Goal: Information Seeking & Learning: Check status

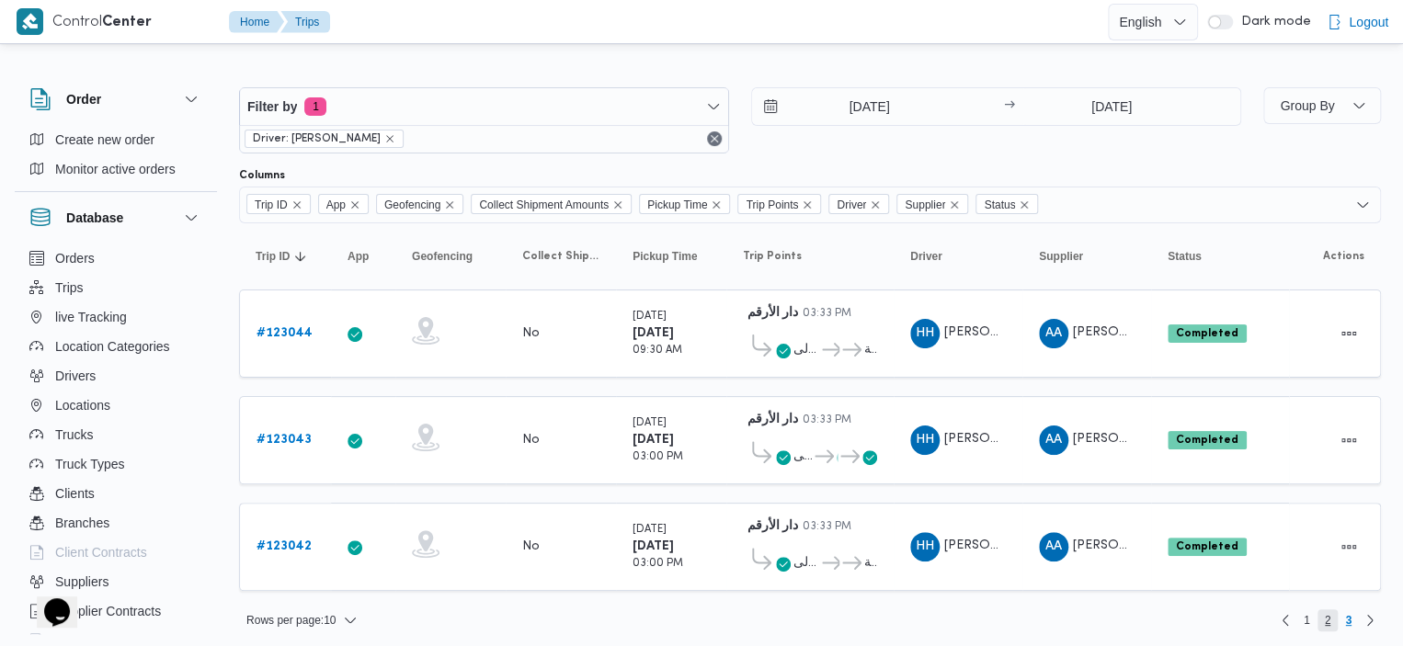
click at [1324, 612] on span "2" at bounding box center [1327, 620] width 6 height 22
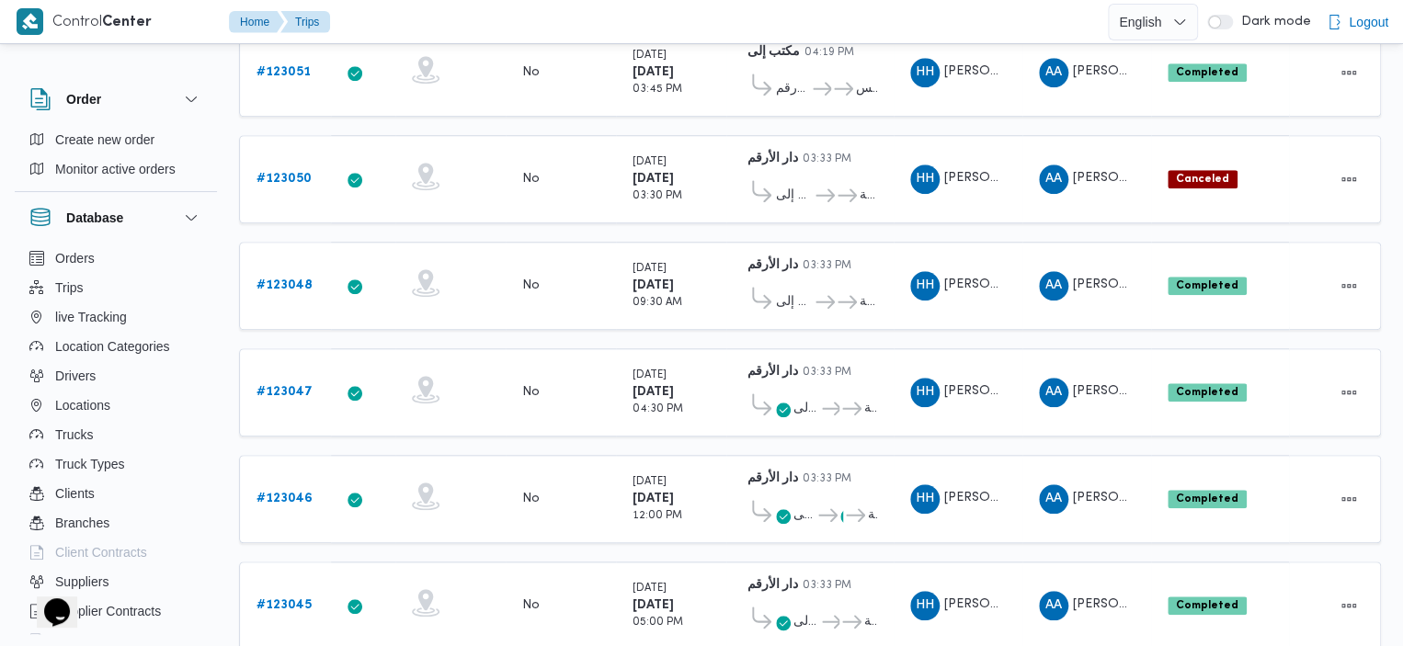
scroll to position [732, 0]
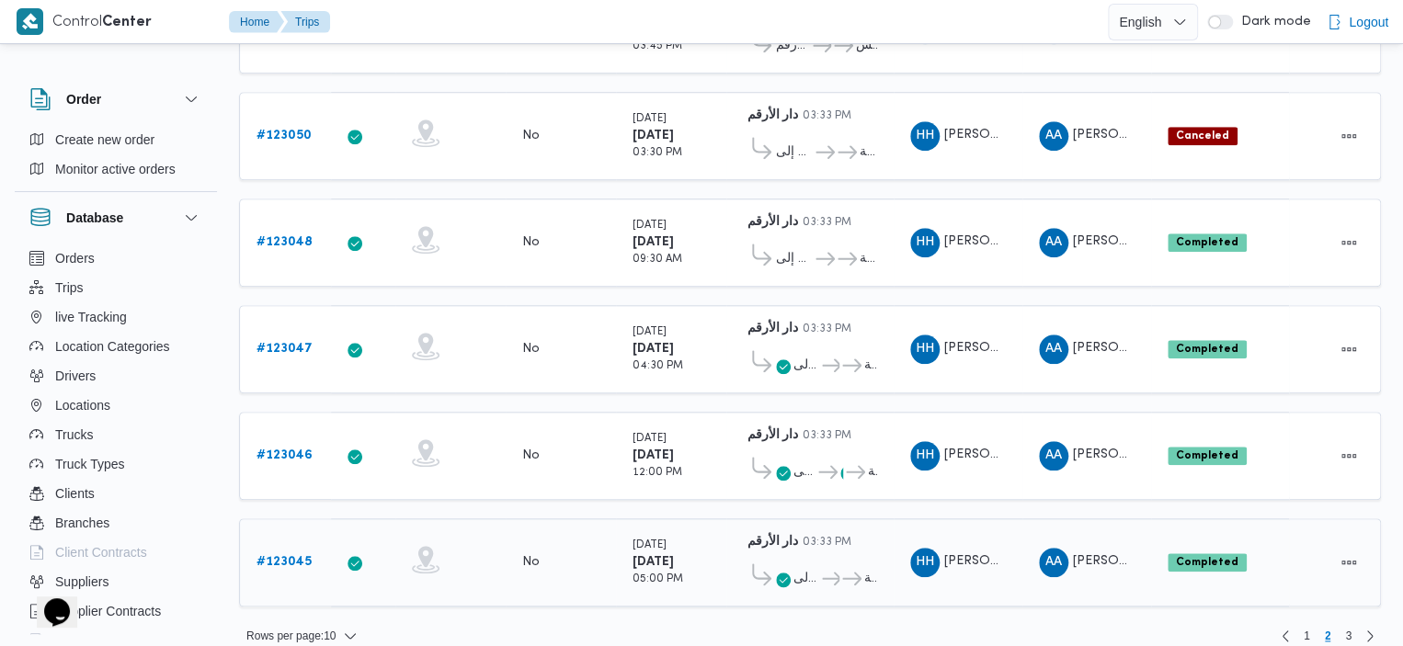
drag, startPoint x: 801, startPoint y: 536, endPoint x: 789, endPoint y: 551, distance: 18.9
click at [789, 554] on div "مكتب إلى ... عباسية" at bounding box center [810, 574] width 134 height 40
click at [781, 568] on span at bounding box center [783, 579] width 15 height 22
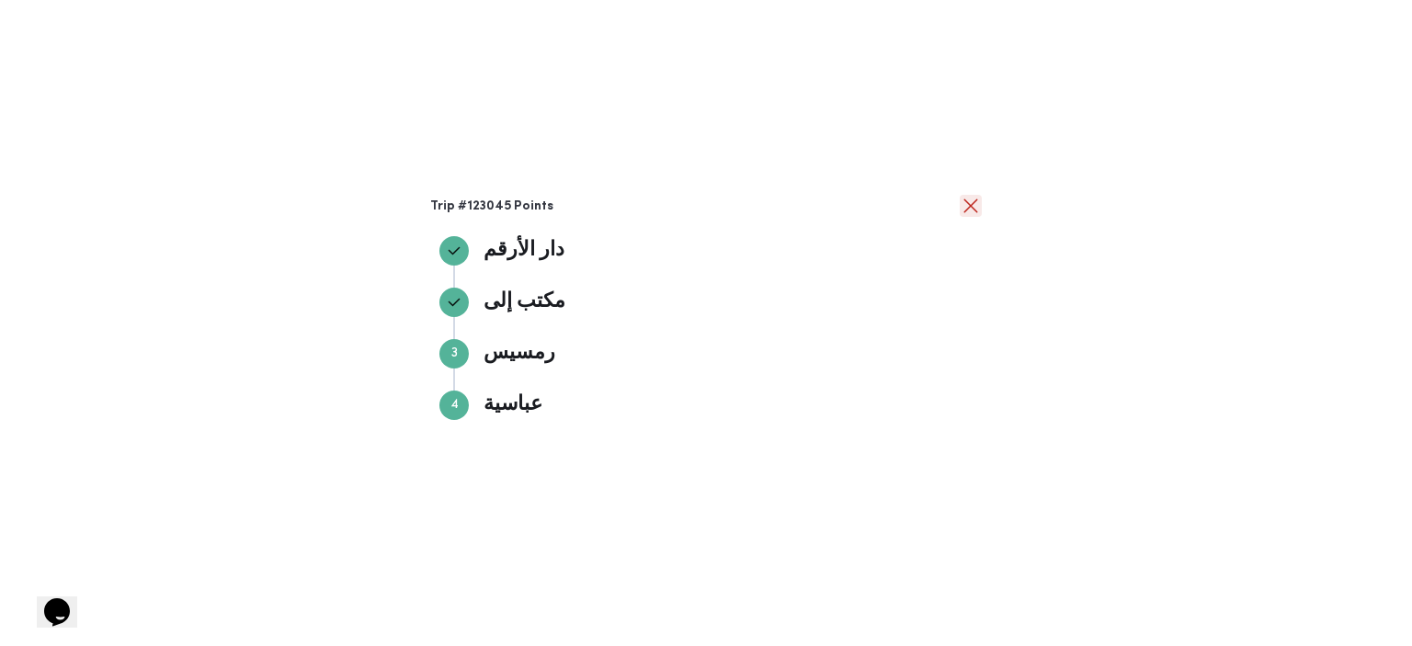
click at [960, 210] on button "close" at bounding box center [971, 206] width 22 height 22
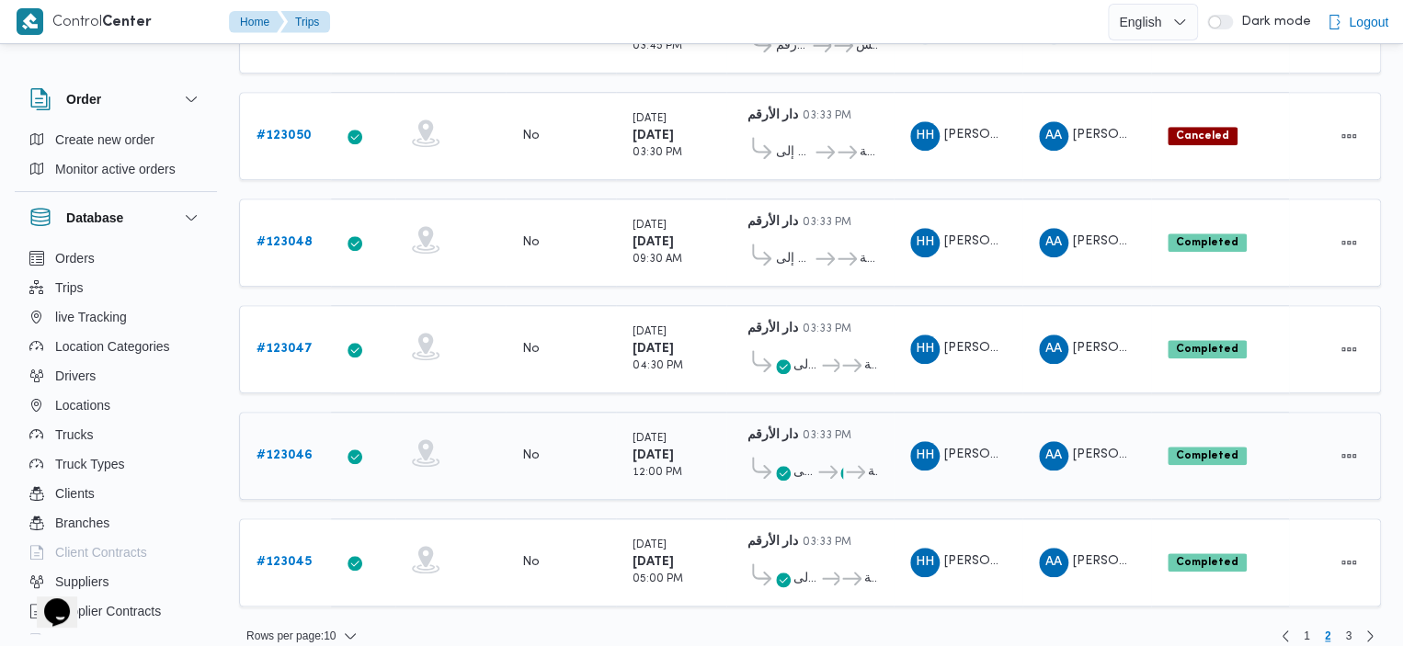
click at [817, 461] on span "..." at bounding box center [829, 472] width 28 height 22
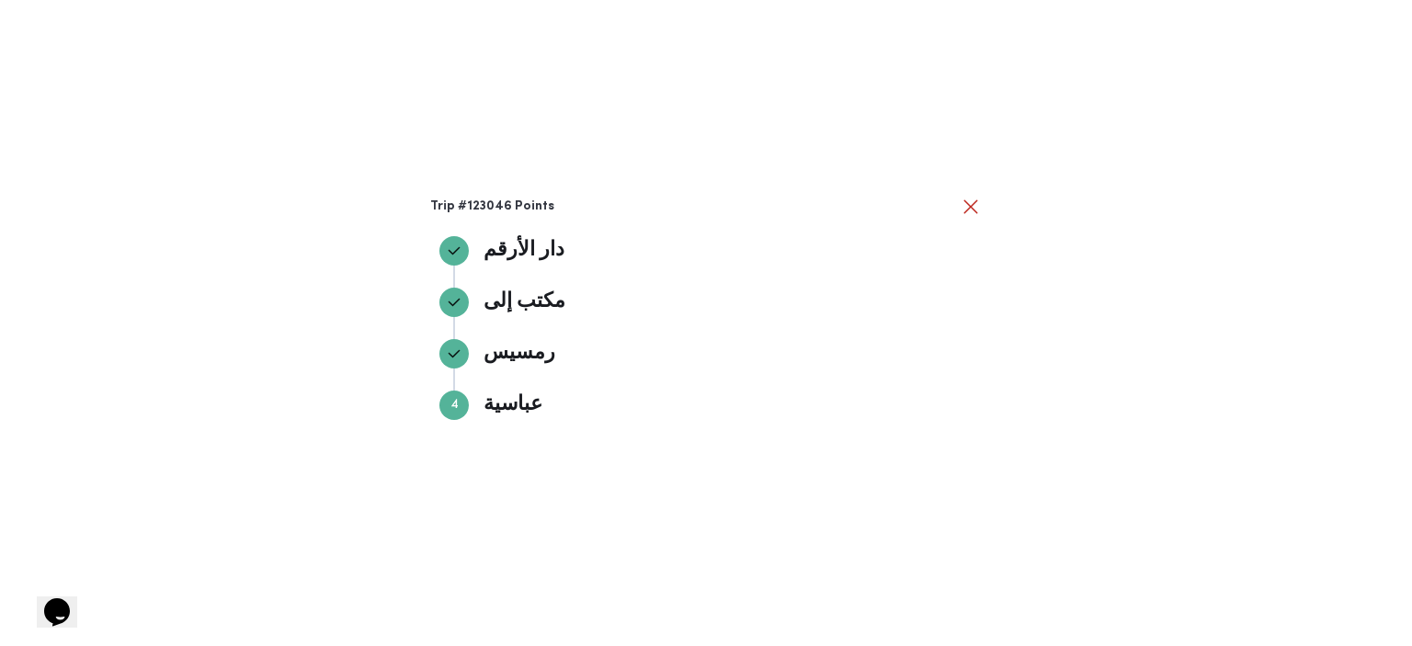
click at [967, 194] on div "Trip #123046 Points دار الأرقم دار الأرقم مكتب إلى مكتب إلى رمسيس رمسيس Step 4 …" at bounding box center [706, 323] width 1412 height 646
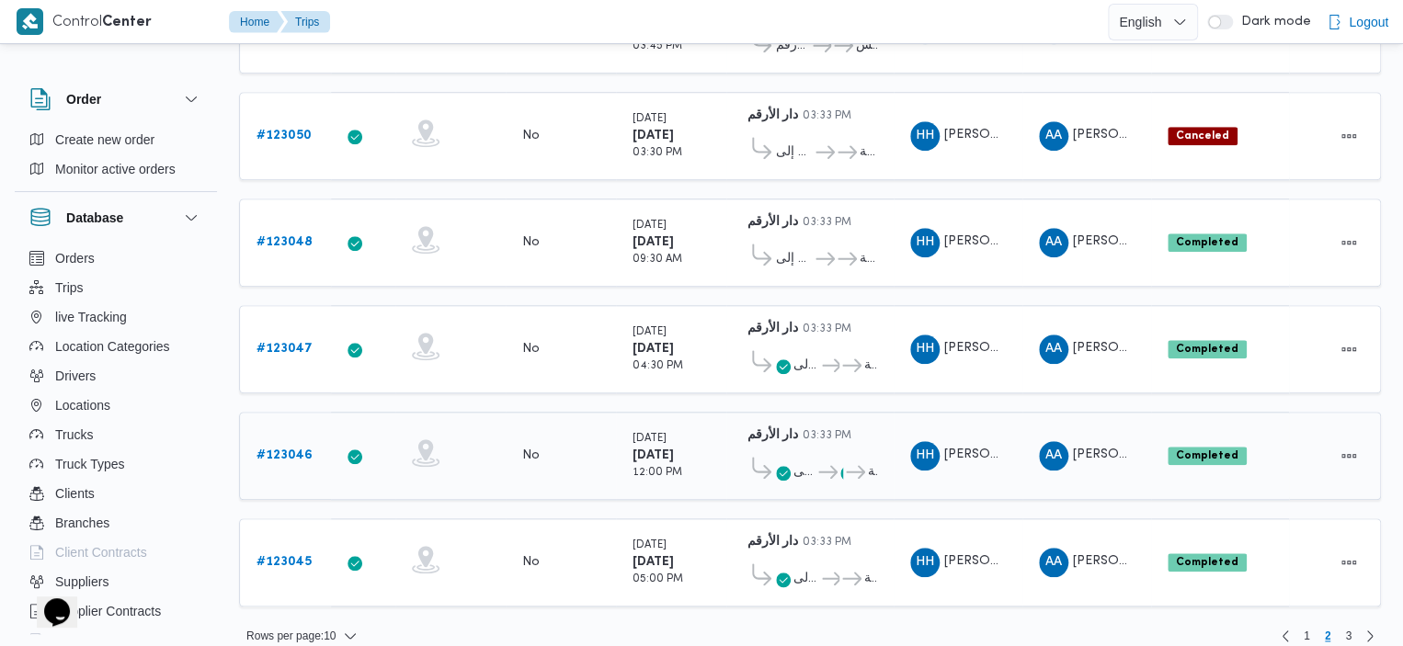
click at [802, 448] on div "مكتب إلى ... عباسية" at bounding box center [810, 468] width 134 height 40
click at [794, 461] on span "مكتب إلى" at bounding box center [804, 472] width 22 height 22
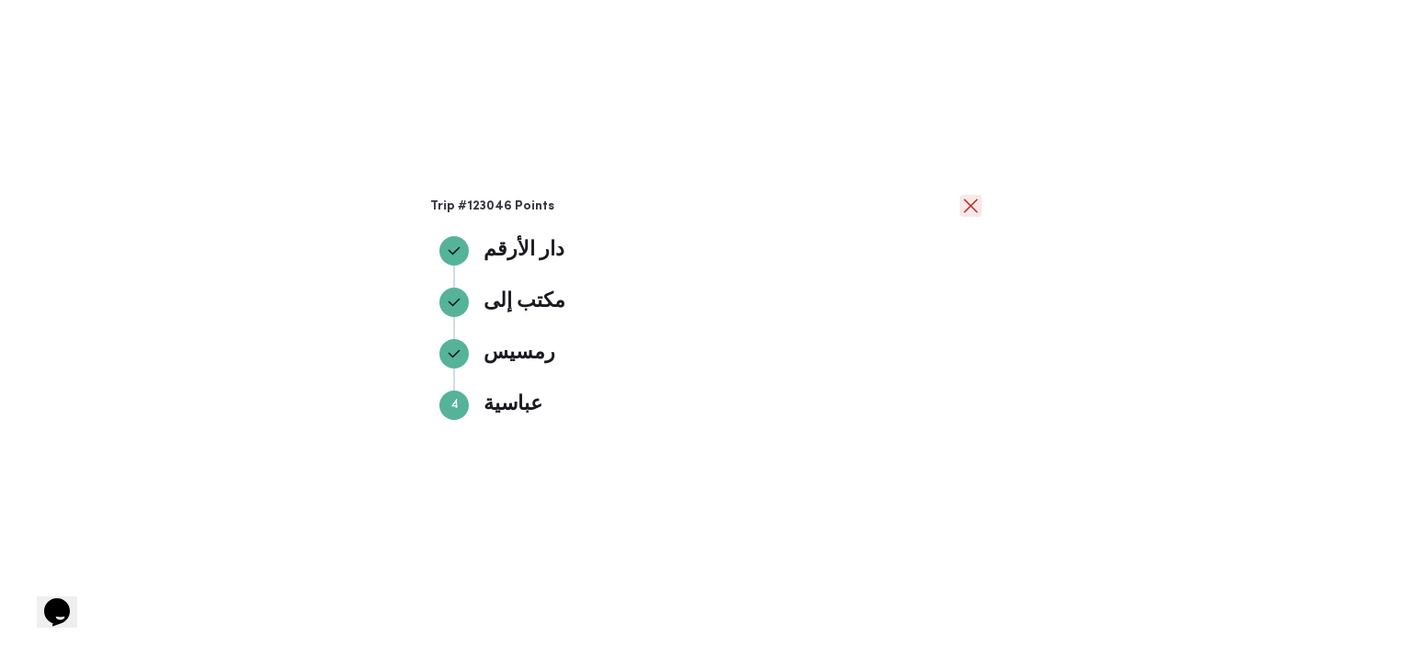
click at [971, 210] on button "close" at bounding box center [971, 206] width 22 height 22
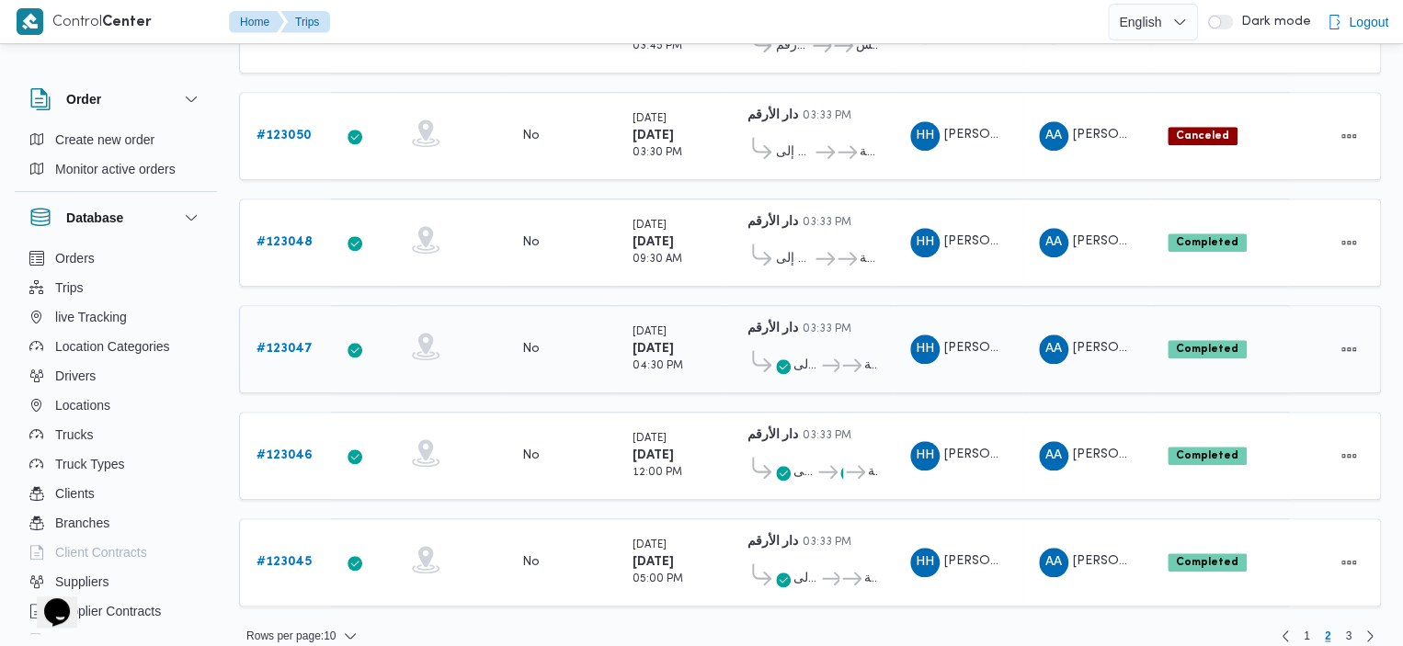
click at [768, 341] on div "مكتب إلى ... عباسية" at bounding box center [810, 361] width 134 height 40
click at [772, 350] on span at bounding box center [759, 365] width 33 height 30
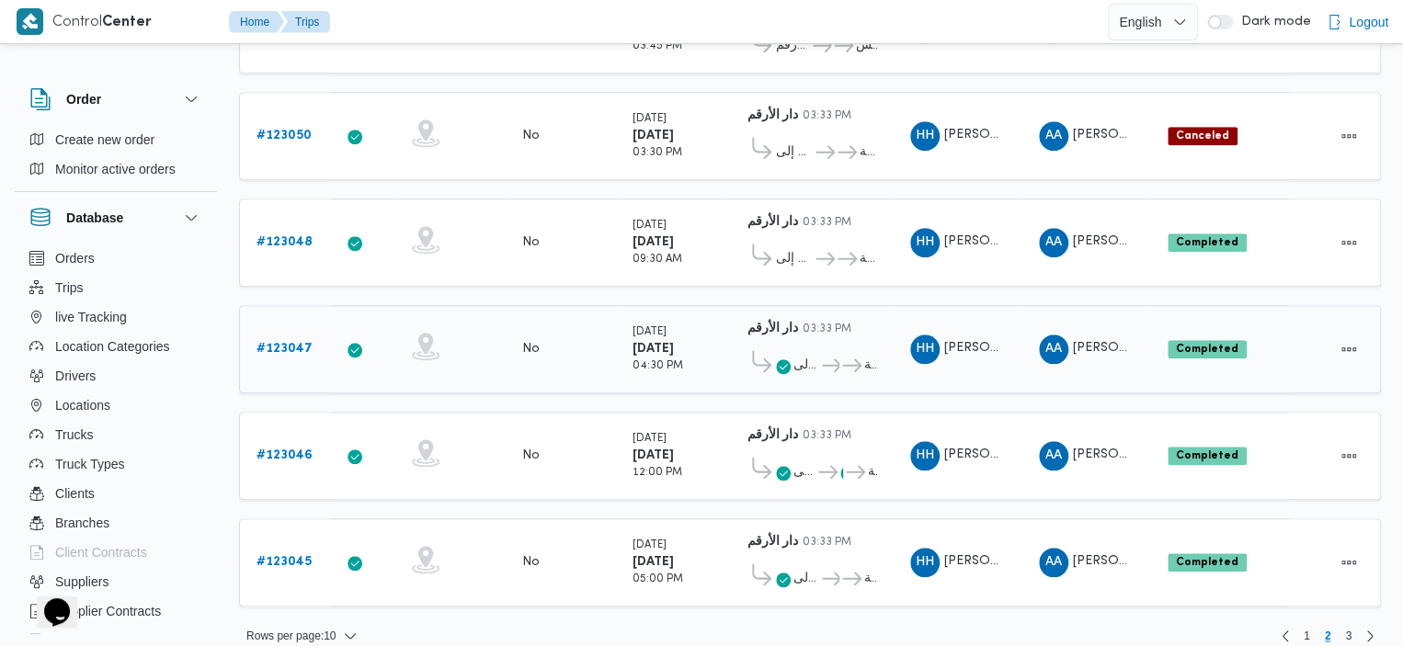
click at [771, 350] on span at bounding box center [759, 365] width 33 height 30
click at [748, 350] on span at bounding box center [759, 365] width 33 height 30
click at [798, 355] on span "مكتب إلى" at bounding box center [806, 366] width 26 height 22
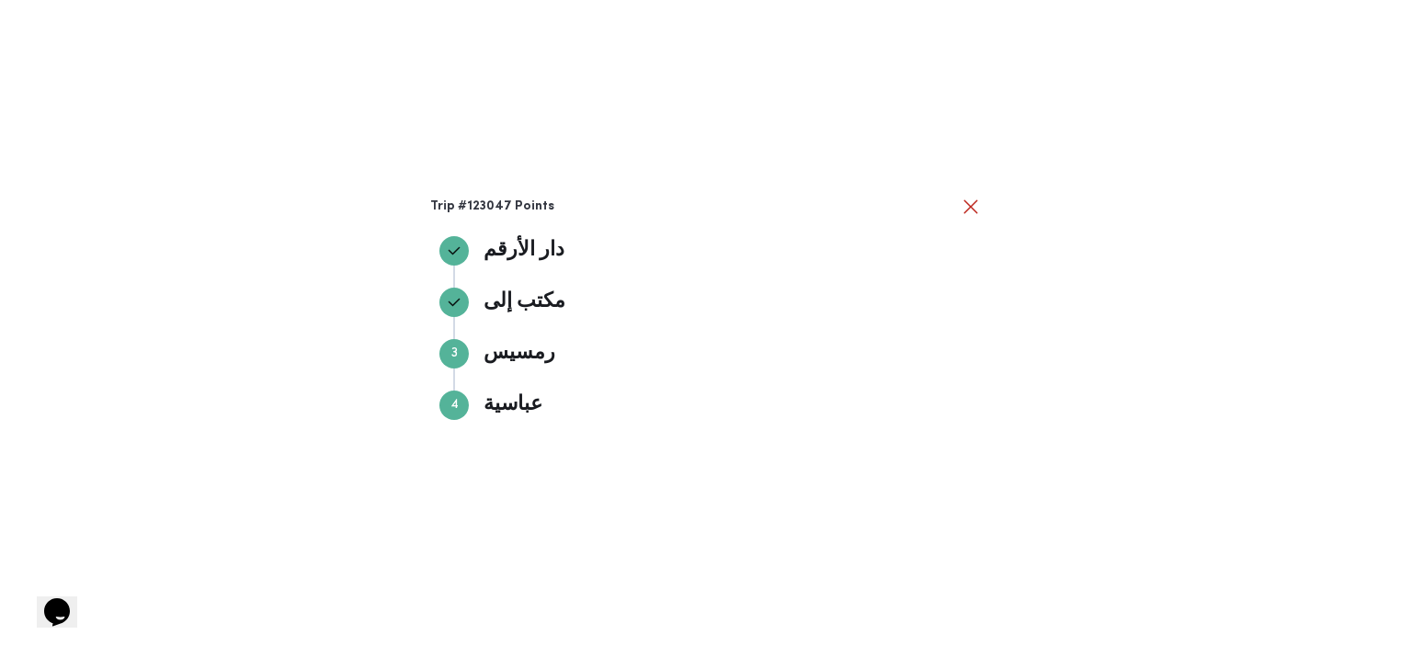
click at [974, 205] on button "close" at bounding box center [971, 206] width 22 height 22
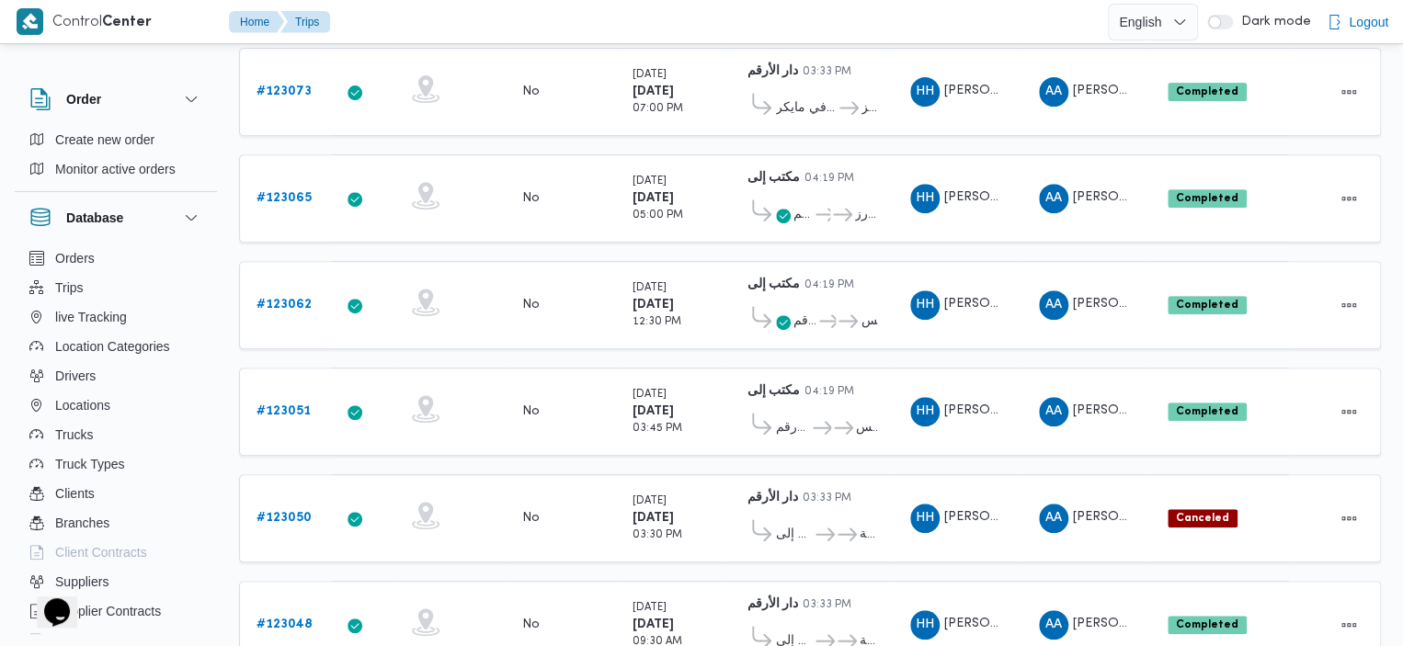
scroll to position [341, 0]
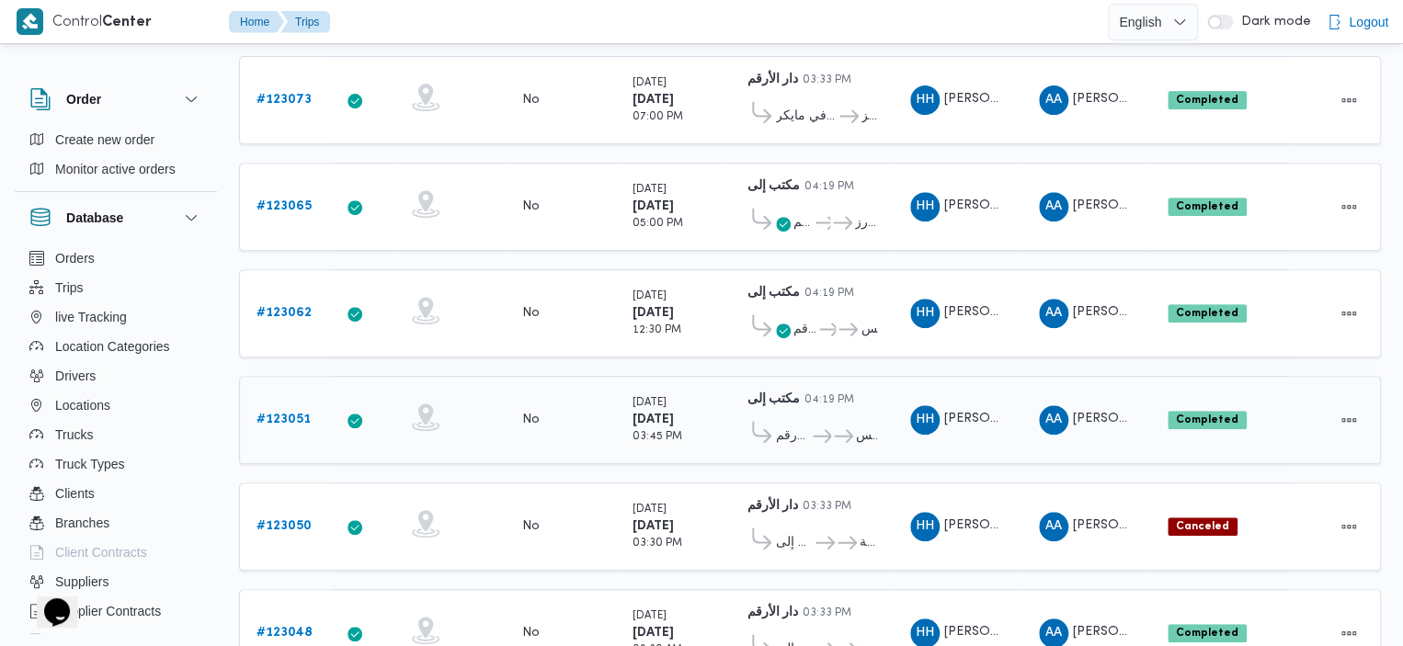
click at [816, 426] on span "..." at bounding box center [821, 437] width 22 height 22
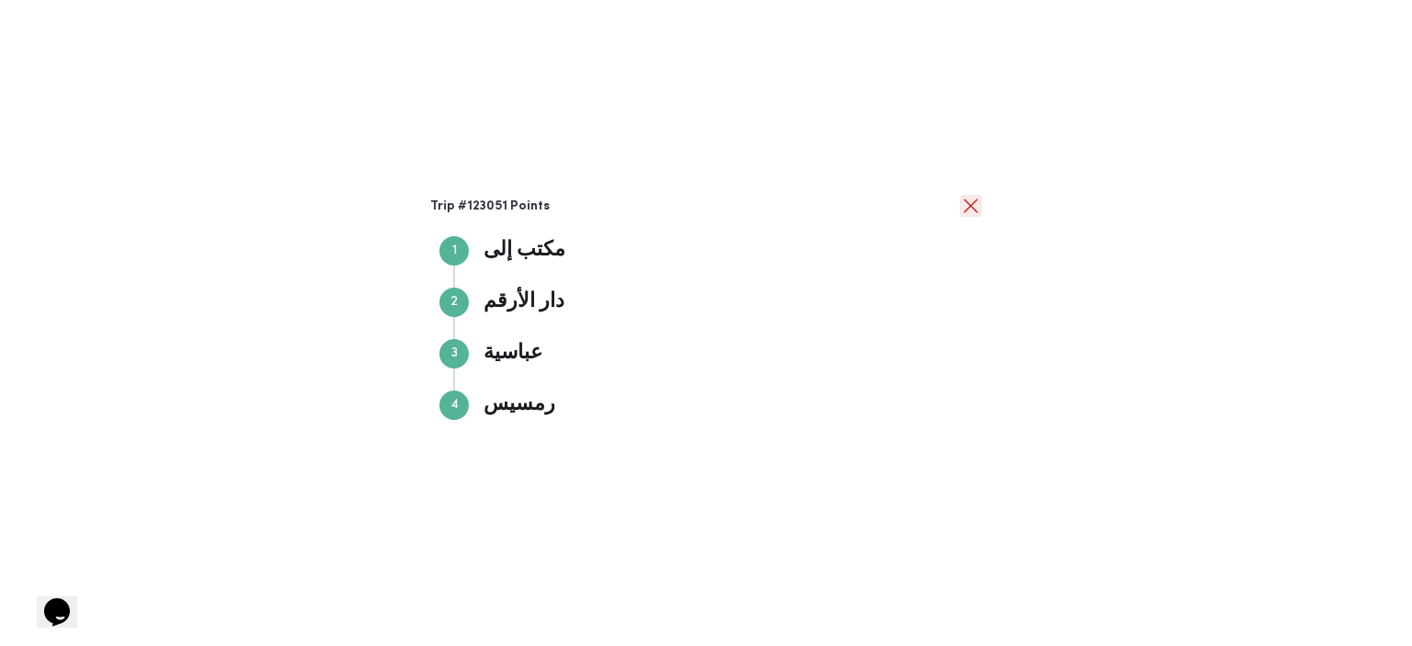
click at [977, 211] on button "close" at bounding box center [971, 206] width 22 height 22
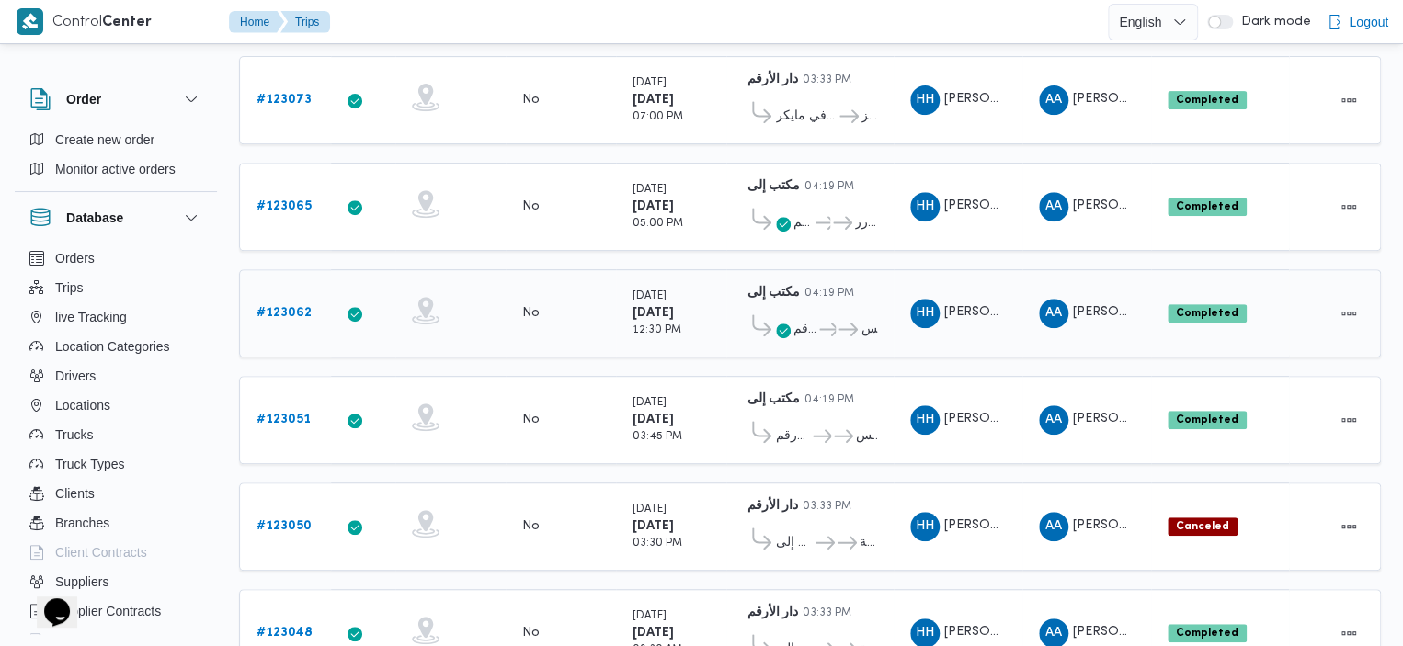
click at [798, 319] on span "دار الأرقم" at bounding box center [804, 330] width 23 height 22
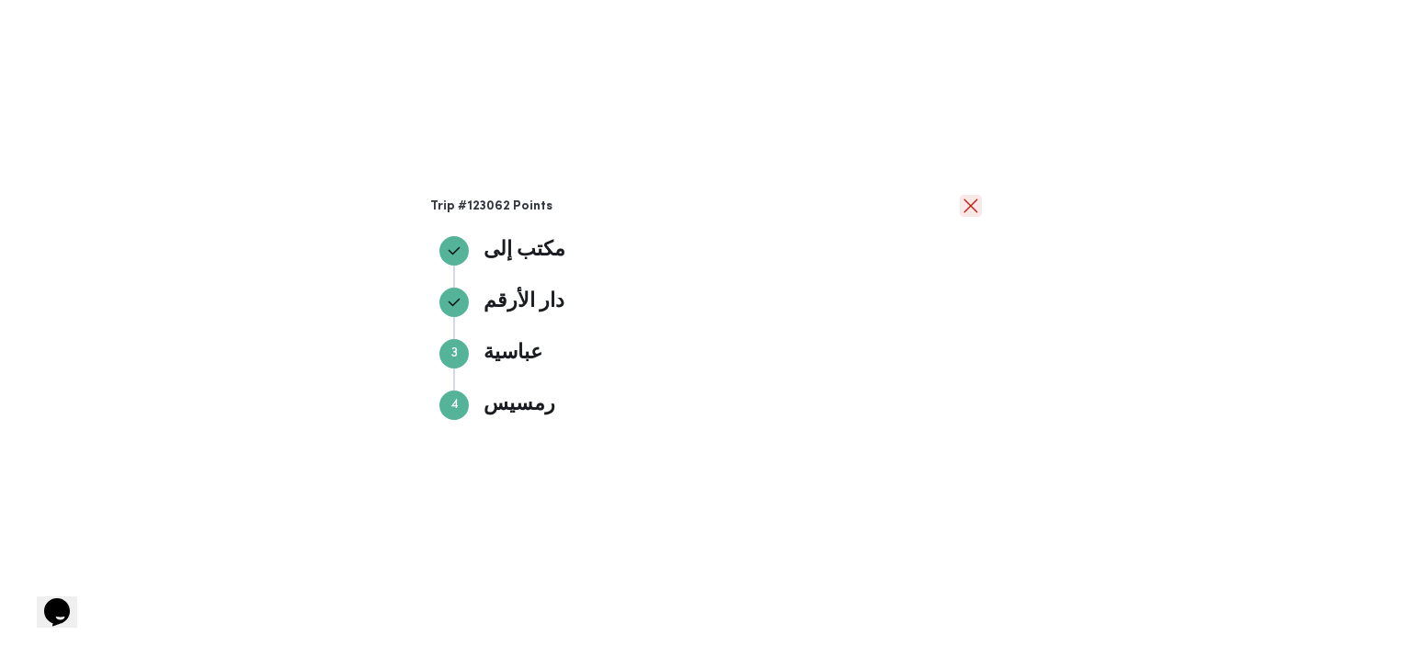
click at [967, 211] on button "close" at bounding box center [971, 206] width 22 height 22
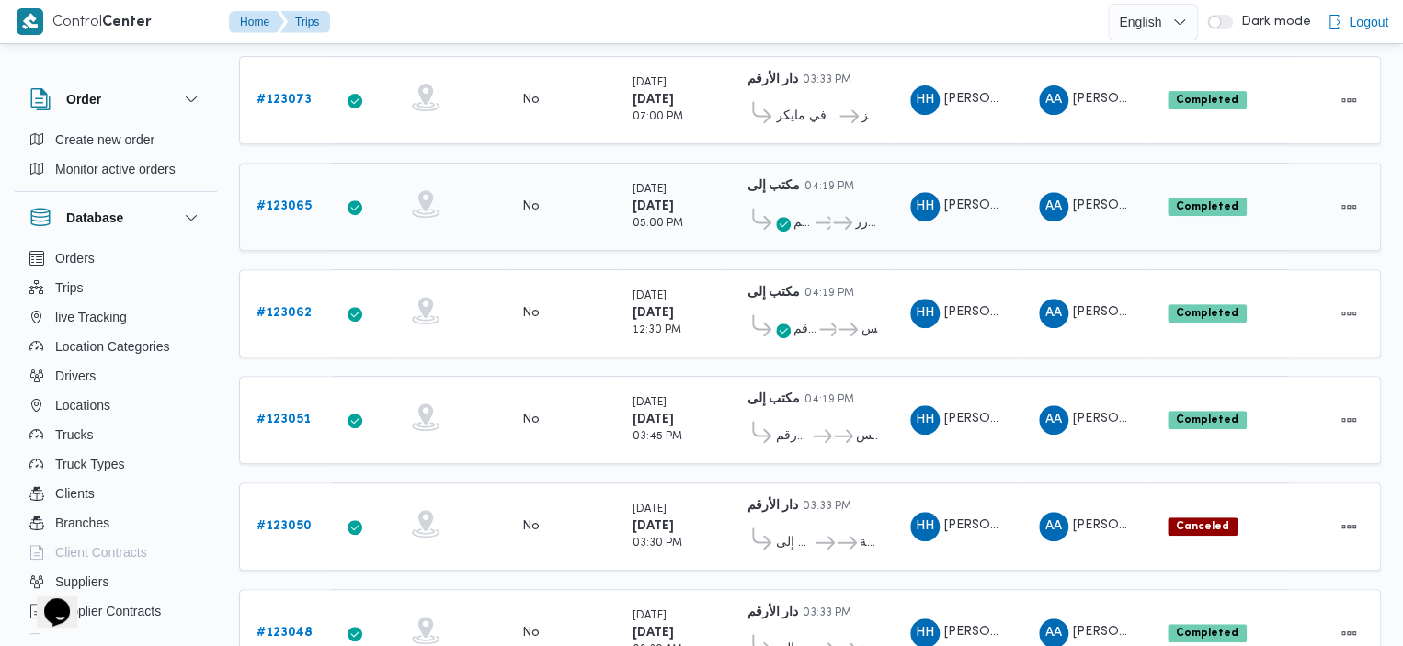
click at [791, 217] on span "دار الأرقم" at bounding box center [794, 223] width 37 height 22
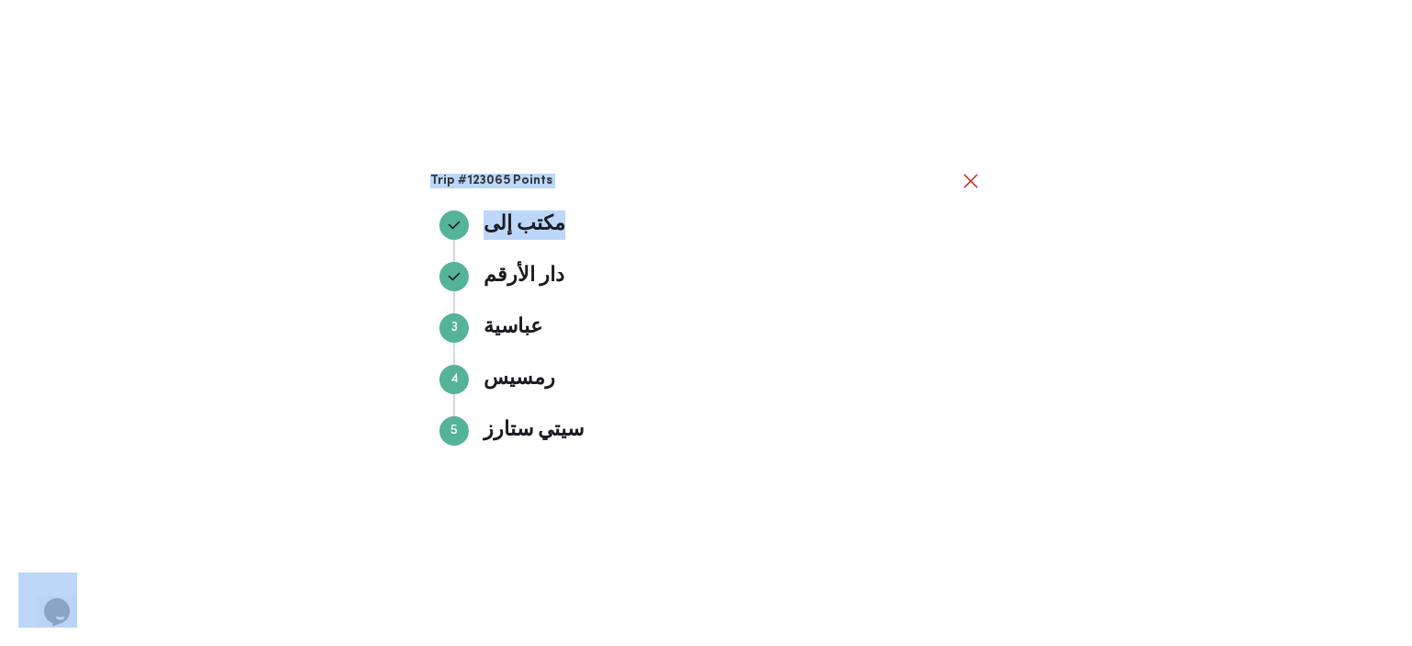
click at [791, 217] on body "Control Center Home Trips English عربي Dark mode Logout Order Create new order …" at bounding box center [706, 354] width 1412 height 1391
click at [966, 182] on button "close" at bounding box center [971, 180] width 22 height 22
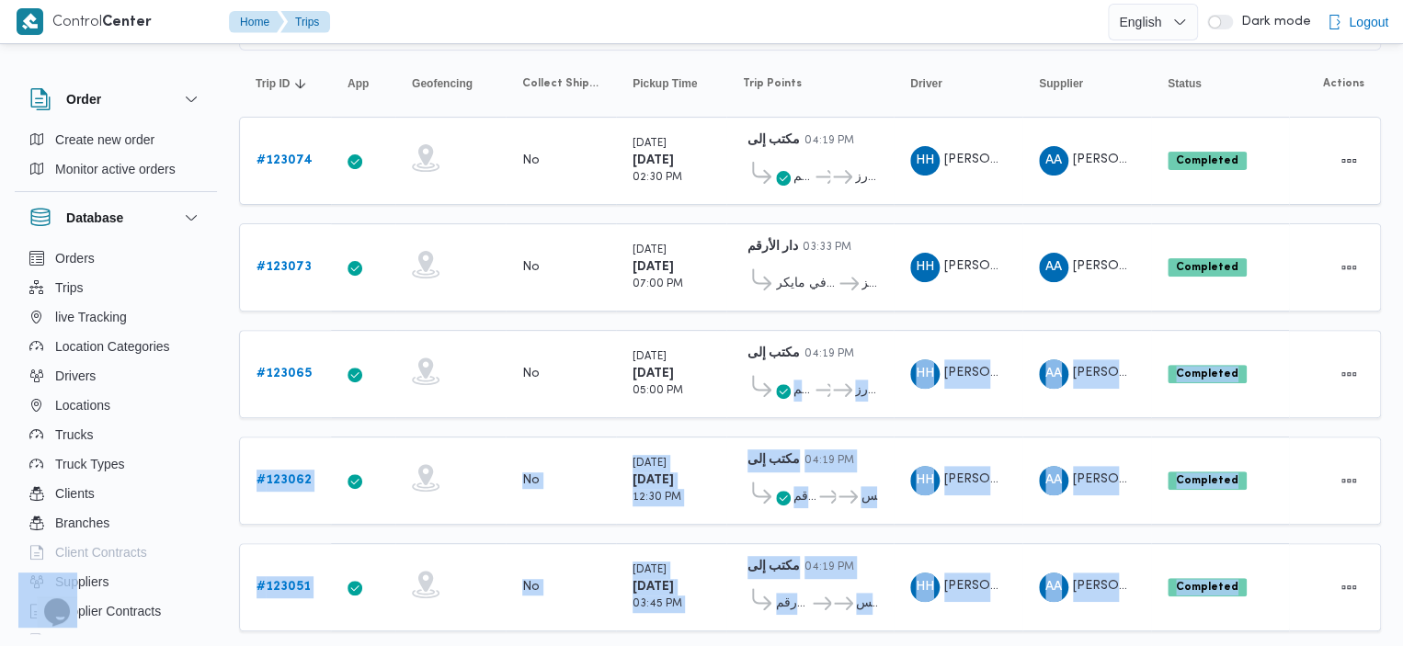
scroll to position [168, 0]
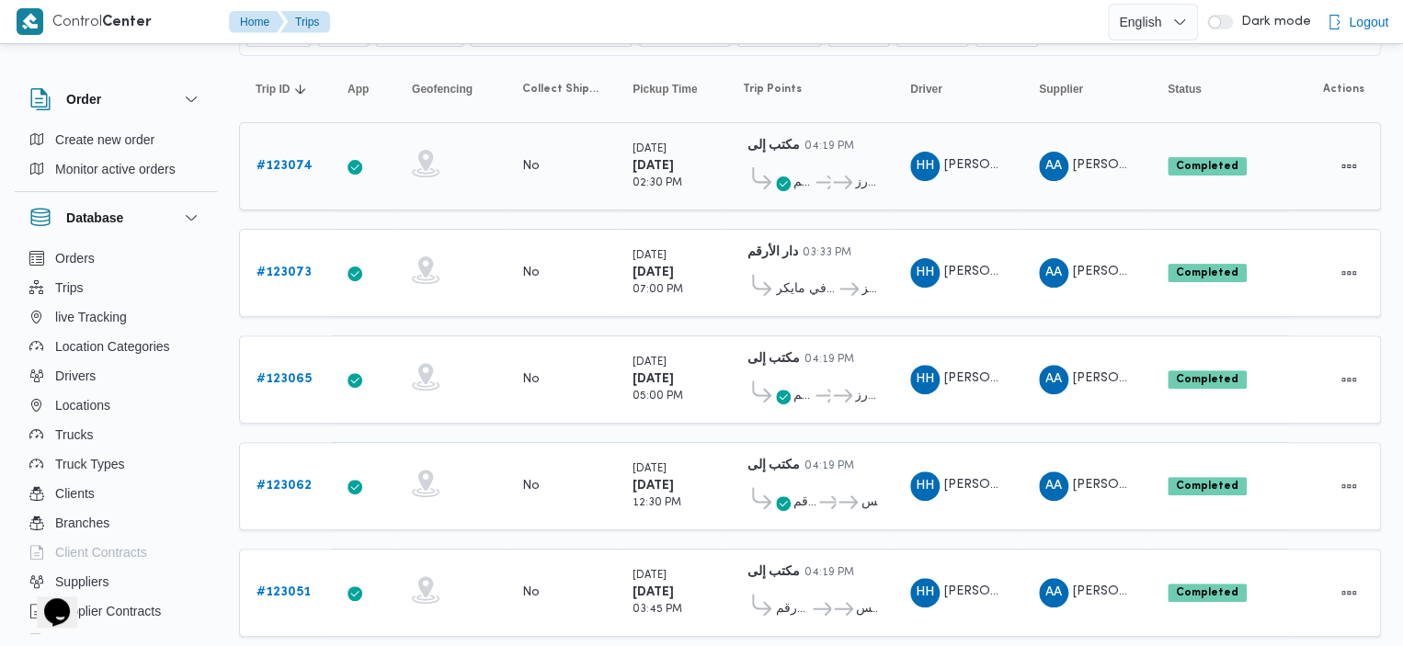
click at [784, 175] on span at bounding box center [783, 183] width 15 height 22
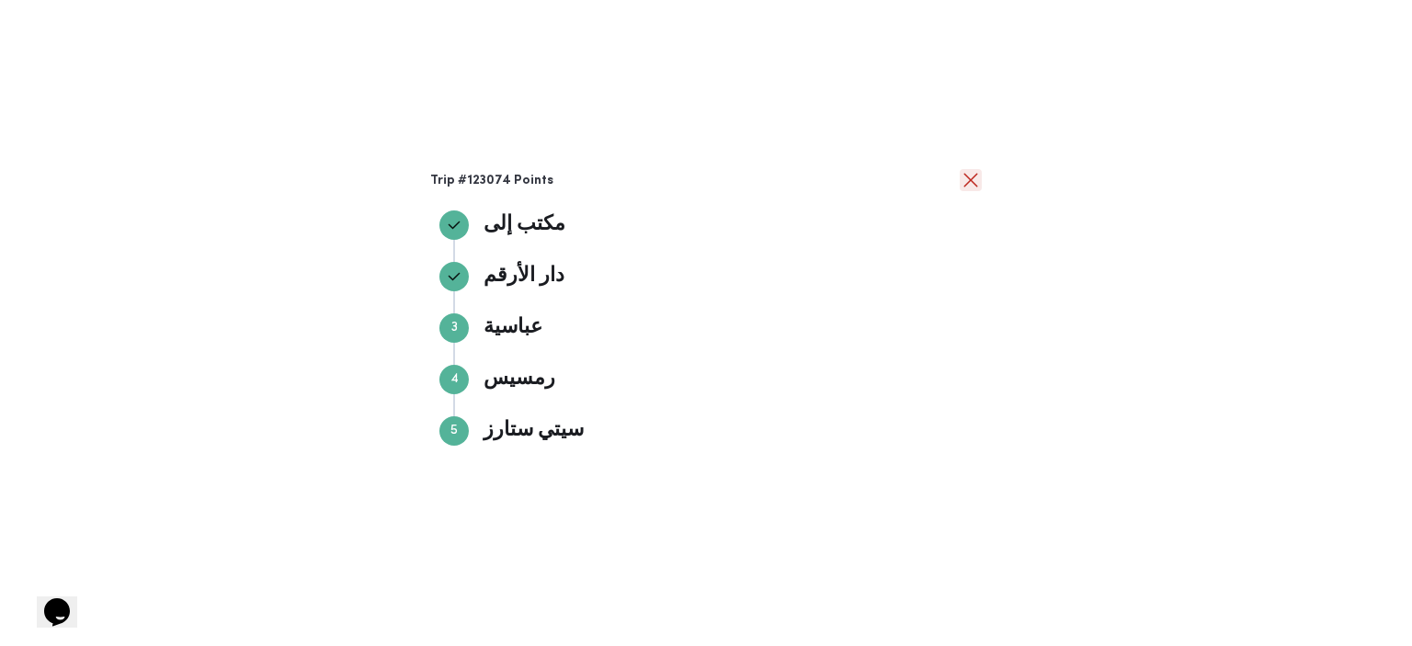
click at [966, 189] on button "close" at bounding box center [971, 180] width 22 height 22
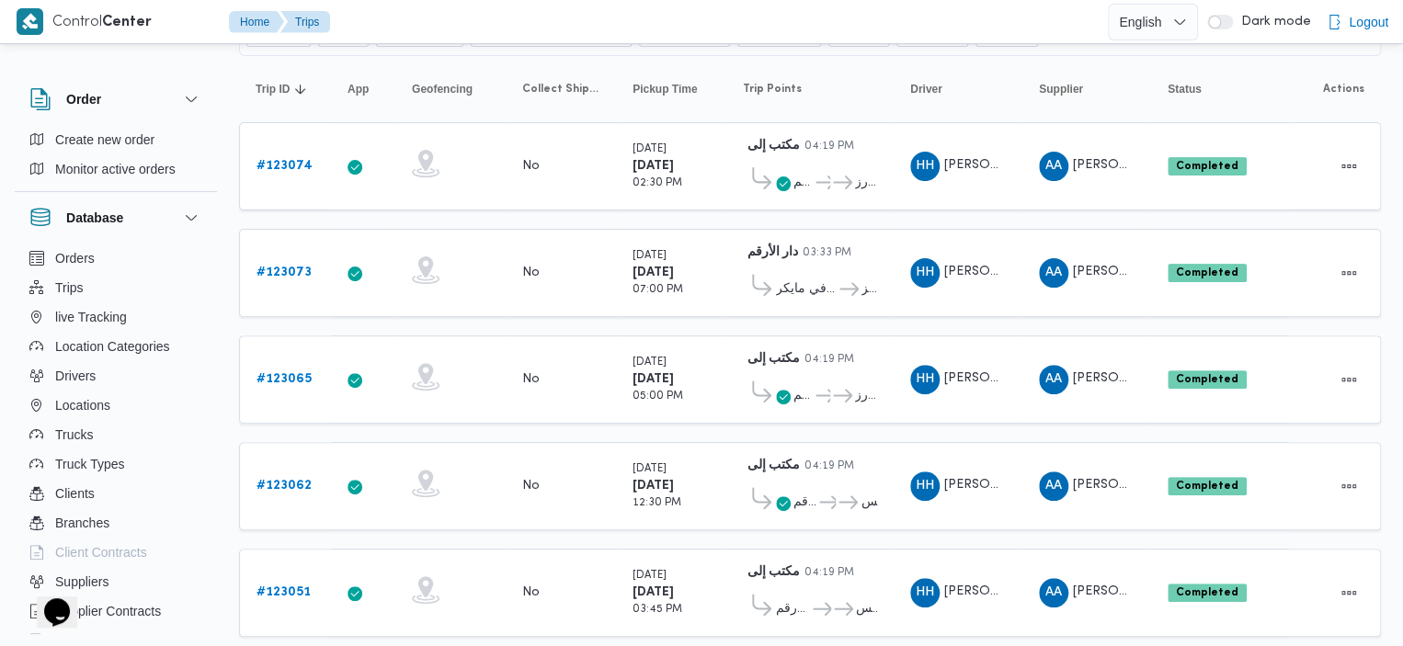
scroll to position [732, 0]
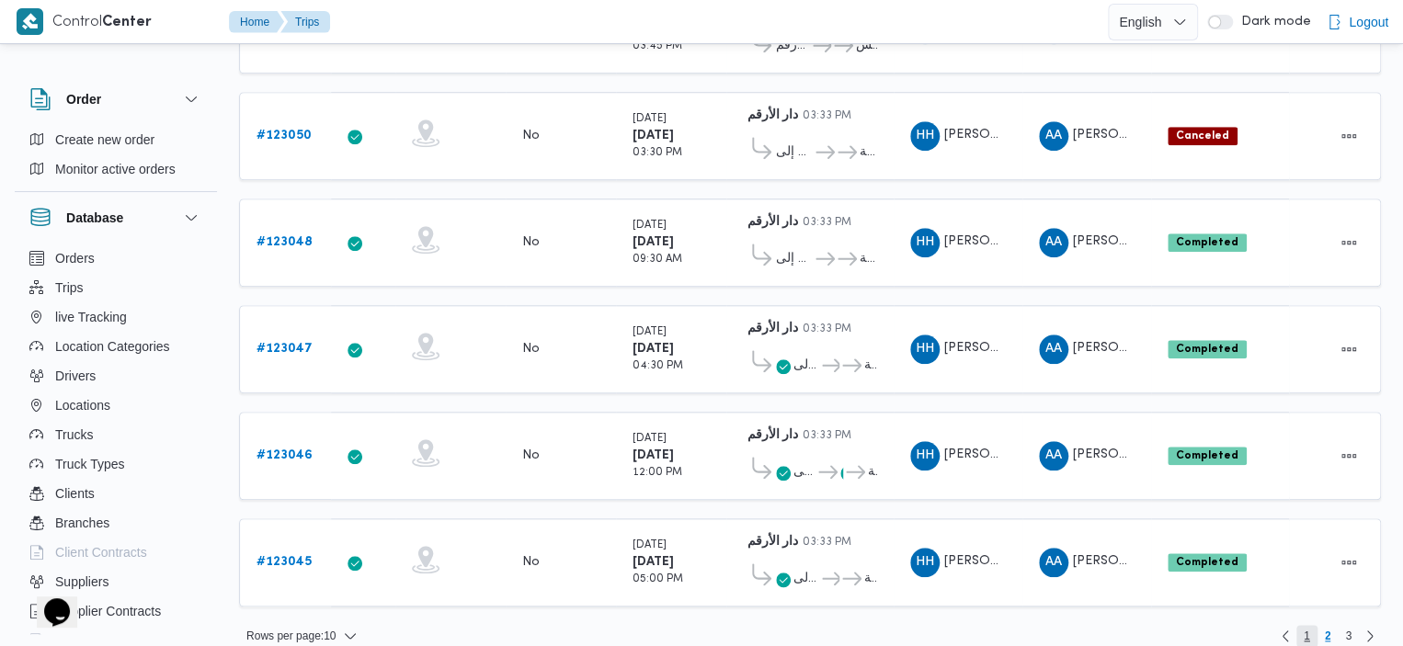
click at [1306, 625] on span "1" at bounding box center [1306, 636] width 6 height 22
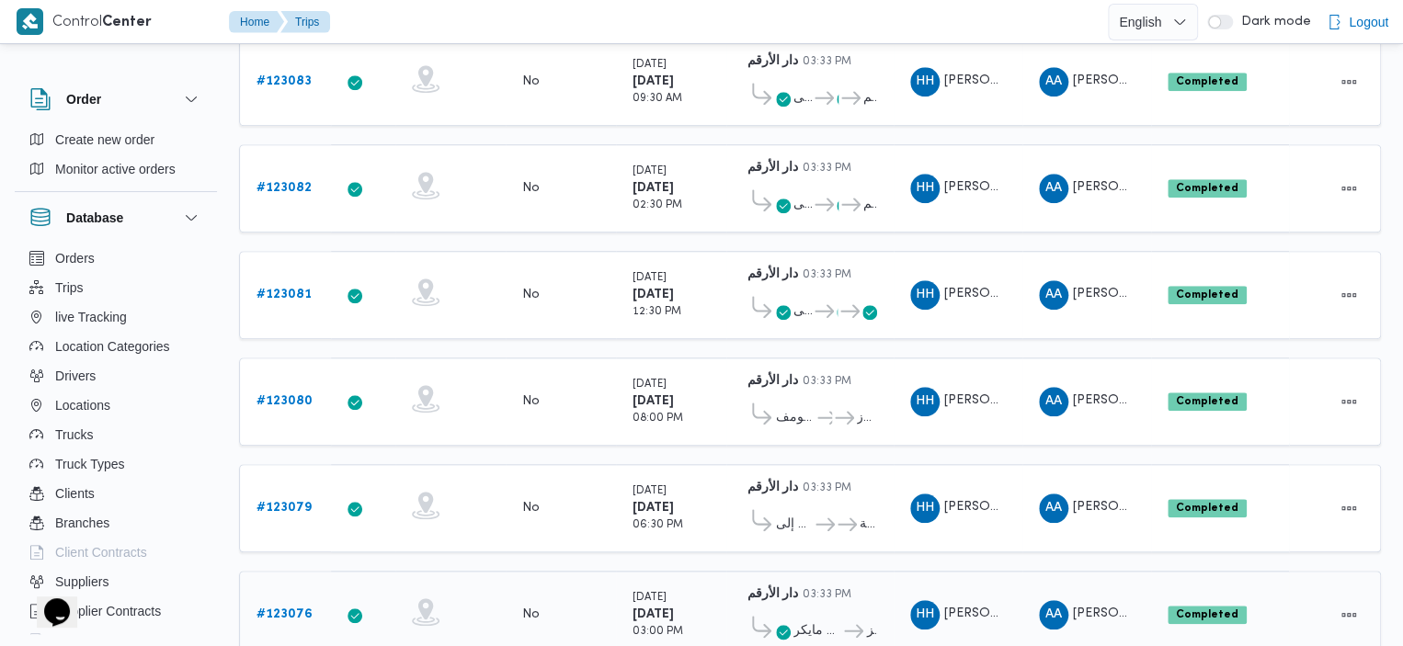
click at [783, 625] on icon at bounding box center [783, 632] width 15 height 15
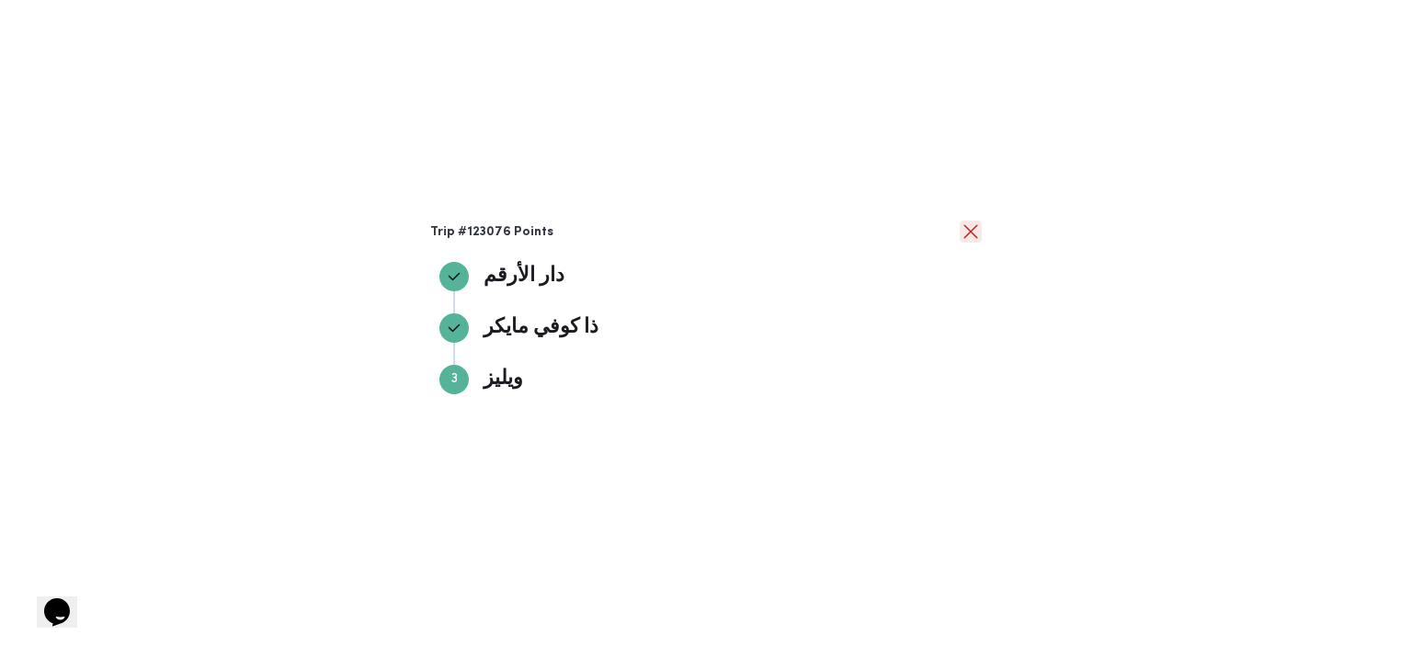
click at [972, 231] on button "close" at bounding box center [971, 232] width 22 height 22
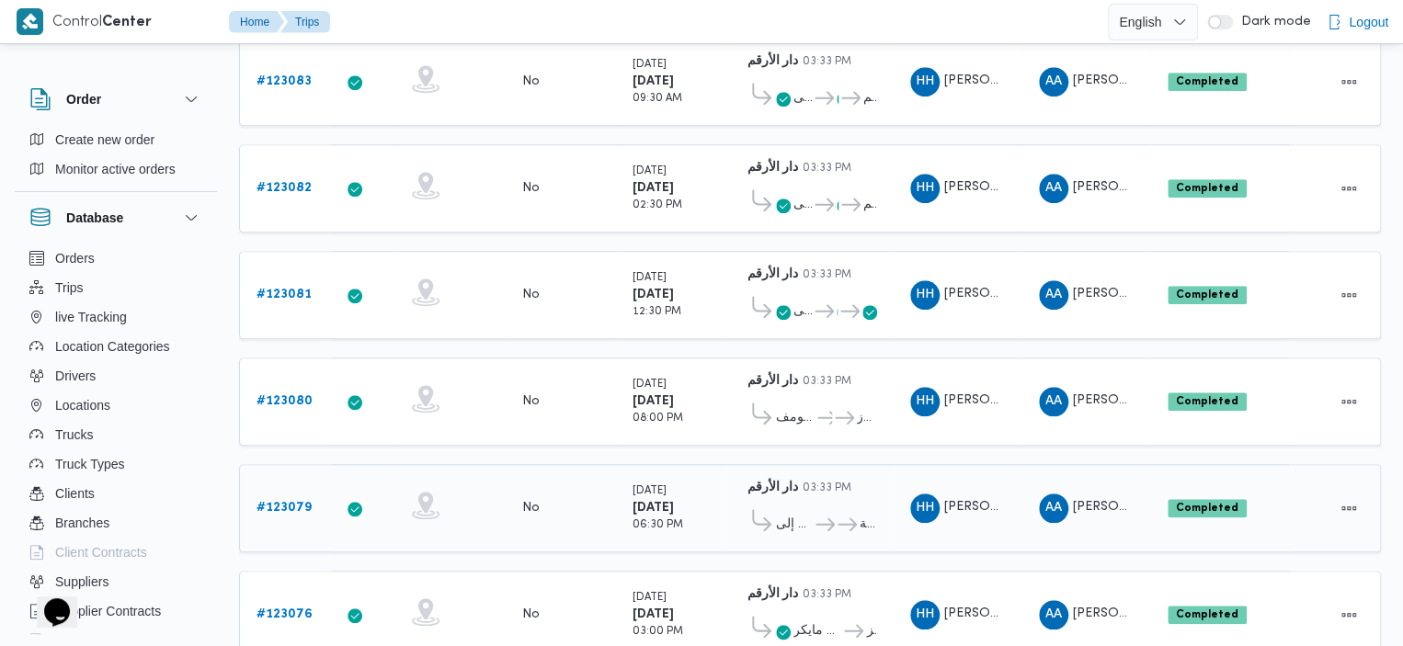
click at [814, 480] on div "دار الأرقم 03:33 PM" at bounding box center [810, 488] width 134 height 23
click at [785, 514] on span "مكتب إلى" at bounding box center [794, 525] width 37 height 22
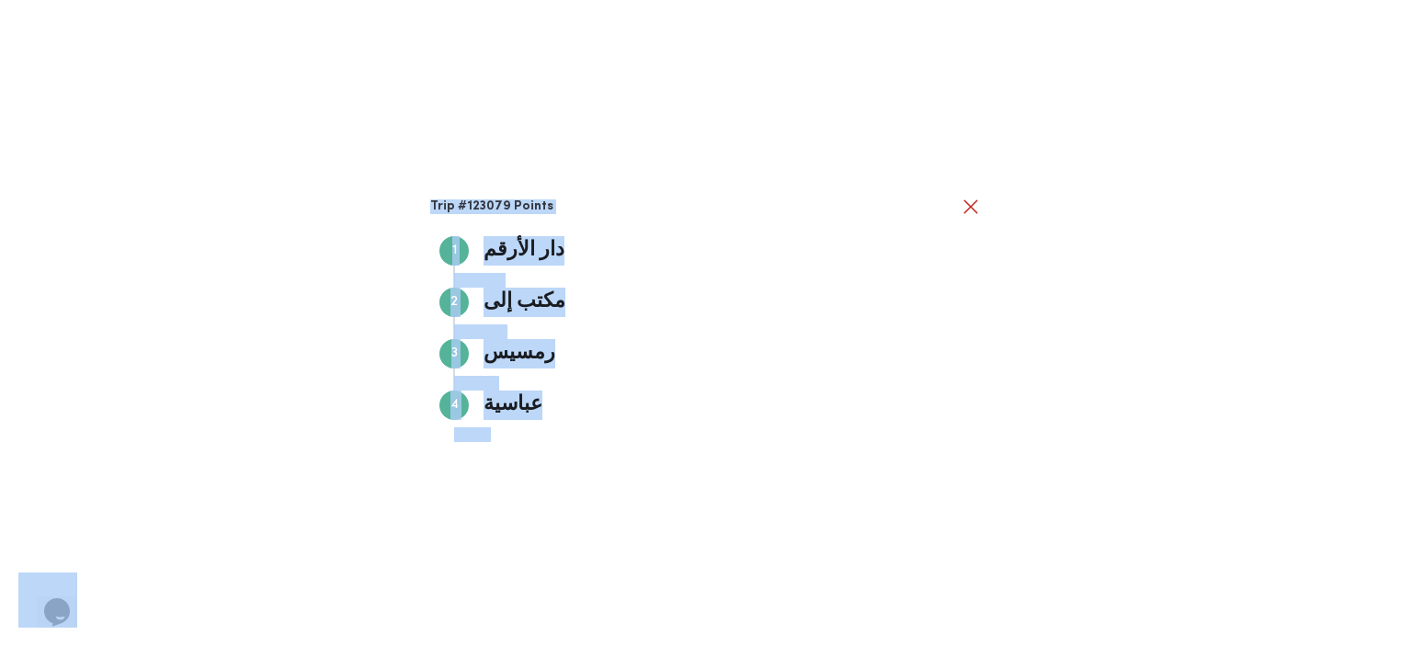
click at [785, 506] on body "Control Center Home Trips English عربي Dark mode Logout Order Create new order …" at bounding box center [706, 16] width 1412 height 1391
click at [972, 206] on button "close" at bounding box center [971, 206] width 22 height 22
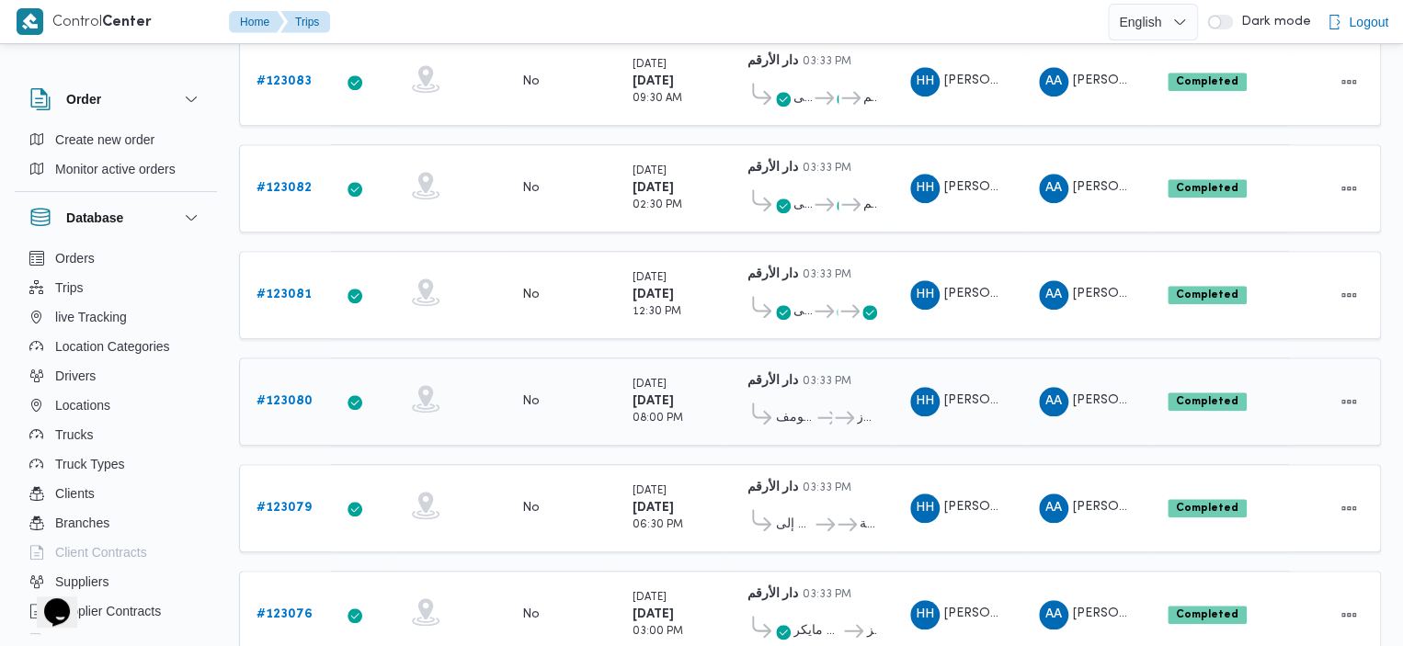
click at [768, 403] on icon at bounding box center [761, 414] width 19 height 22
click at [790, 407] on span "ميدان تريومف" at bounding box center [795, 418] width 39 height 22
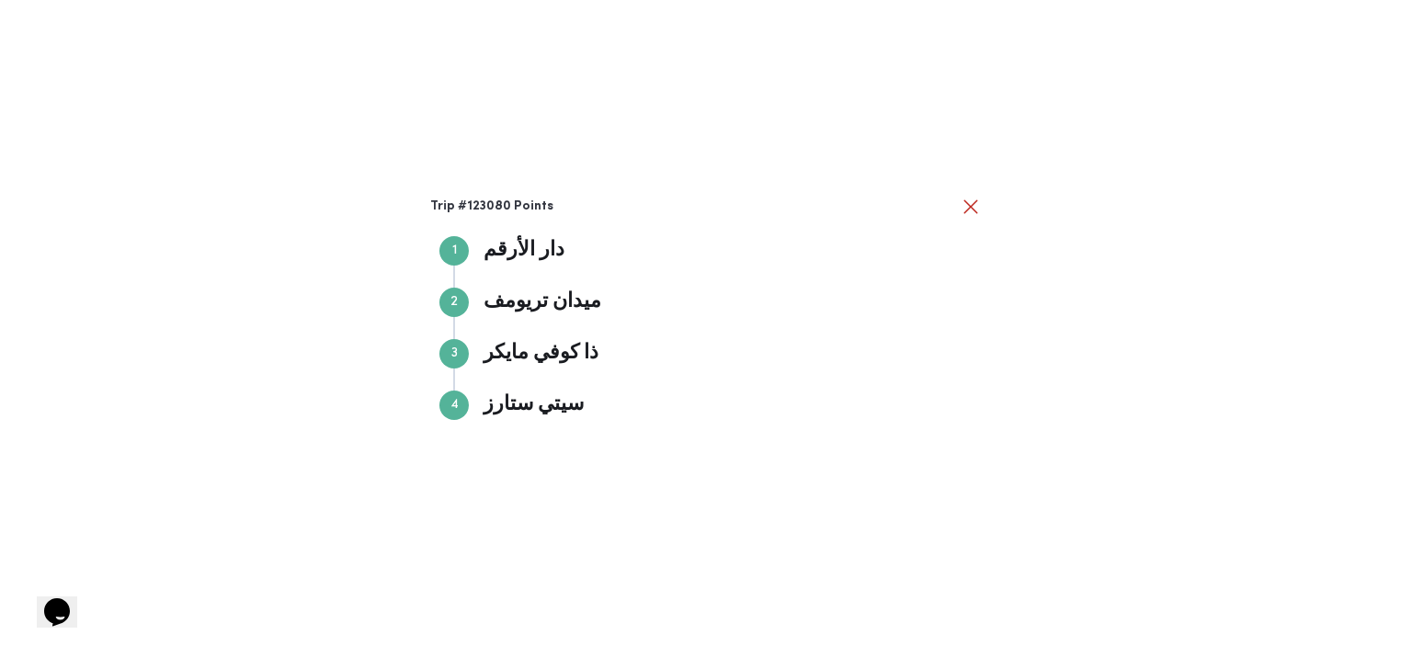
click at [790, 389] on body "Control Center Home Trips English عربي Dark mode Logout Order Create new order …" at bounding box center [706, 16] width 1412 height 1391
click at [971, 210] on button "close" at bounding box center [971, 206] width 22 height 22
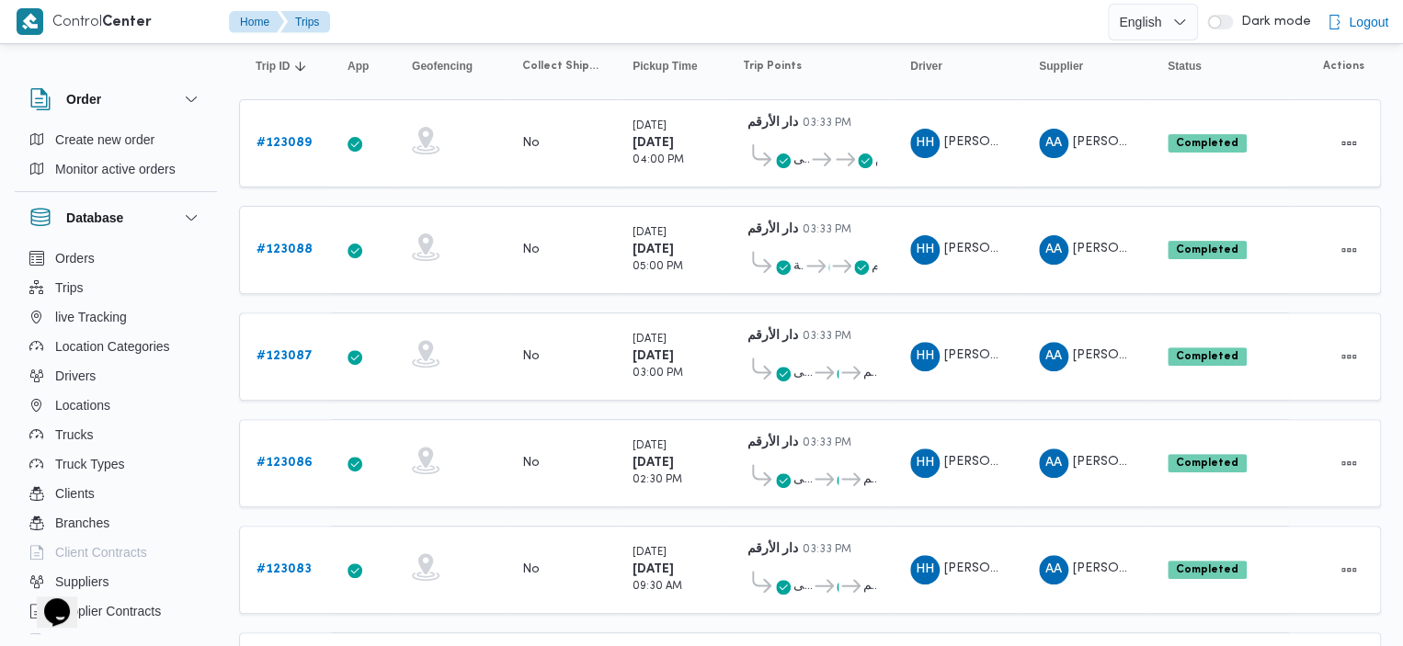
scroll to position [175, 0]
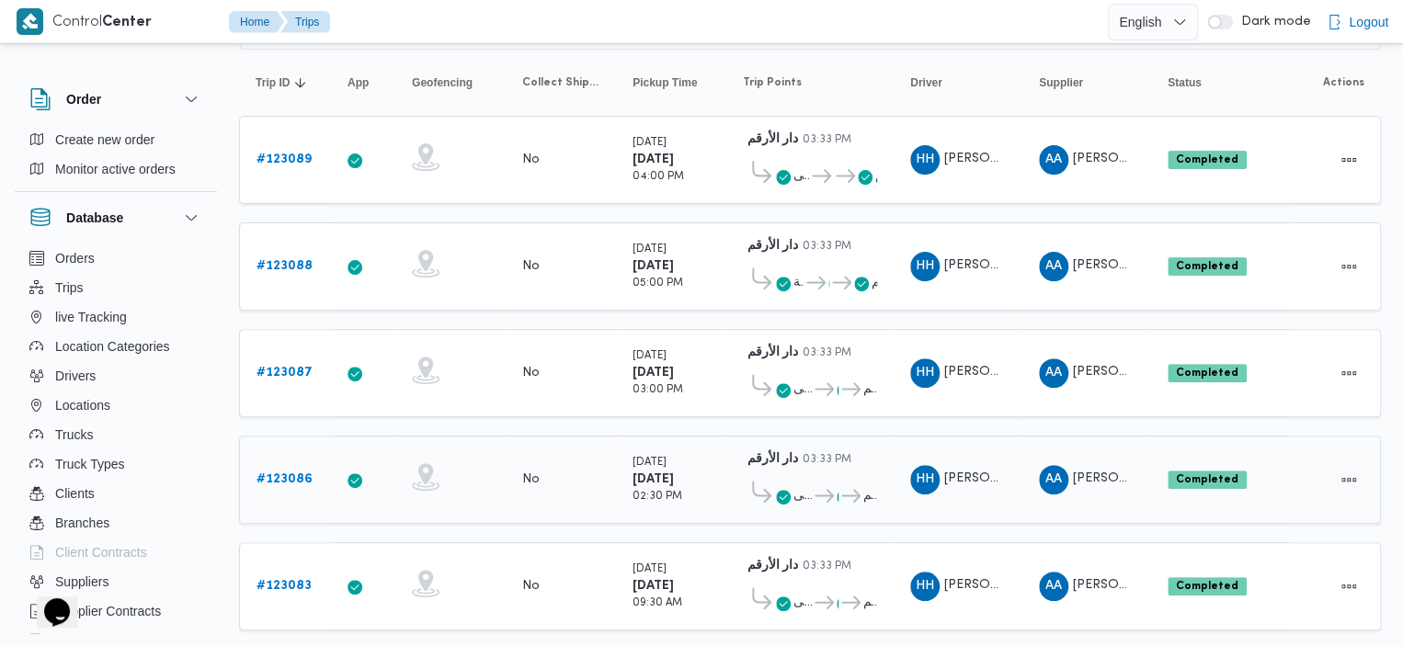
click at [802, 485] on span "مكتب إلى" at bounding box center [802, 496] width 18 height 22
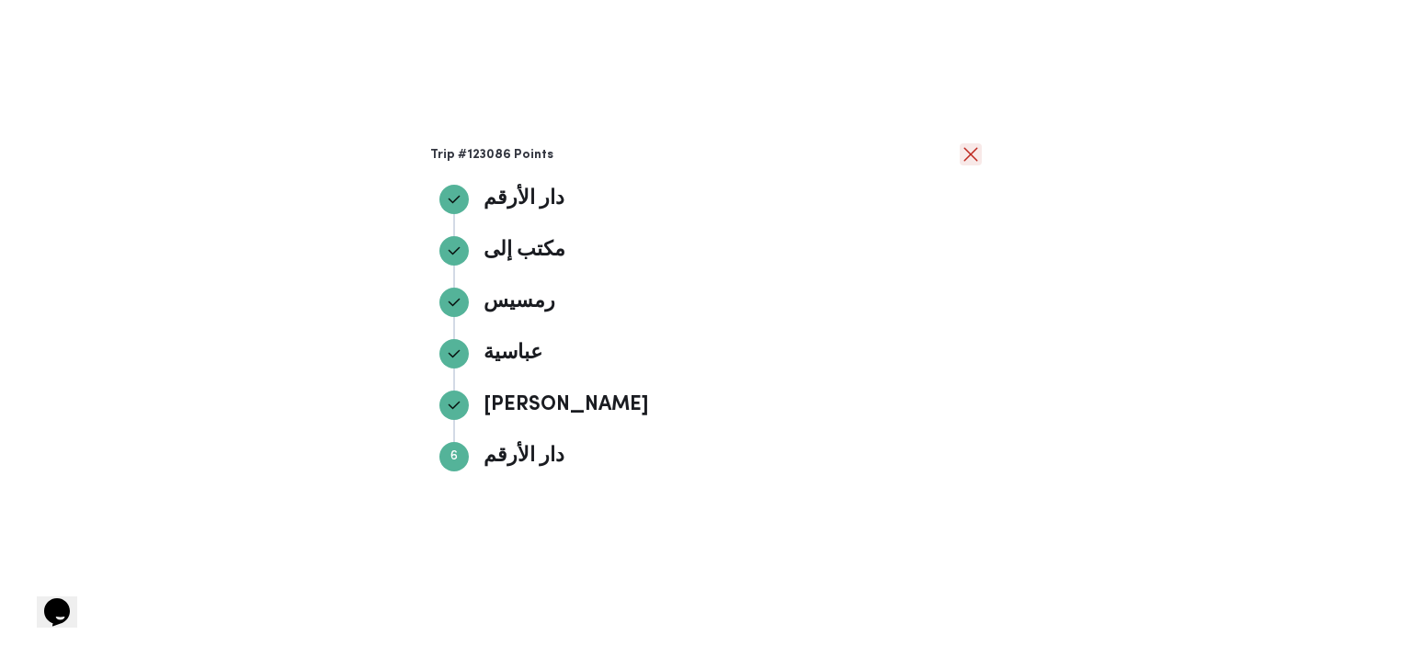
click at [963, 165] on div at bounding box center [971, 155] width 22 height 22
click at [967, 153] on button "close" at bounding box center [971, 154] width 22 height 22
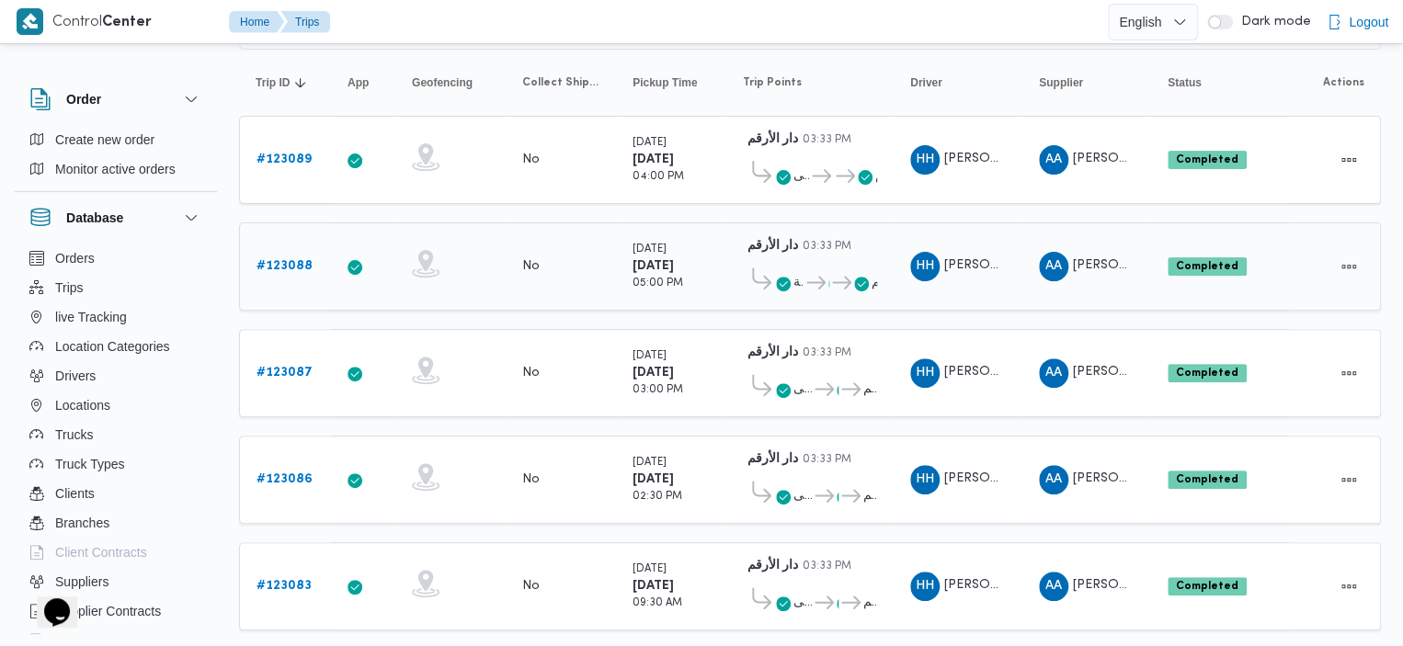
click at [774, 274] on span at bounding box center [759, 282] width 33 height 30
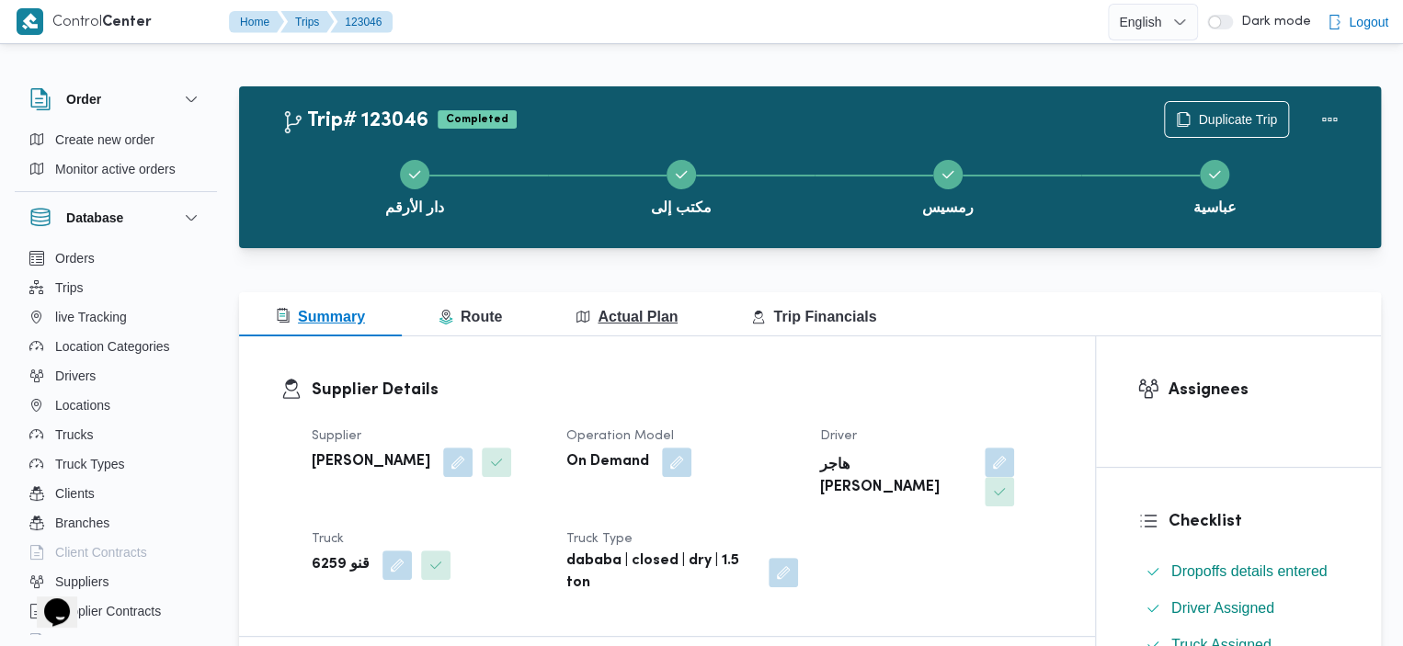
click at [623, 309] on span "Actual Plan" at bounding box center [626, 317] width 102 height 16
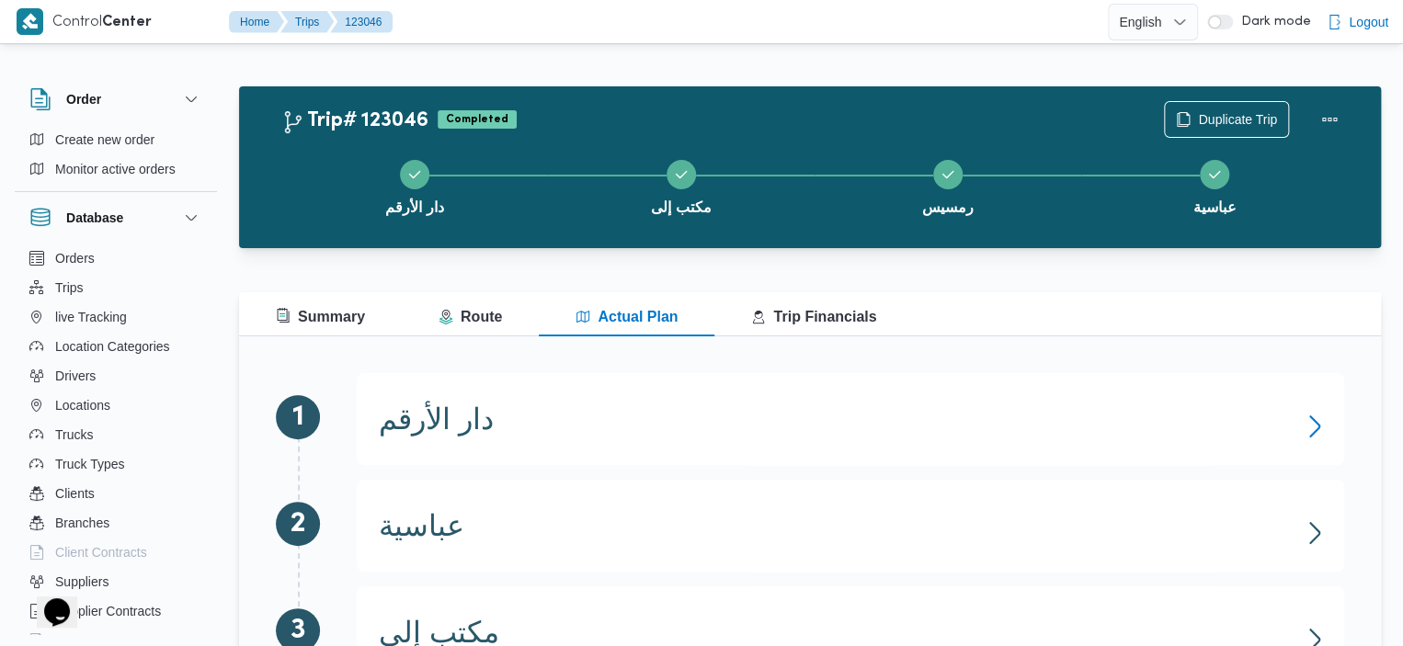
click at [1305, 424] on icon "button" at bounding box center [1314, 426] width 29 height 29
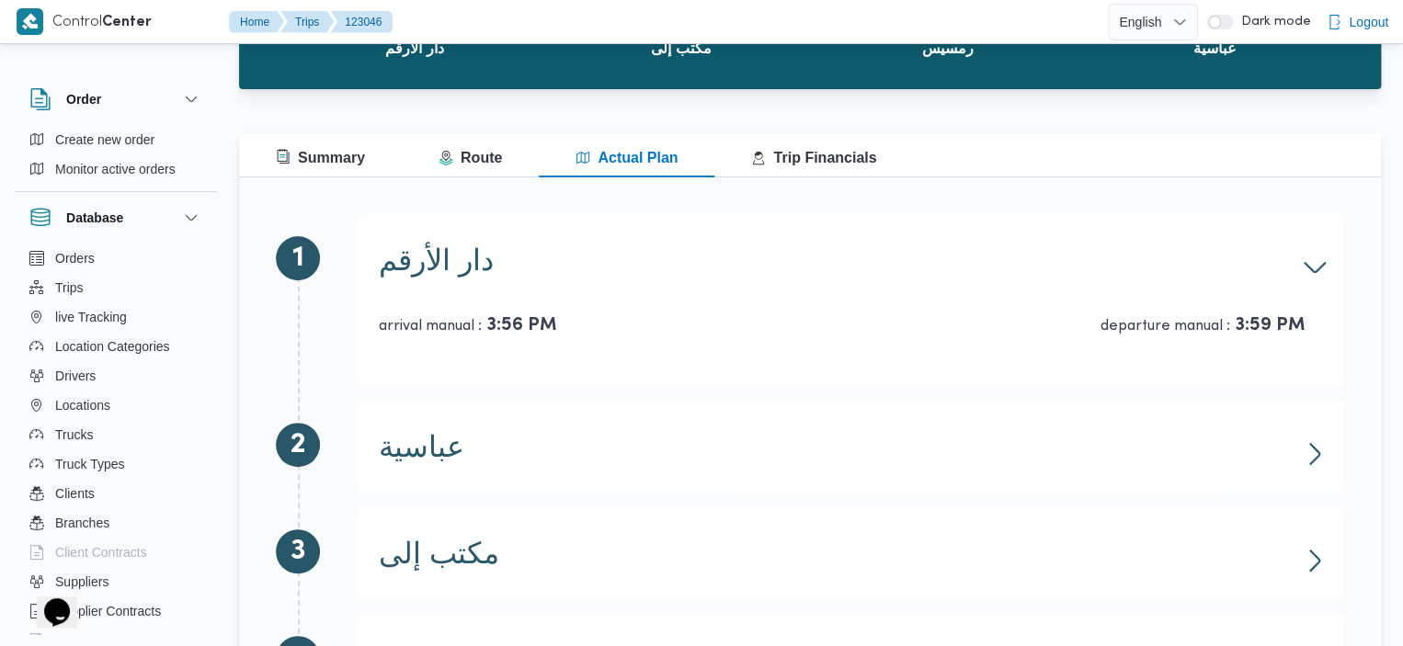
scroll to position [197, 0]
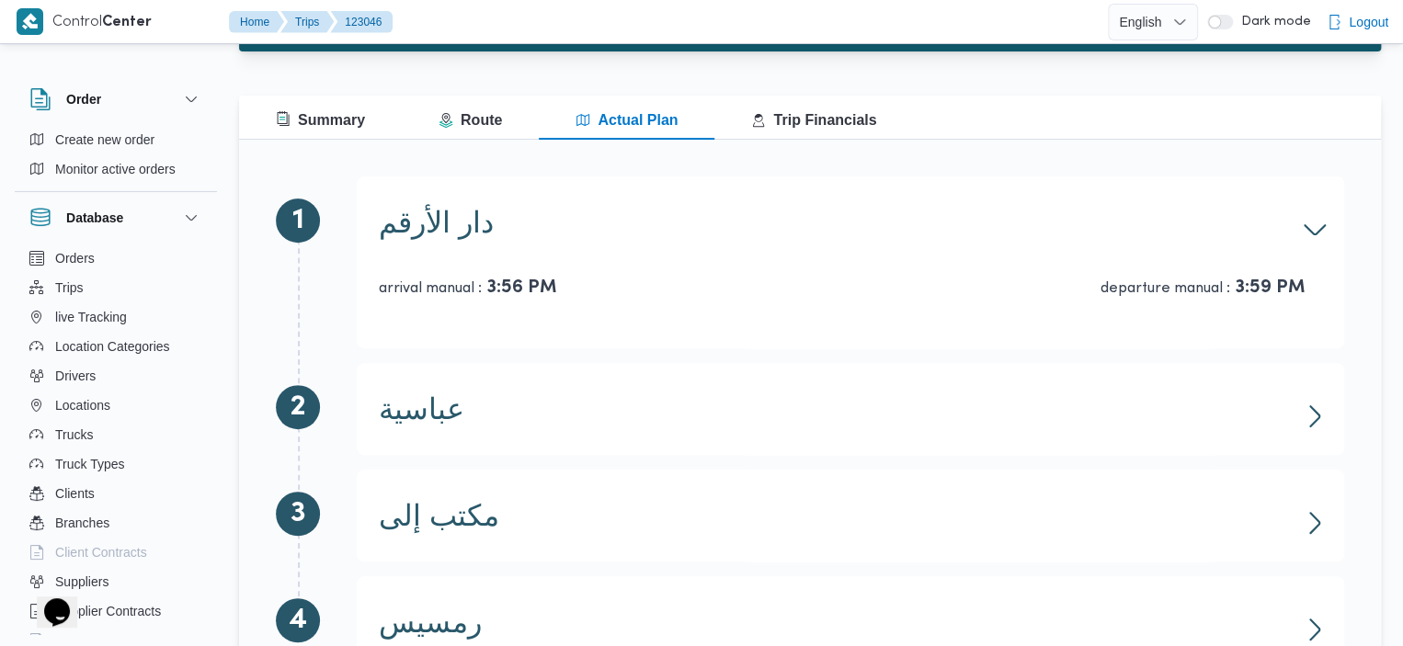
click at [1301, 390] on div "عباسية arrival manual : 4:02 PM departure manual : 4:04 PM" at bounding box center [850, 409] width 987 height 92
click at [1311, 408] on icon "button" at bounding box center [1314, 416] width 11 height 22
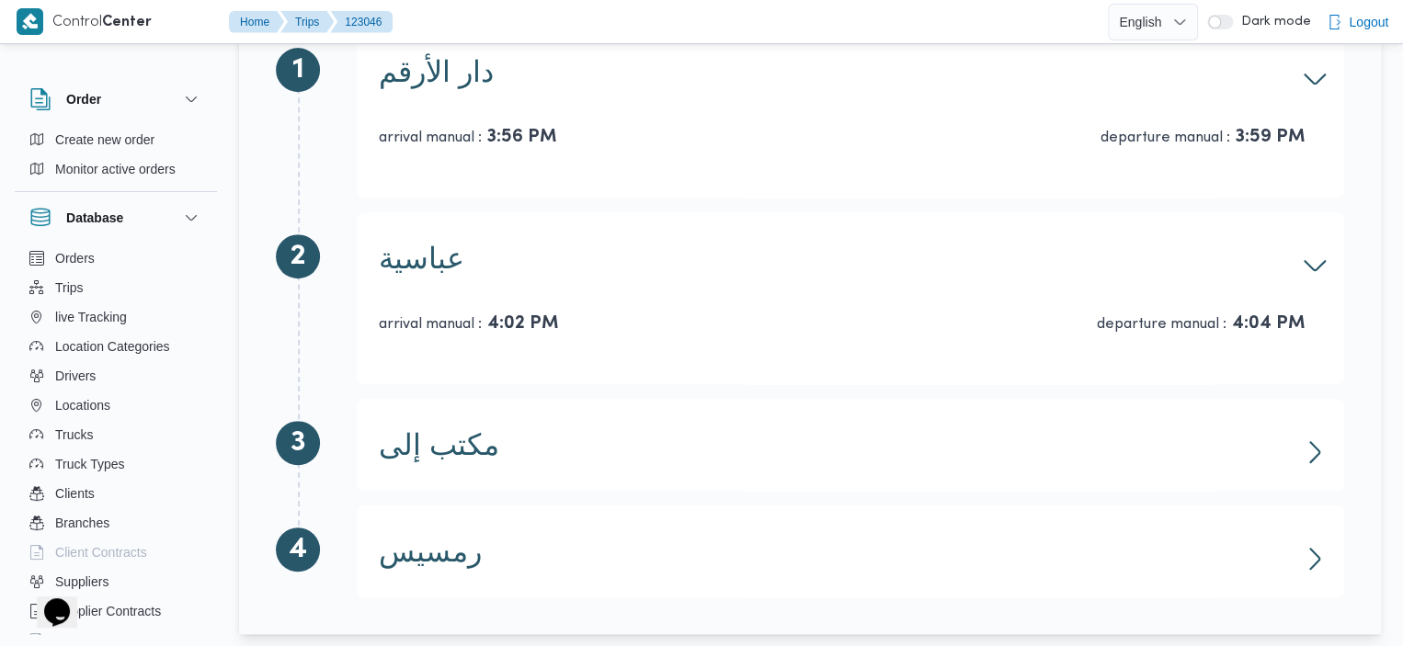
scroll to position [358, 0]
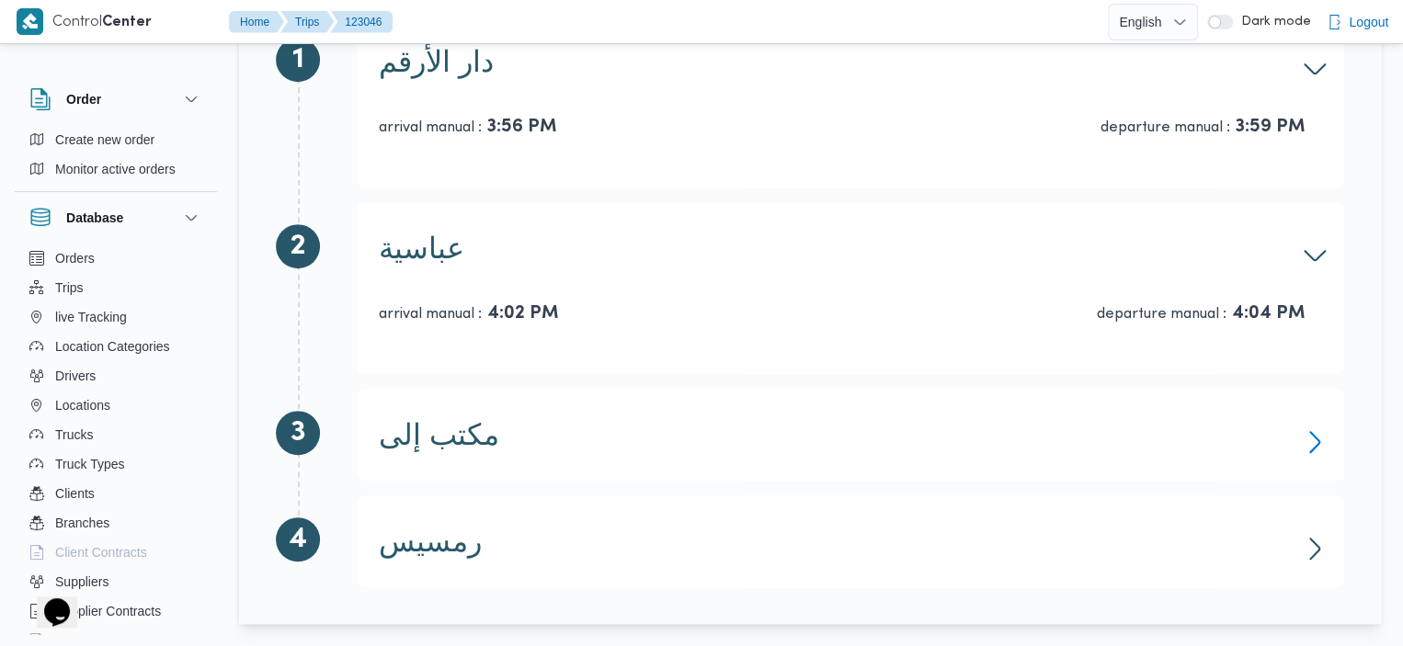
click at [1302, 438] on icon "button" at bounding box center [1314, 441] width 29 height 29
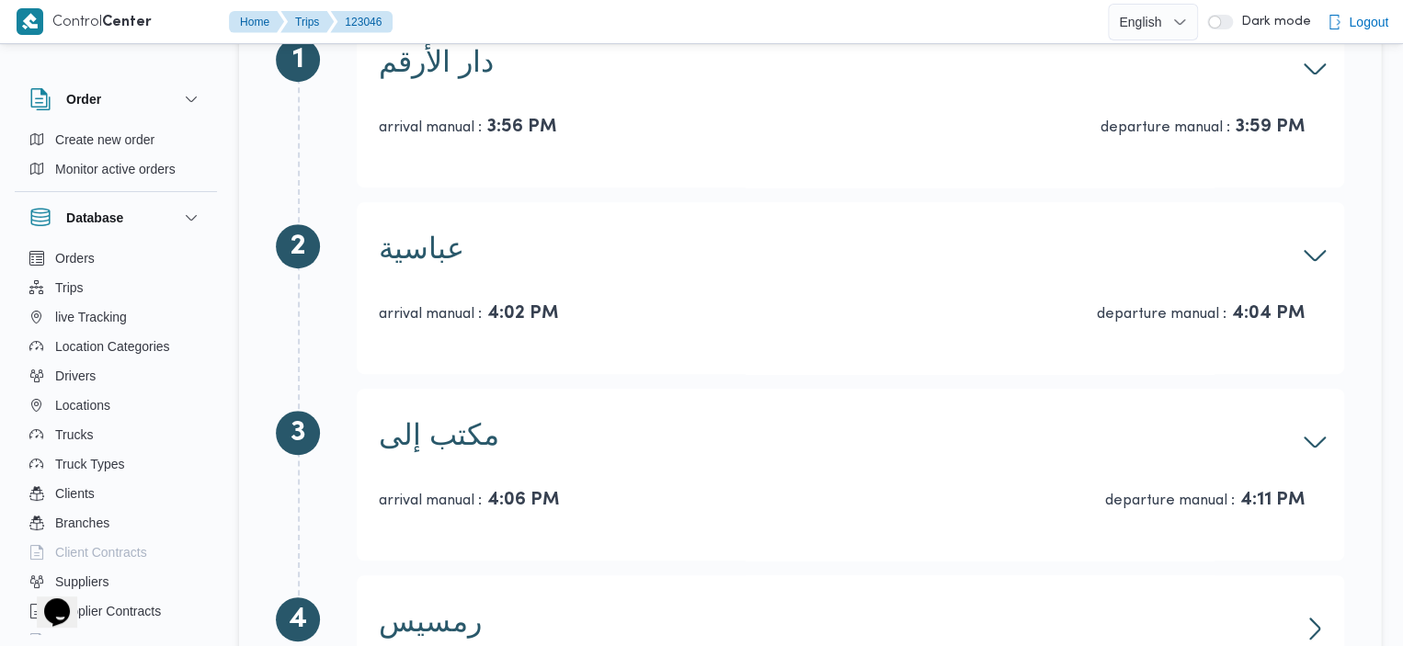
scroll to position [438, 0]
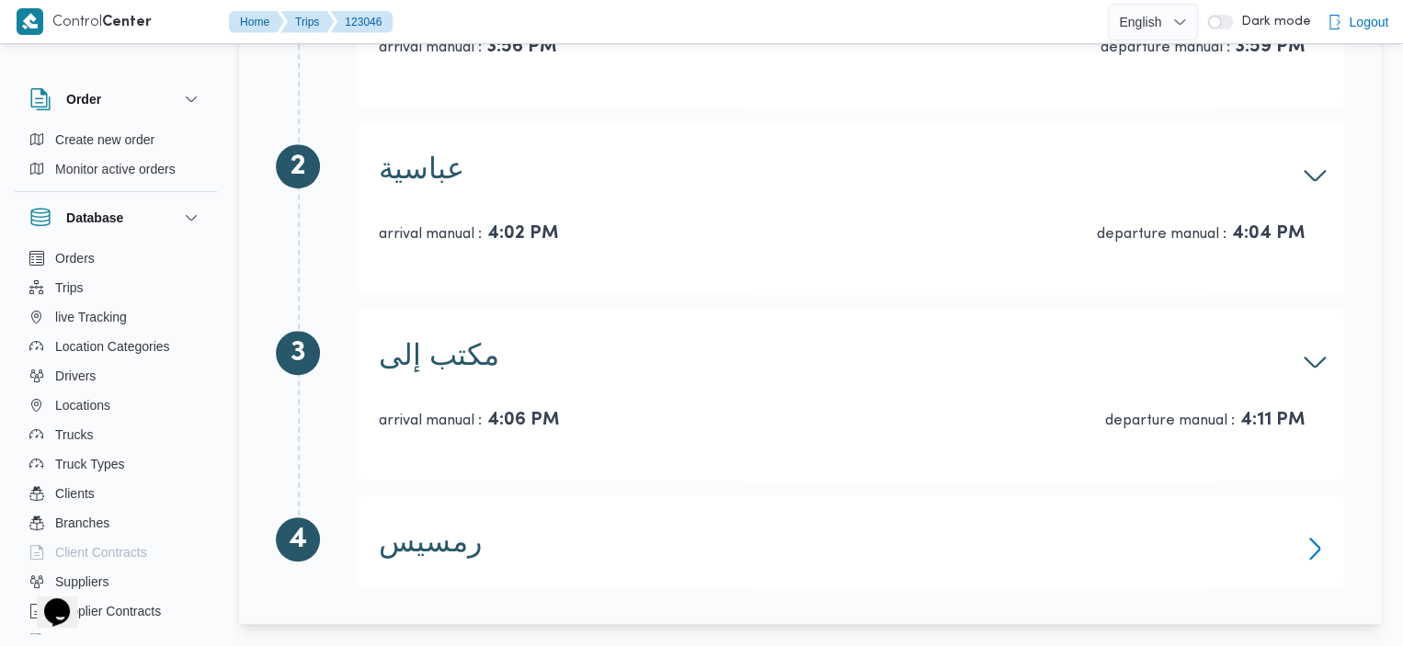
click at [1315, 543] on icon "button" at bounding box center [1314, 549] width 11 height 22
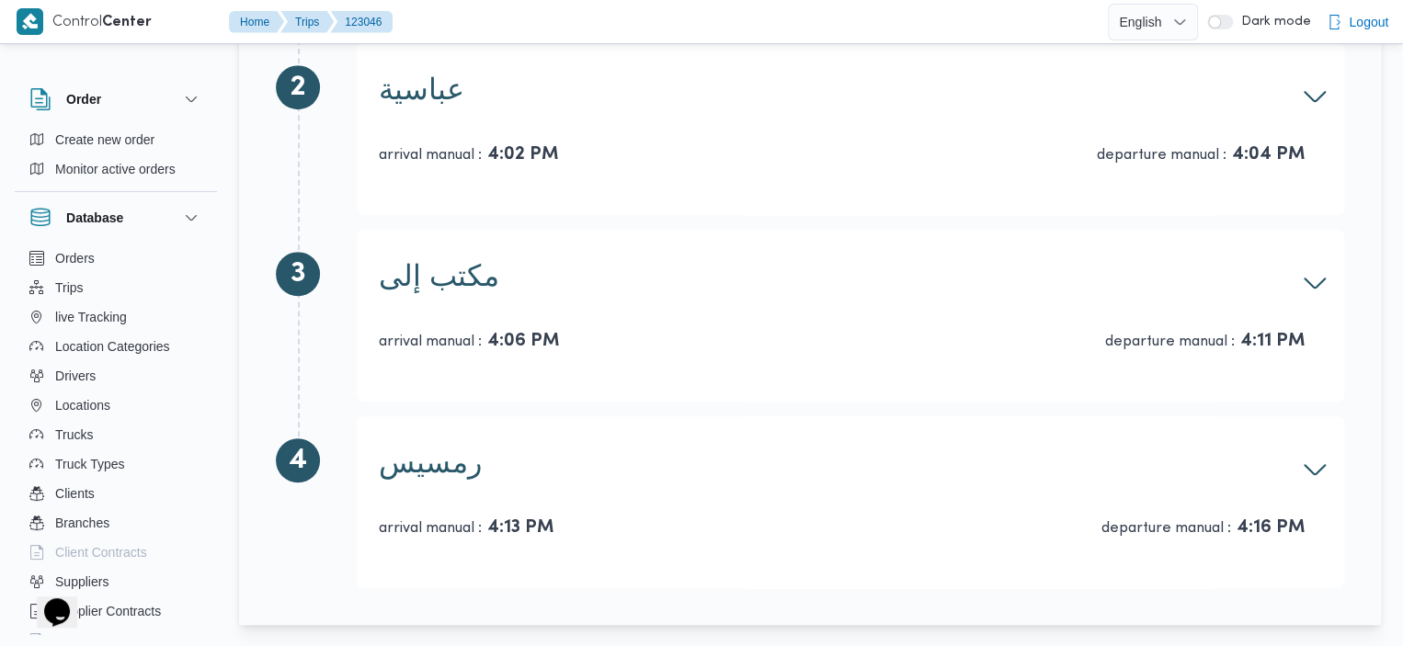
scroll to position [518, 0]
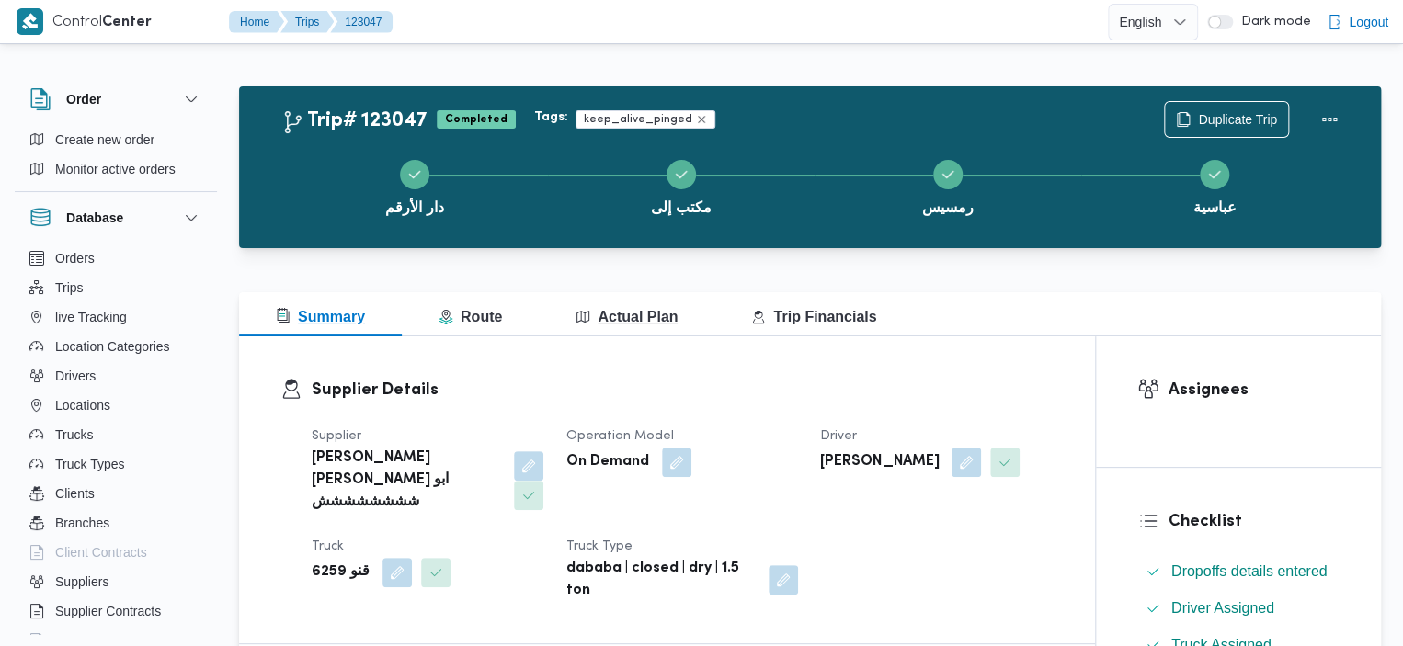
click at [585, 301] on button "Actual Plan" at bounding box center [627, 314] width 176 height 44
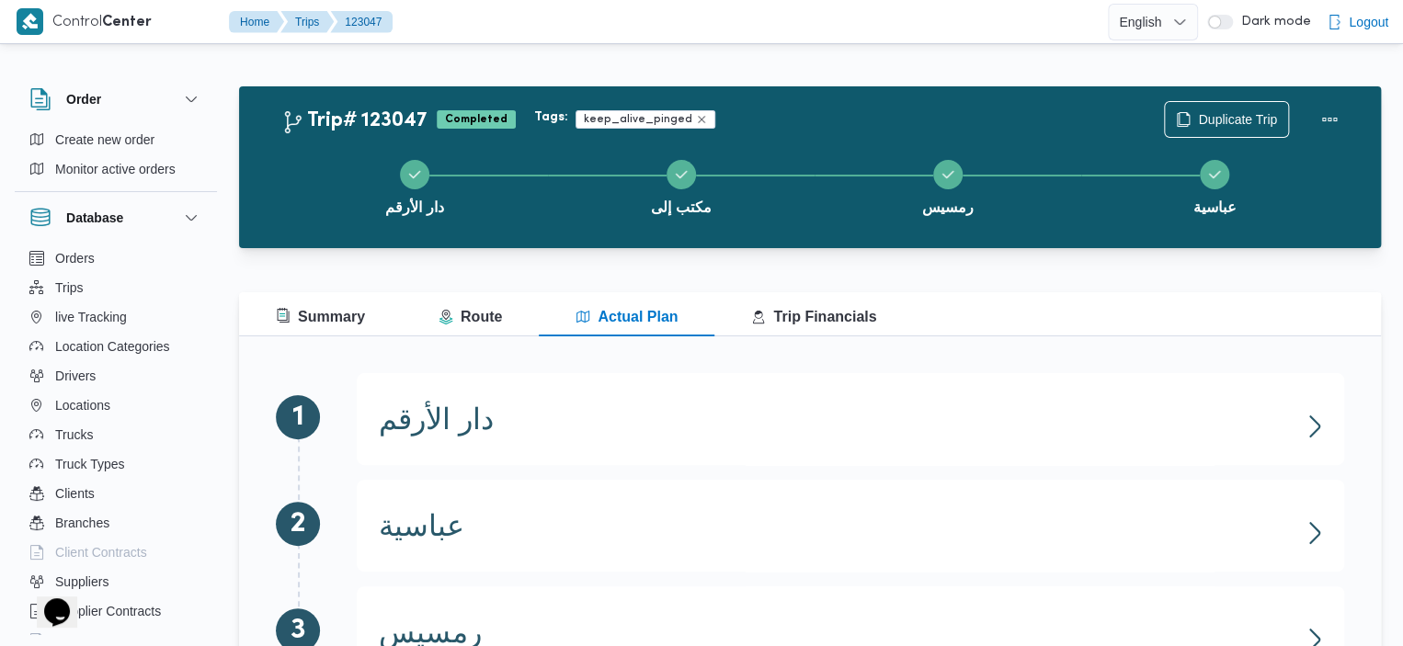
click at [1276, 437] on div "دار الأرقم arrival manual : 4:25 PM departure manual : 4:29 PM" at bounding box center [850, 419] width 987 height 92
click at [1316, 418] on icon "button" at bounding box center [1314, 426] width 29 height 29
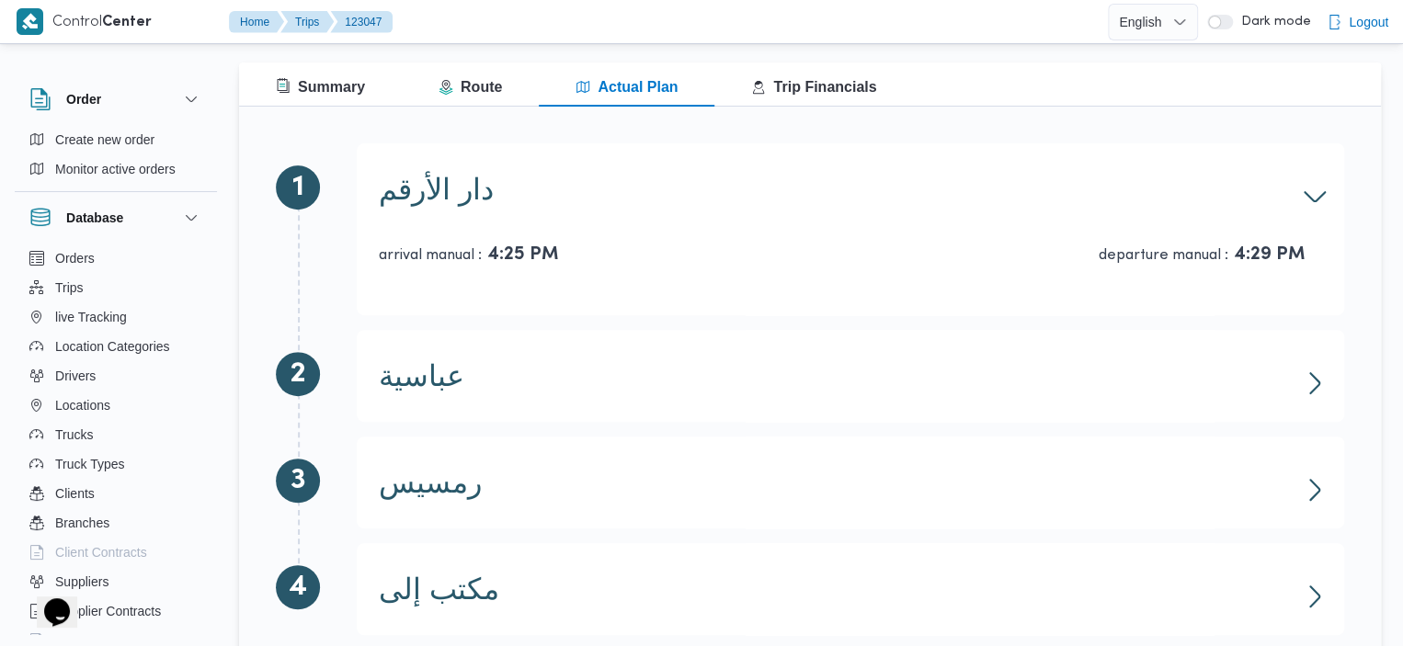
scroll to position [279, 0]
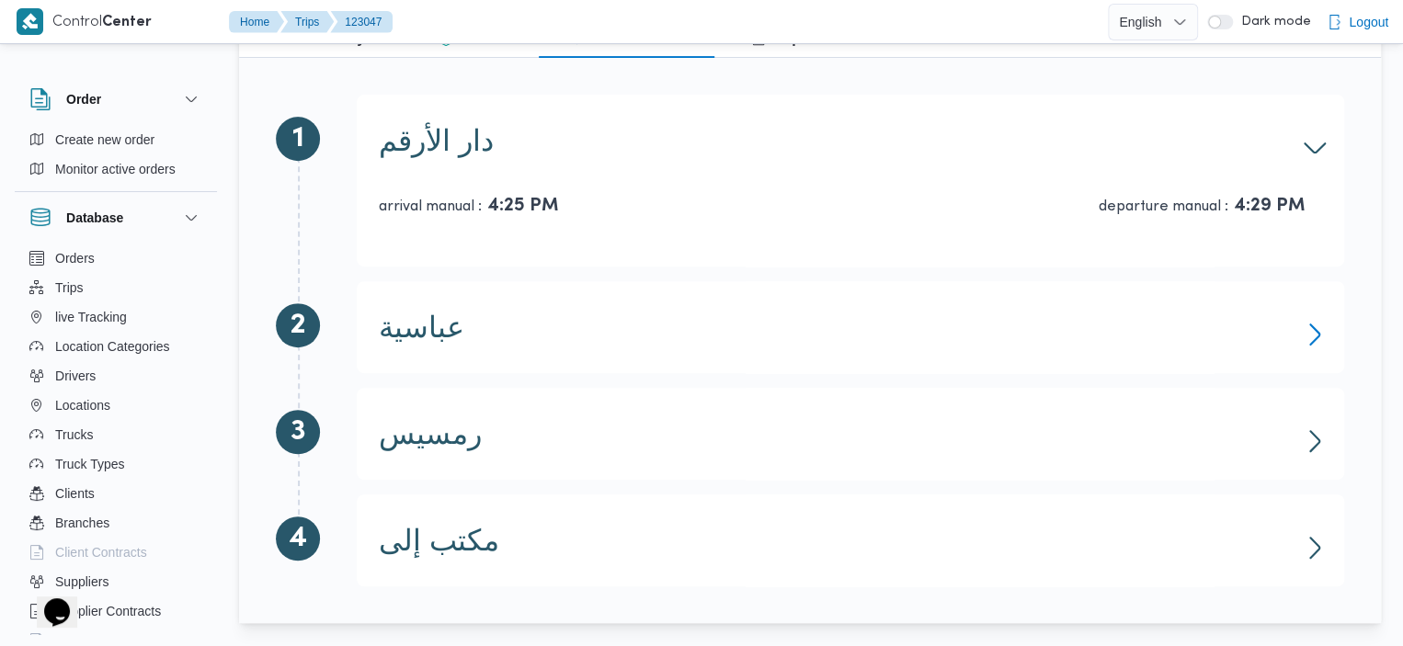
click at [1308, 324] on icon "button" at bounding box center [1314, 334] width 29 height 29
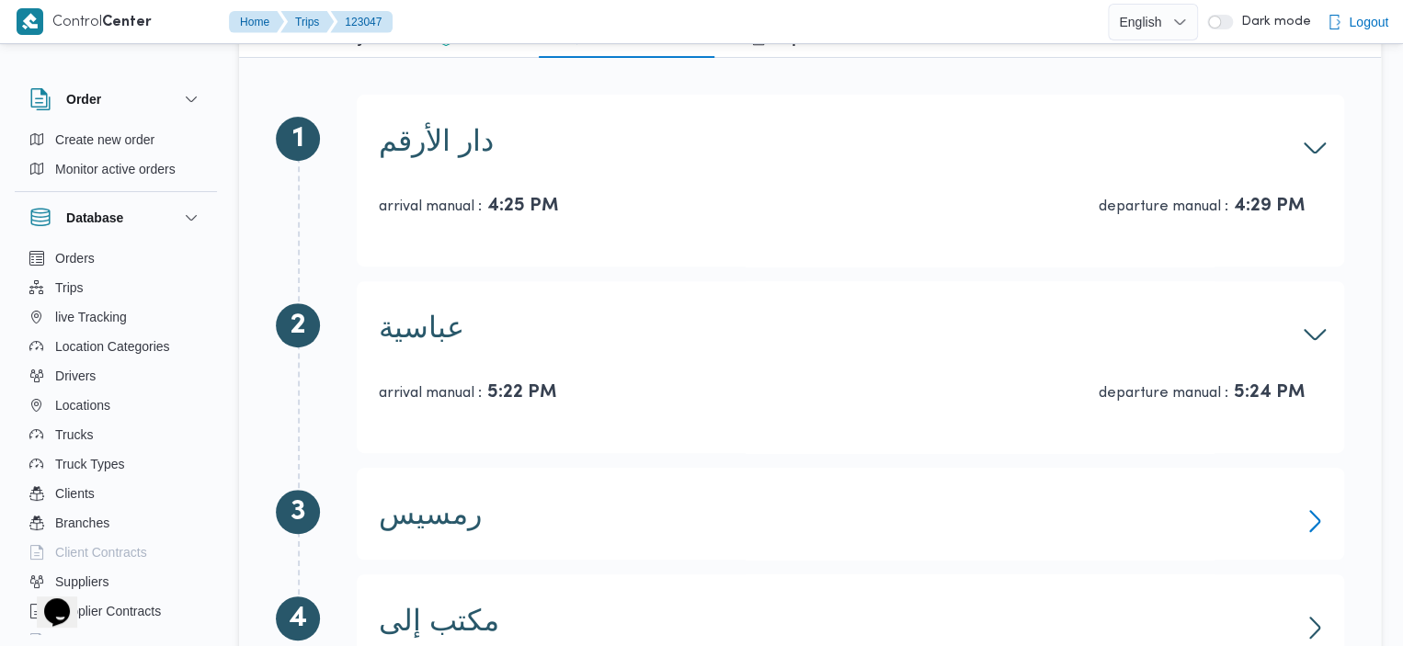
click at [1323, 506] on icon "button" at bounding box center [1314, 520] width 29 height 29
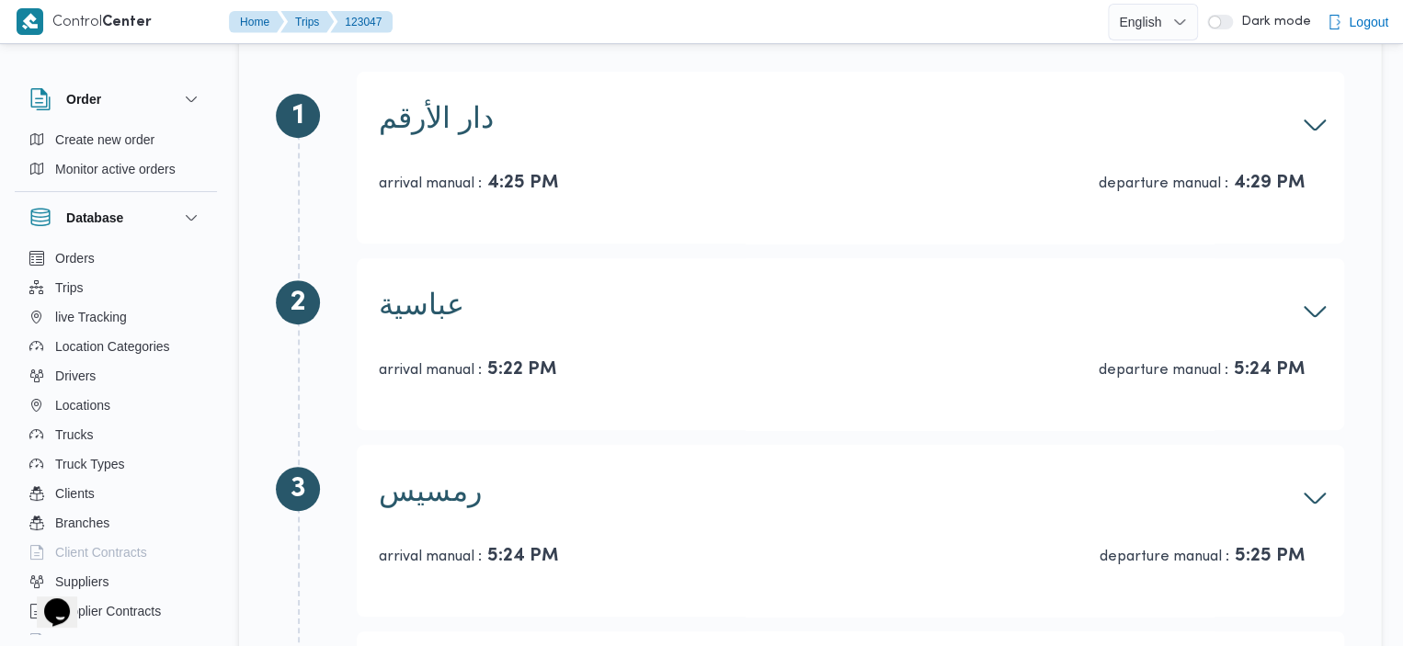
scroll to position [438, 0]
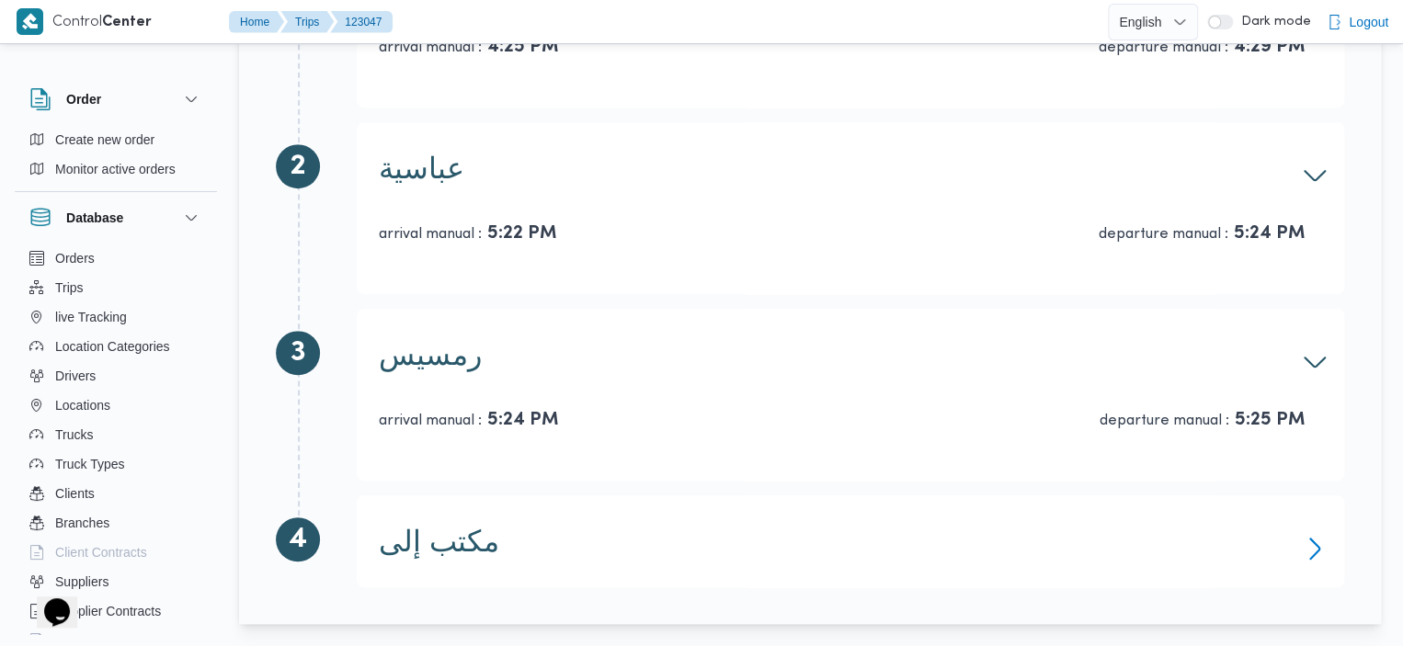
click at [1305, 544] on icon "button" at bounding box center [1314, 548] width 29 height 29
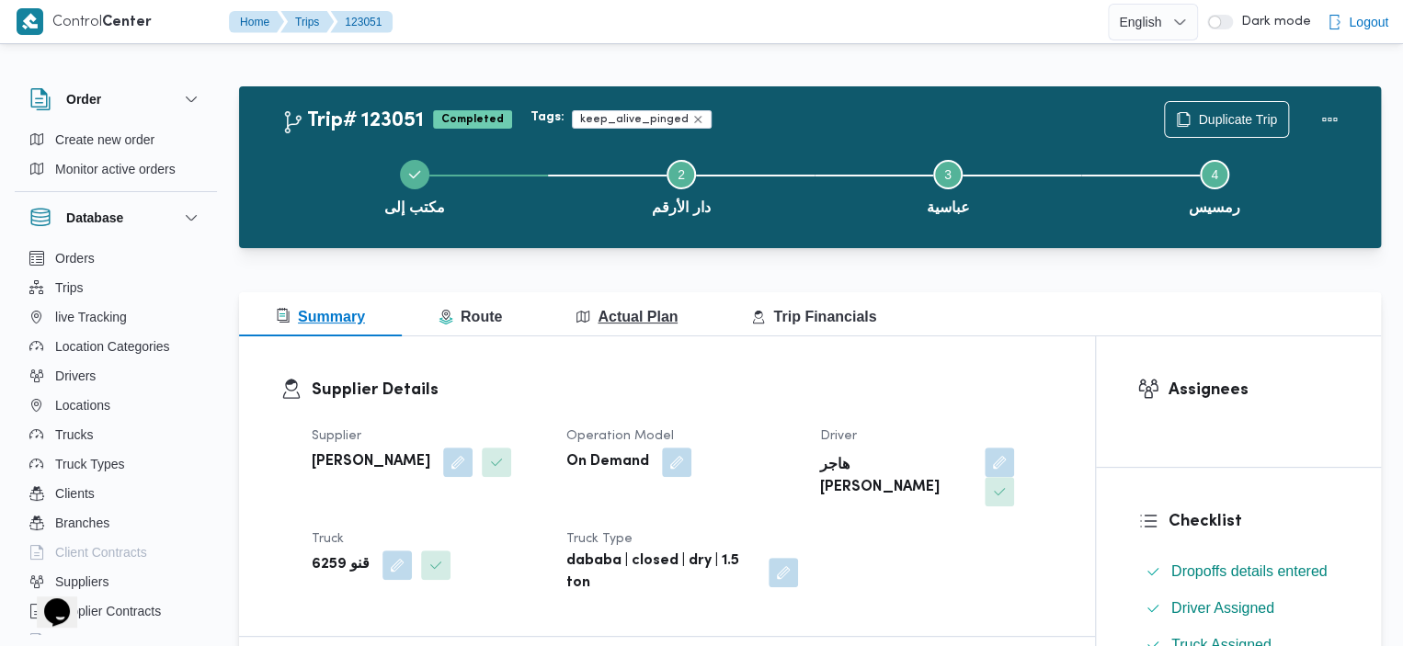
click at [591, 324] on span "Actual Plan" at bounding box center [626, 317] width 102 height 16
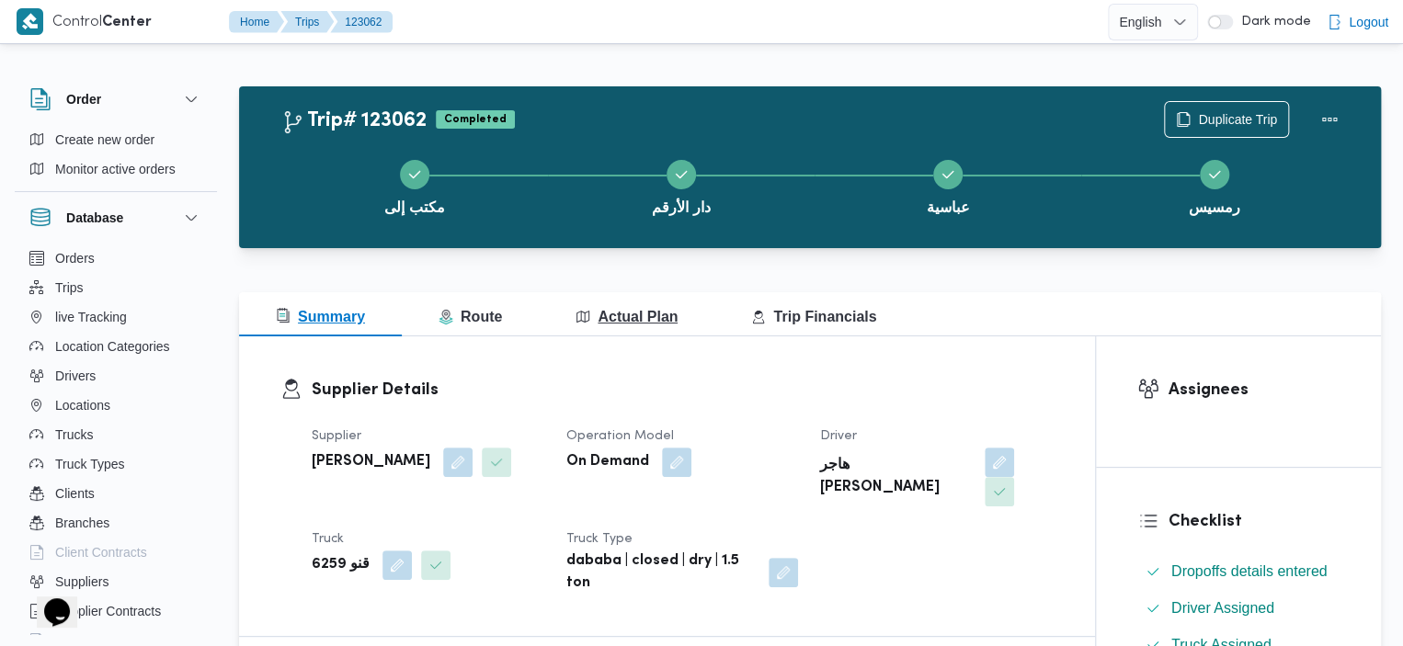
click at [597, 315] on span "Actual Plan" at bounding box center [626, 317] width 102 height 16
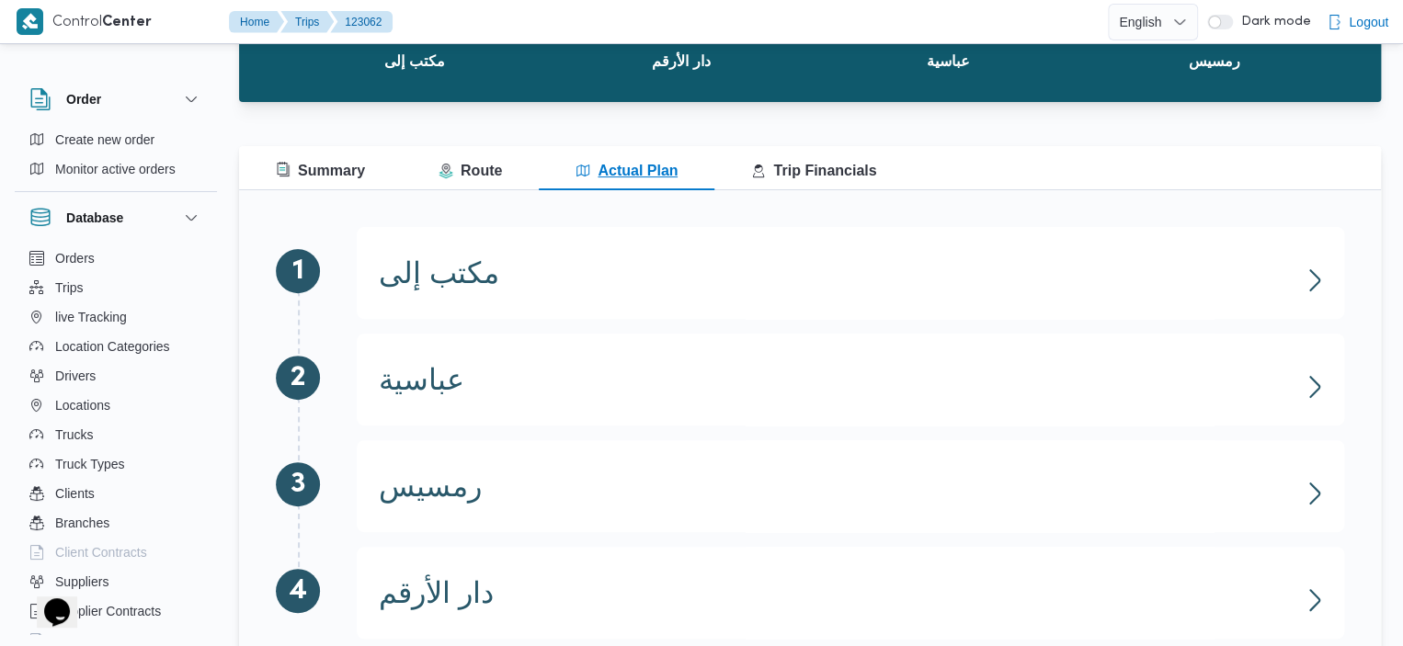
scroll to position [144, 0]
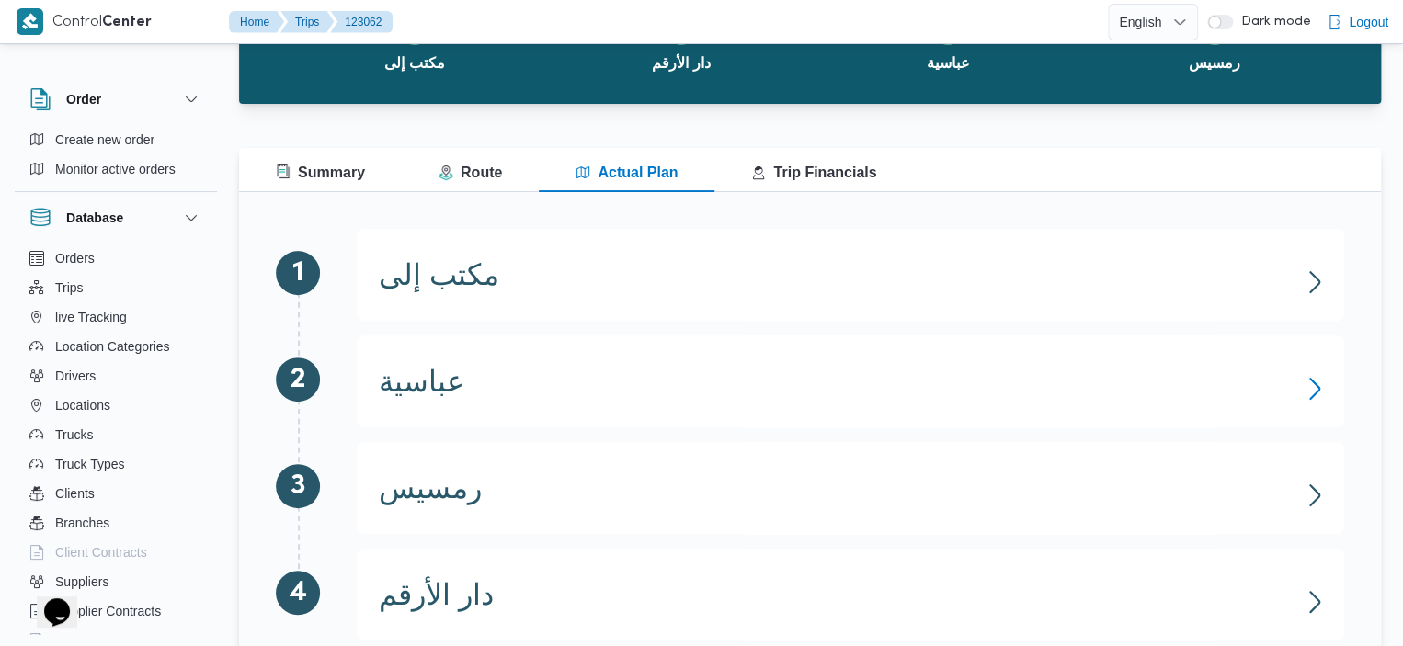
click at [1324, 385] on icon "button" at bounding box center [1314, 388] width 29 height 29
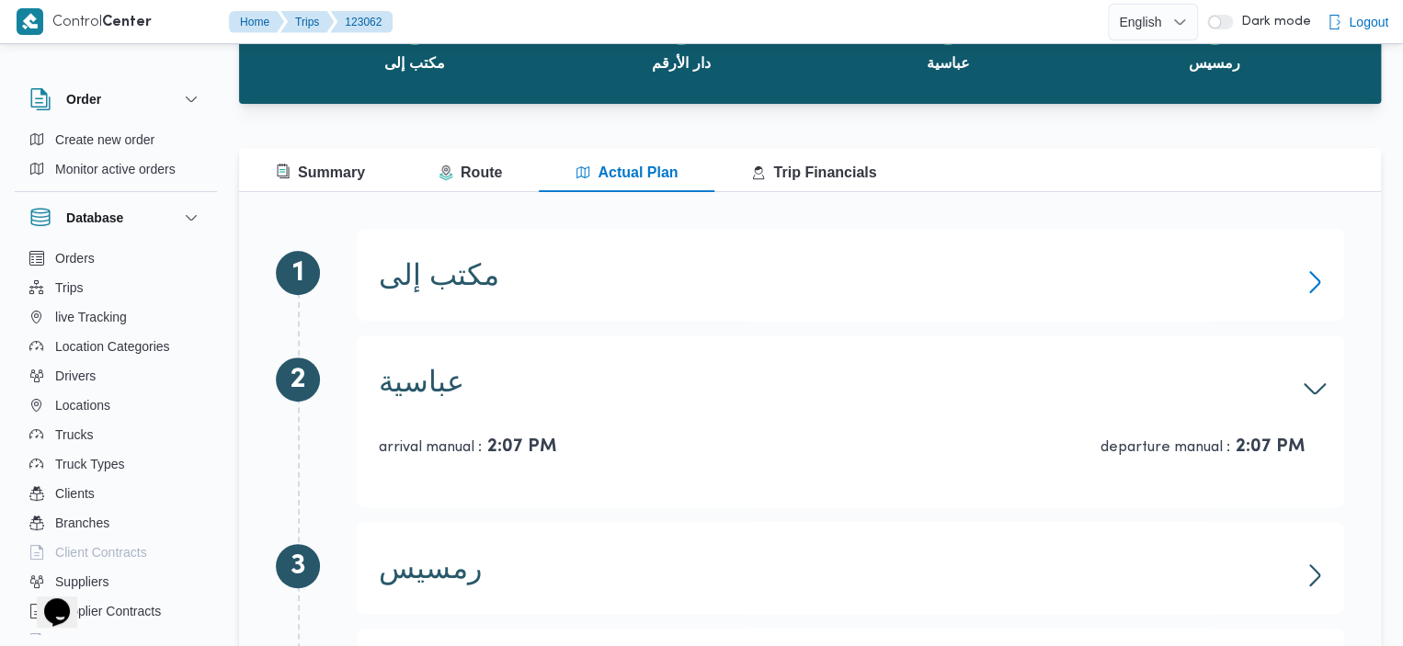
click at [1319, 279] on icon "button" at bounding box center [1314, 281] width 29 height 29
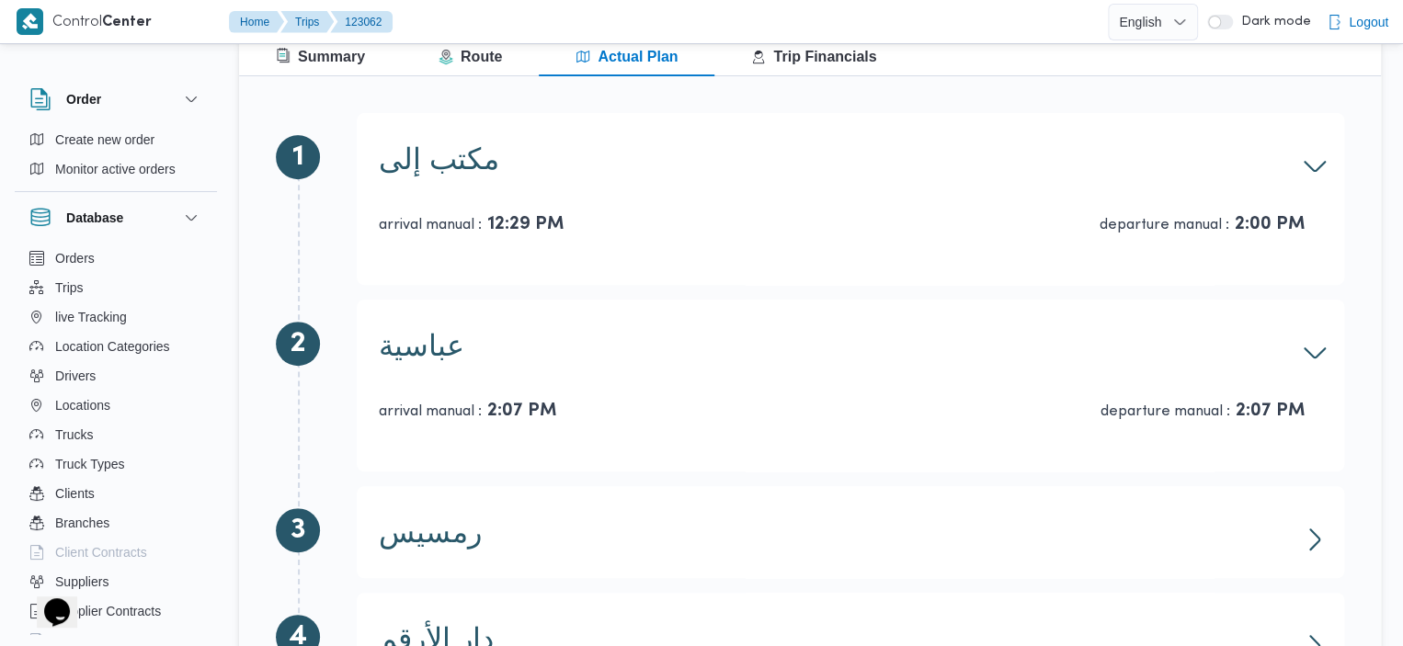
scroll to position [358, 0]
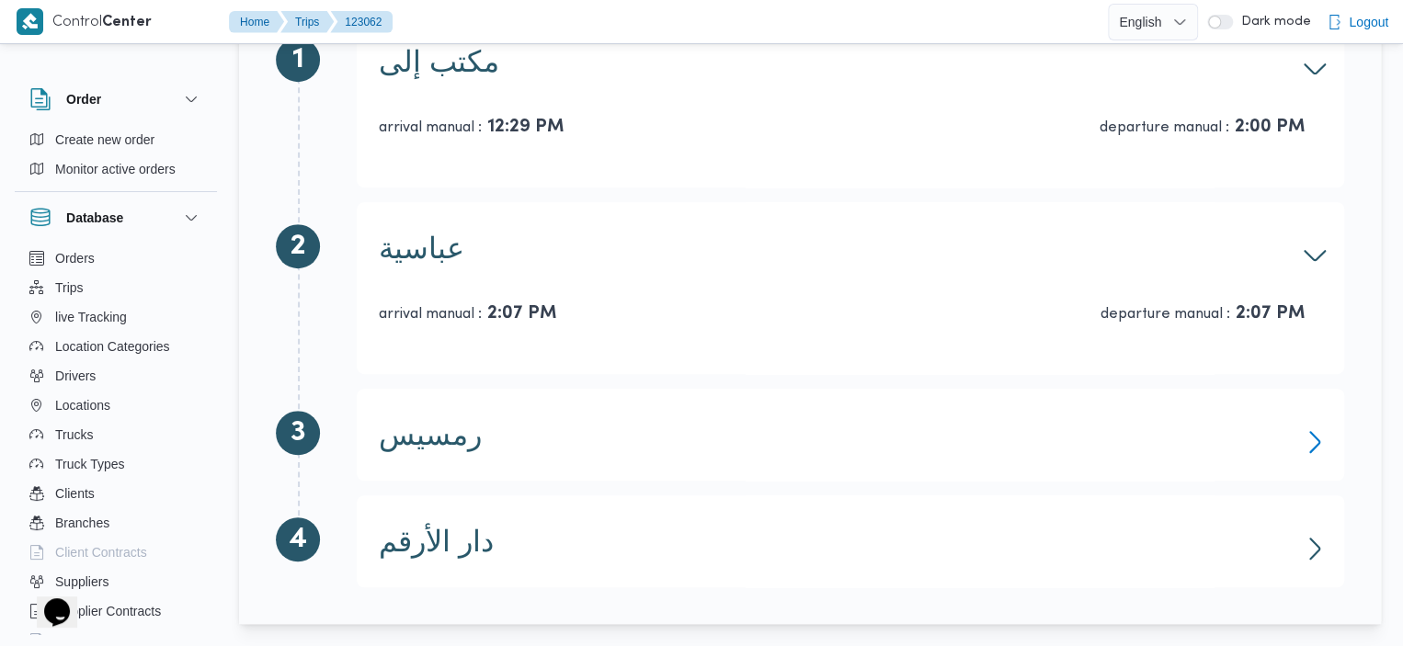
click at [1307, 444] on icon "button" at bounding box center [1314, 441] width 29 height 29
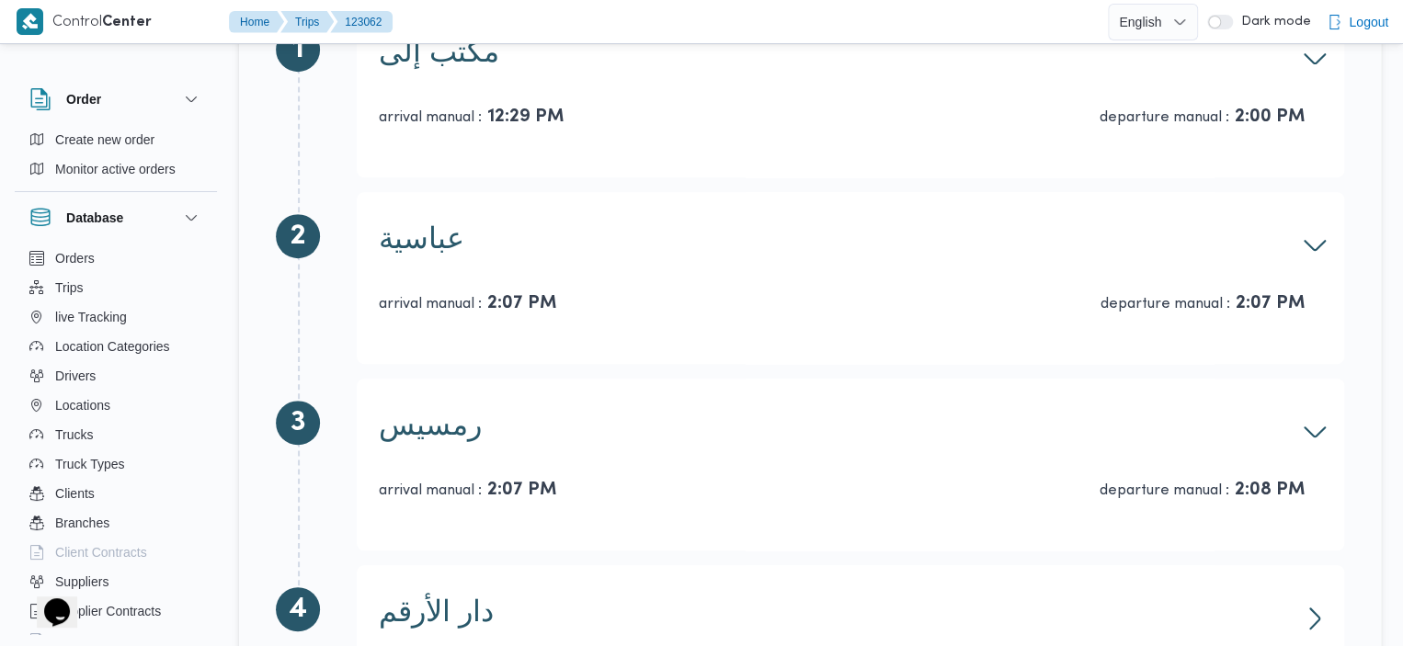
scroll to position [438, 0]
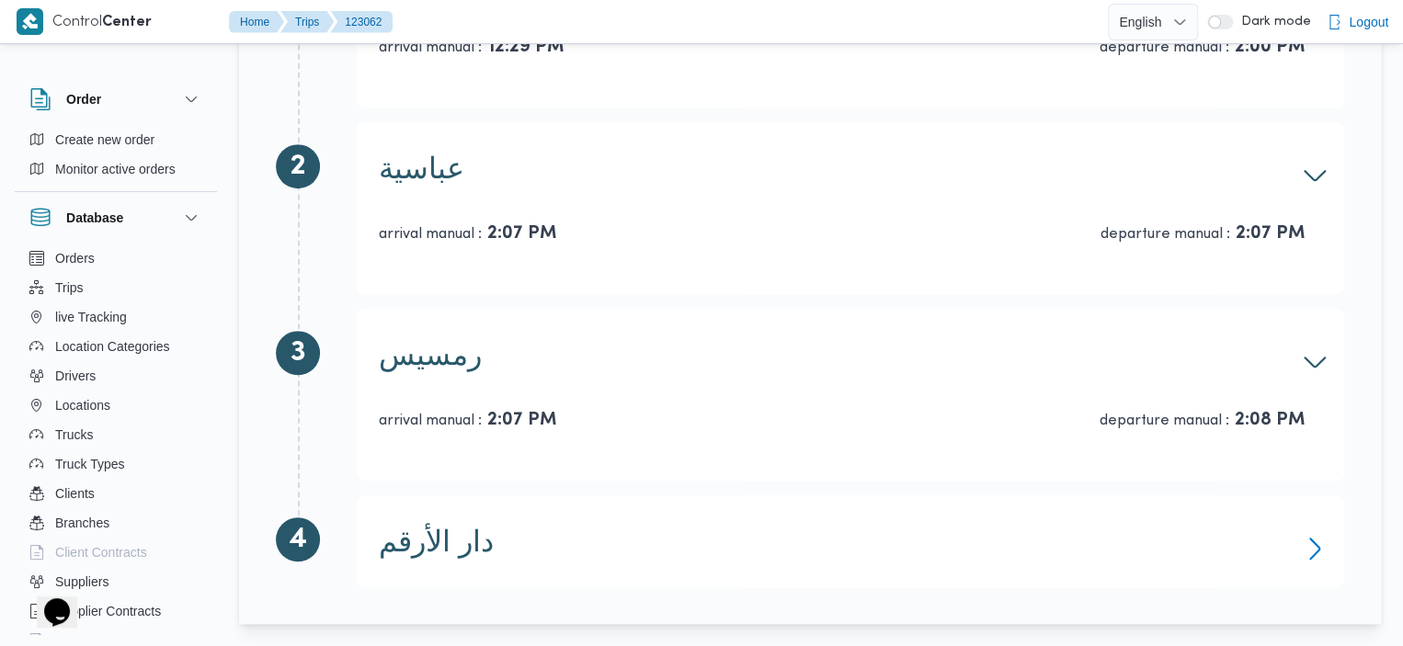
click at [1313, 545] on icon "button" at bounding box center [1314, 548] width 29 height 29
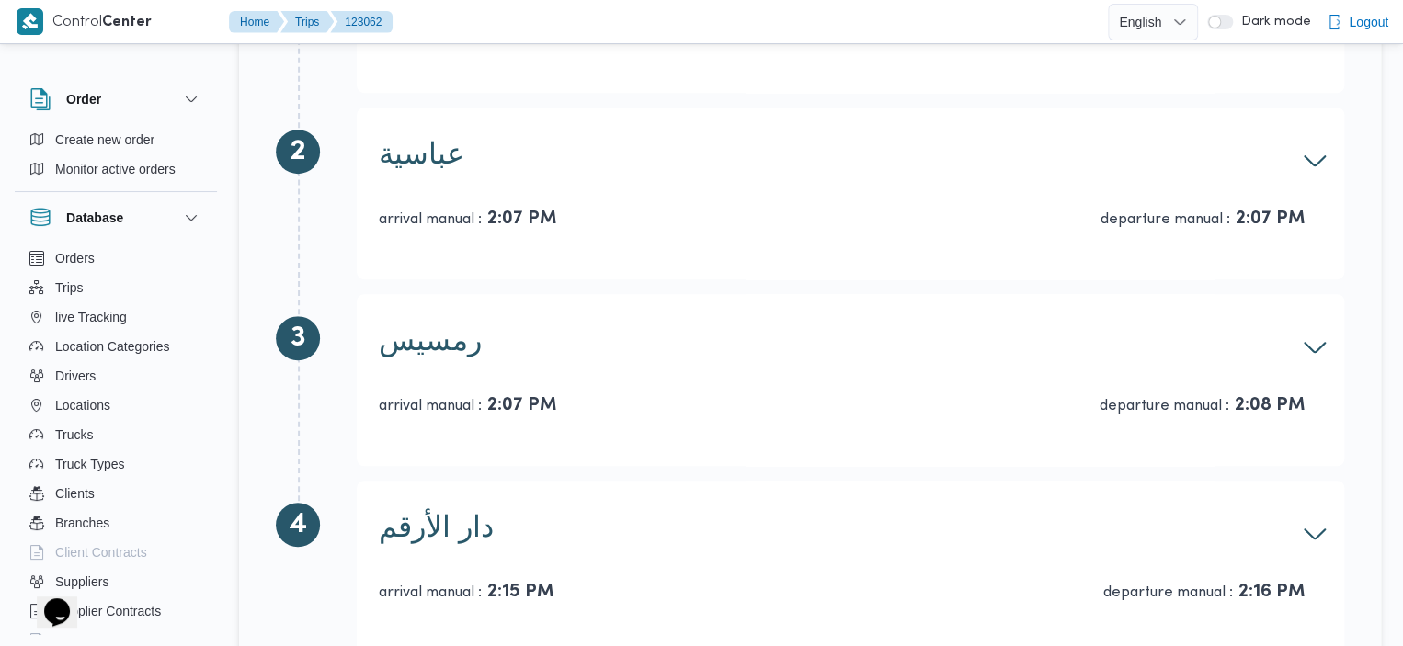
scroll to position [518, 0]
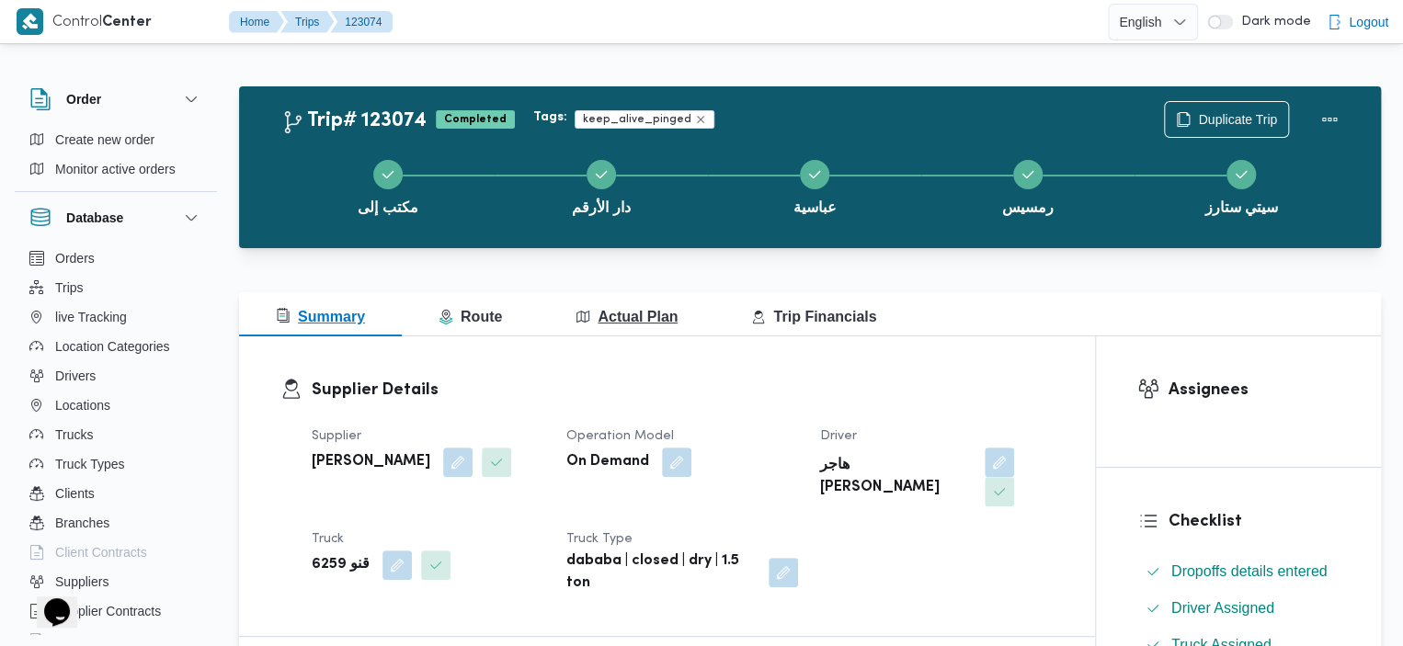
click at [563, 318] on button "Actual Plan" at bounding box center [627, 314] width 176 height 44
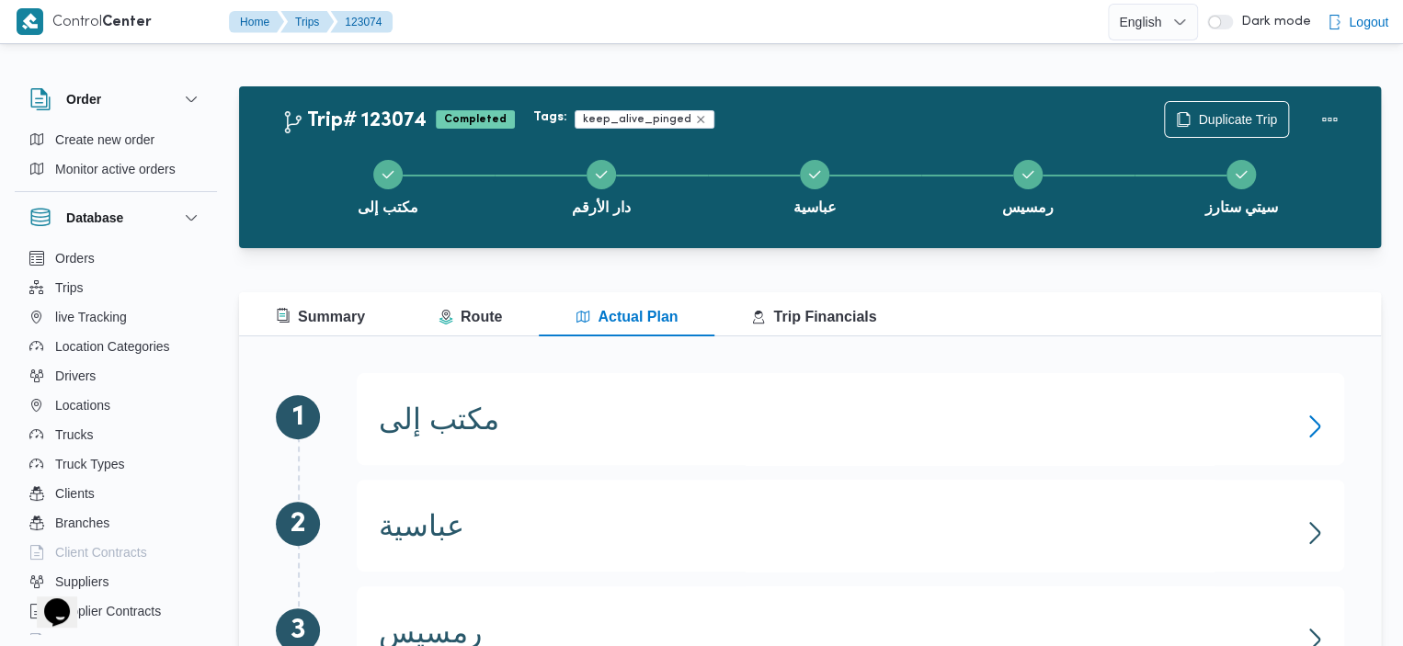
click at [1302, 415] on icon "button" at bounding box center [1314, 426] width 29 height 29
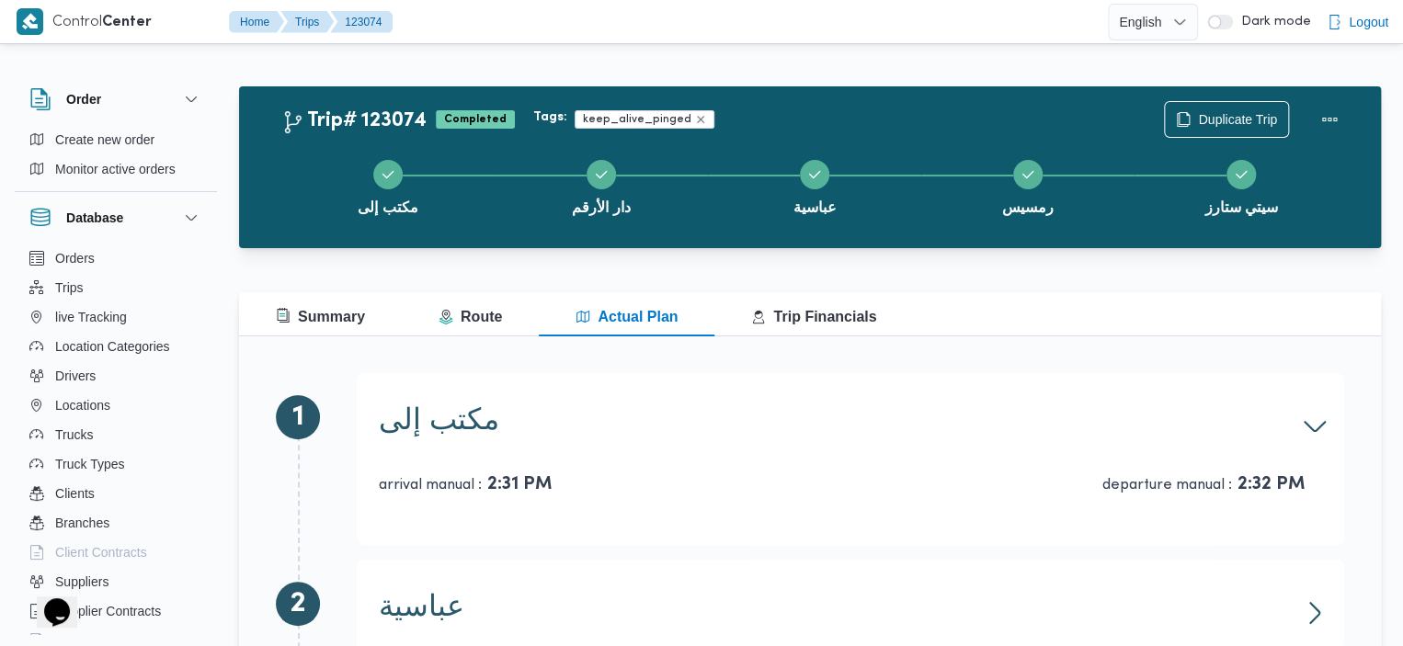
scroll to position [385, 0]
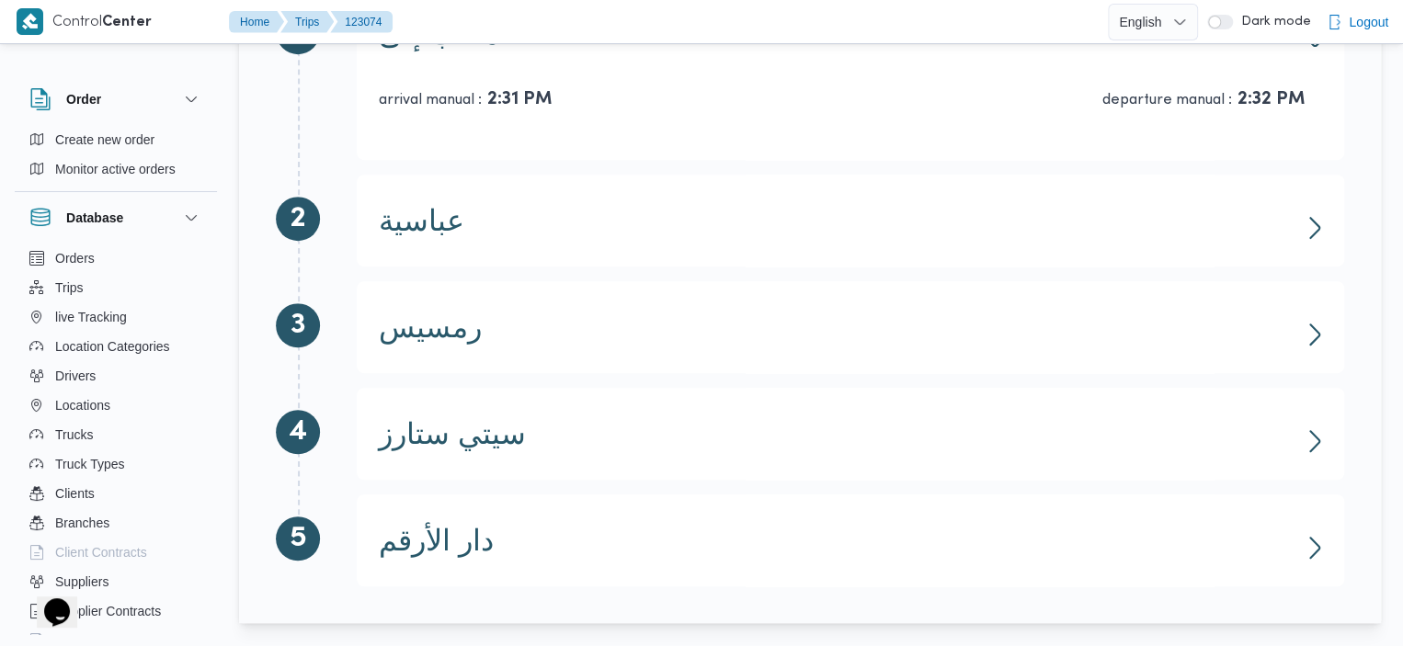
click at [1298, 316] on div "رمسيس" at bounding box center [850, 327] width 943 height 24
click at [1309, 330] on icon "button" at bounding box center [1314, 334] width 29 height 29
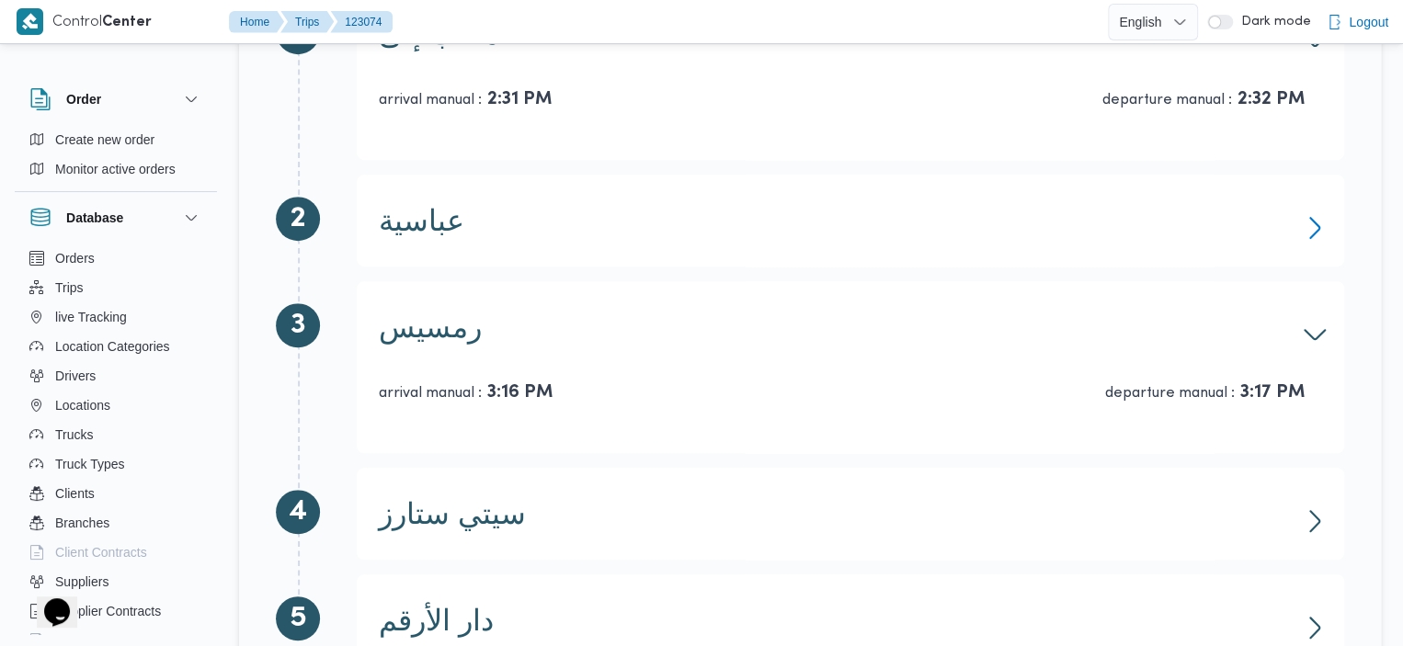
click at [1304, 238] on icon "button" at bounding box center [1314, 227] width 29 height 29
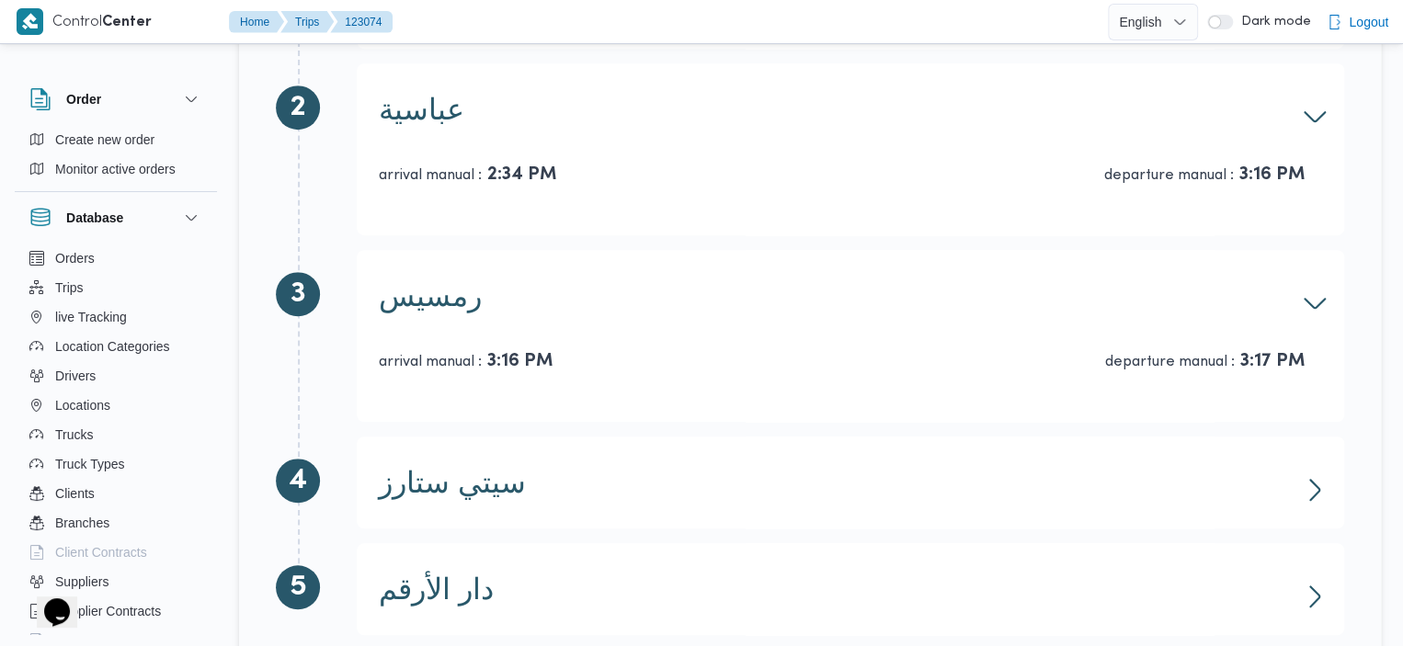
scroll to position [544, 0]
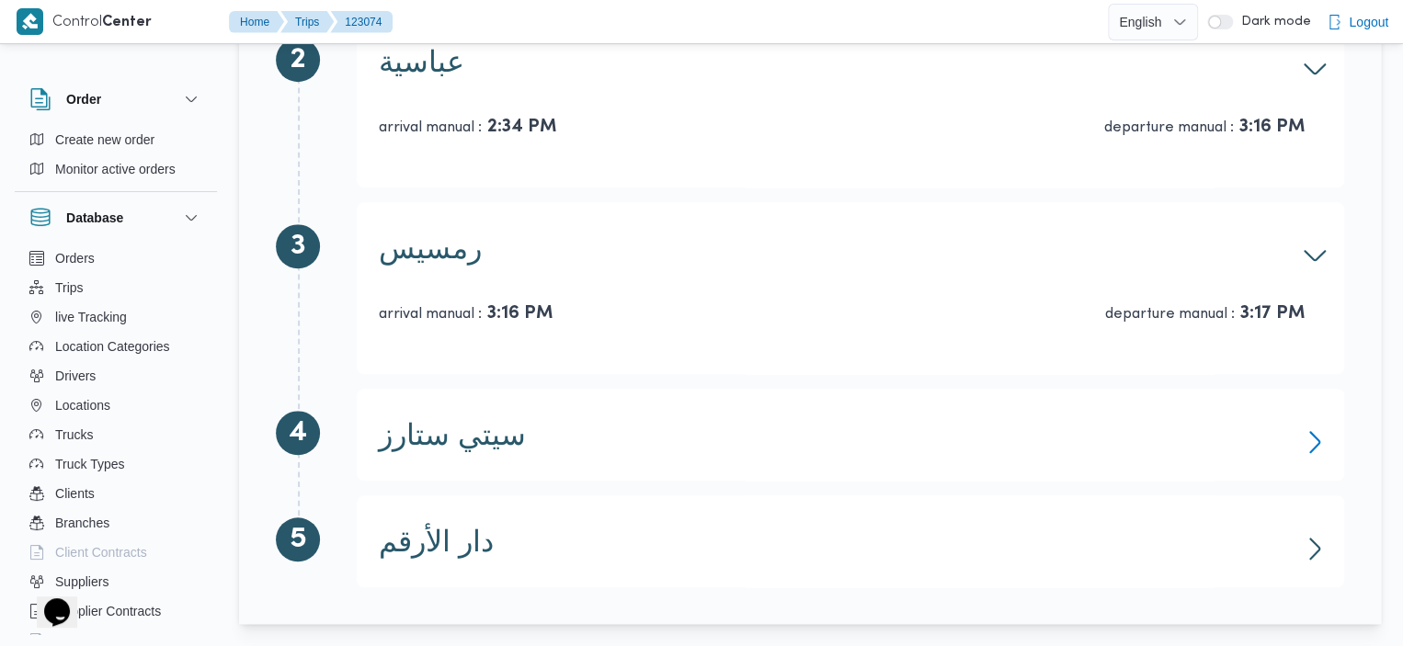
click at [1308, 444] on icon "button" at bounding box center [1314, 441] width 29 height 29
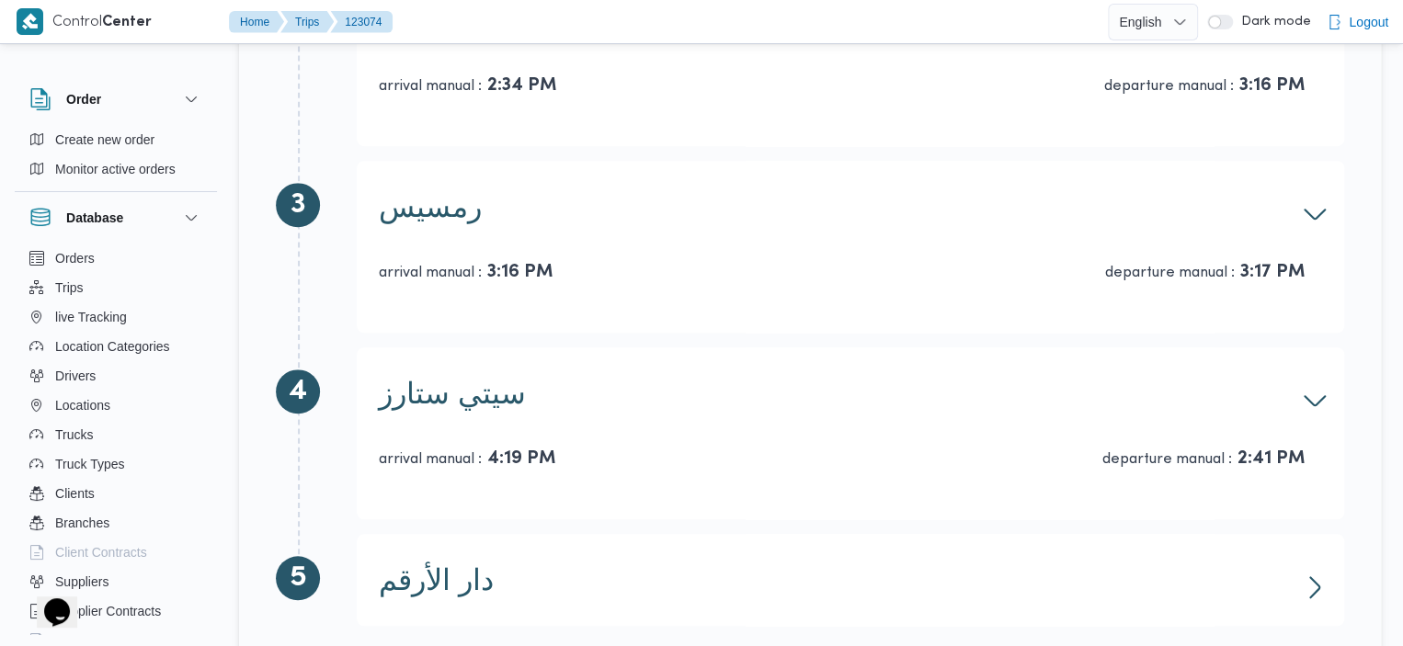
scroll to position [625, 0]
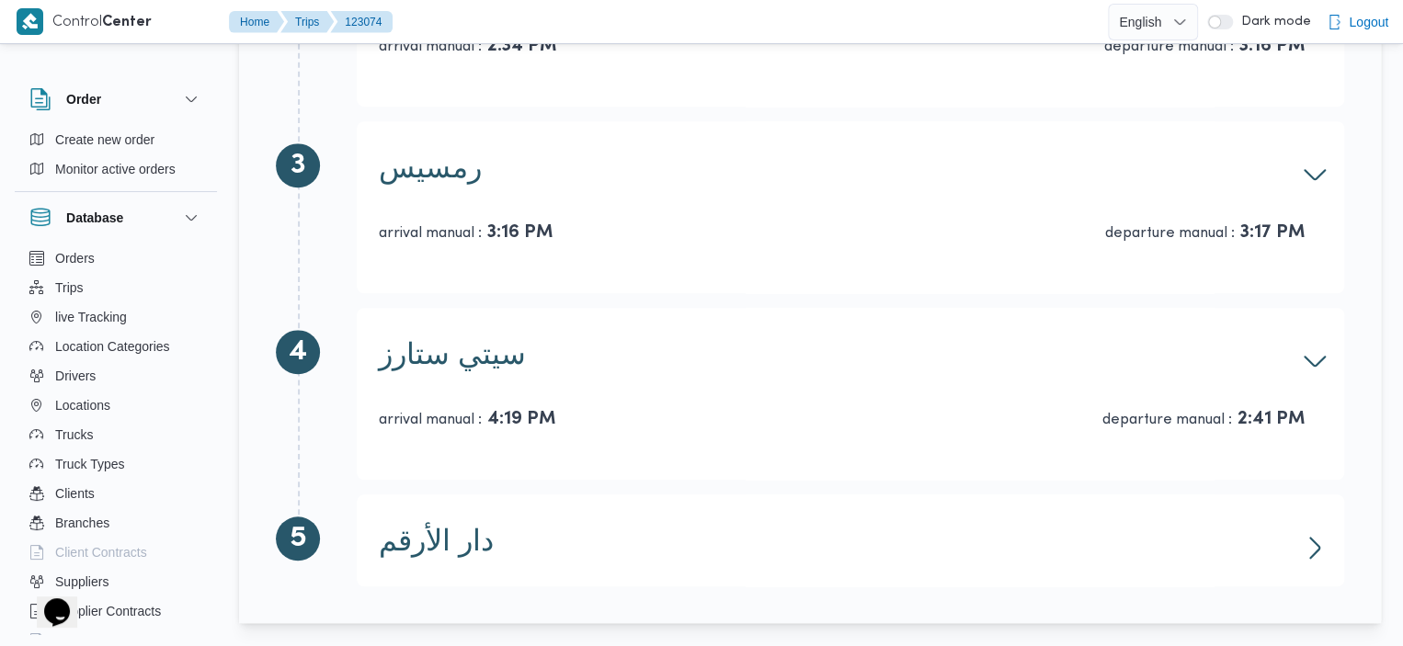
click at [1336, 558] on div "دار الأرقم arrival manual : 2:46 PM departure manual : 2:51 PM" at bounding box center [850, 540] width 987 height 92
click at [1320, 544] on icon "button" at bounding box center [1314, 547] width 29 height 29
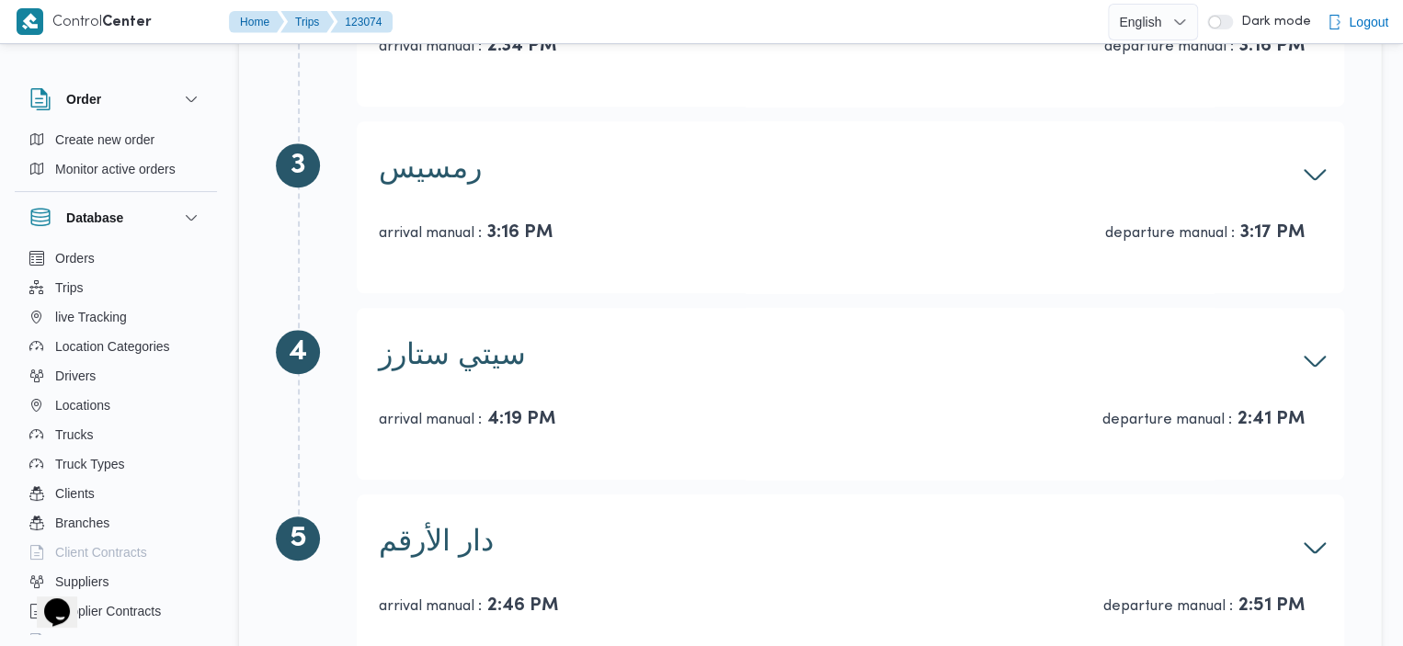
scroll to position [59, 0]
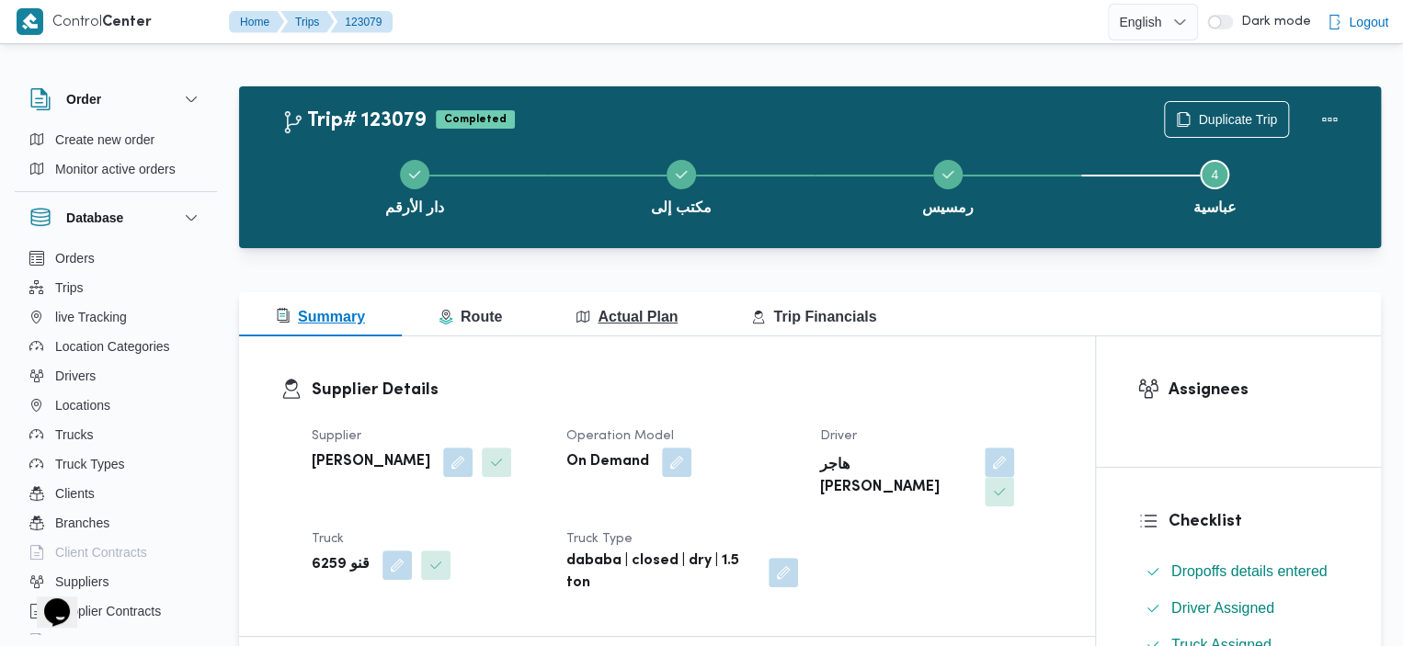
click at [588, 320] on span "Actual Plan" at bounding box center [626, 317] width 102 height 16
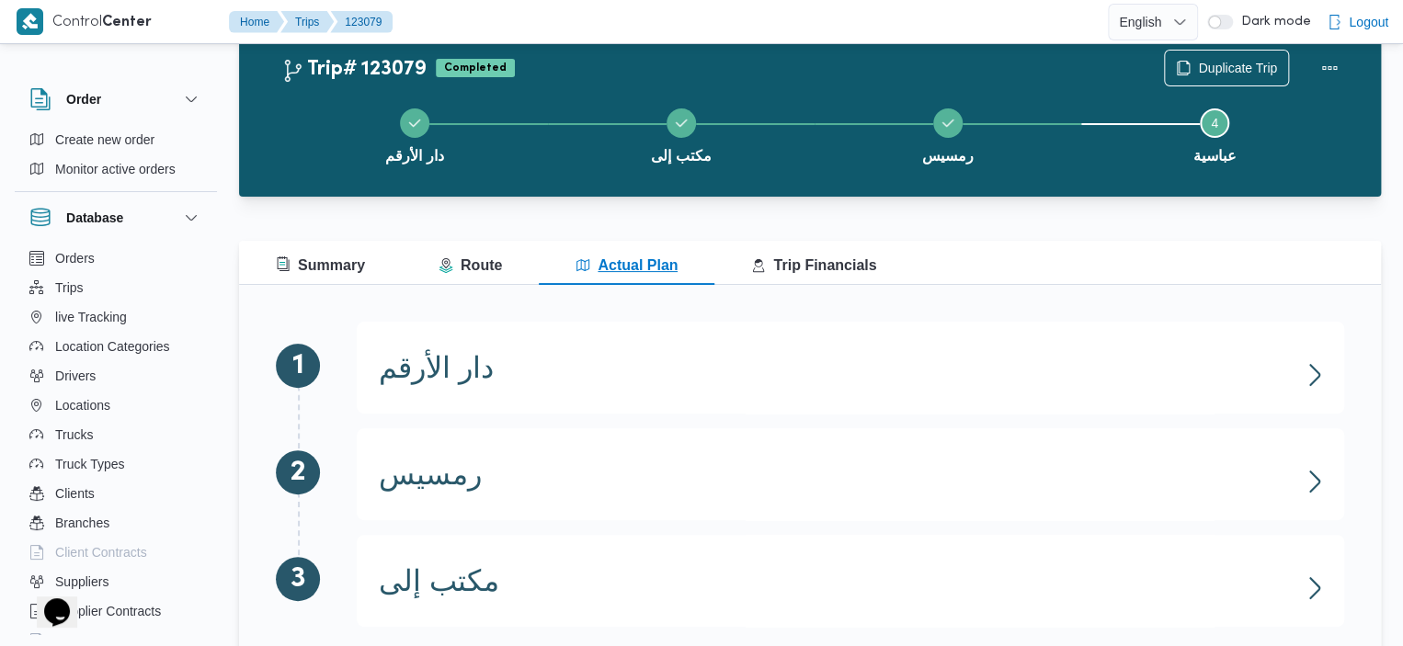
scroll to position [92, 0]
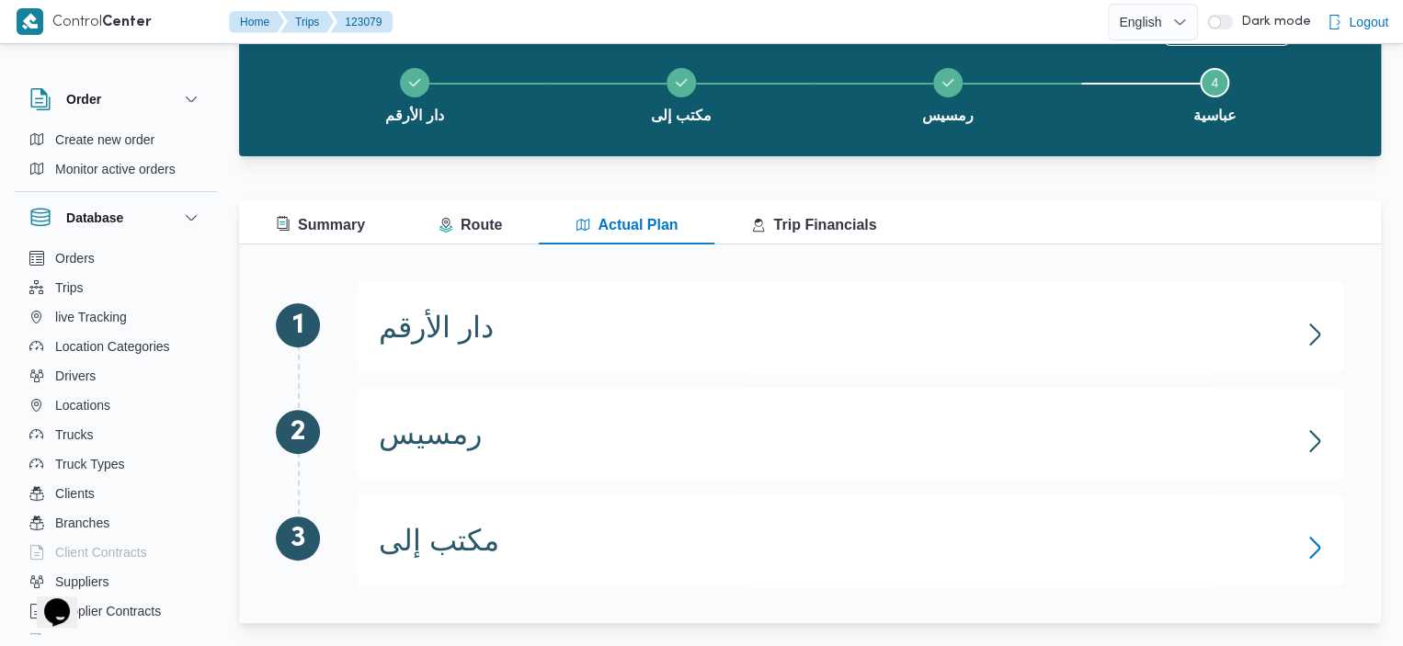
click at [1324, 546] on icon "button" at bounding box center [1314, 547] width 29 height 29
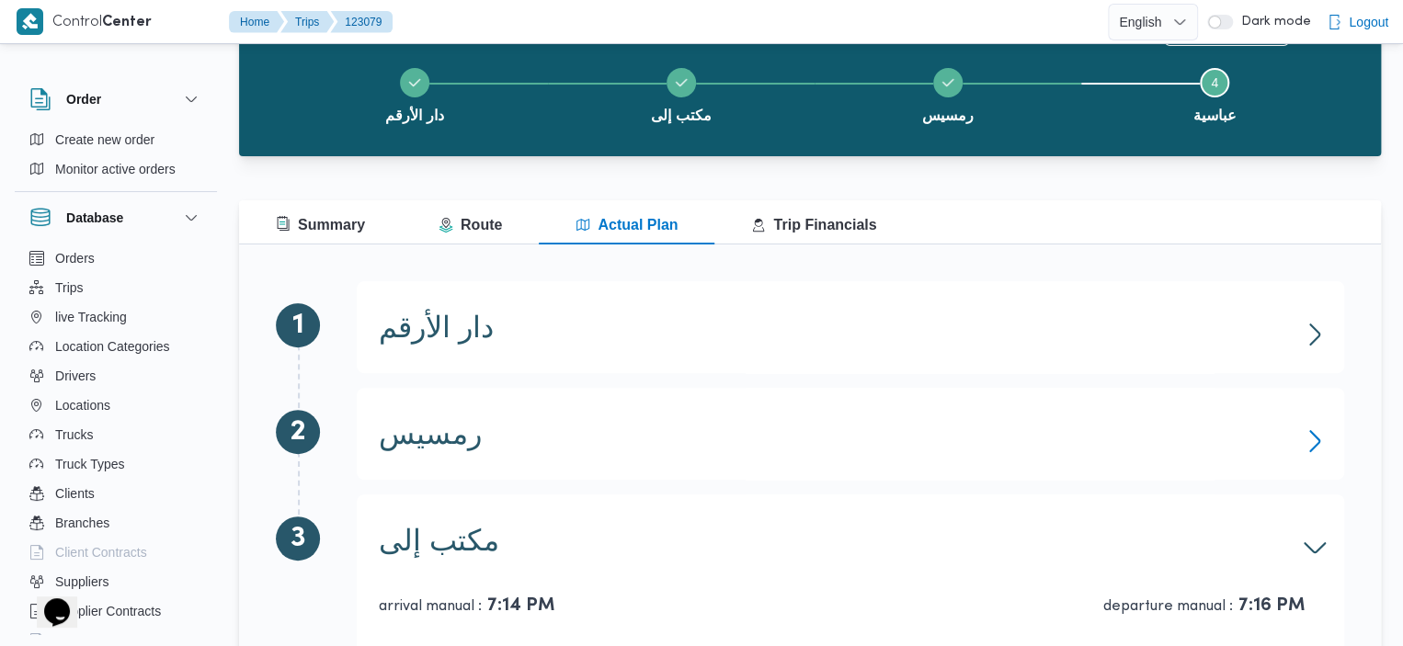
click at [1302, 448] on icon "button" at bounding box center [1314, 440] width 29 height 29
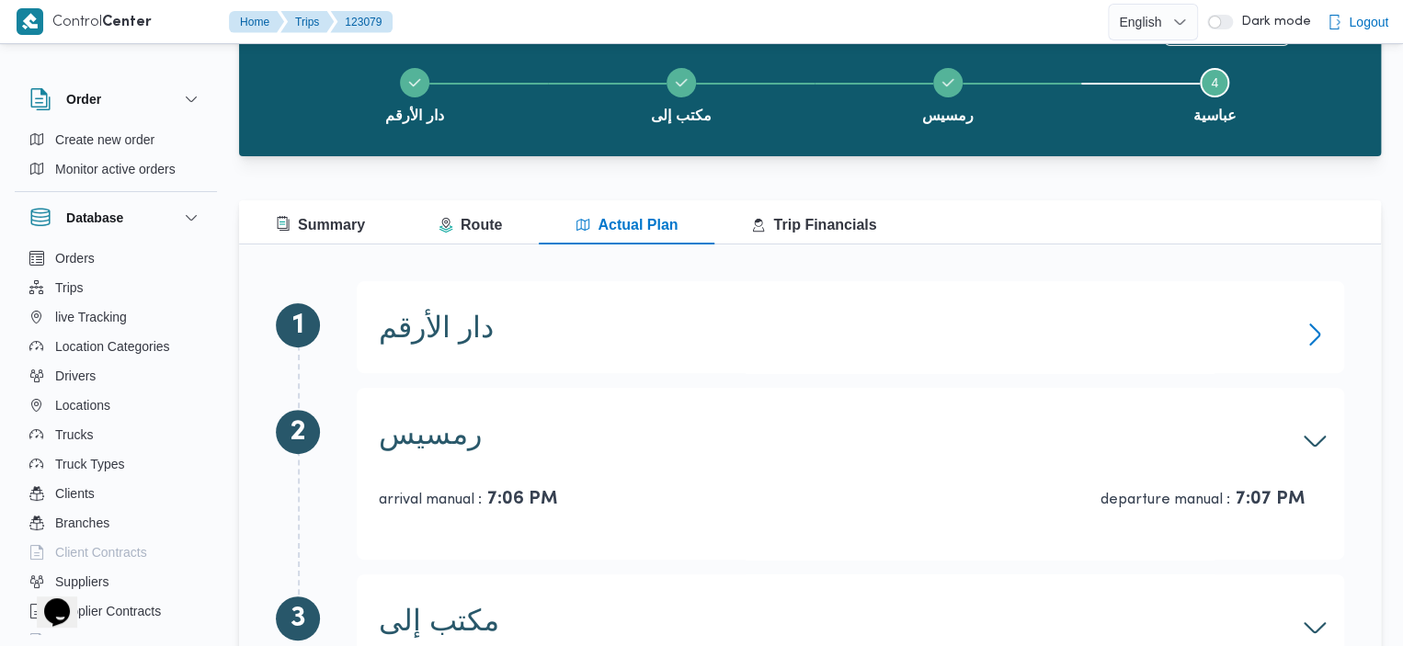
click at [1309, 341] on icon "button" at bounding box center [1314, 334] width 29 height 29
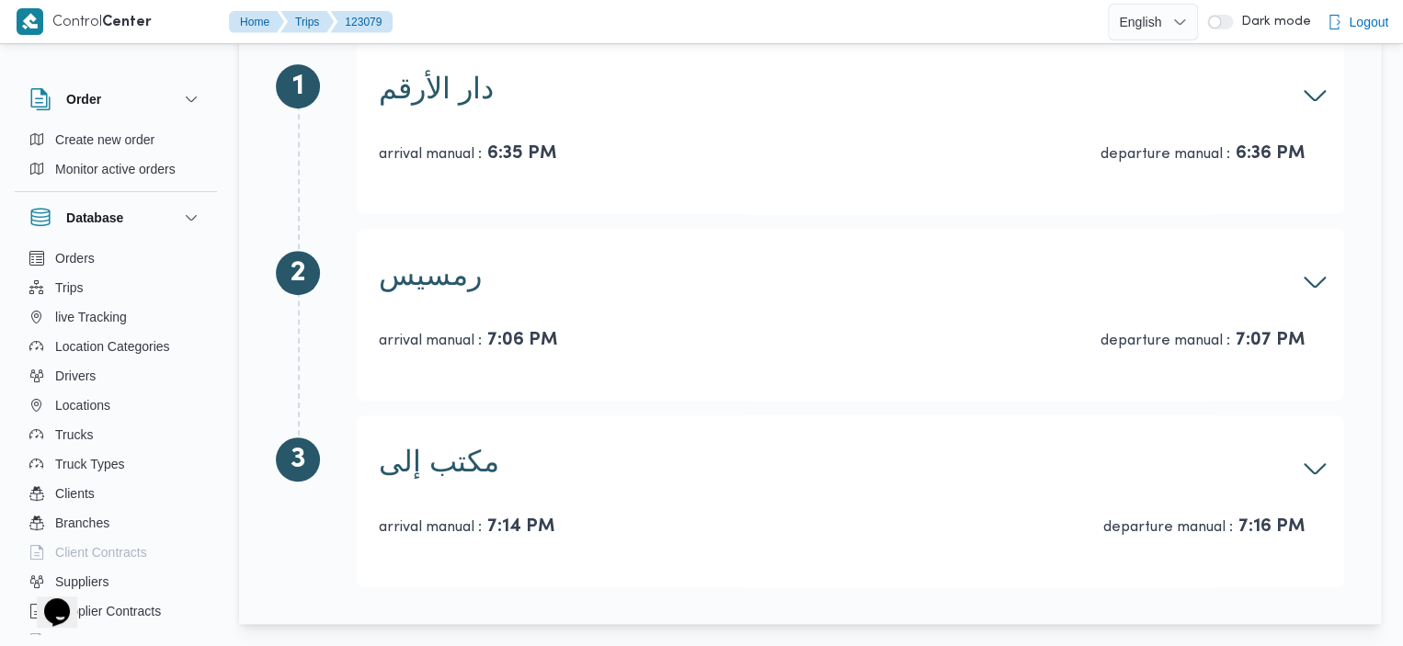
scroll to position [0, 0]
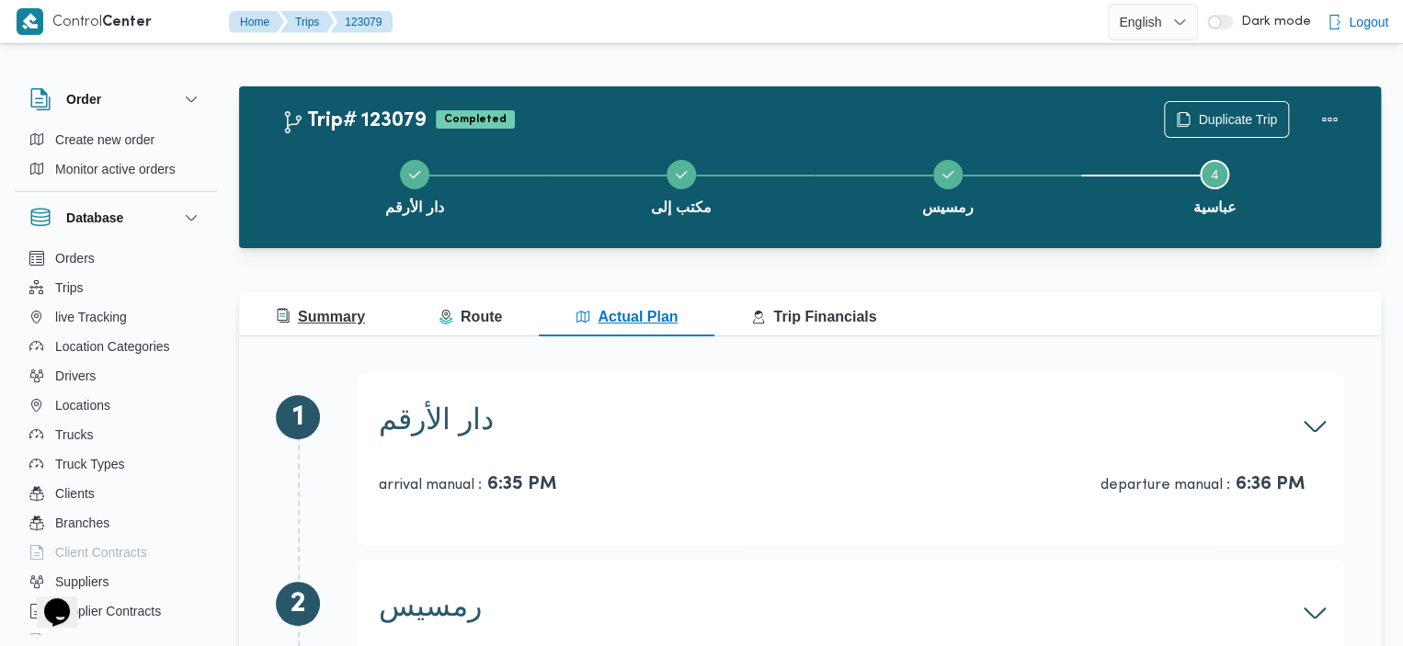
click at [313, 309] on span "Summary" at bounding box center [320, 317] width 89 height 16
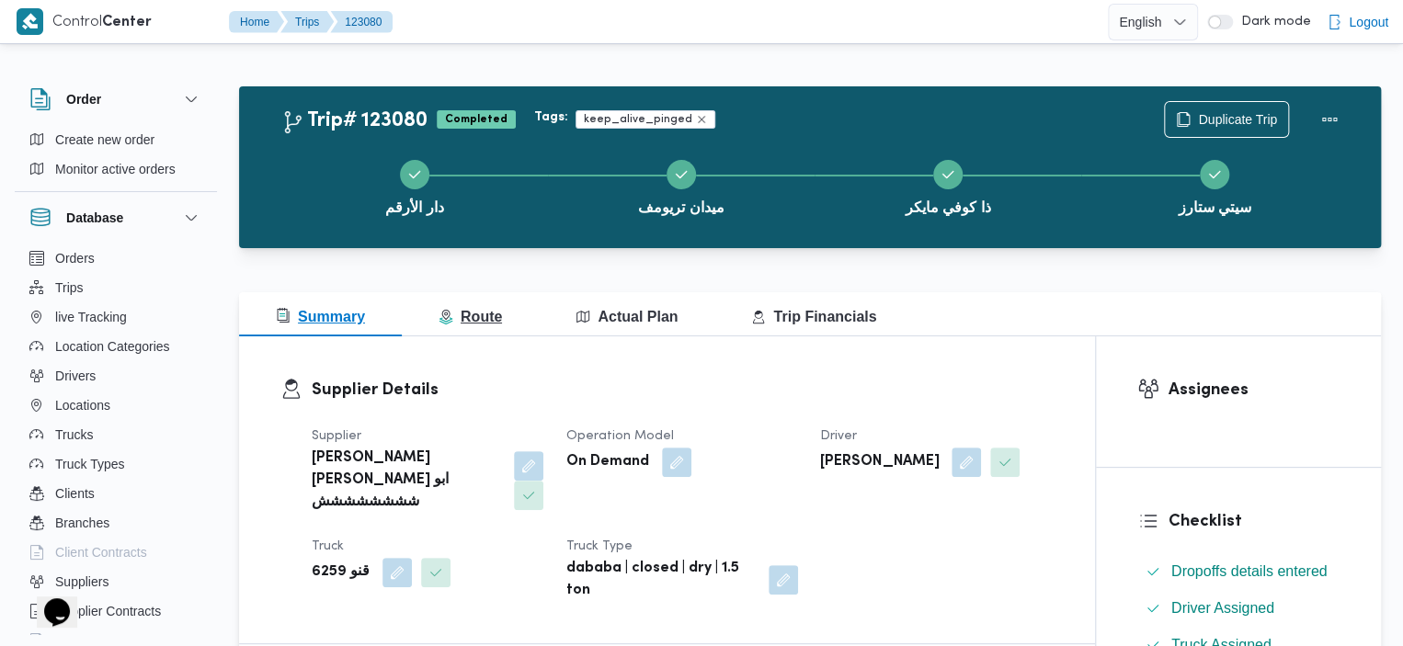
click at [493, 309] on span "Route" at bounding box center [469, 317] width 63 height 16
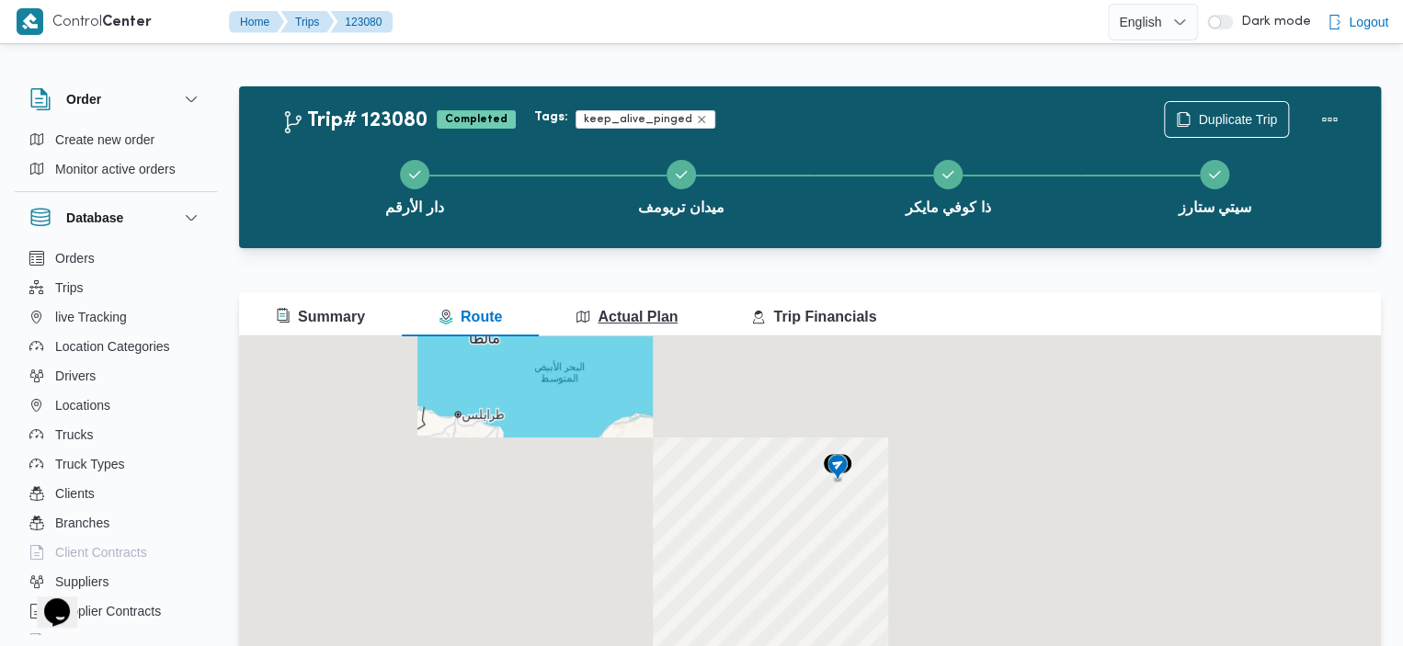
click at [575, 314] on icon "button" at bounding box center [582, 317] width 15 height 15
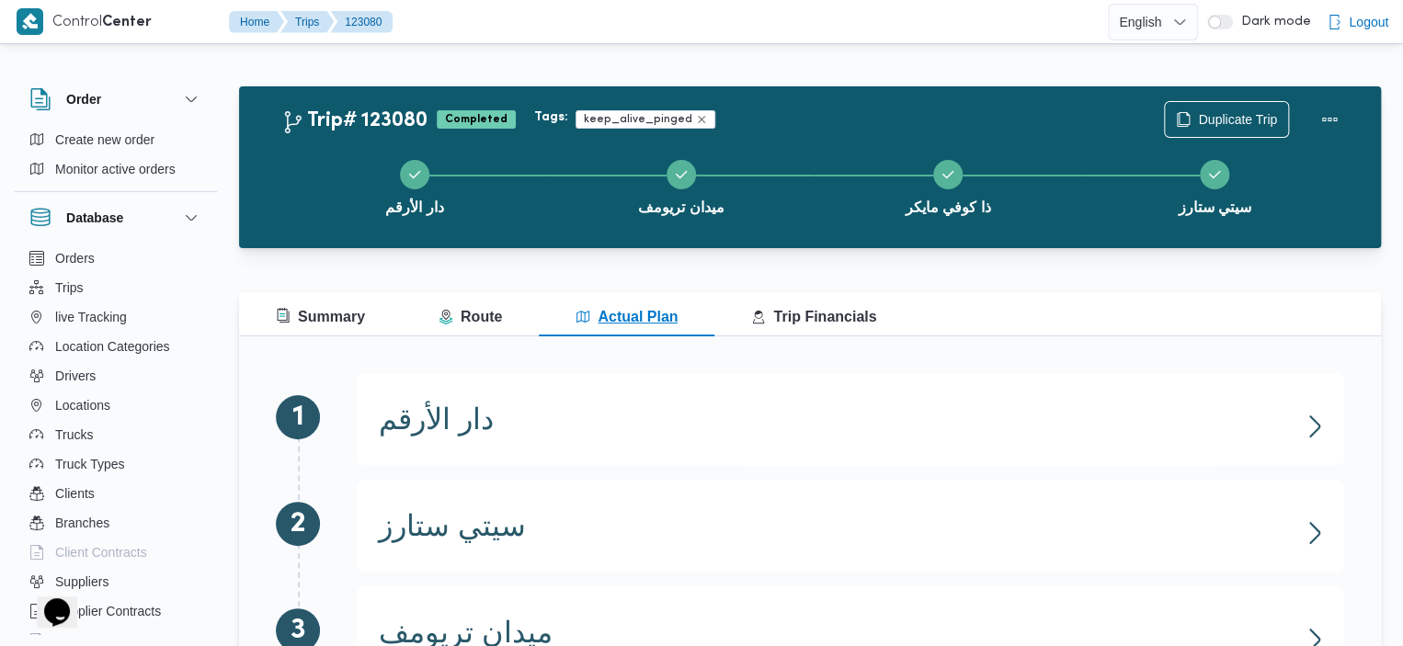
scroll to position [199, 0]
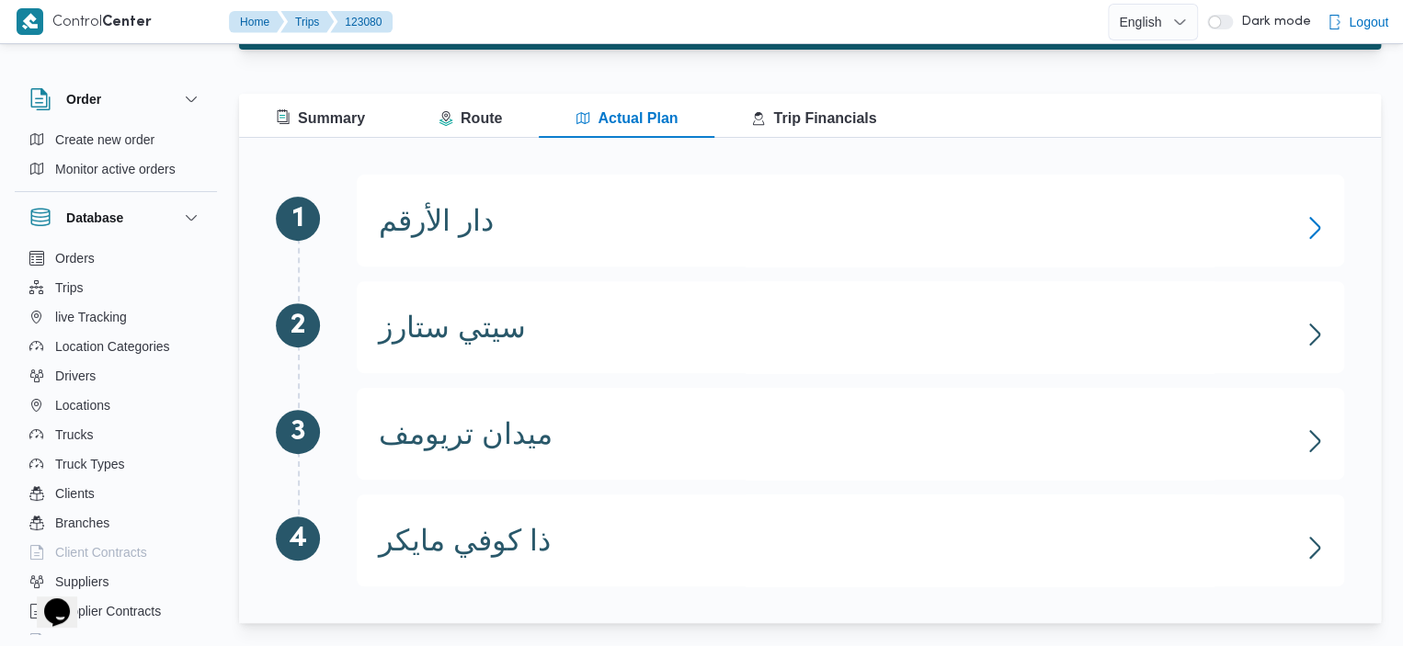
click at [1313, 230] on icon "button" at bounding box center [1314, 227] width 29 height 29
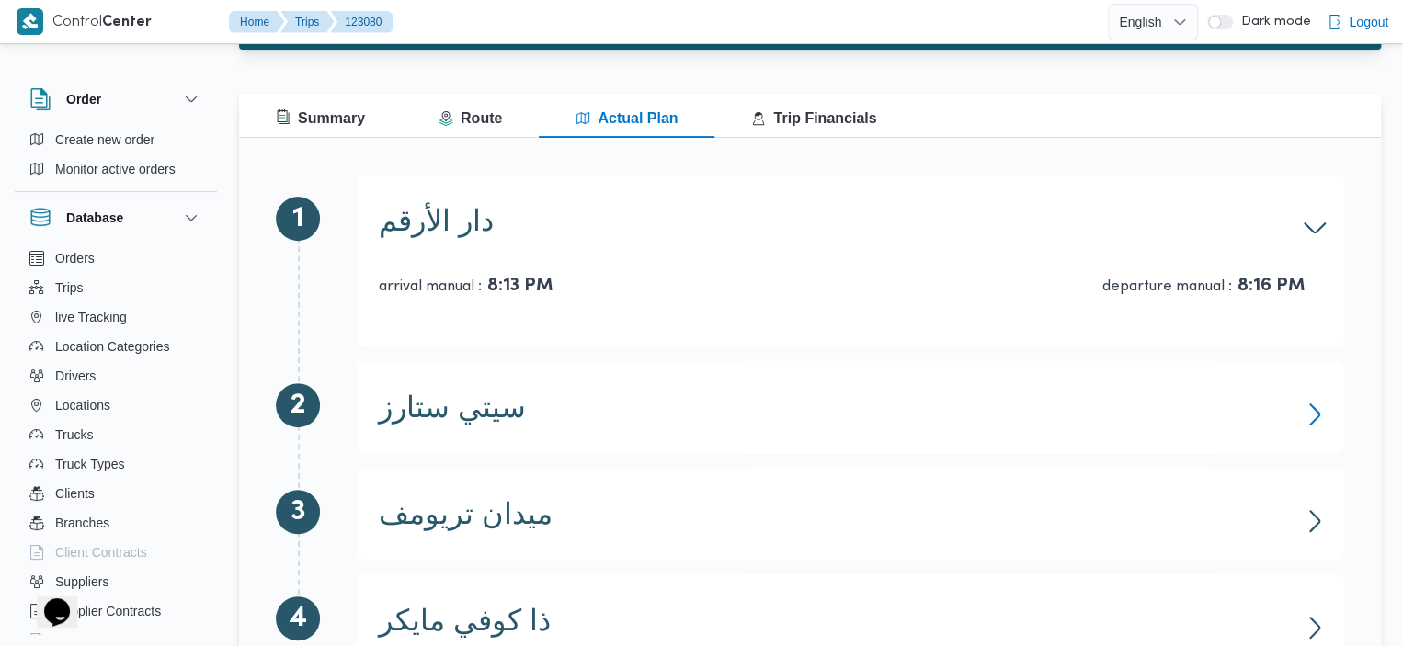
click at [1305, 407] on icon "button" at bounding box center [1314, 414] width 29 height 29
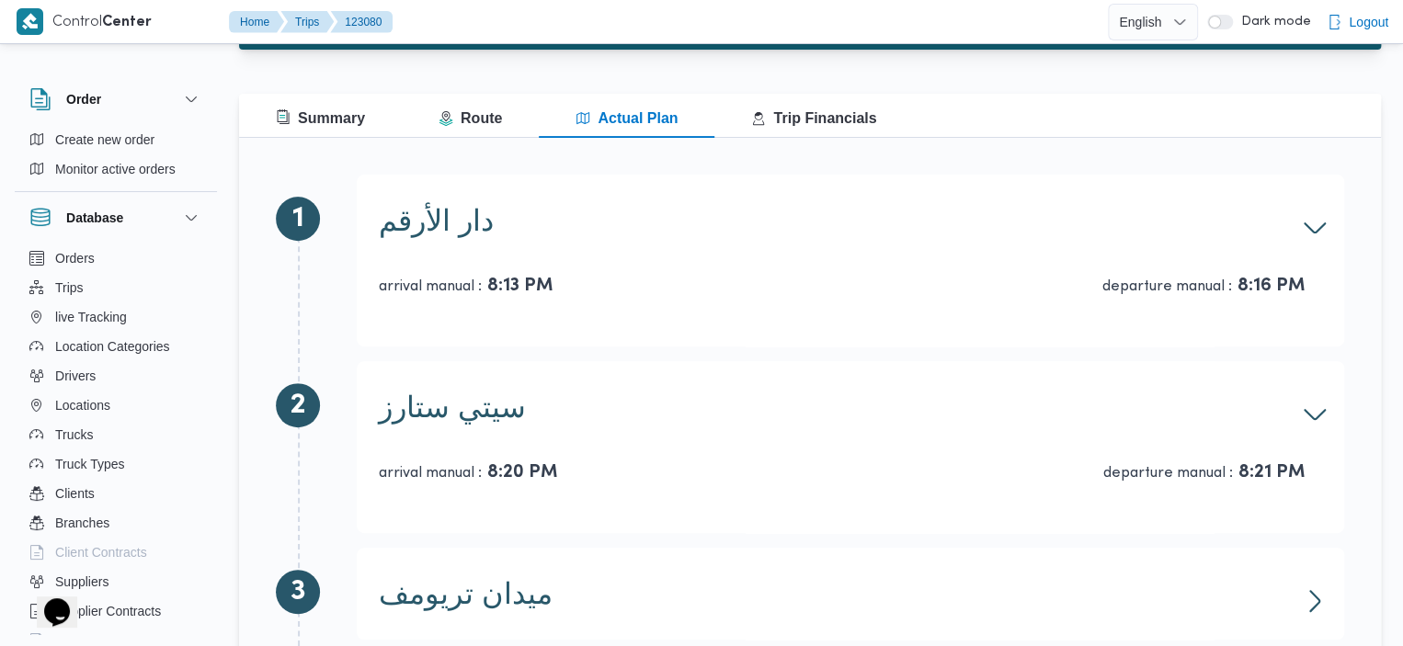
scroll to position [358, 0]
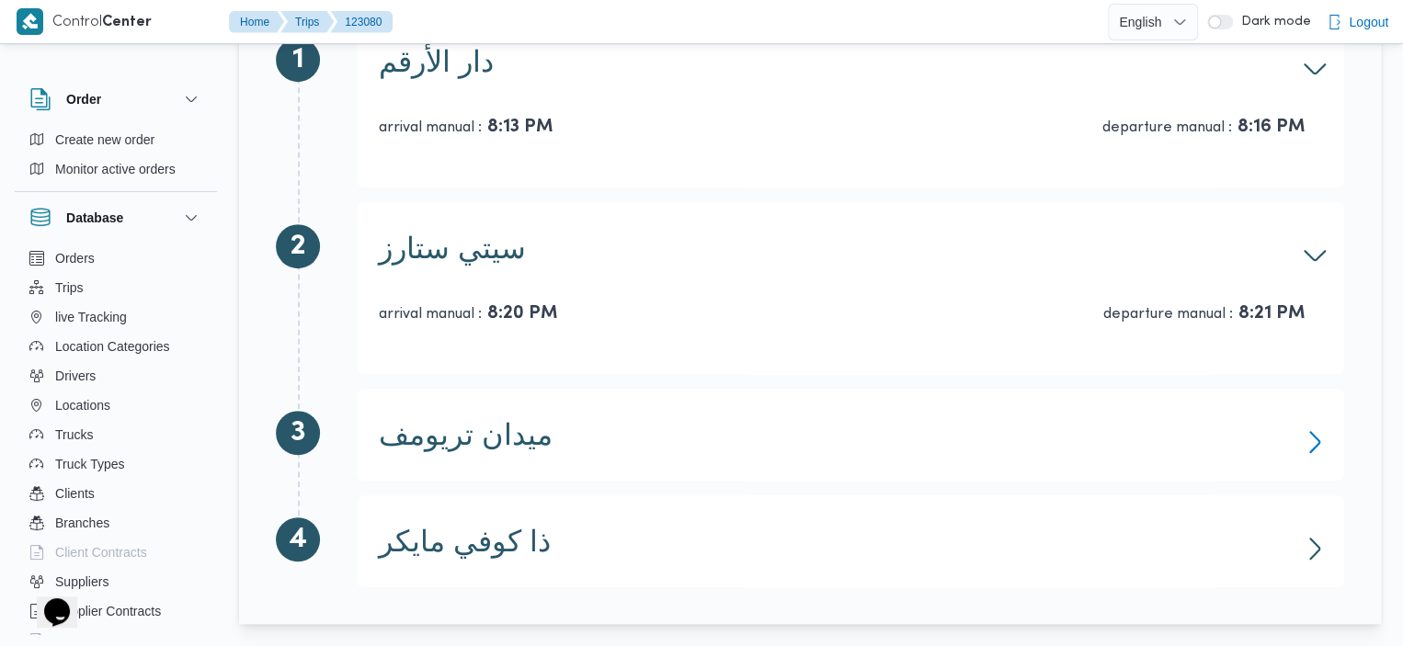
click at [1305, 444] on icon "button" at bounding box center [1314, 441] width 29 height 29
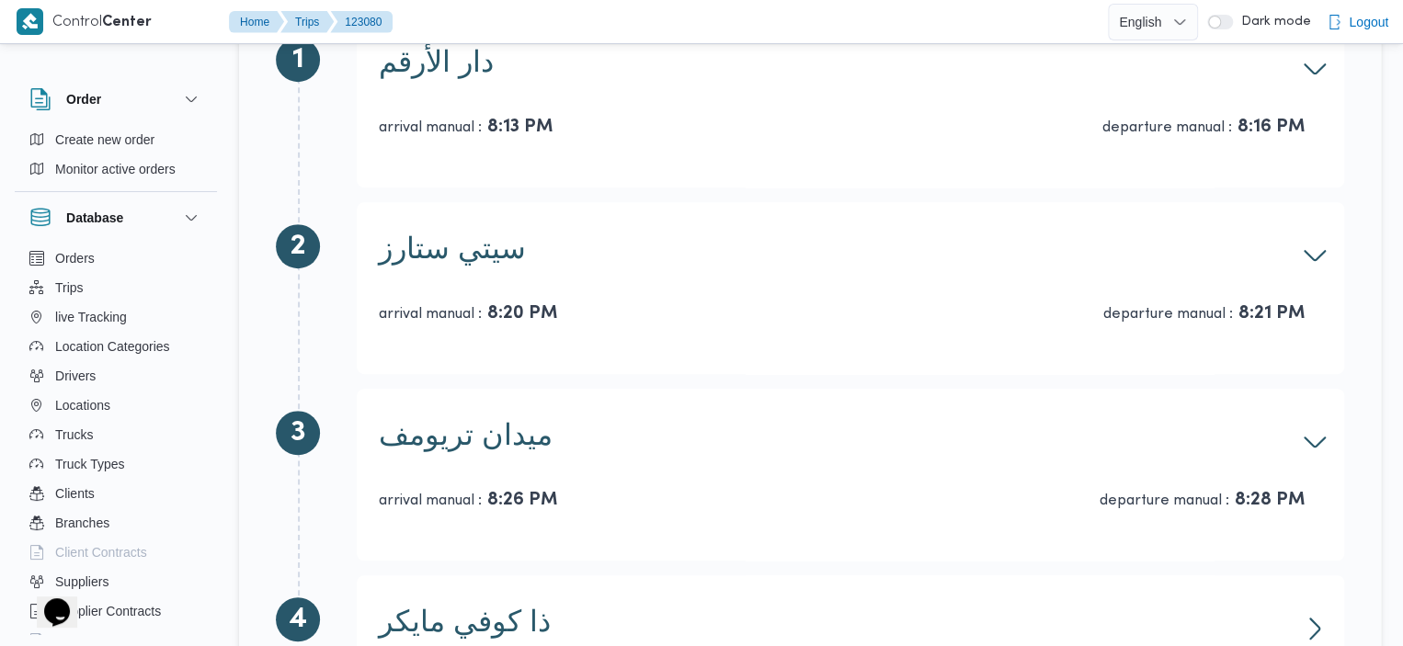
scroll to position [438, 0]
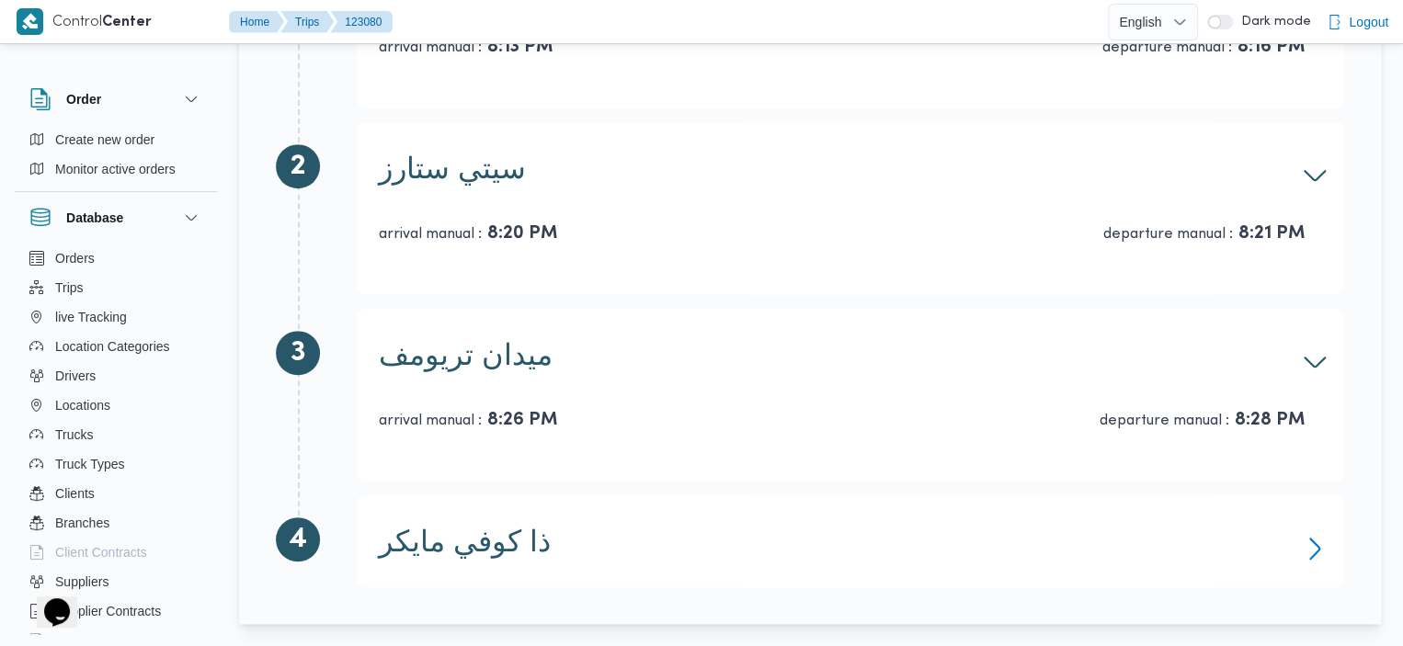
click at [1320, 548] on icon "button" at bounding box center [1314, 548] width 29 height 29
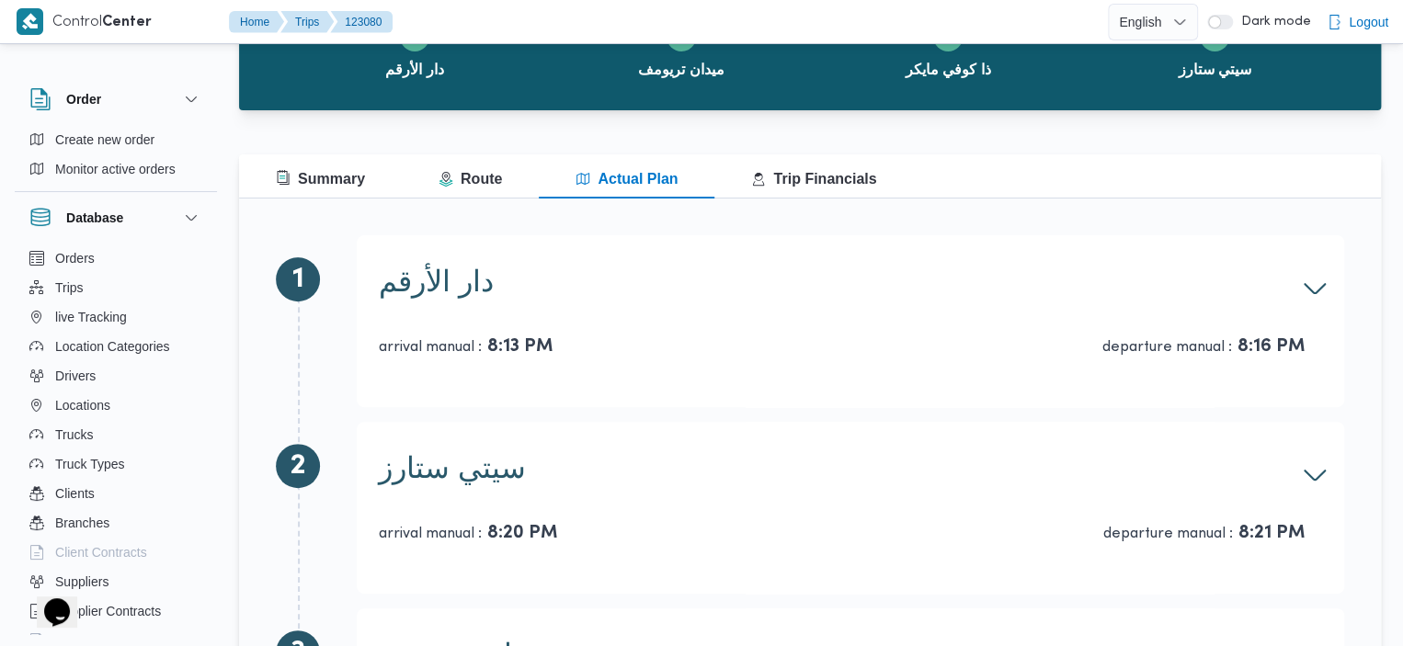
scroll to position [0, 0]
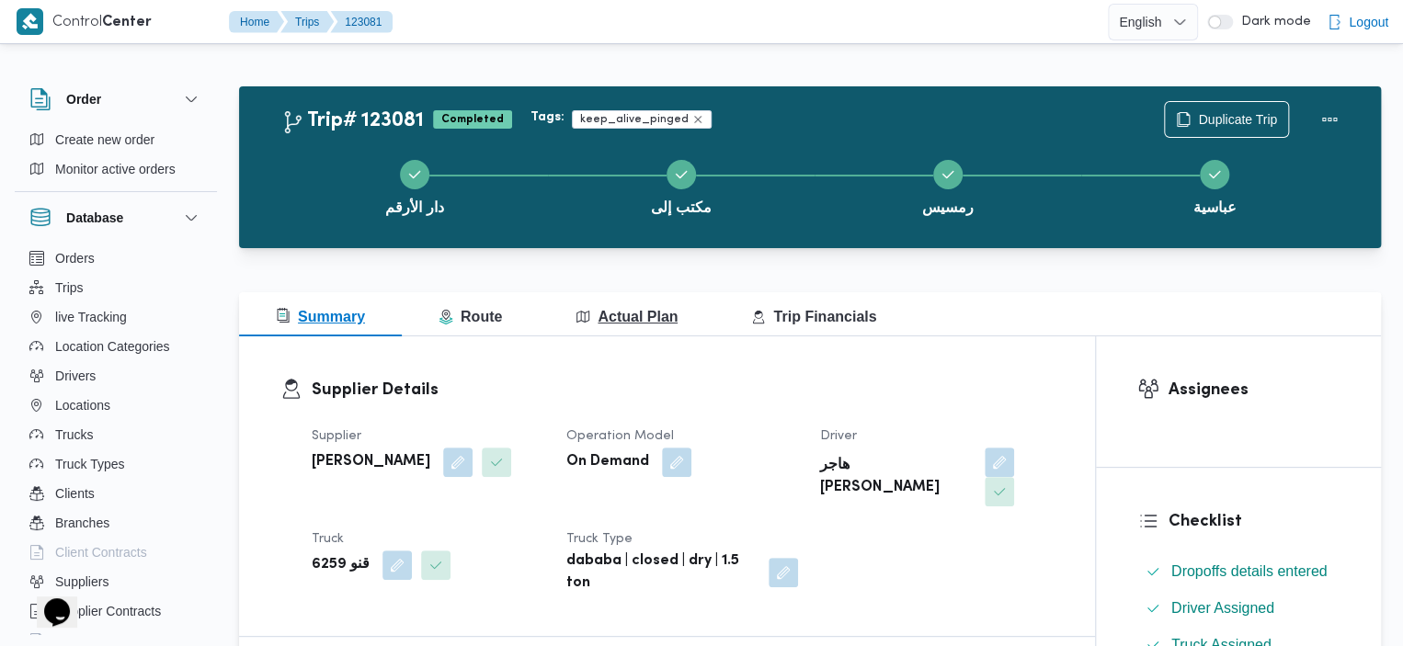
click at [600, 309] on span "Actual Plan" at bounding box center [626, 317] width 102 height 16
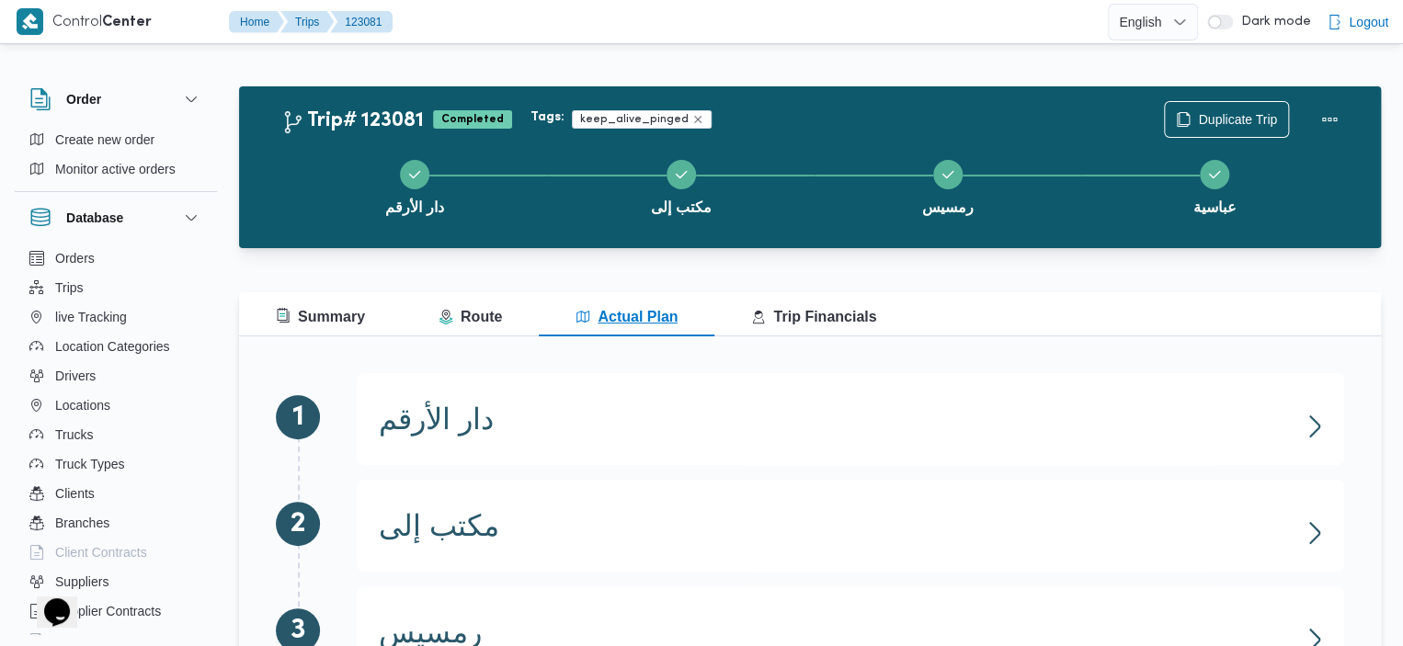
scroll to position [199, 0]
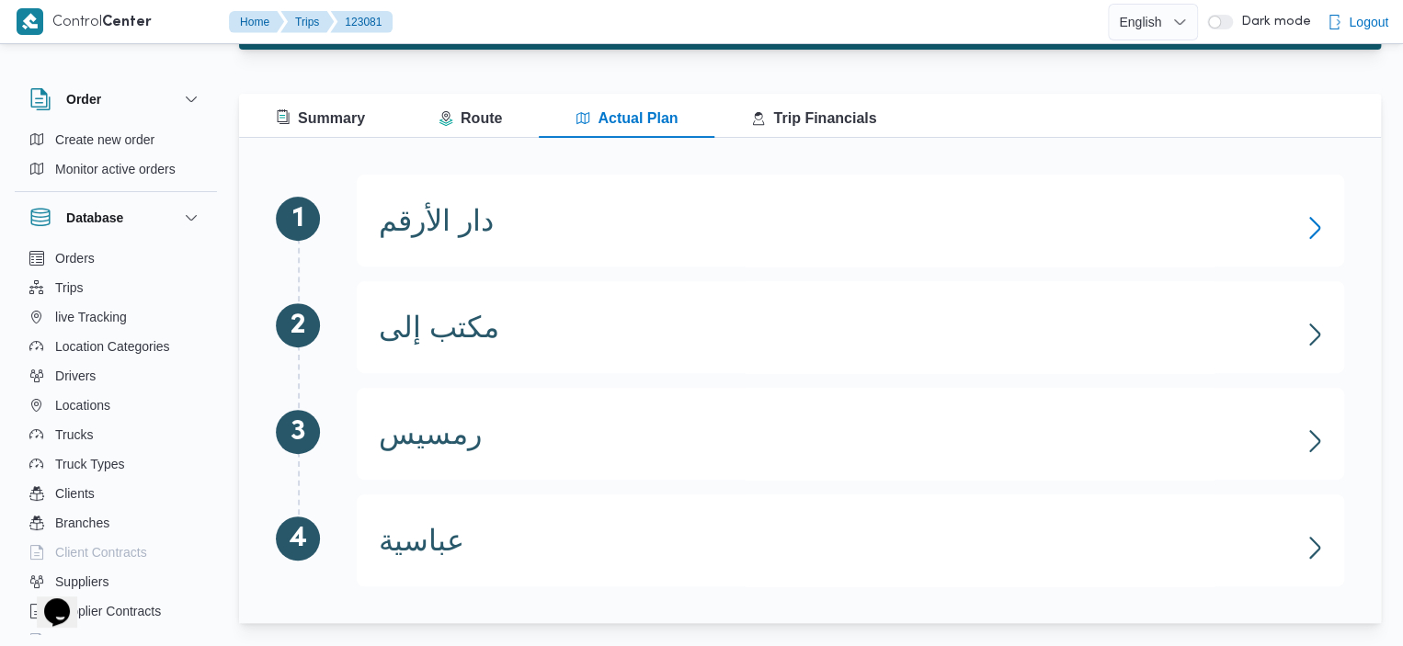
click at [1309, 227] on icon "button" at bounding box center [1314, 227] width 29 height 29
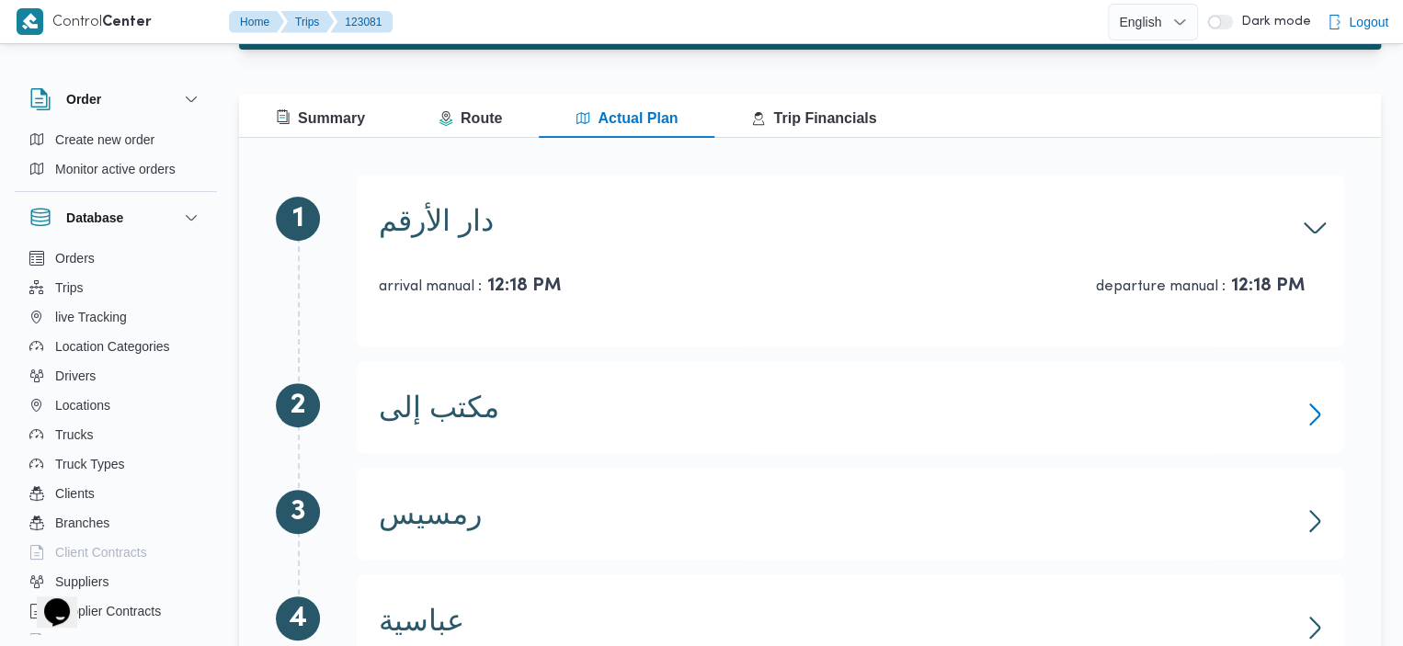
click at [1312, 407] on icon "button" at bounding box center [1314, 415] width 11 height 22
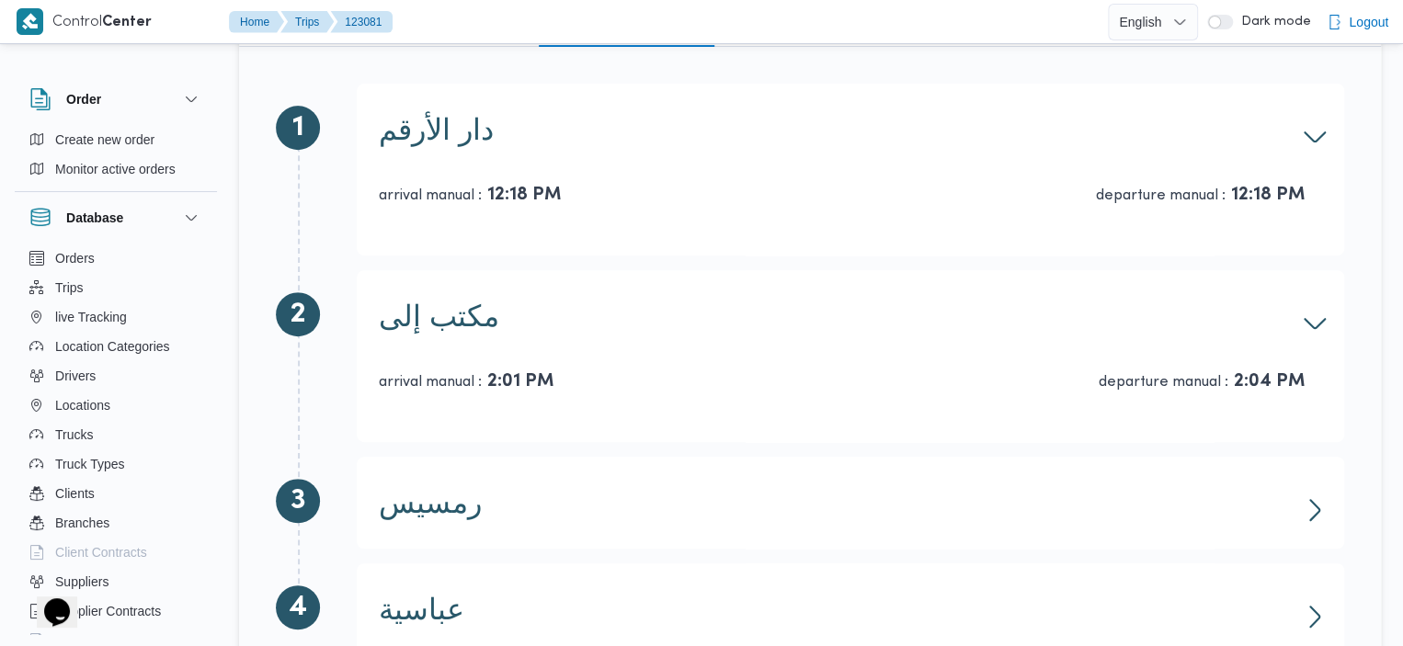
scroll to position [358, 0]
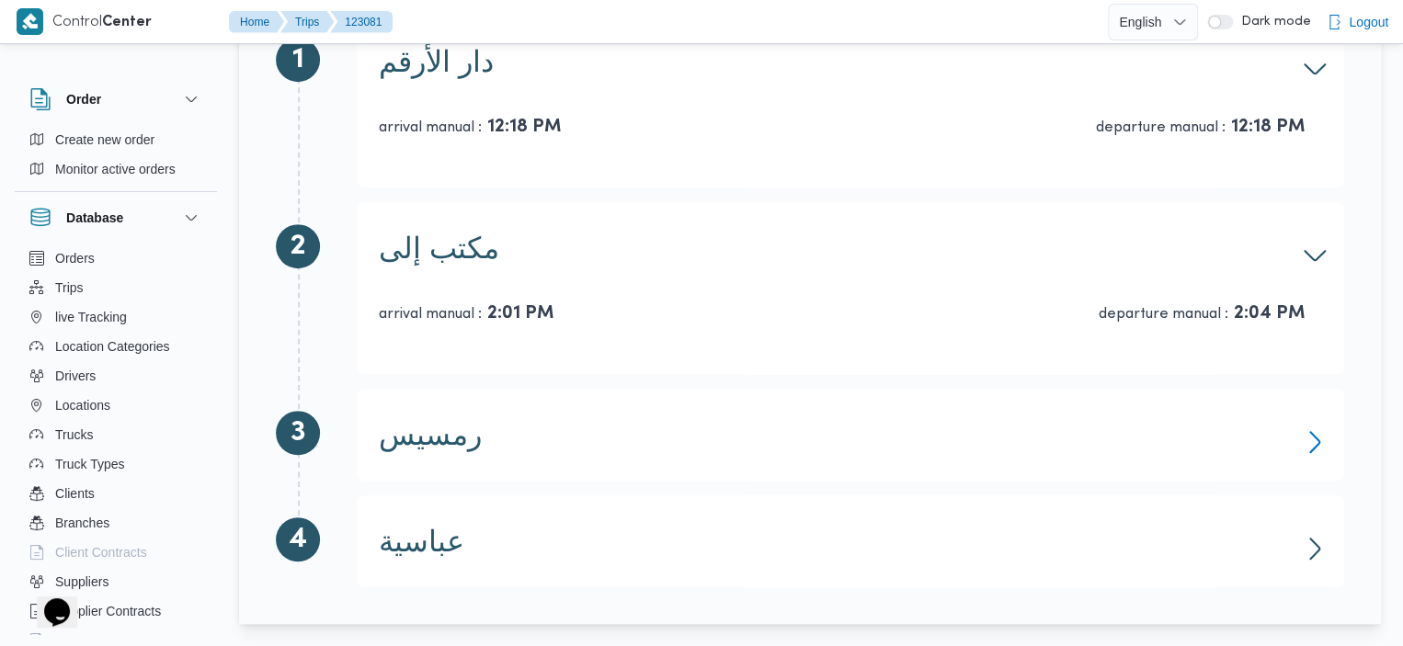
click at [1313, 453] on icon "button" at bounding box center [1314, 441] width 29 height 29
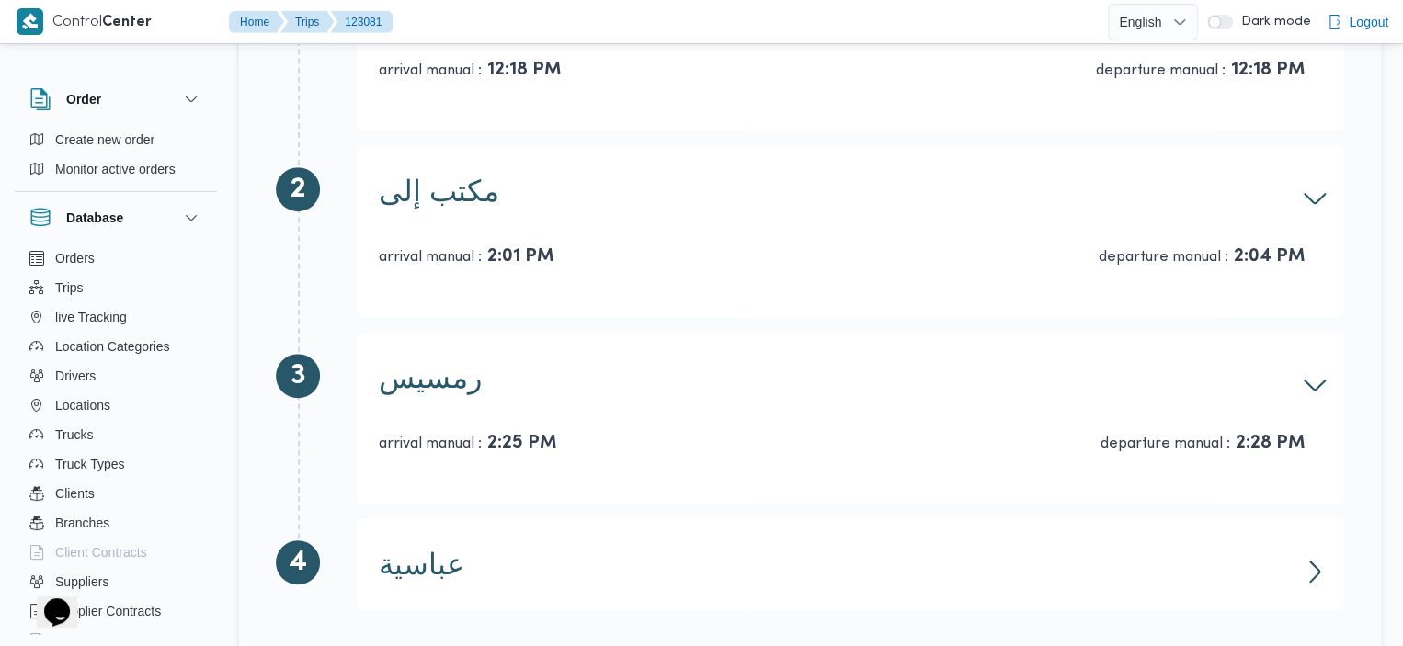
scroll to position [438, 0]
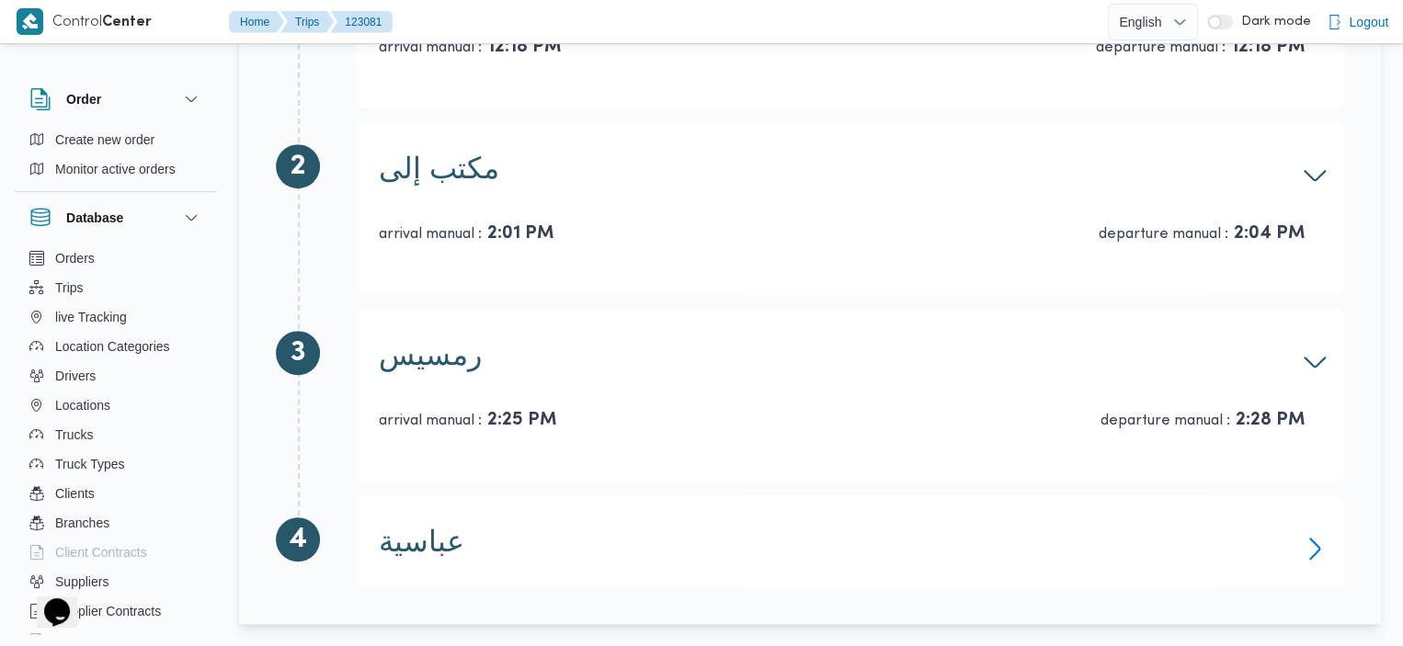
click at [1306, 551] on icon "button" at bounding box center [1314, 548] width 29 height 29
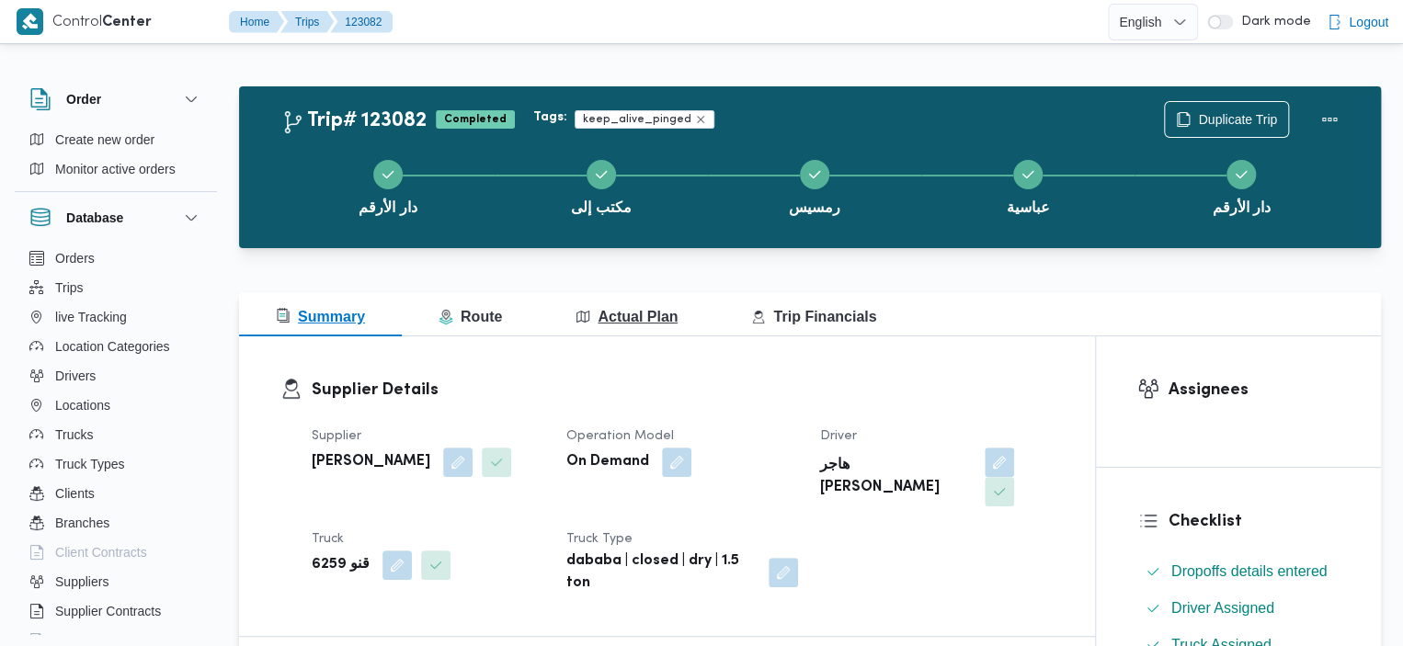
click at [637, 309] on span "Actual Plan" at bounding box center [626, 317] width 102 height 16
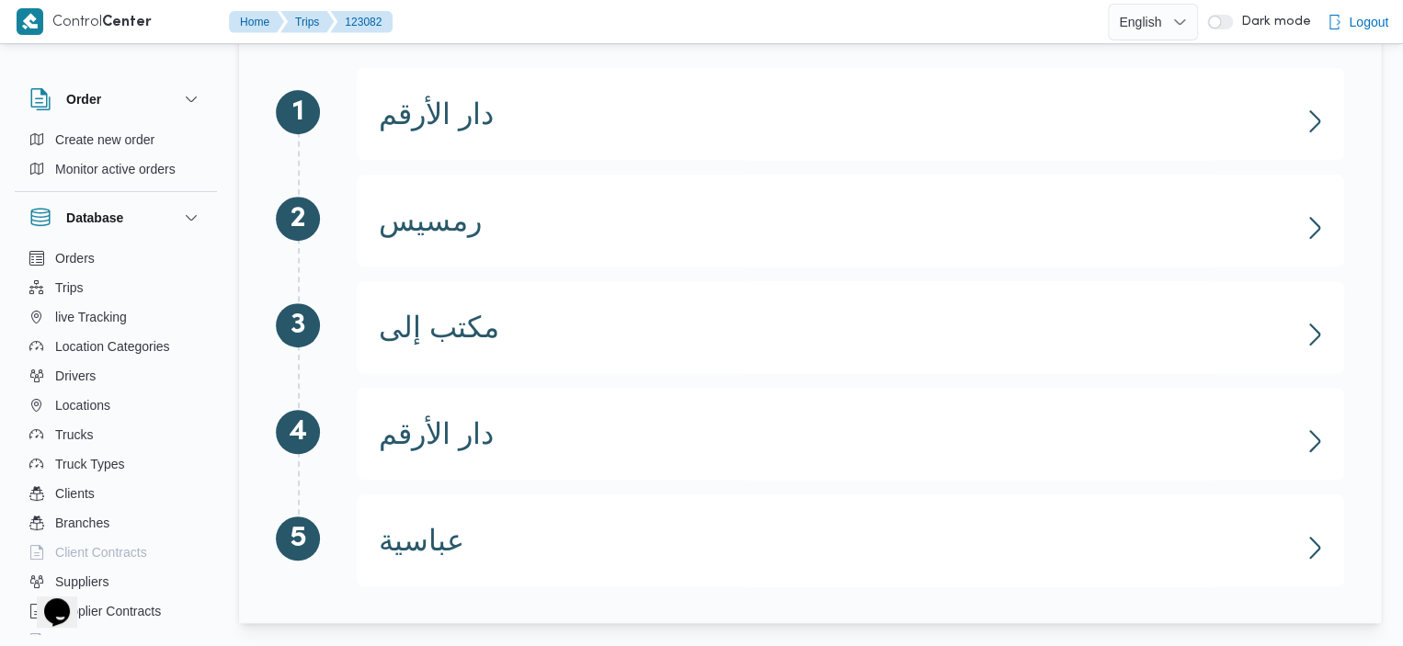
scroll to position [300, 0]
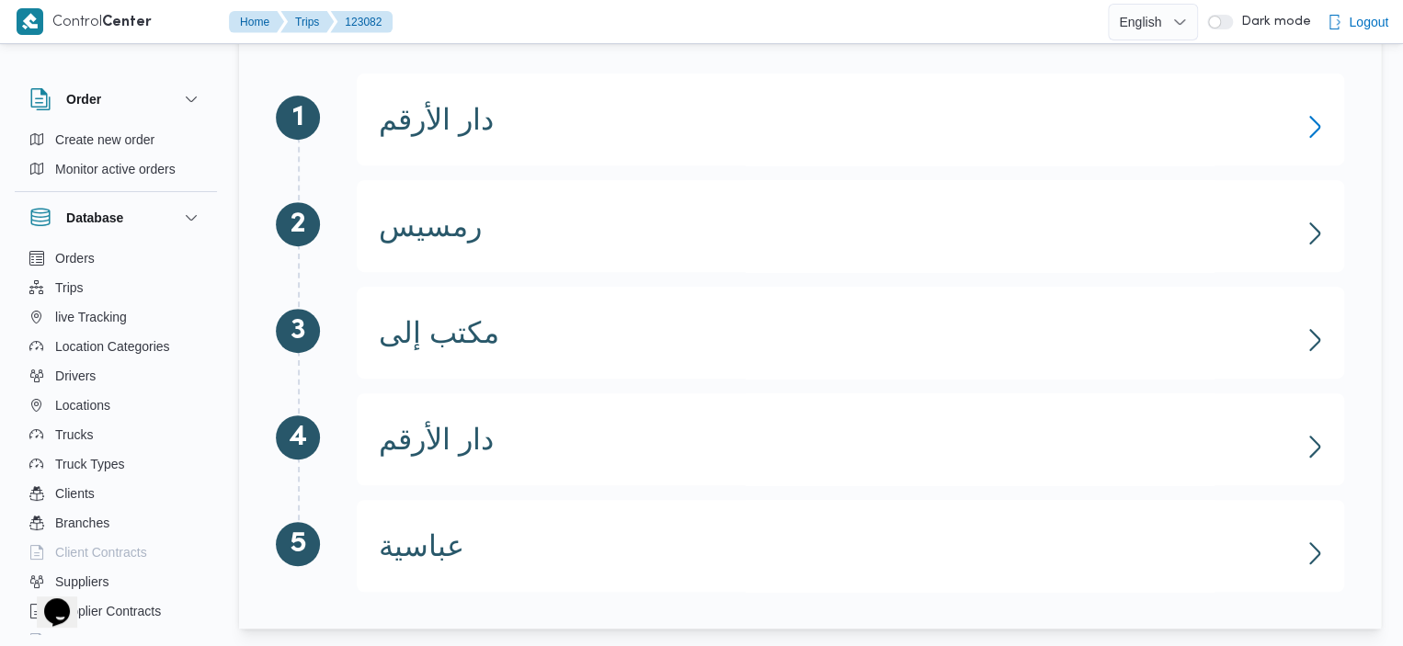
click at [1315, 123] on icon "button" at bounding box center [1314, 127] width 11 height 22
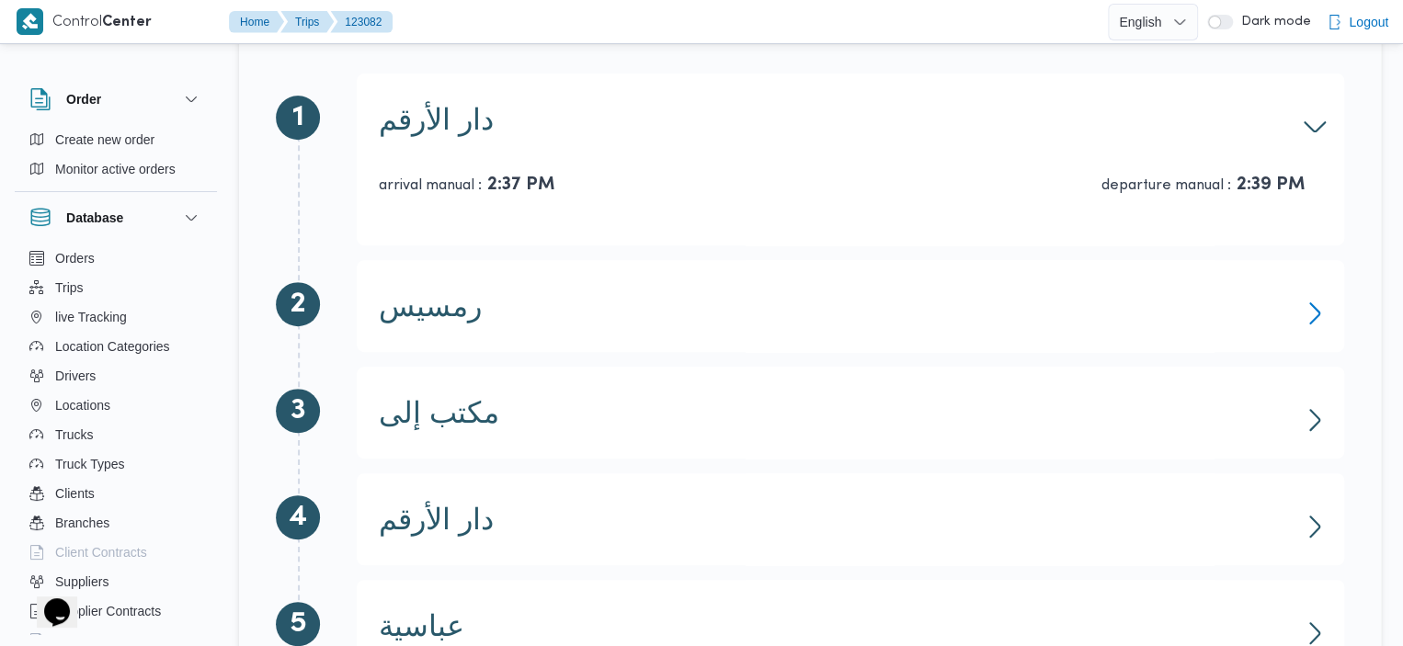
click at [1307, 302] on icon "button" at bounding box center [1314, 313] width 29 height 29
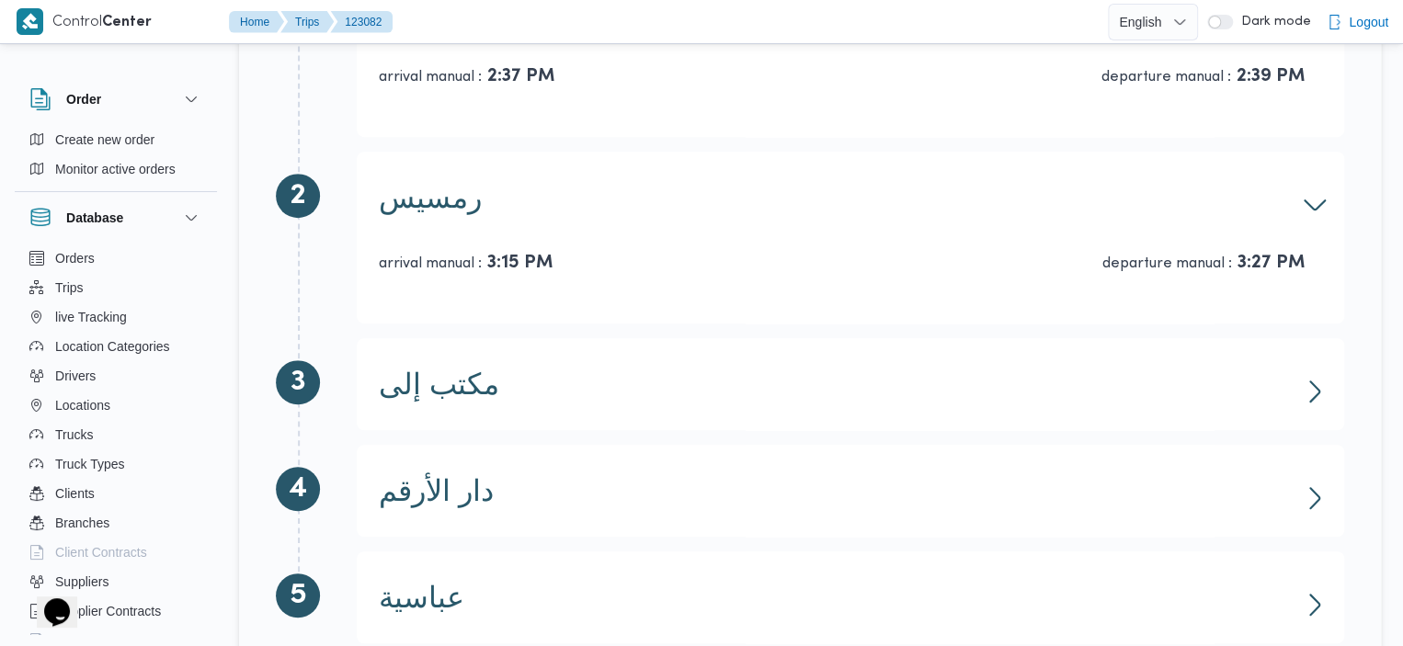
scroll to position [464, 0]
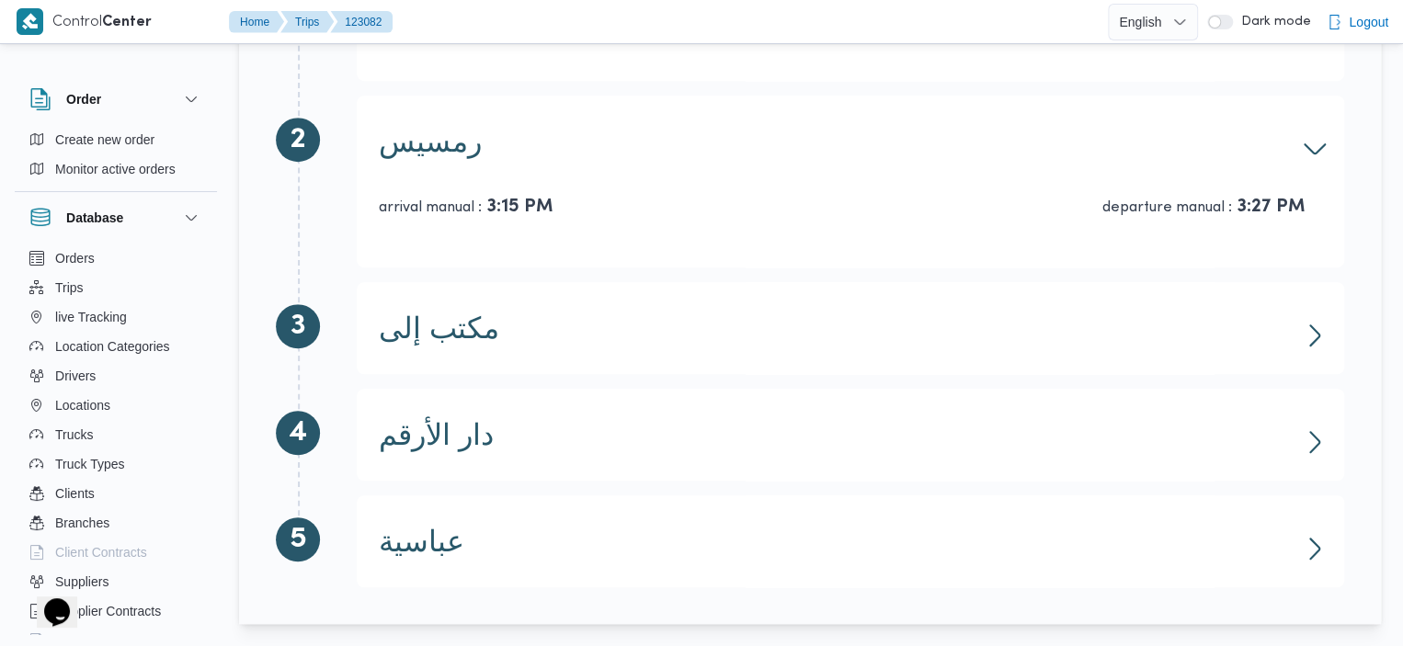
click at [1313, 362] on div "مكتب إلى arrival manual : 5:30 PM departure manual : 5:32 PM" at bounding box center [850, 328] width 987 height 92
click at [1313, 352] on div "مكتب إلى arrival manual : 5:30 PM departure manual : 5:32 PM" at bounding box center [850, 328] width 987 height 92
click at [1313, 337] on icon "button" at bounding box center [1314, 335] width 29 height 29
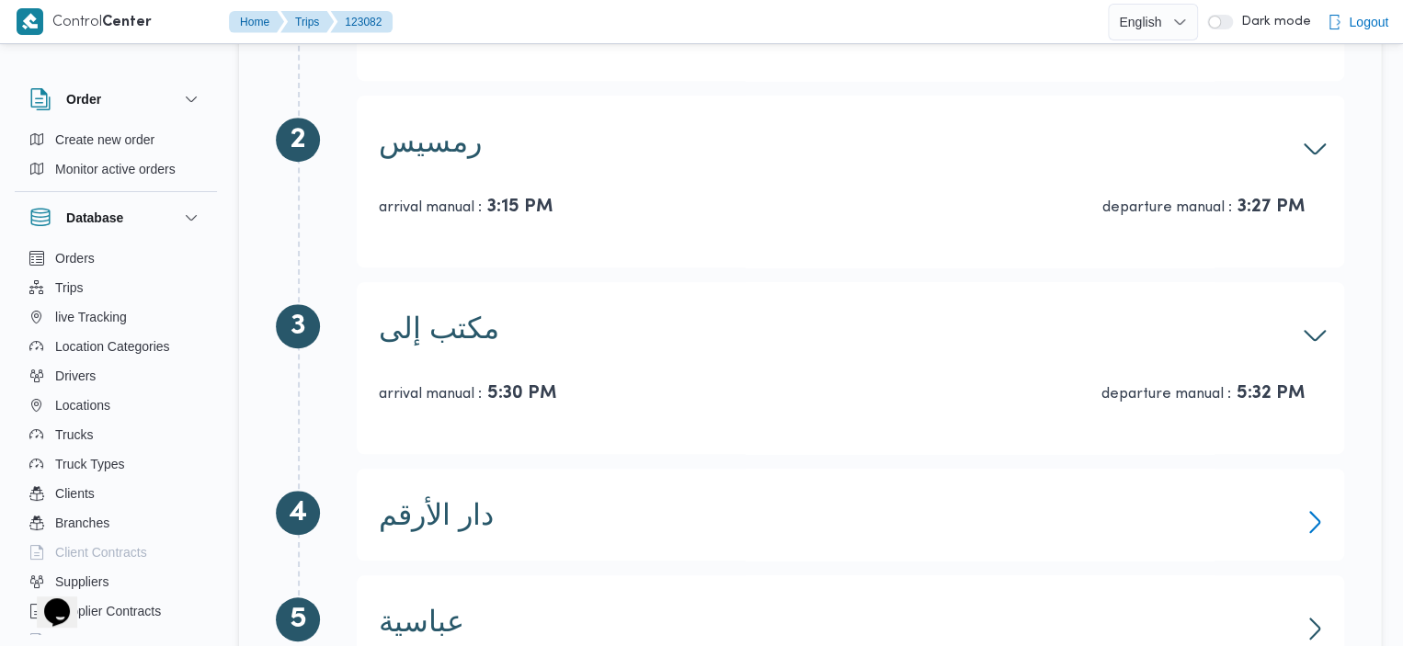
click at [1305, 512] on icon "button" at bounding box center [1314, 521] width 29 height 29
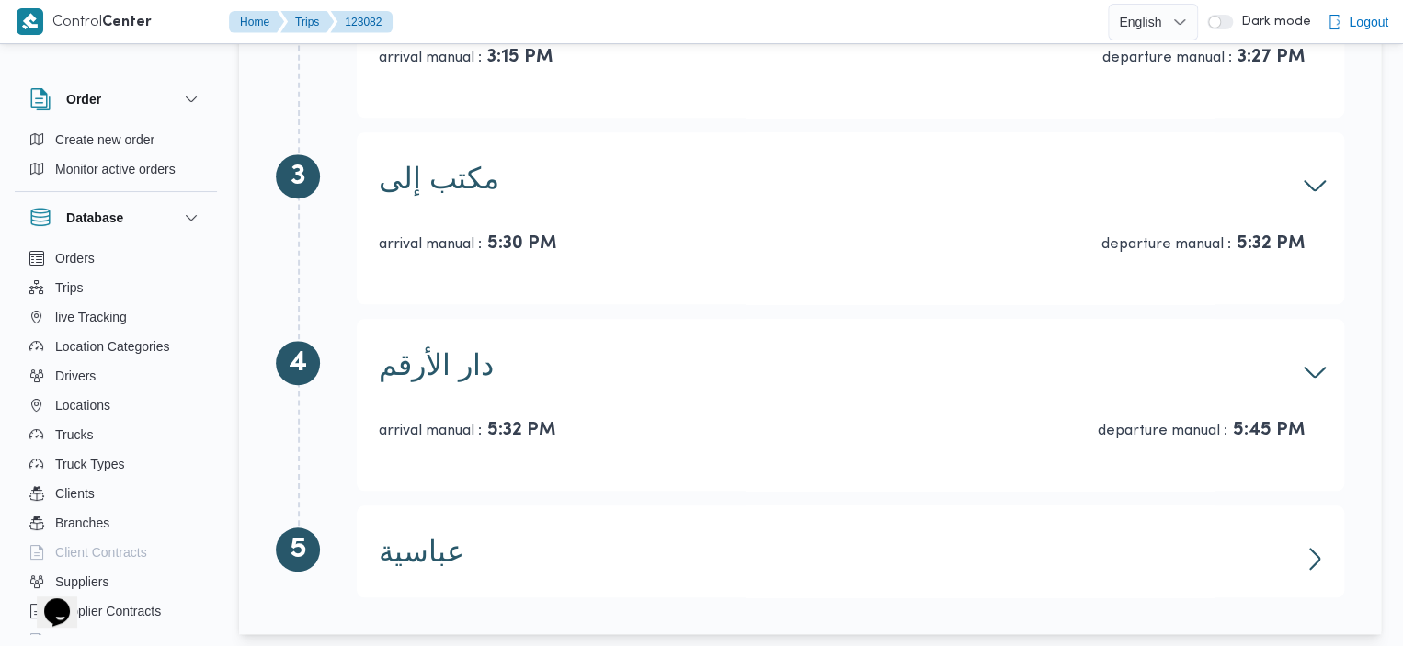
scroll to position [625, 0]
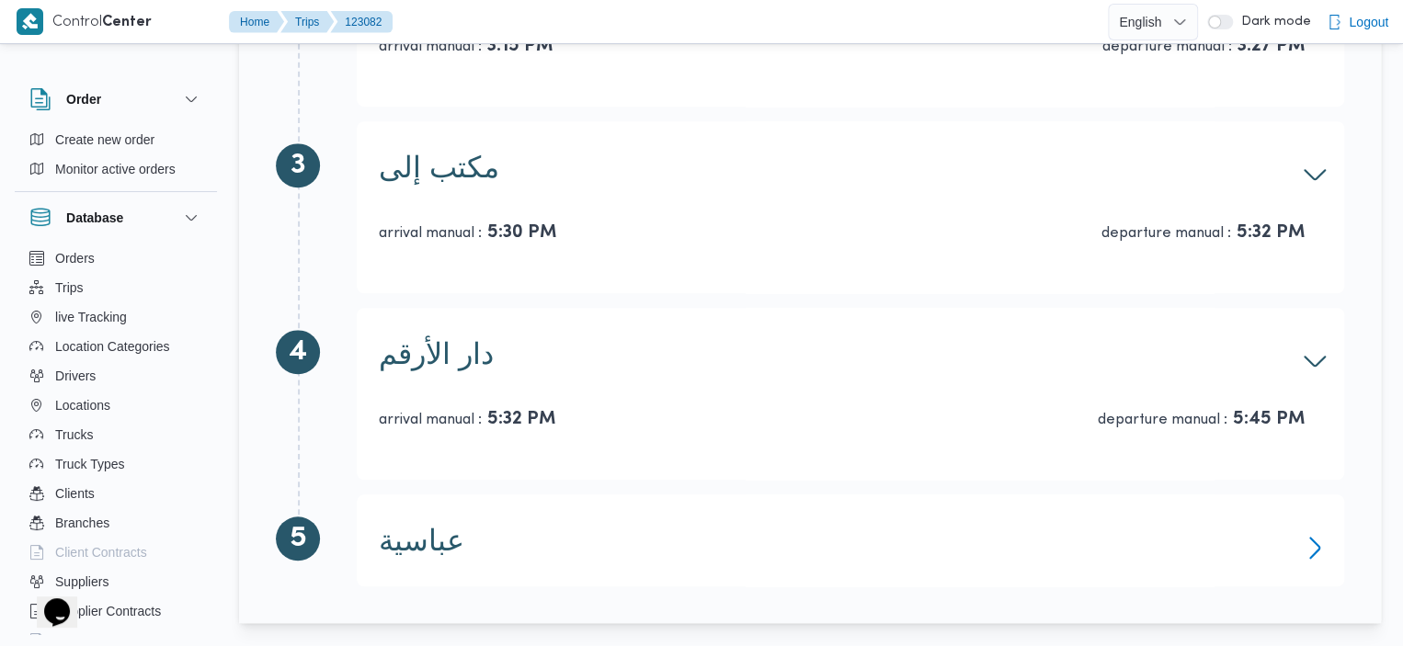
click at [1309, 560] on icon "button" at bounding box center [1314, 547] width 29 height 29
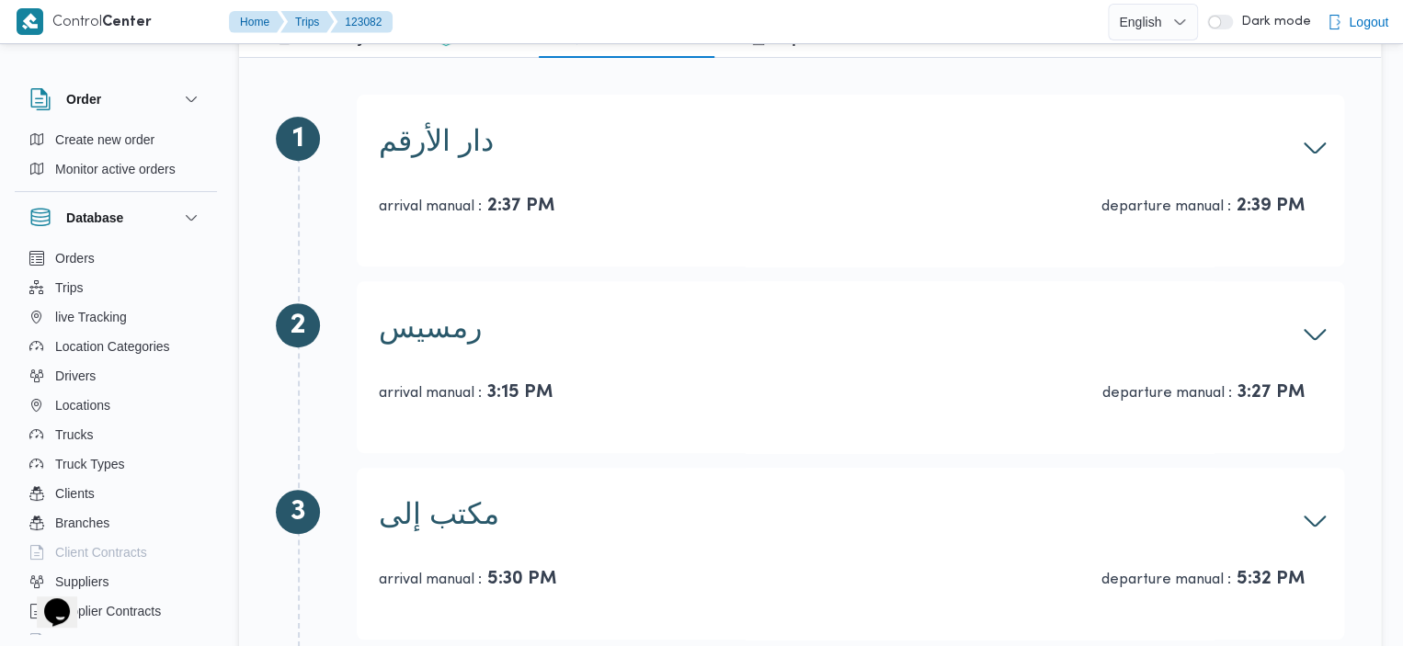
scroll to position [0, 0]
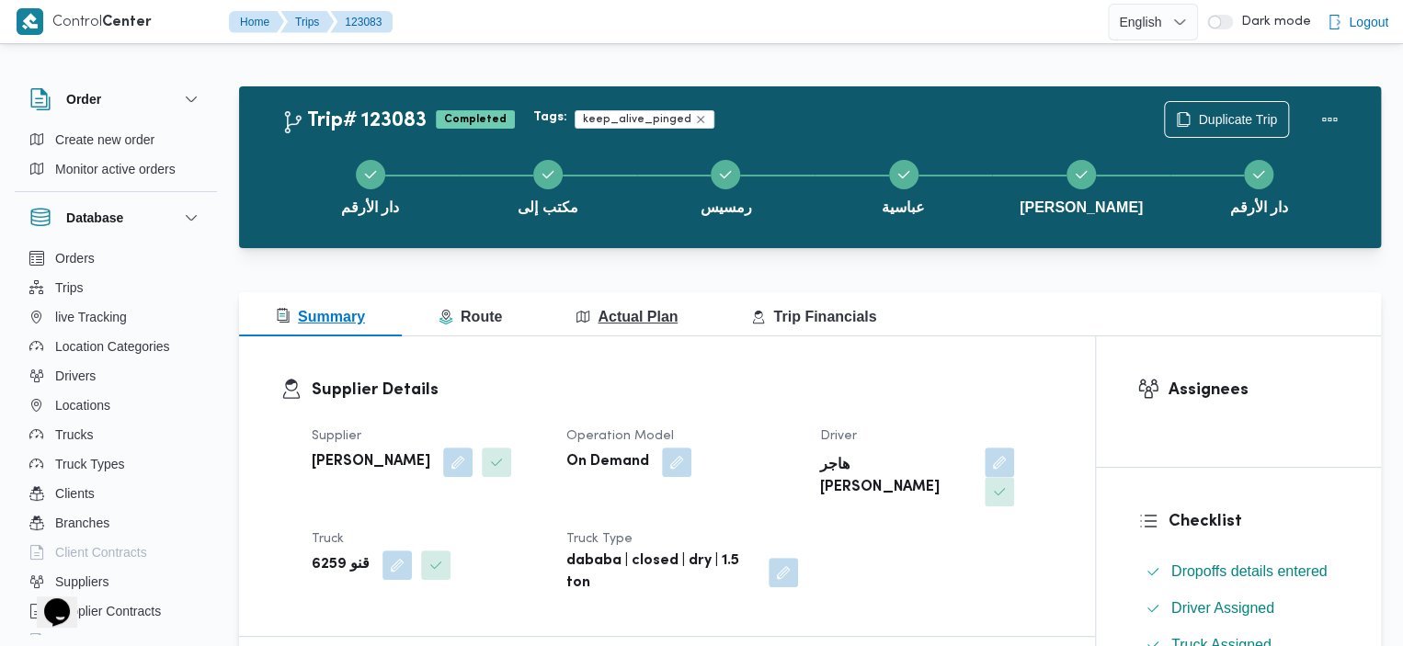
click at [631, 312] on span "Actual Plan" at bounding box center [626, 317] width 102 height 16
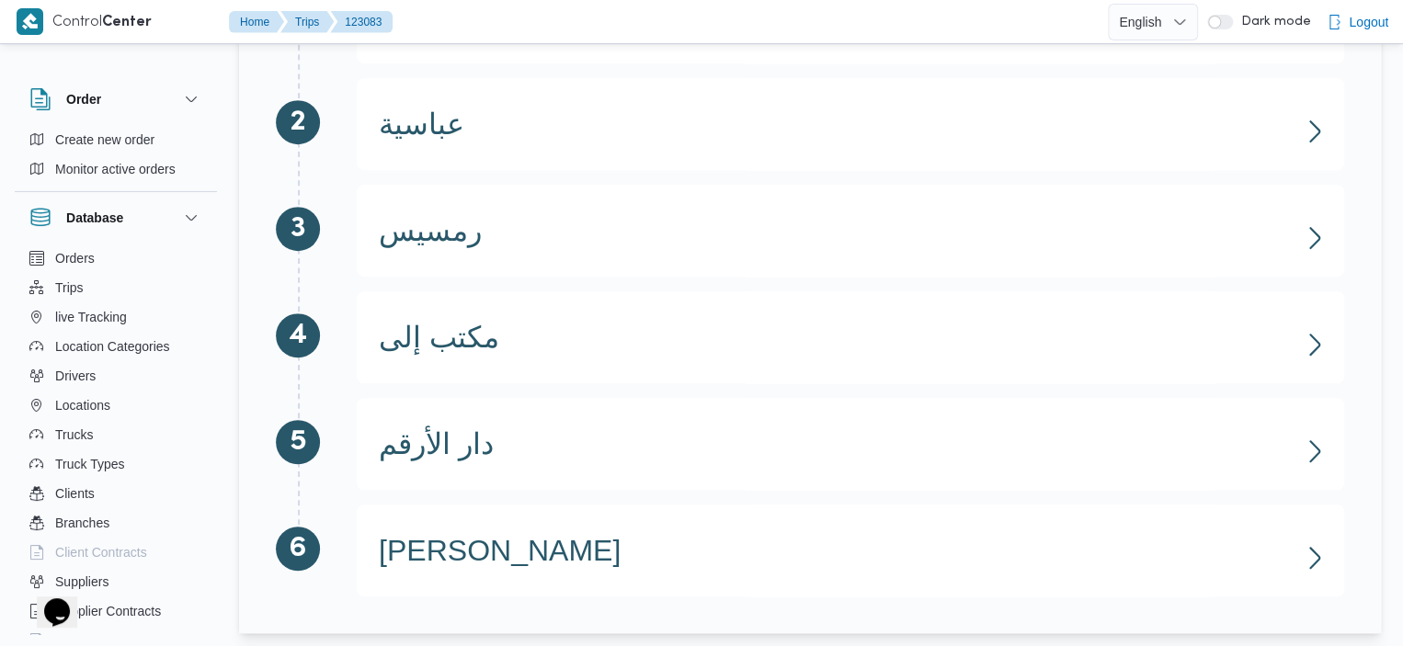
scroll to position [412, 0]
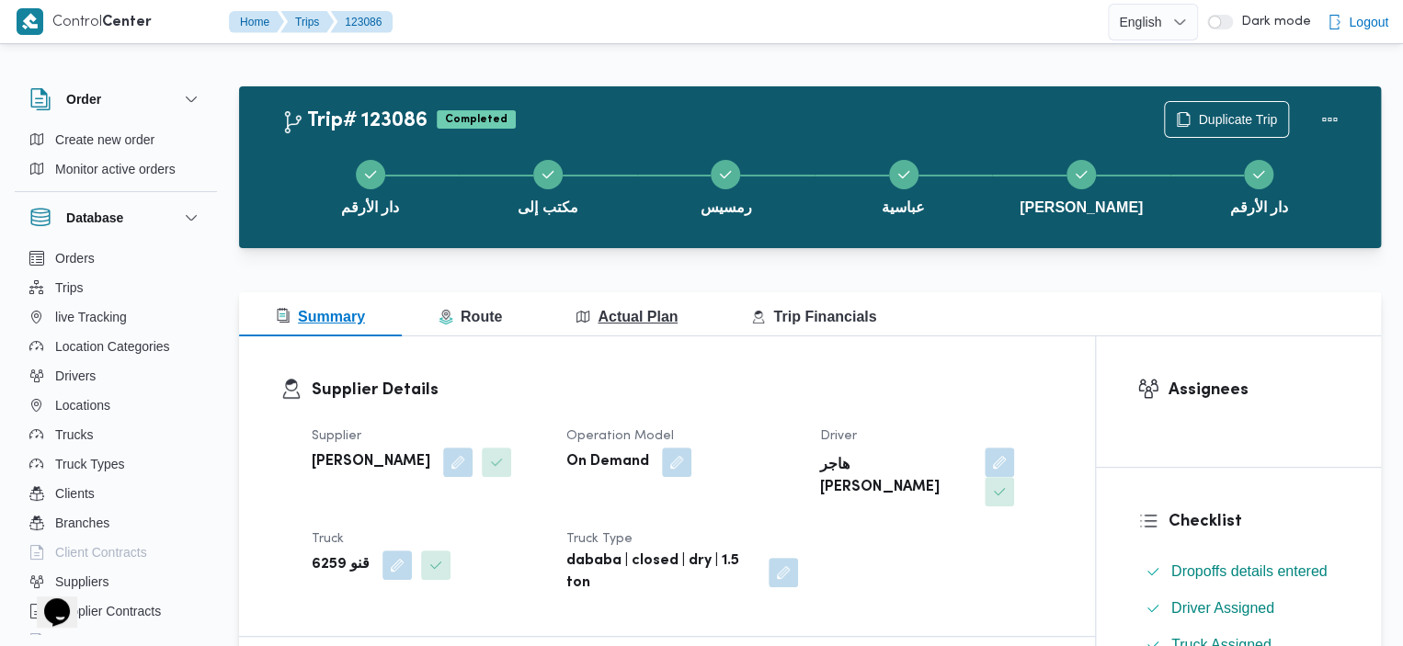
click at [627, 315] on span "Actual Plan" at bounding box center [626, 317] width 102 height 16
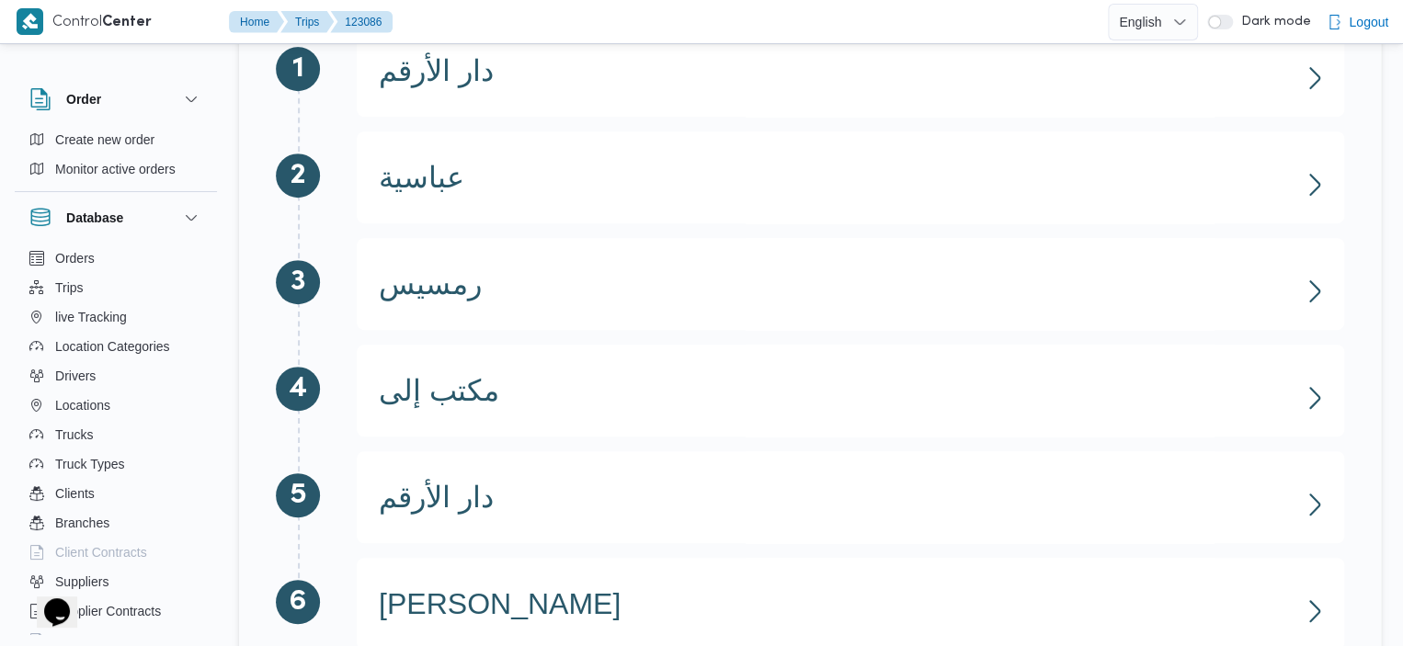
scroll to position [345, 0]
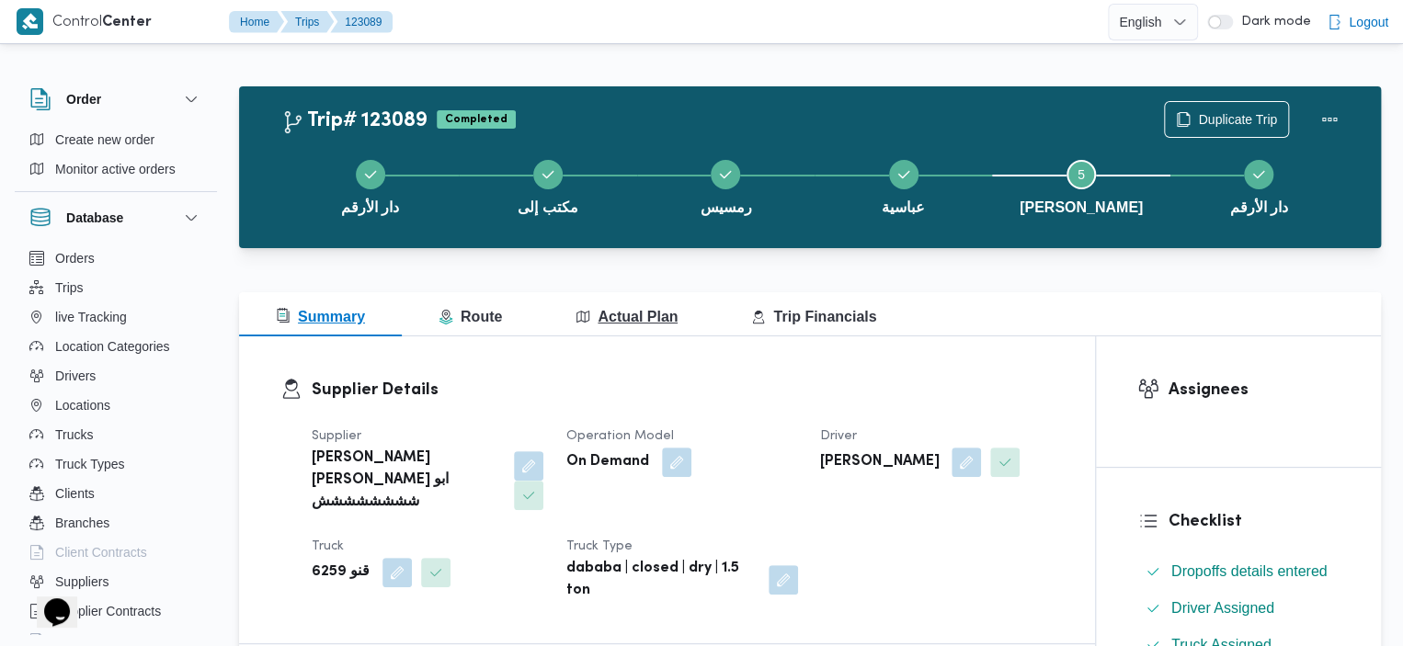
click at [640, 317] on span "Actual Plan" at bounding box center [626, 317] width 102 height 16
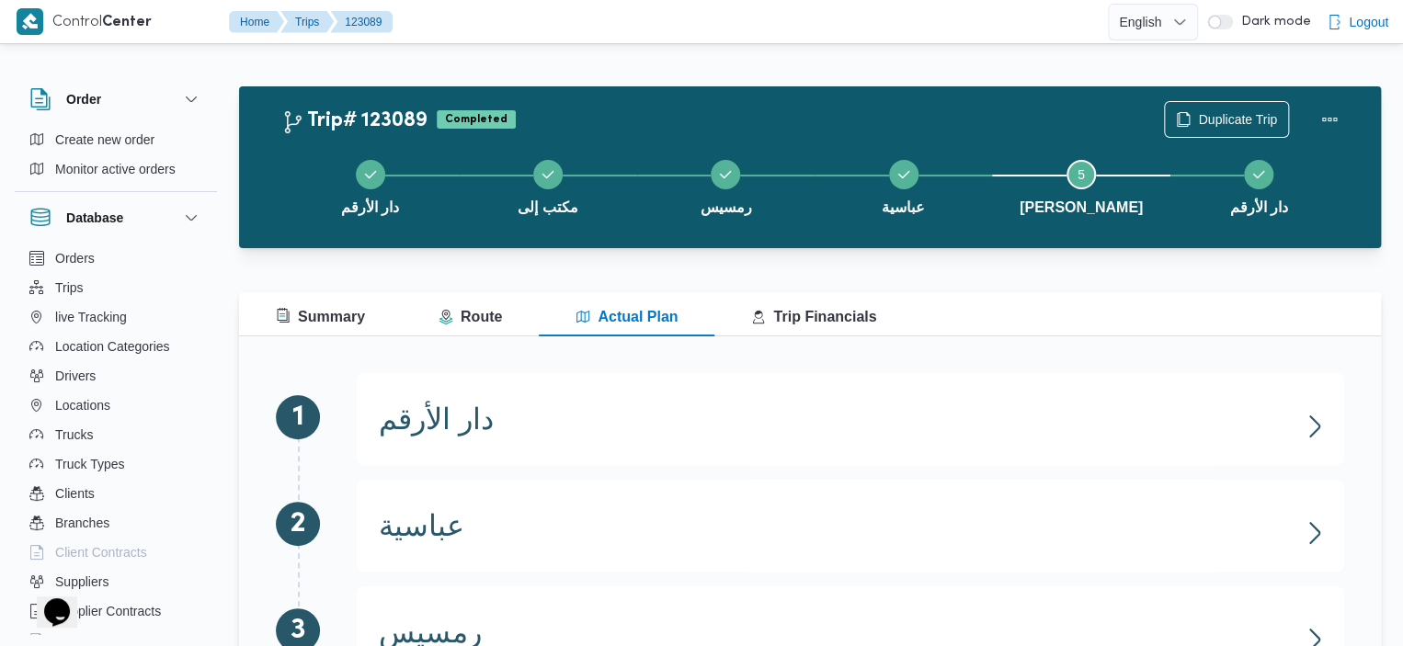
click at [522, 43] on div "Control Center Home Trips 123089 English عربي Dark mode Logout" at bounding box center [701, 22] width 1403 height 44
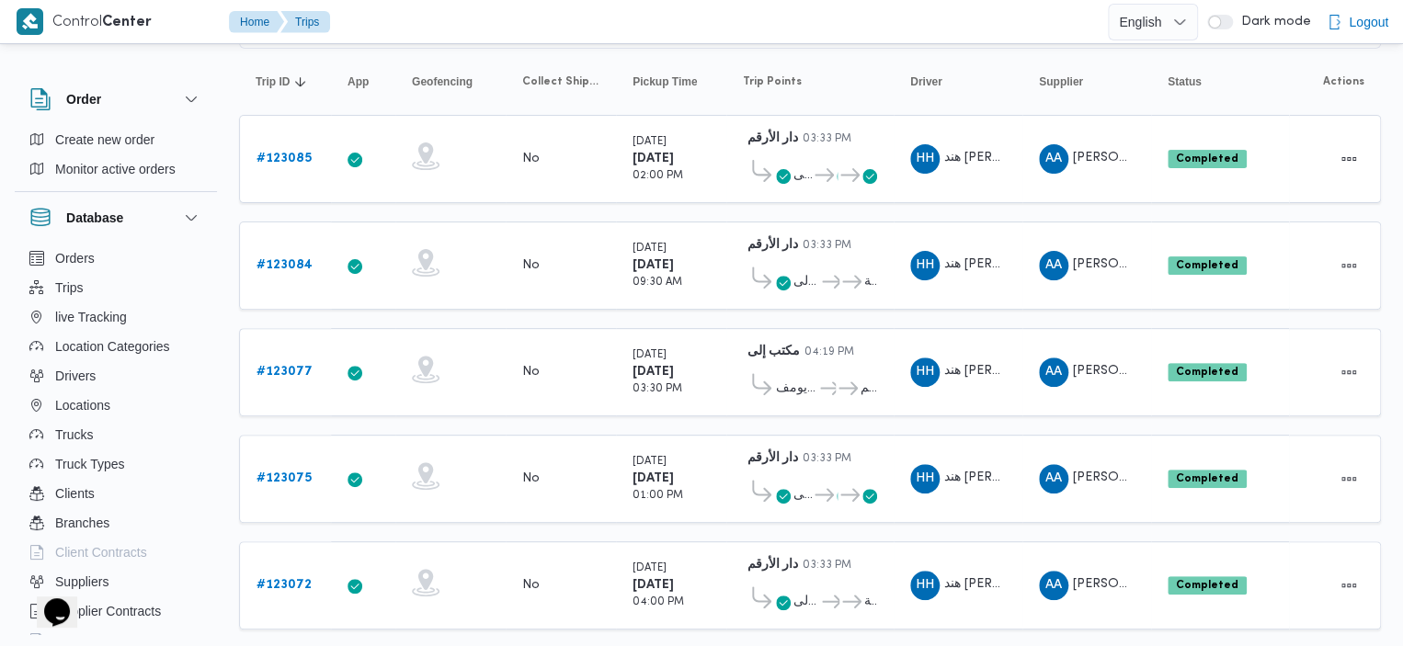
scroll to position [180, 0]
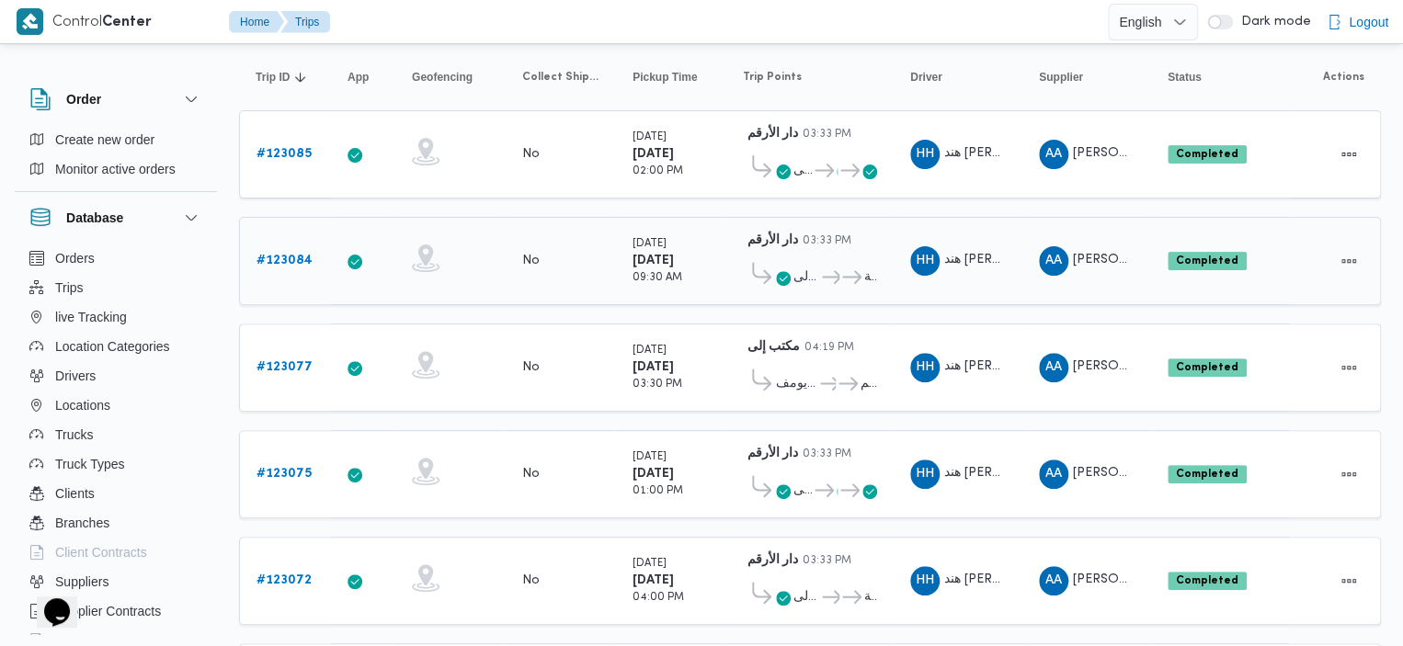
click at [769, 267] on icon at bounding box center [761, 273] width 19 height 22
click at [790, 267] on span "مكتب إلى" at bounding box center [797, 278] width 43 height 22
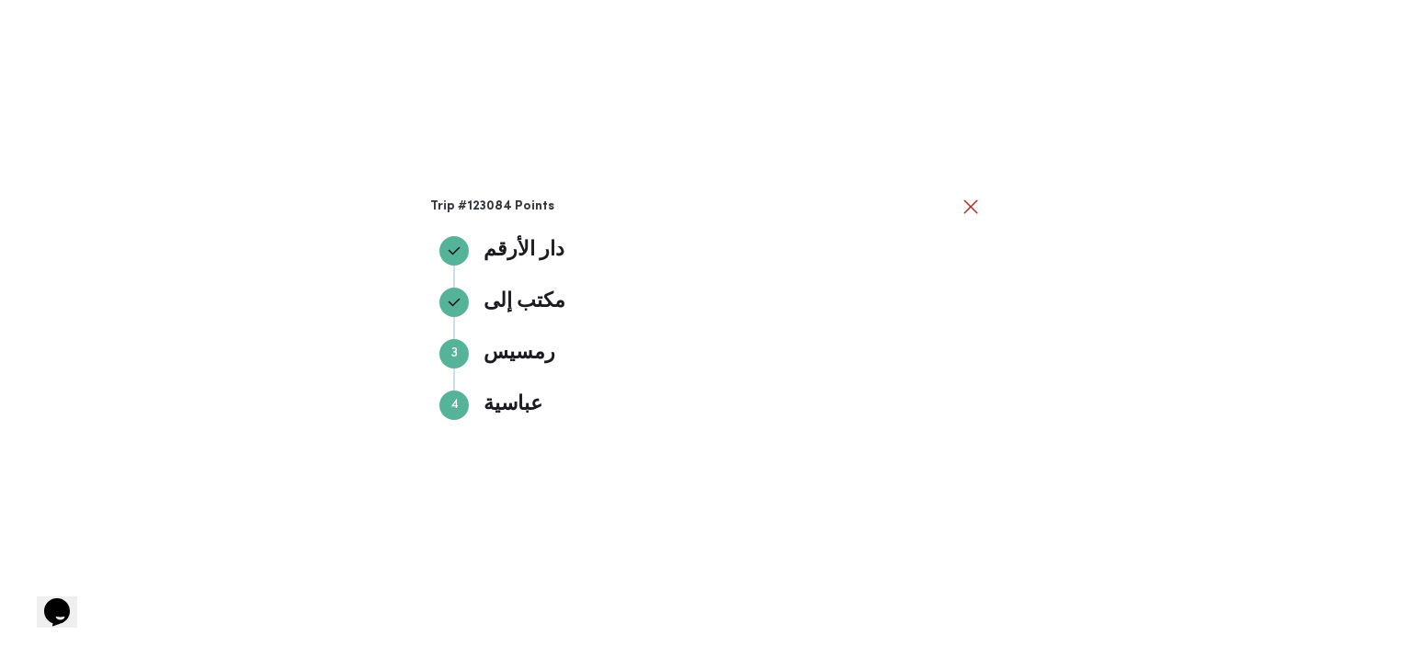
click at [790, 267] on body "Control Center Home Trips English عربي Dark mode Logout Order Create new order …" at bounding box center [706, 515] width 1412 height 1391
click at [972, 210] on button "close" at bounding box center [971, 206] width 22 height 22
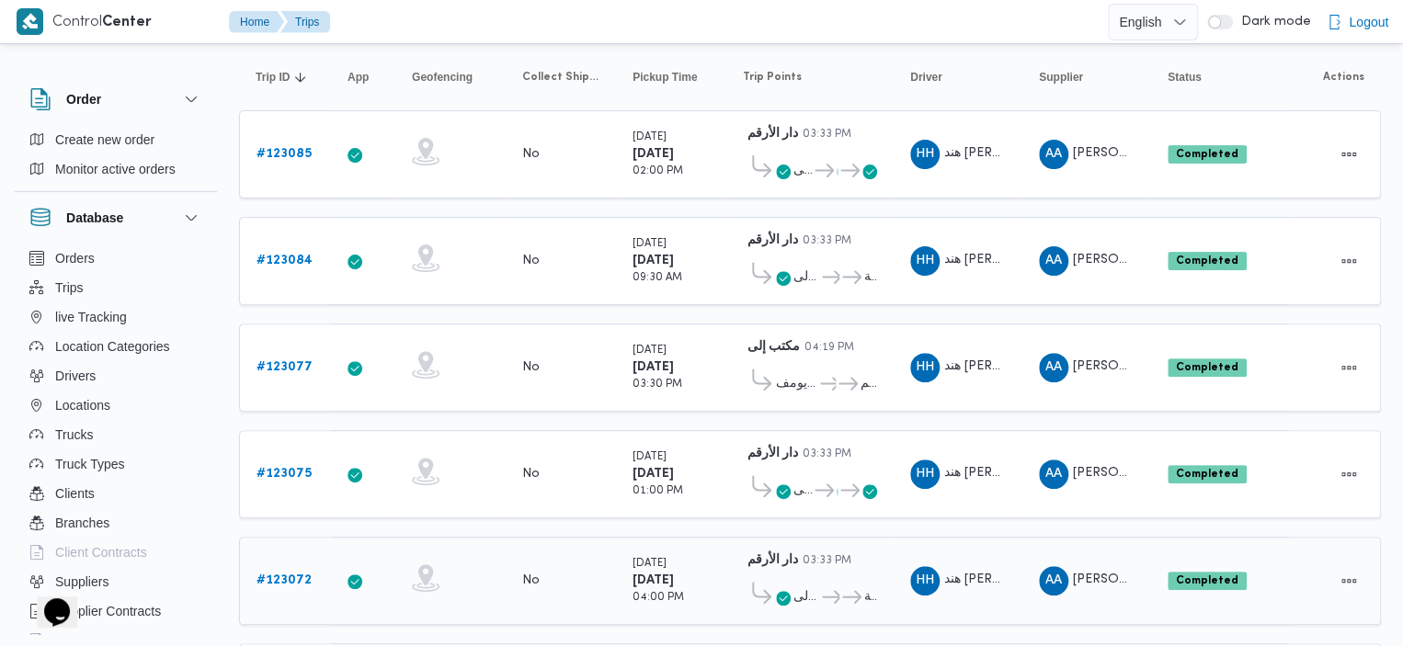
drag, startPoint x: 289, startPoint y: 462, endPoint x: 313, endPoint y: 562, distance: 102.3
click at [313, 563] on div "# 123072" at bounding box center [285, 581] width 73 height 37
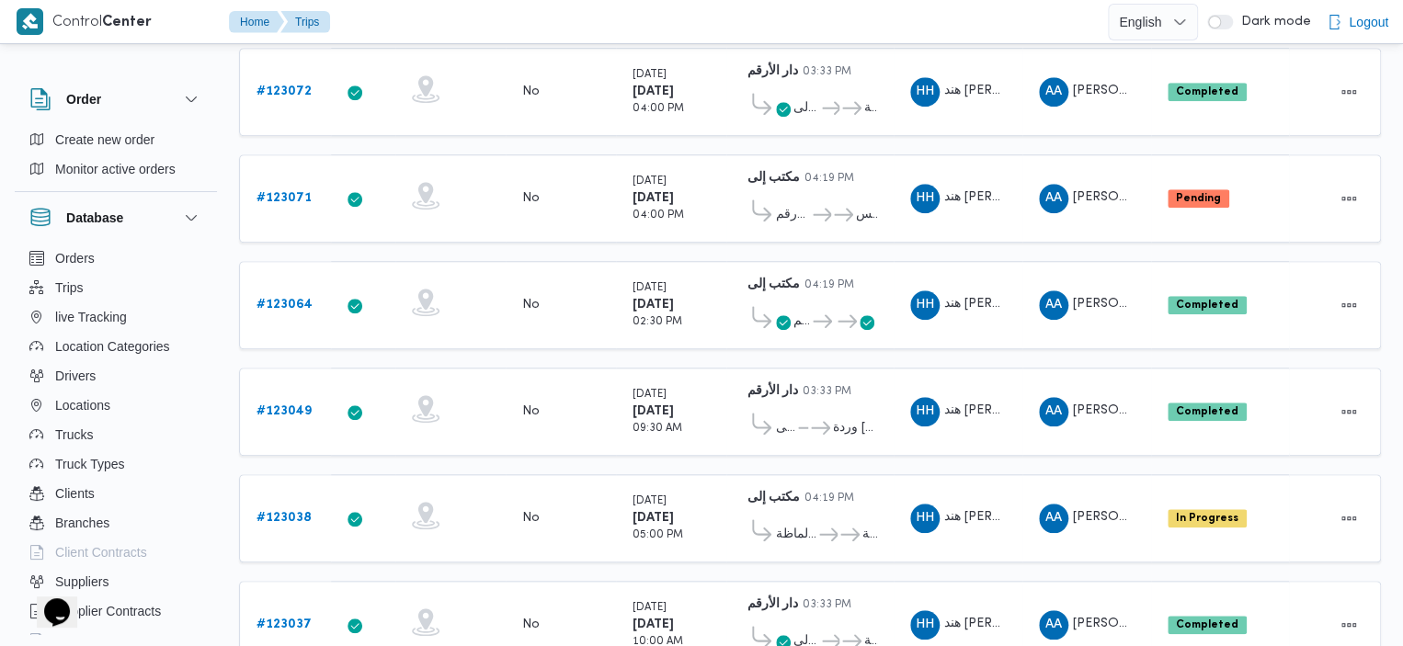
scroll to position [732, 0]
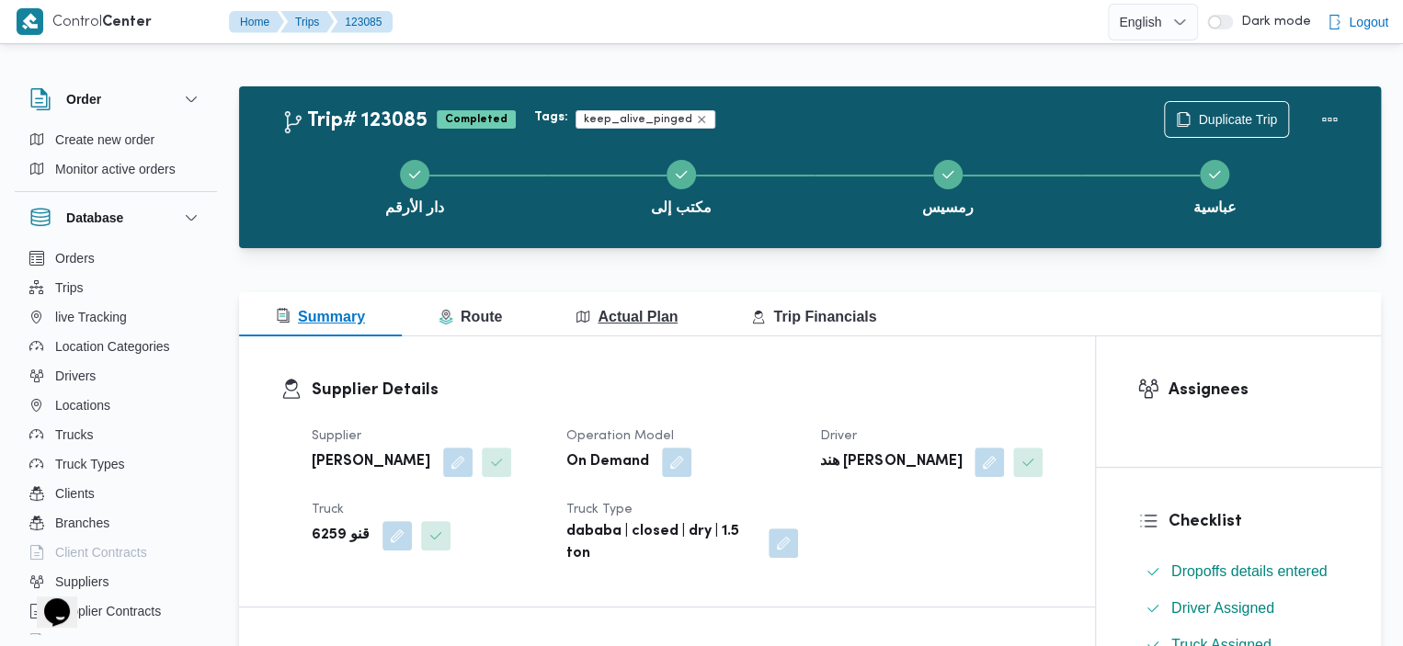
click at [675, 294] on button "Actual Plan" at bounding box center [627, 314] width 176 height 44
click at [632, 323] on span "Actual Plan" at bounding box center [626, 317] width 102 height 16
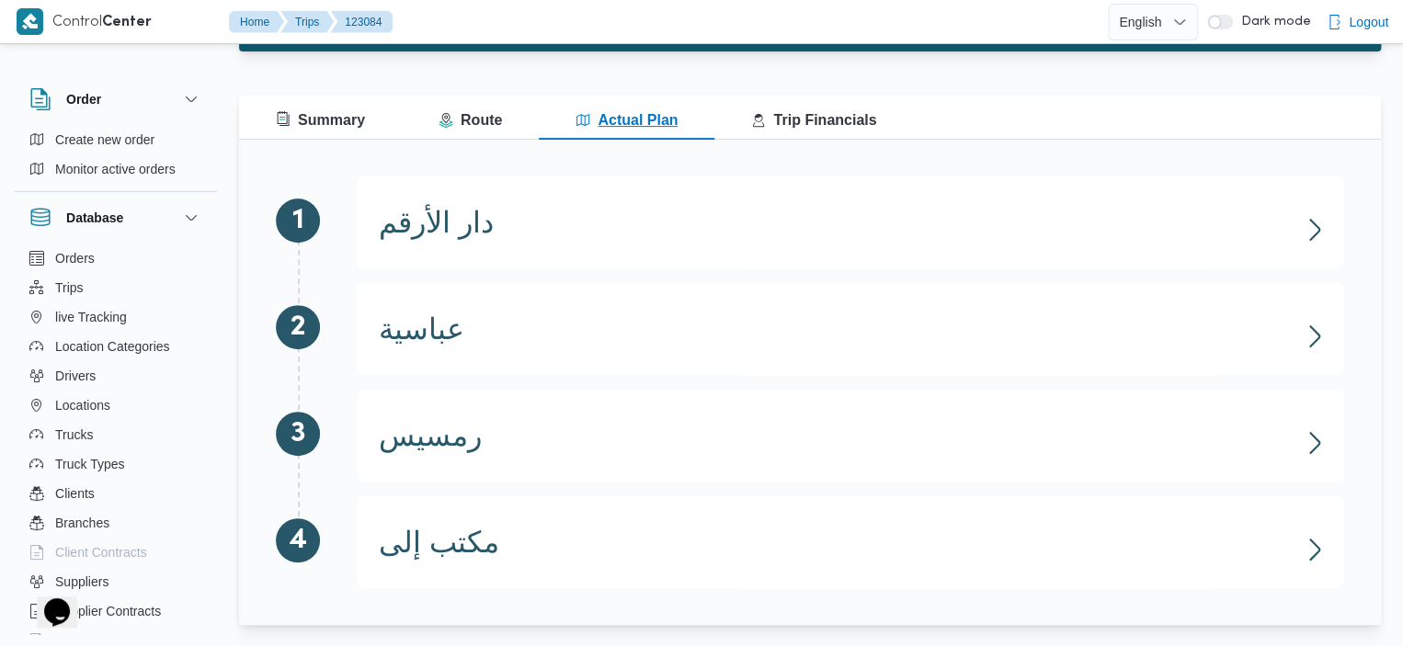
scroll to position [199, 0]
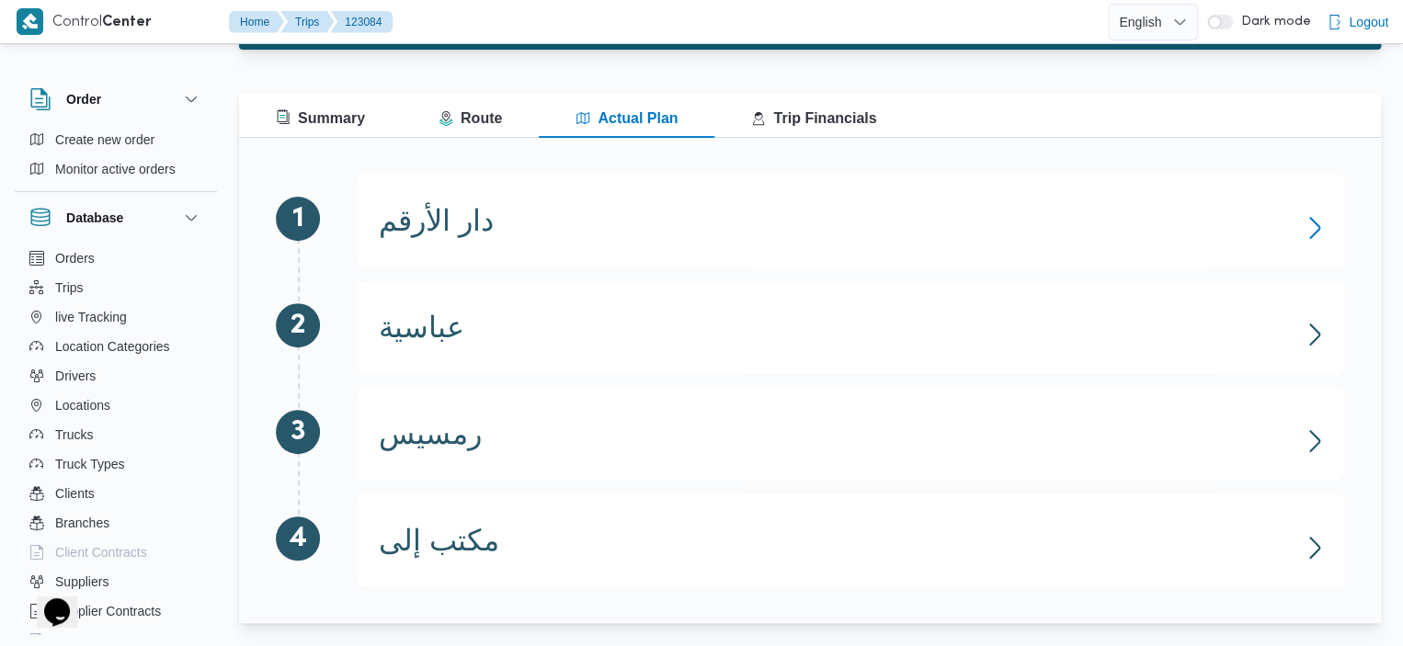
click at [1309, 224] on icon "button" at bounding box center [1314, 227] width 29 height 29
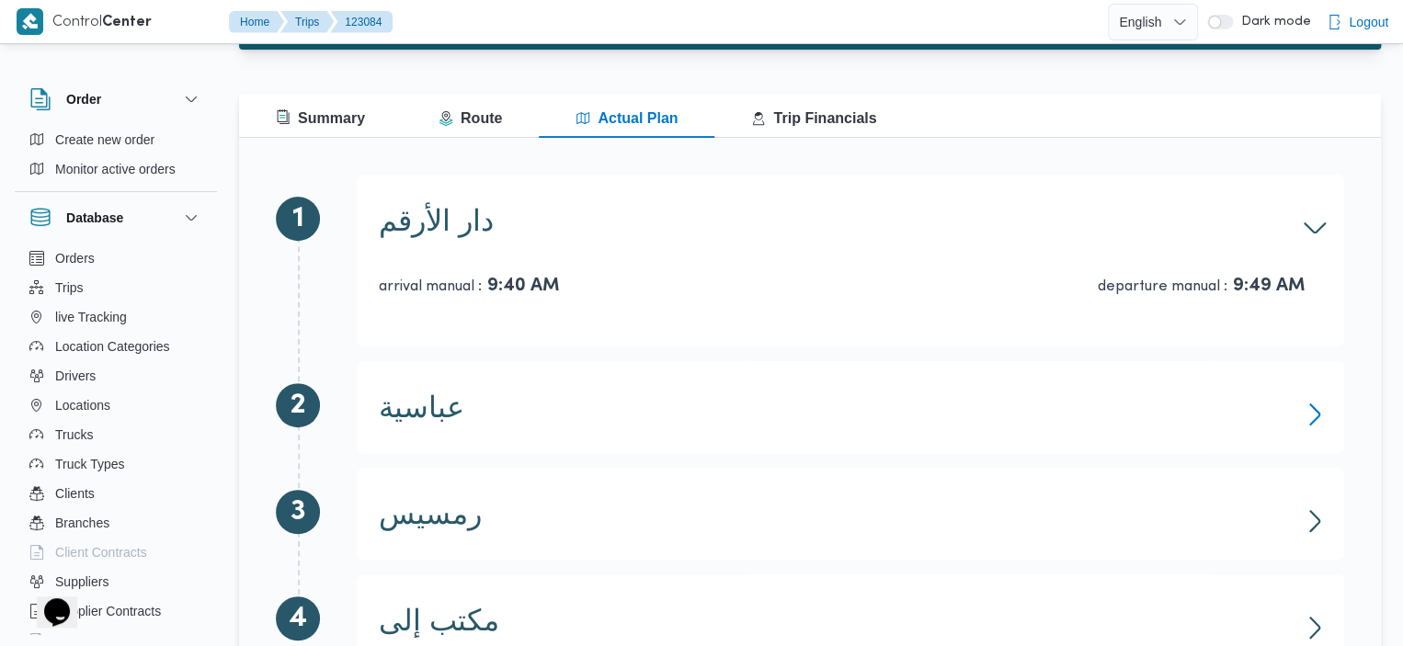
click at [1327, 403] on icon "button" at bounding box center [1314, 414] width 29 height 29
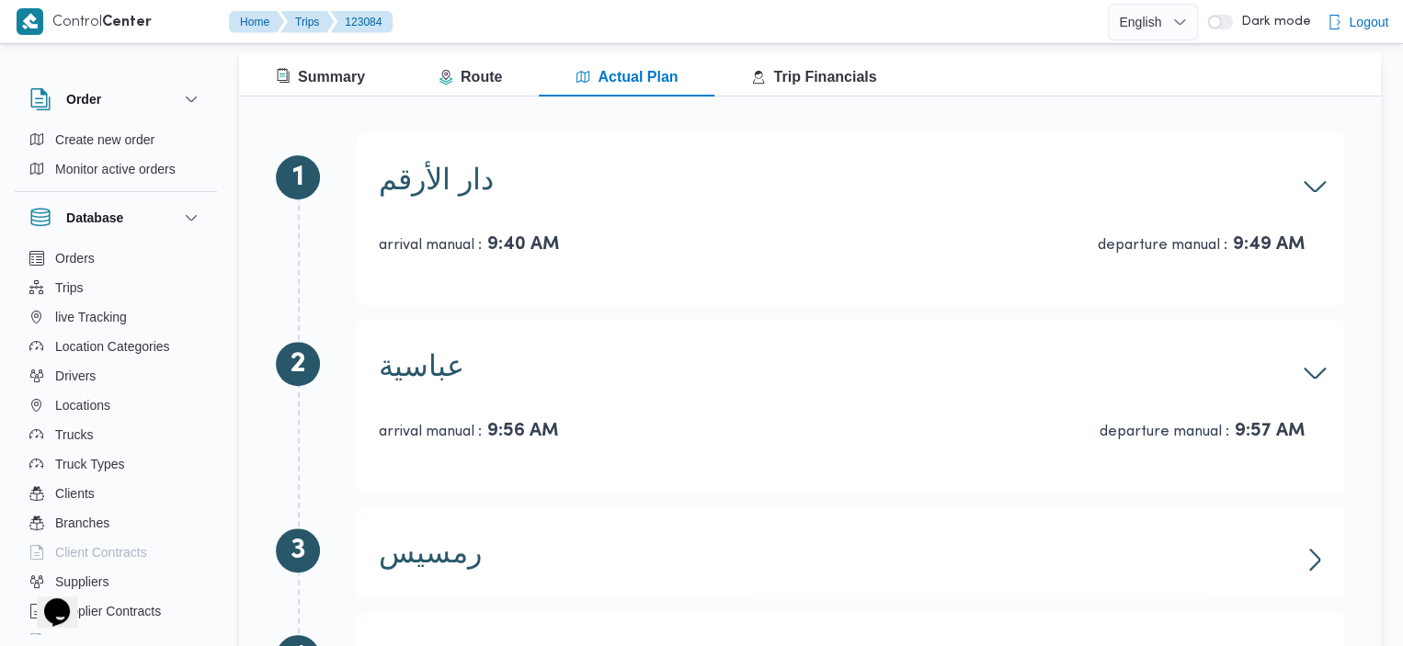
scroll to position [358, 0]
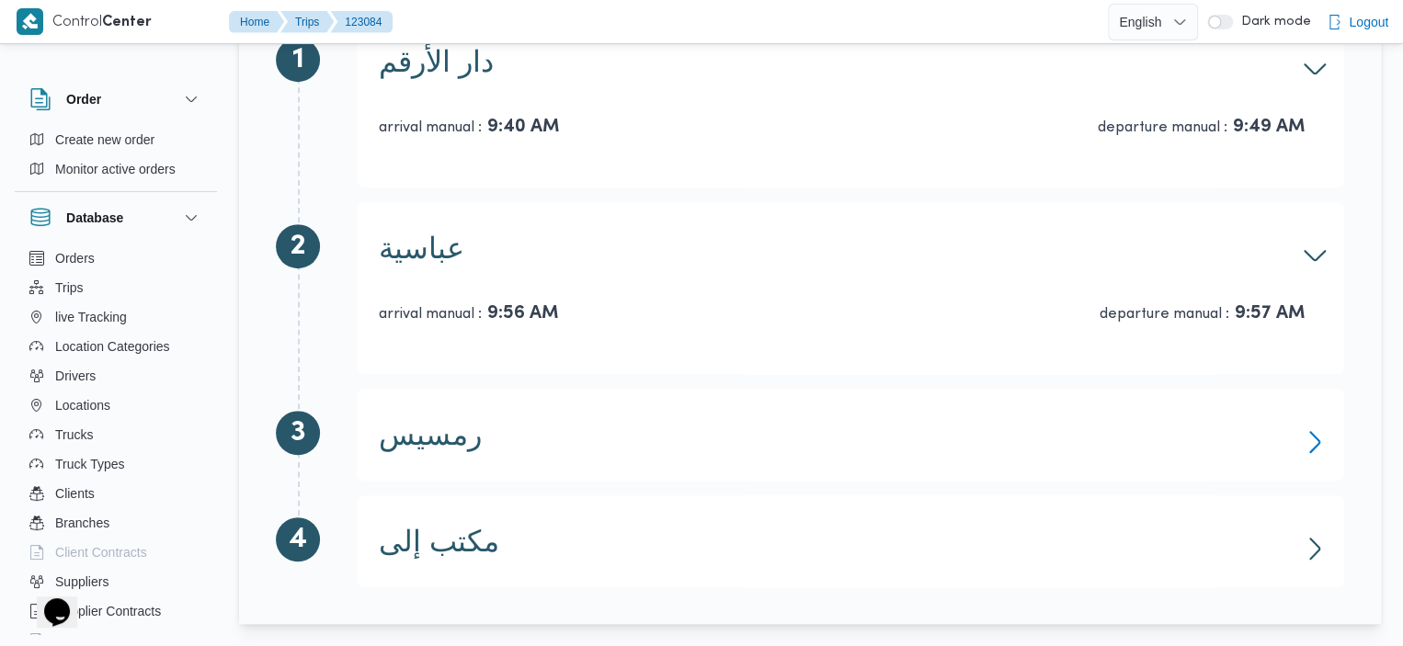
click at [1316, 438] on icon "button" at bounding box center [1314, 442] width 11 height 22
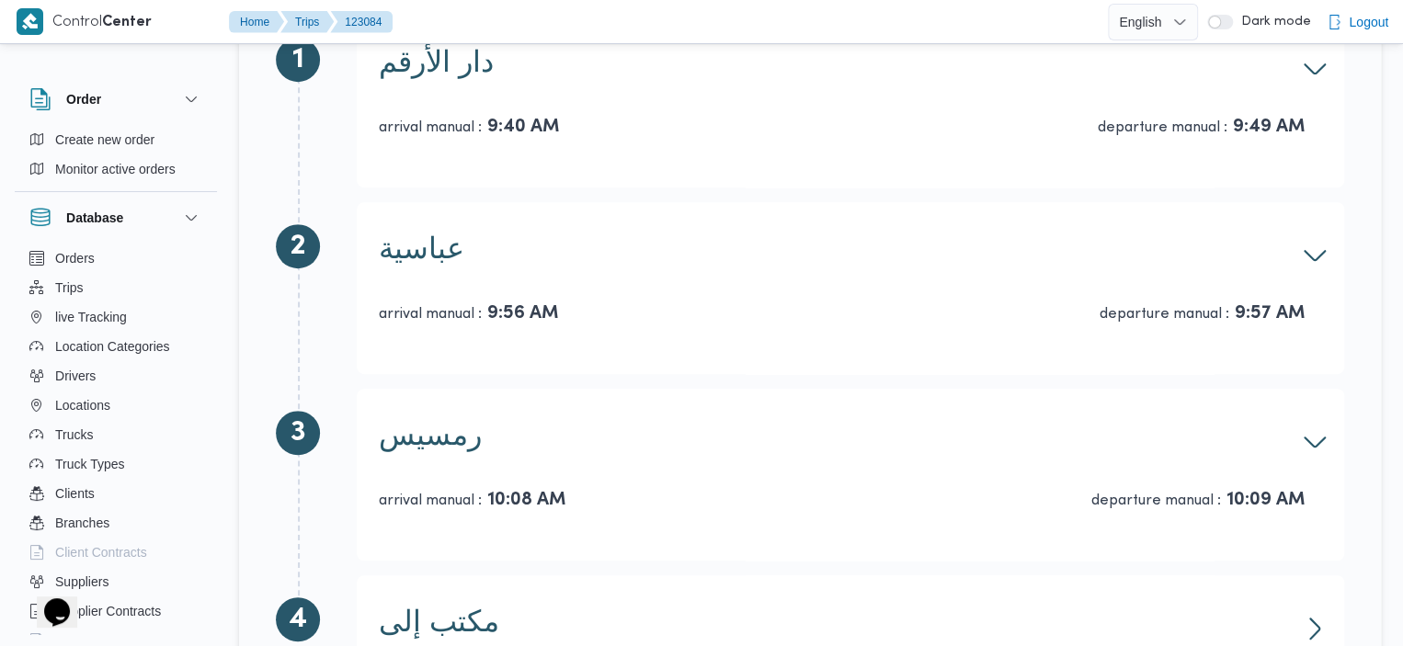
scroll to position [438, 0]
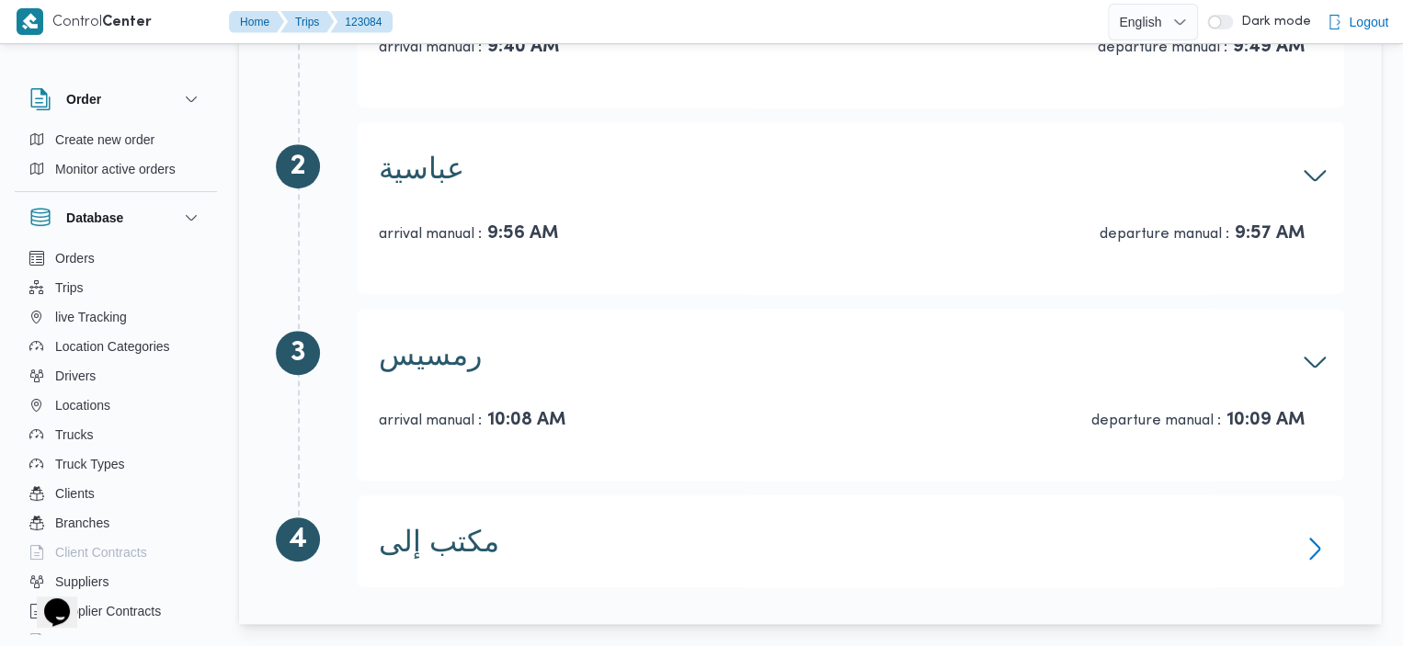
click at [1316, 542] on icon "button" at bounding box center [1314, 548] width 29 height 29
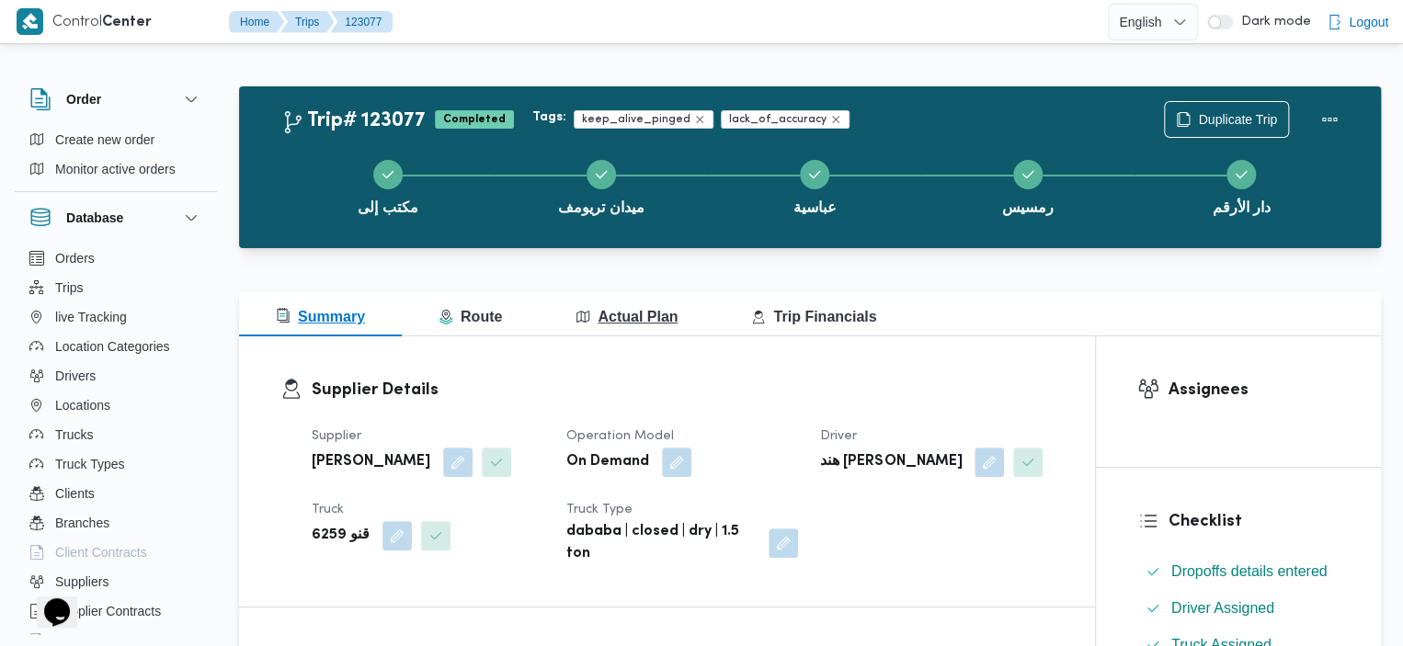
click at [630, 320] on span "Actual Plan" at bounding box center [626, 317] width 102 height 16
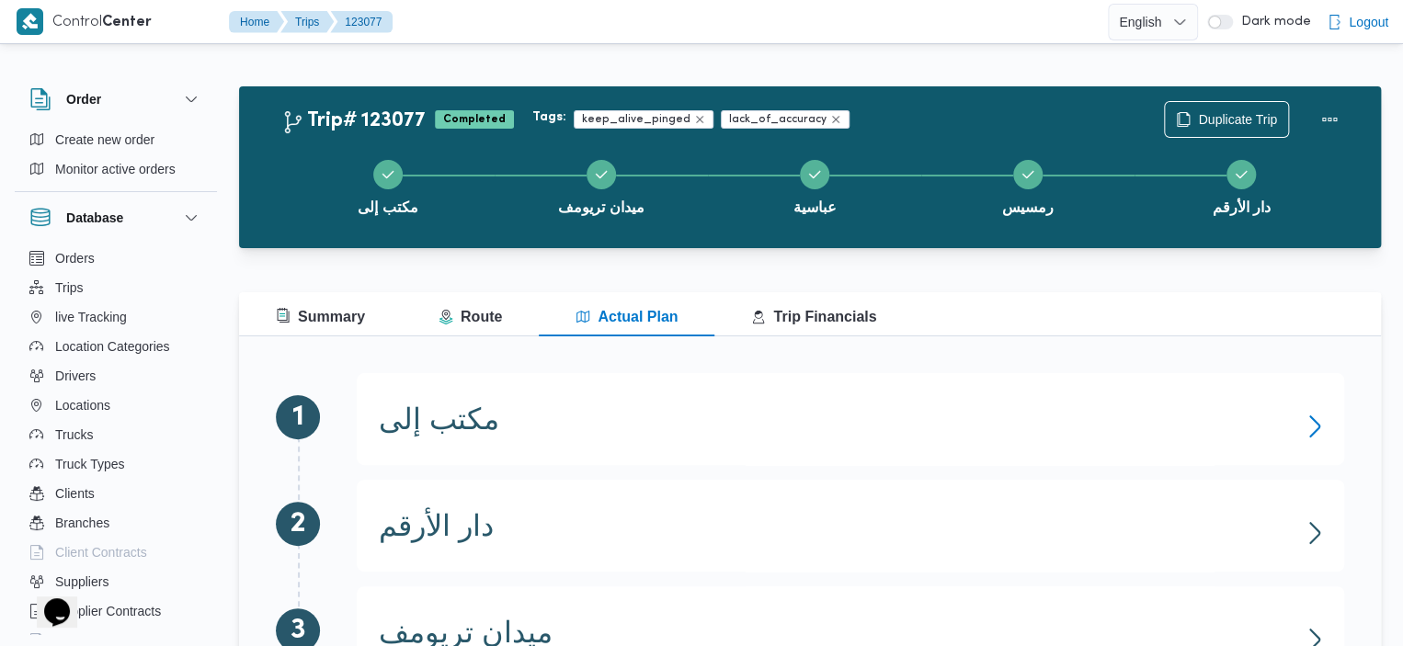
click at [1288, 422] on button "مكتب إلى" at bounding box center [850, 419] width 943 height 15
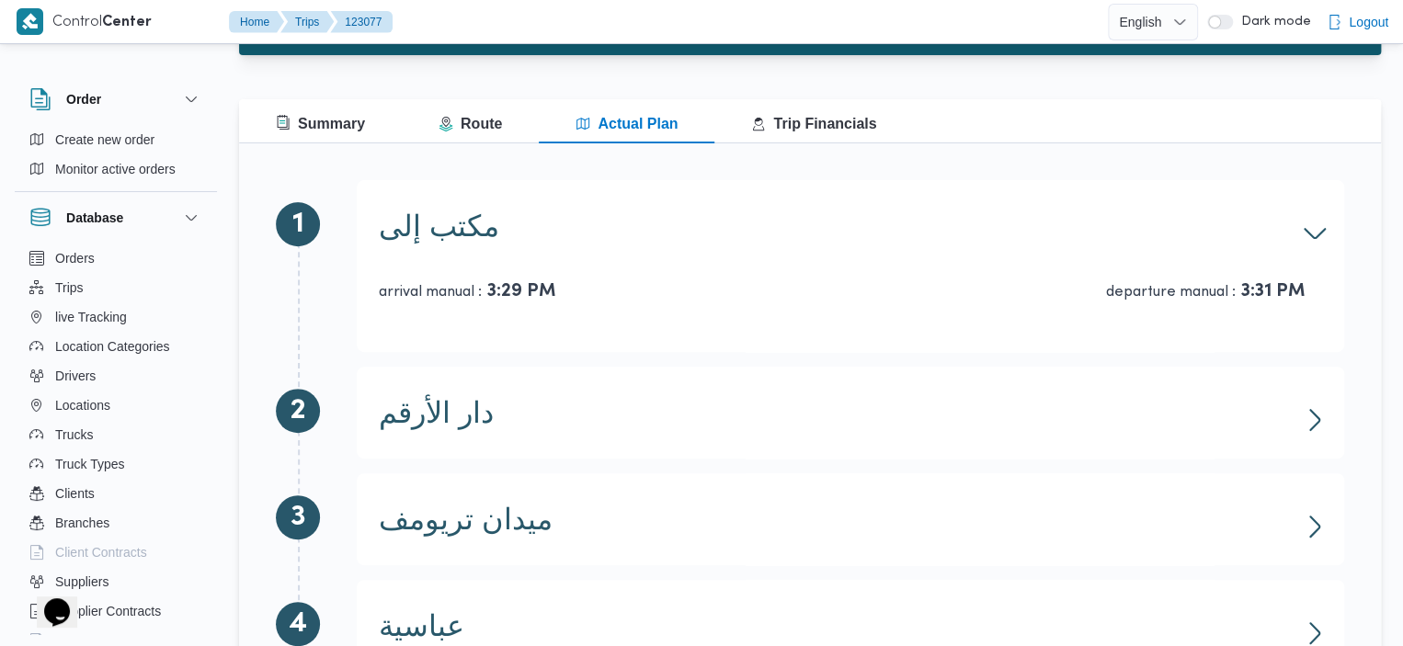
scroll to position [286, 0]
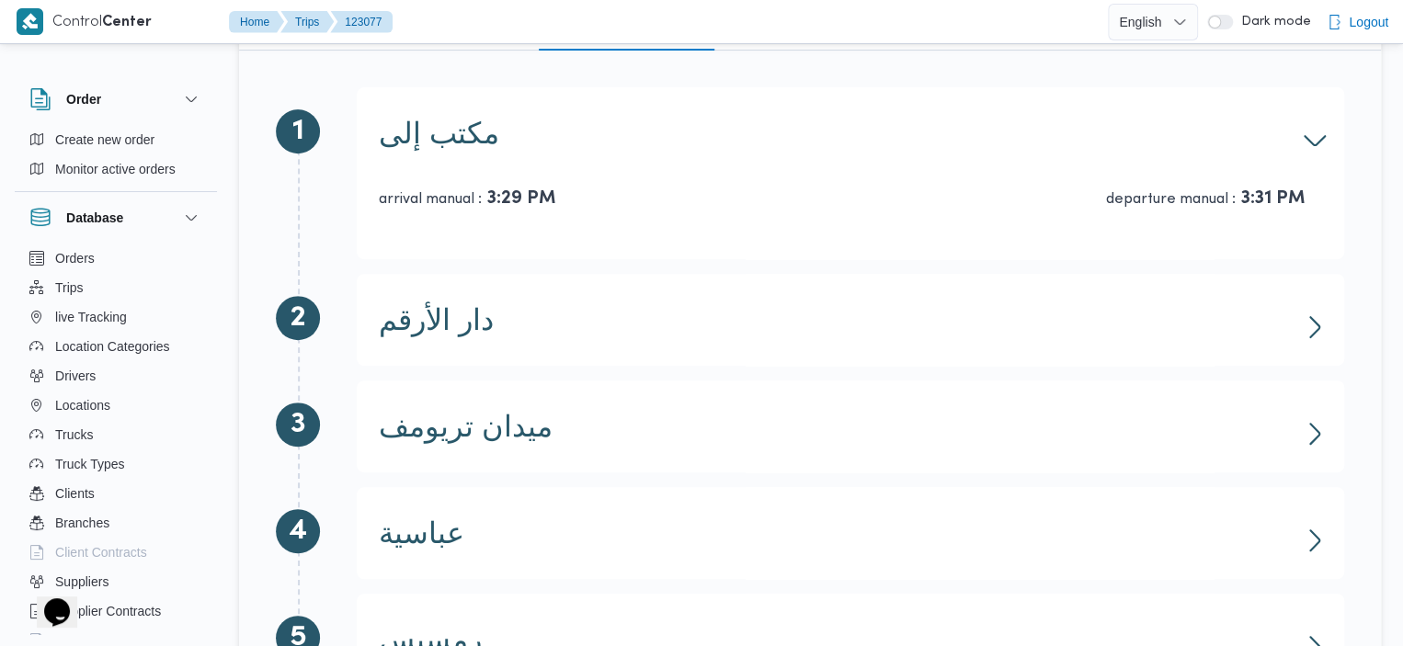
click at [1303, 345] on div "دار الأرقم arrival manual : 5:21 PM departure manual : 5:22 PM" at bounding box center [850, 320] width 987 height 92
click at [1311, 330] on icon "button" at bounding box center [1314, 327] width 29 height 29
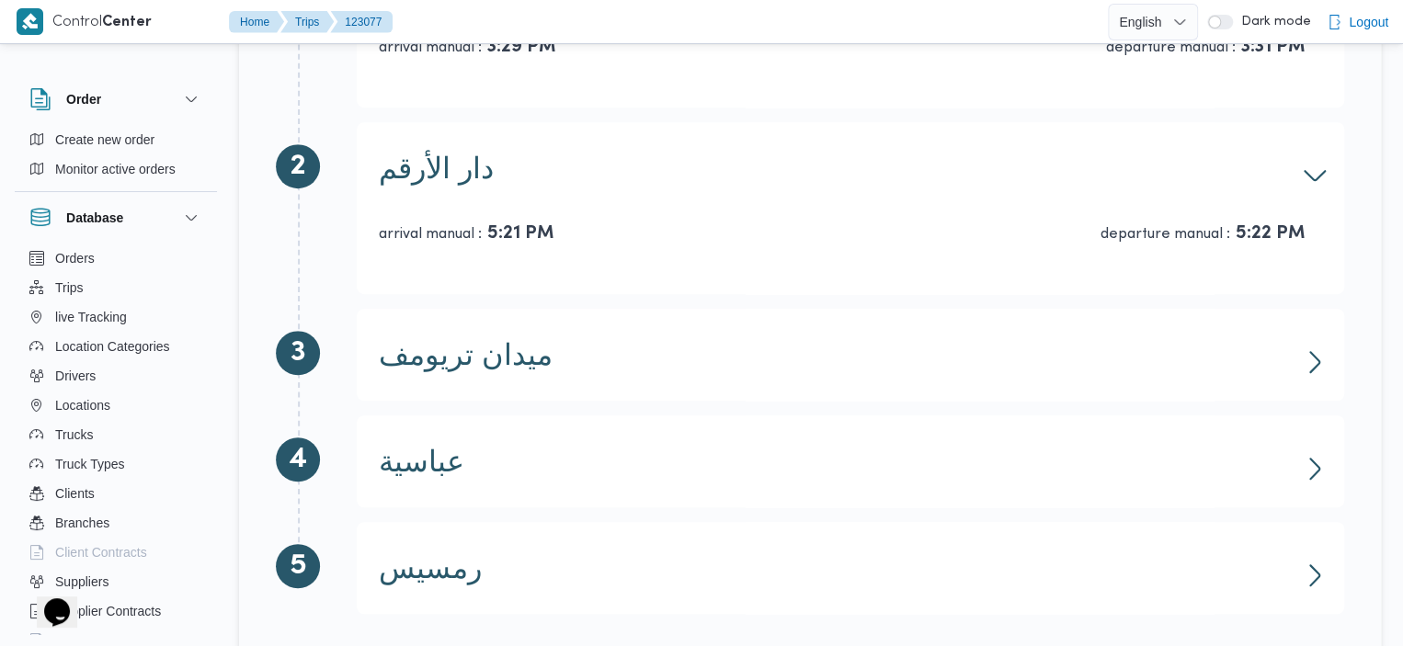
scroll to position [443, 0]
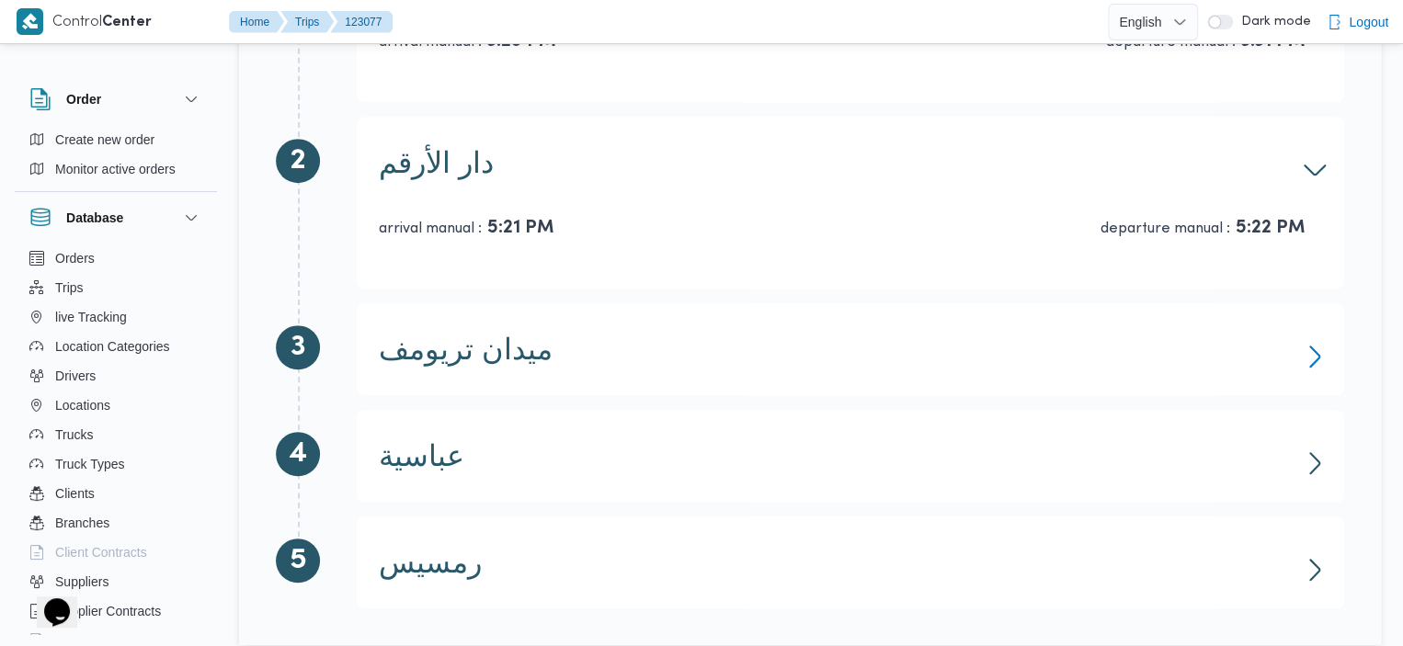
click at [1317, 362] on icon "button" at bounding box center [1314, 356] width 29 height 29
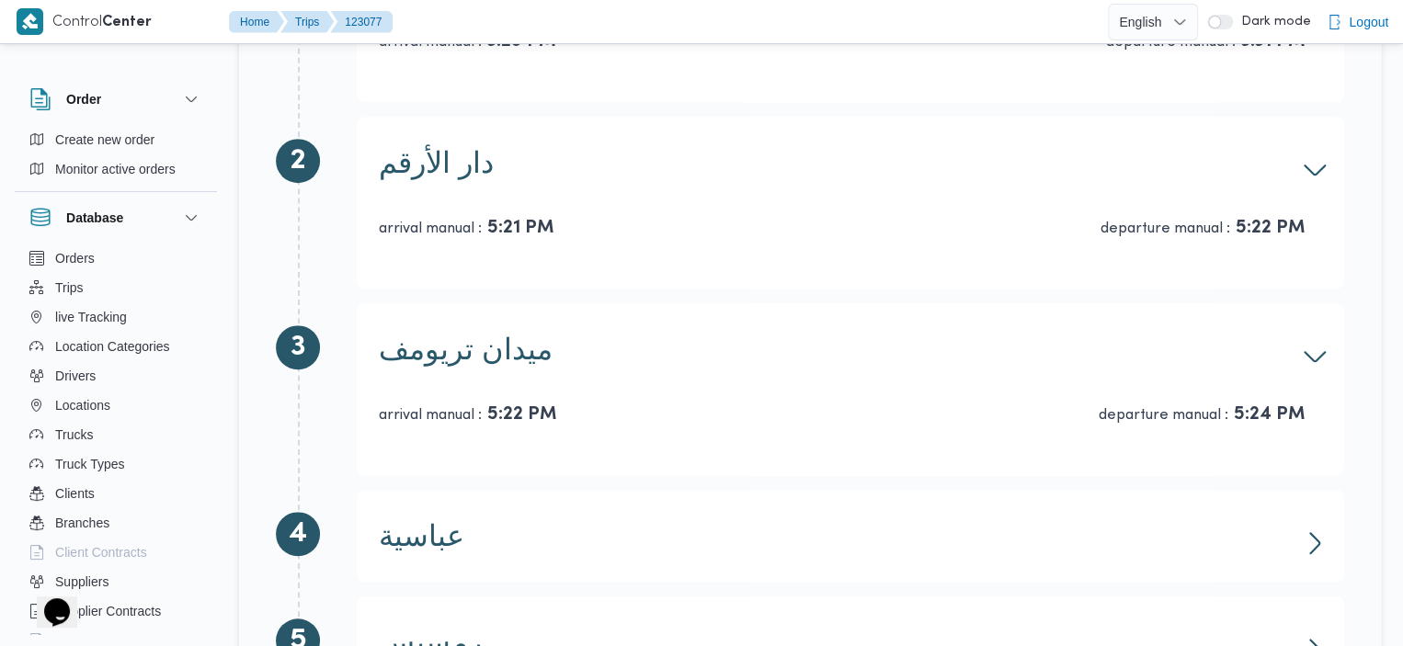
scroll to position [544, 0]
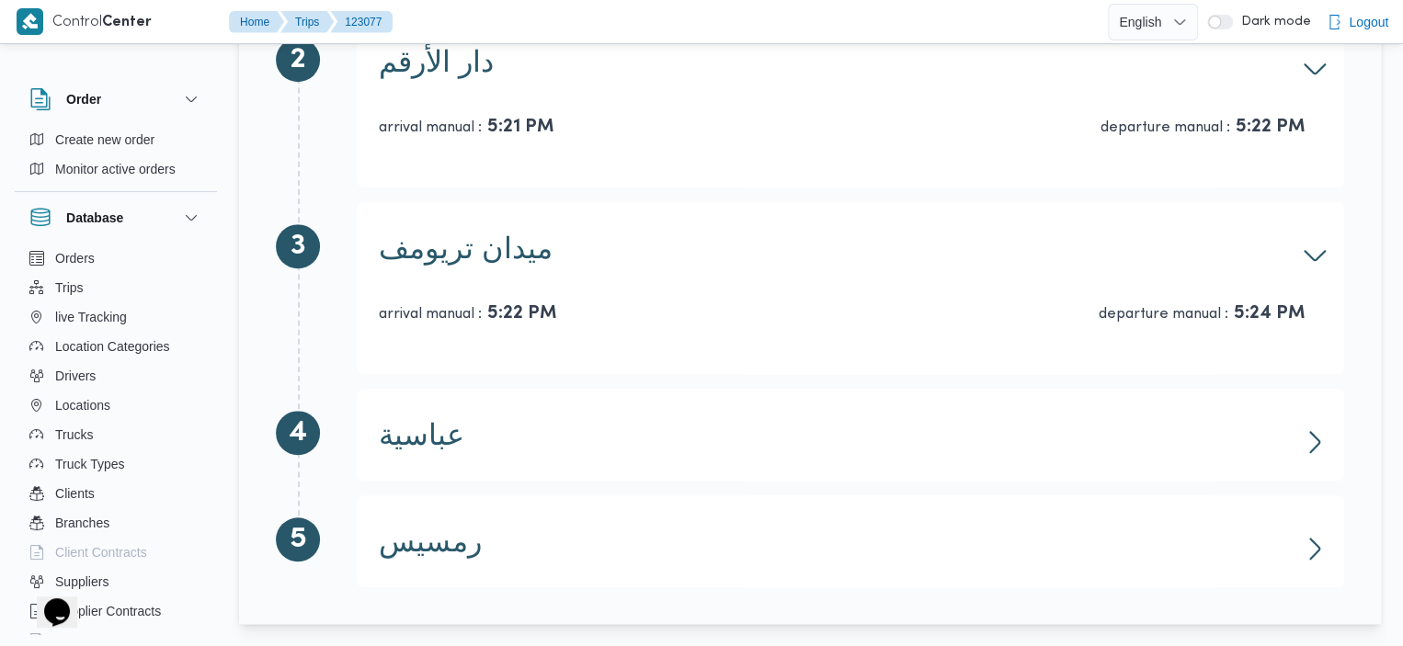
click at [1317, 459] on div "عباسية arrival manual : 5:25 PM departure manual : 5:25 PM" at bounding box center [850, 435] width 987 height 92
click at [1316, 451] on icon "button" at bounding box center [1314, 441] width 29 height 29
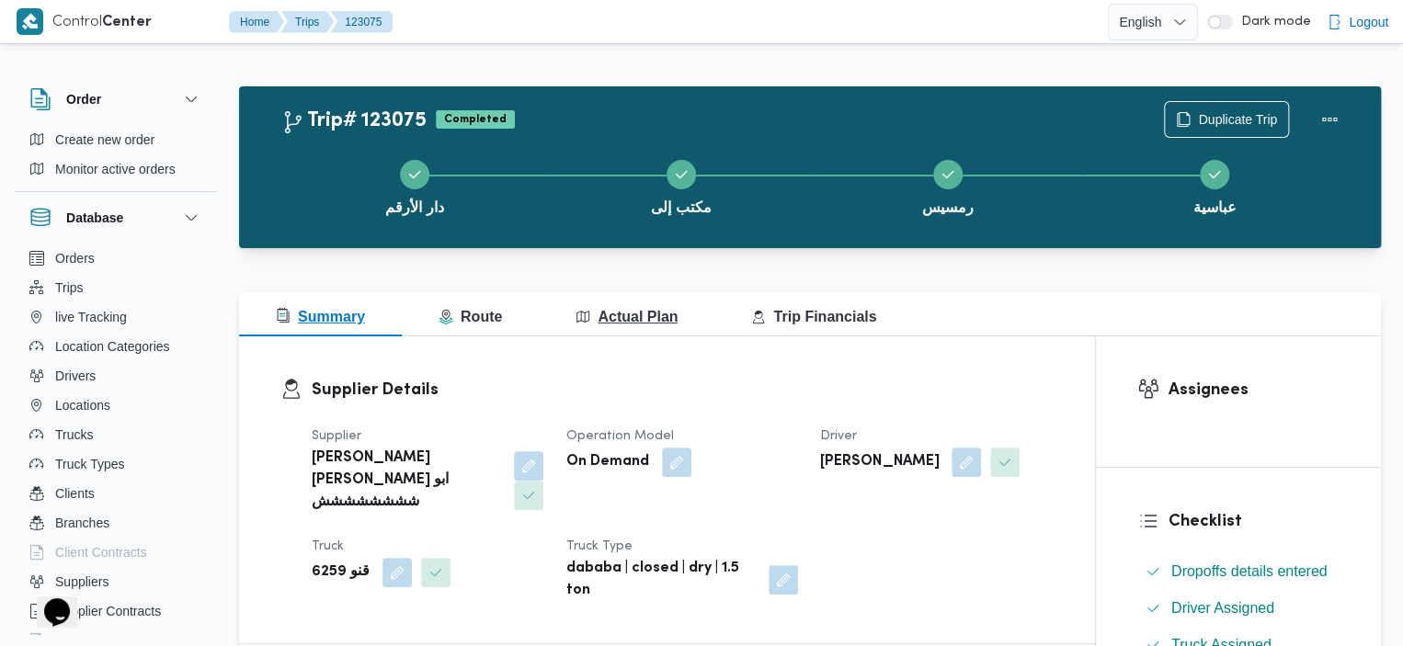
click at [653, 324] on span "Actual Plan" at bounding box center [626, 317] width 102 height 16
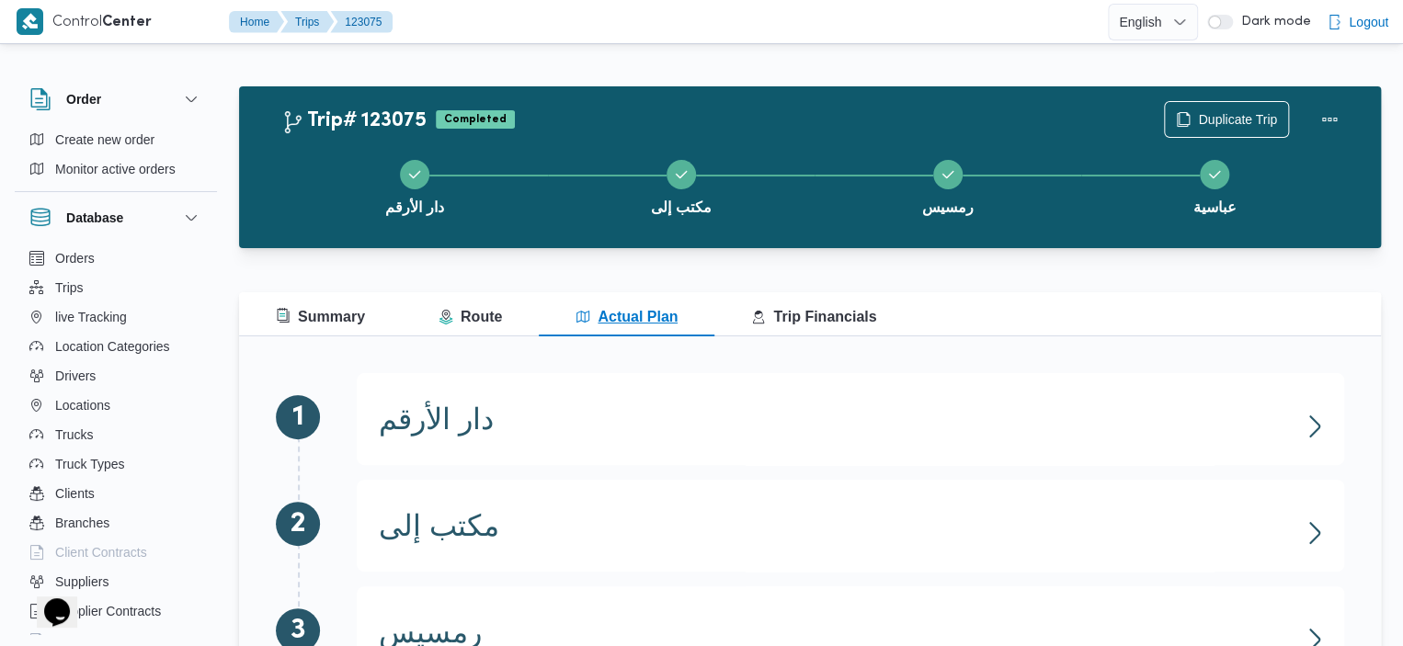
scroll to position [199, 0]
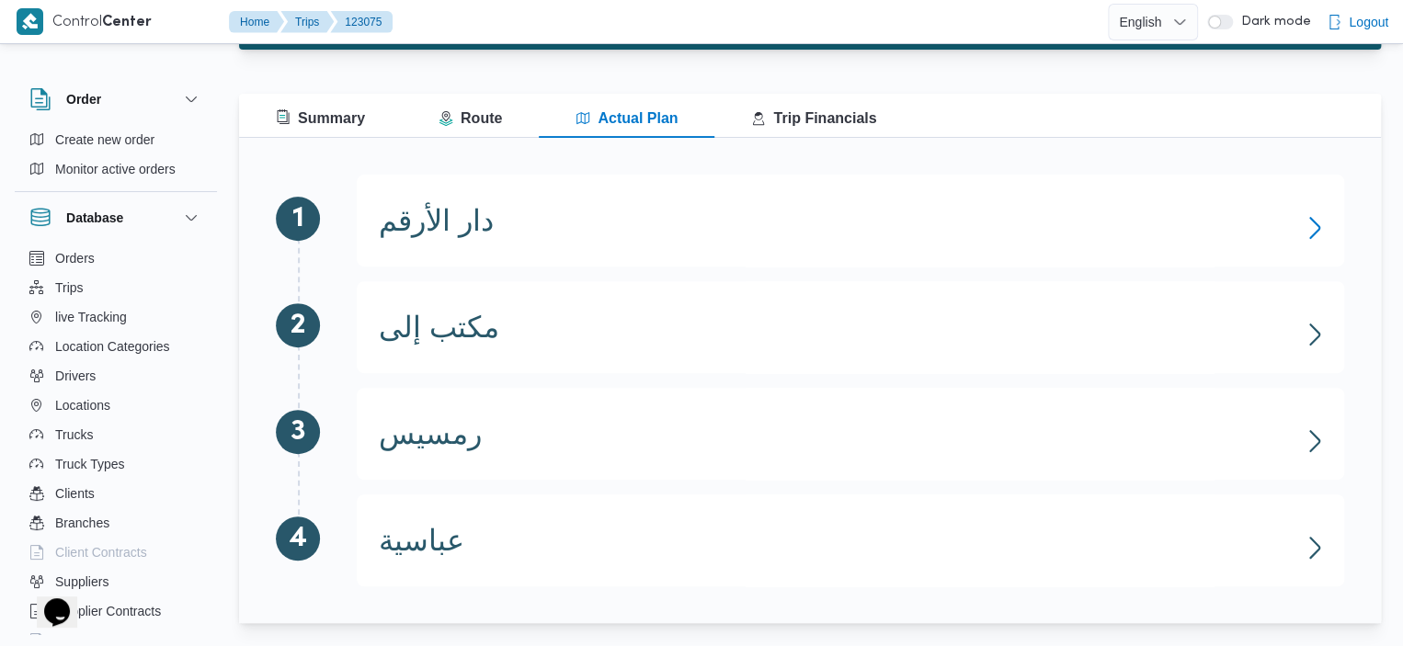
click at [1320, 229] on icon "button" at bounding box center [1314, 227] width 29 height 29
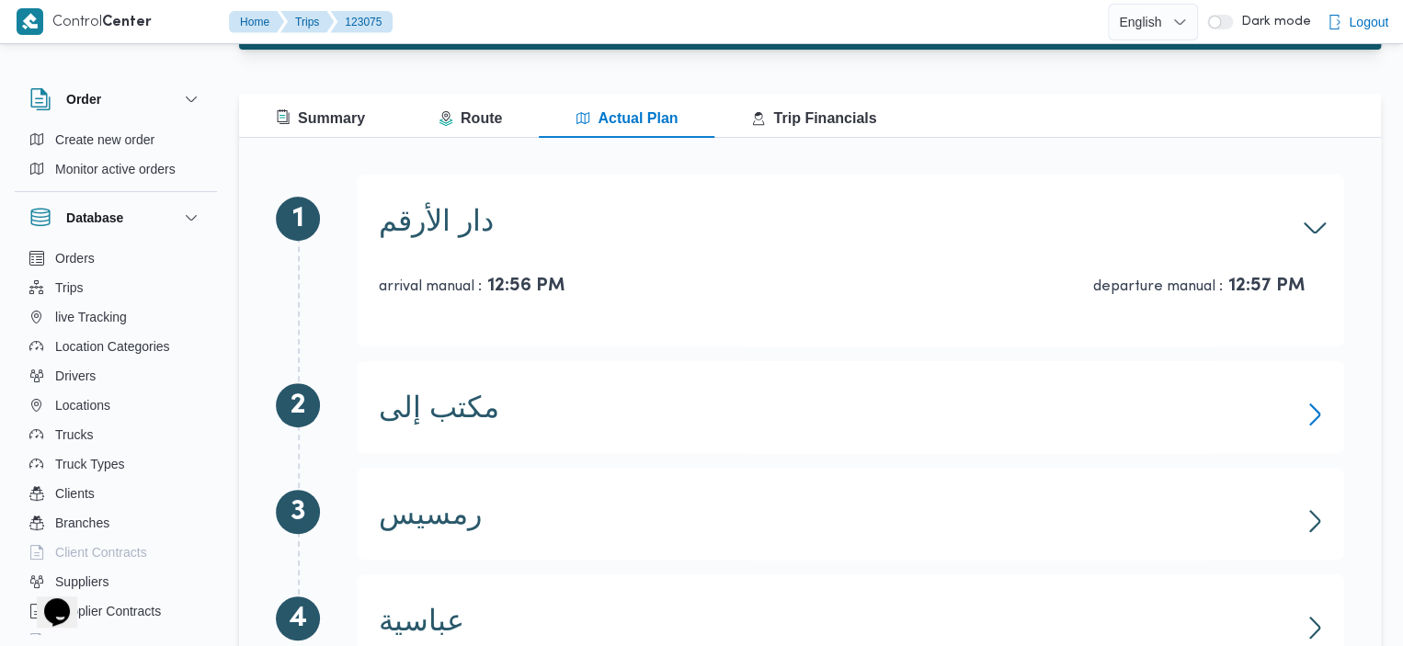
click at [1309, 404] on icon "button" at bounding box center [1314, 415] width 11 height 22
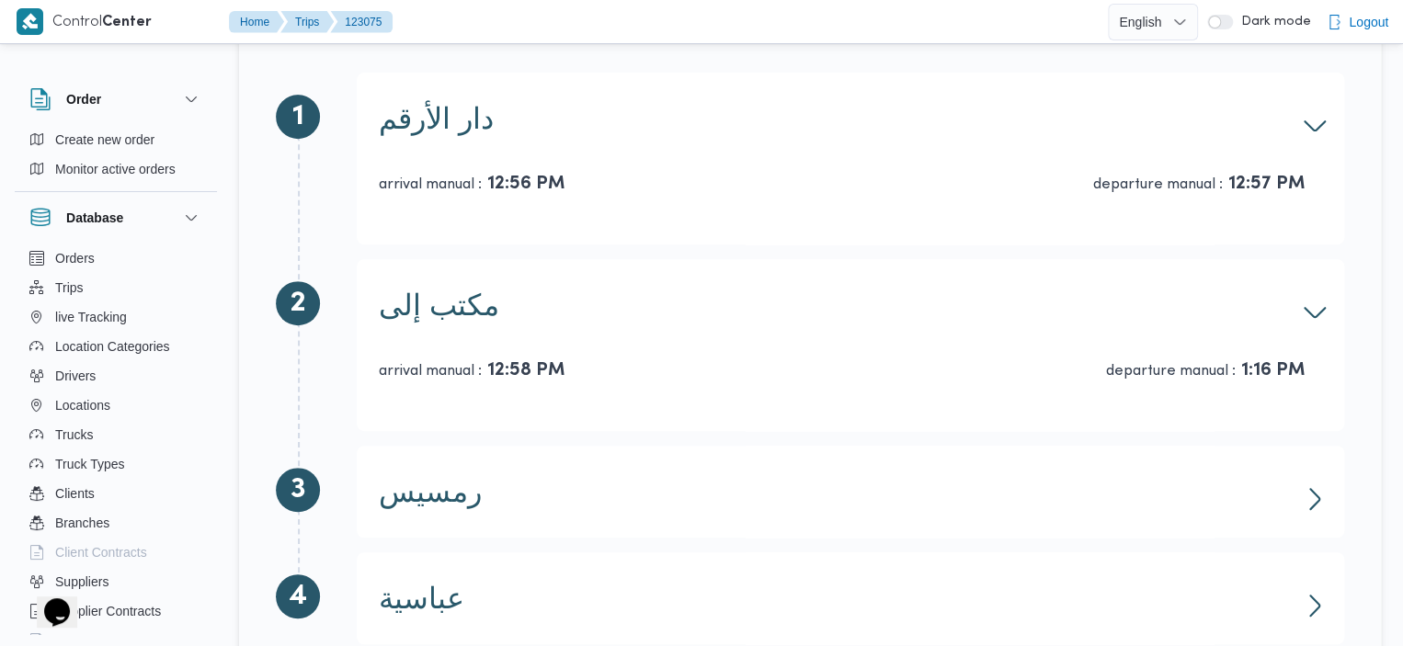
scroll to position [358, 0]
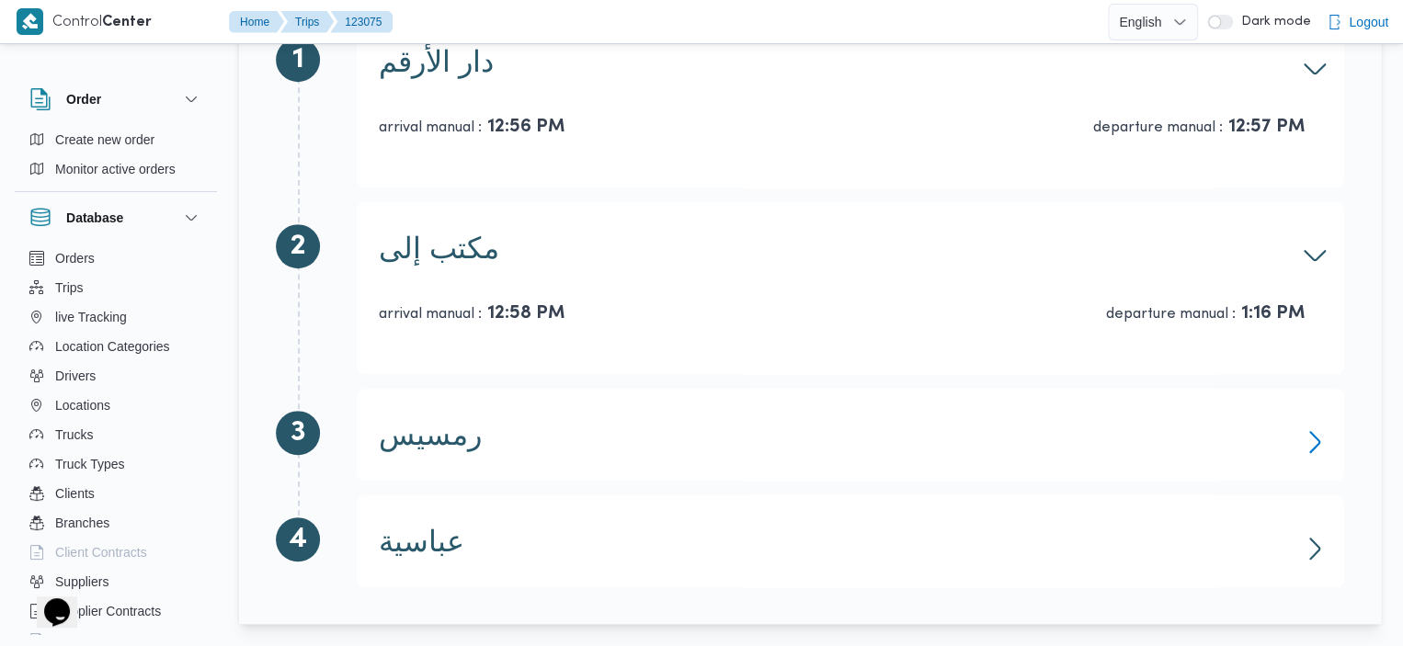
click at [1311, 440] on icon "button" at bounding box center [1314, 441] width 29 height 29
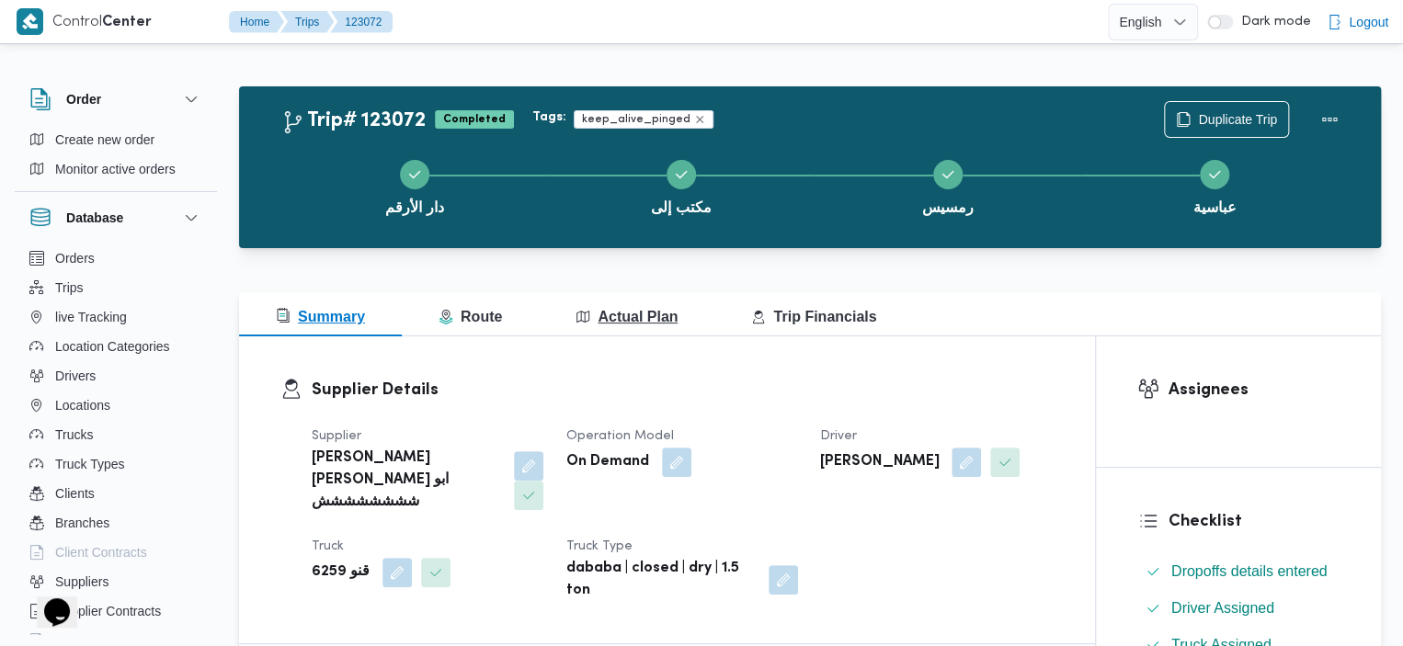
click at [650, 312] on span "Actual Plan" at bounding box center [626, 317] width 102 height 16
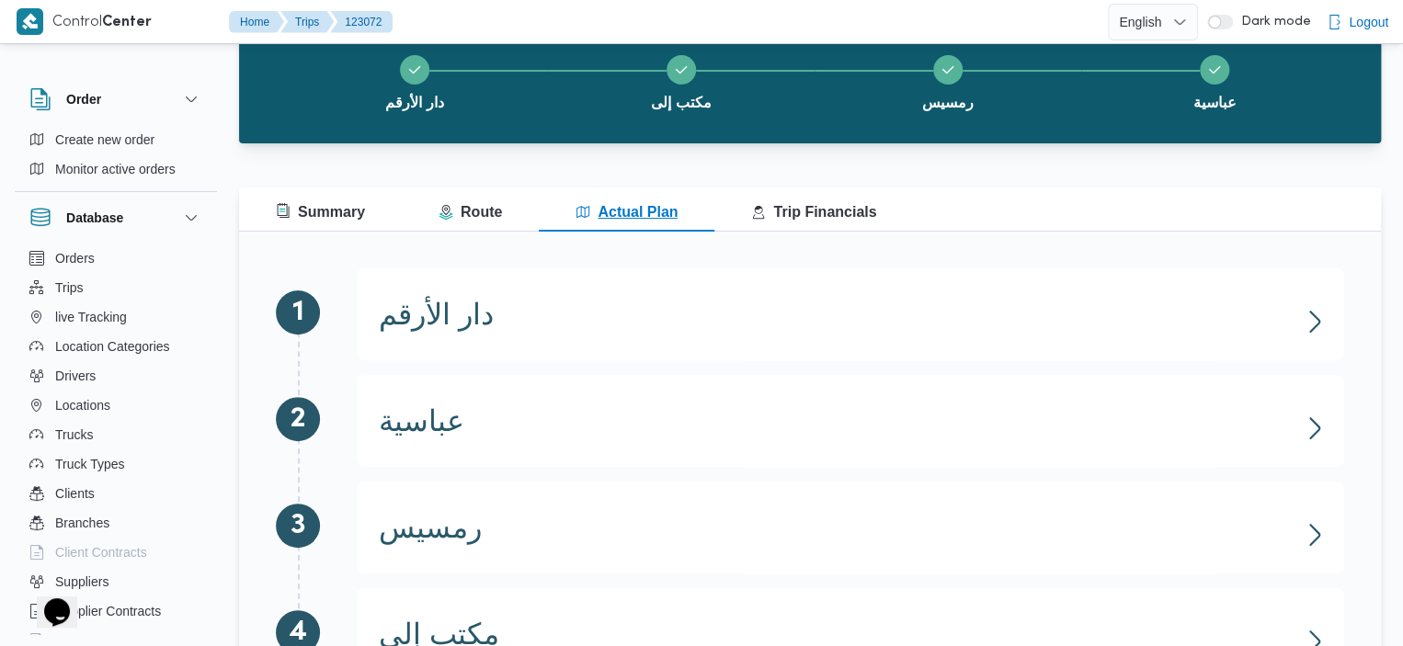
scroll to position [199, 0]
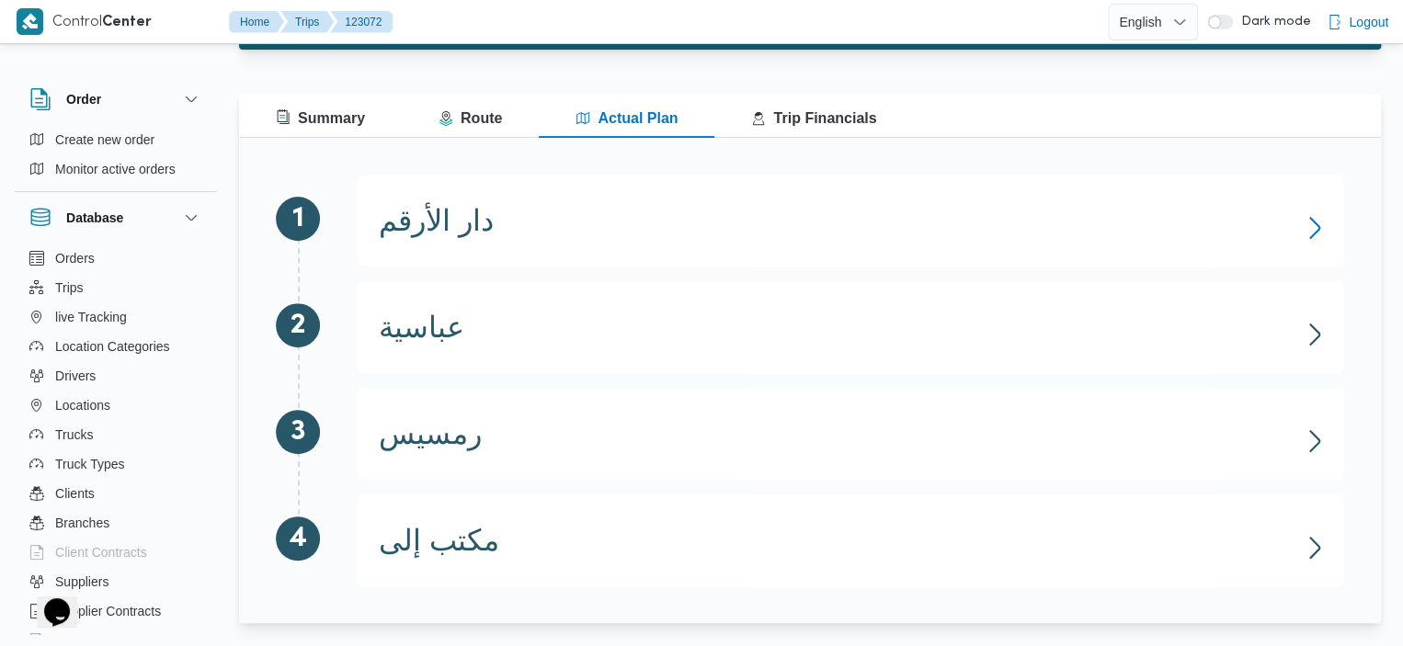
click at [1313, 234] on icon "button" at bounding box center [1314, 227] width 29 height 29
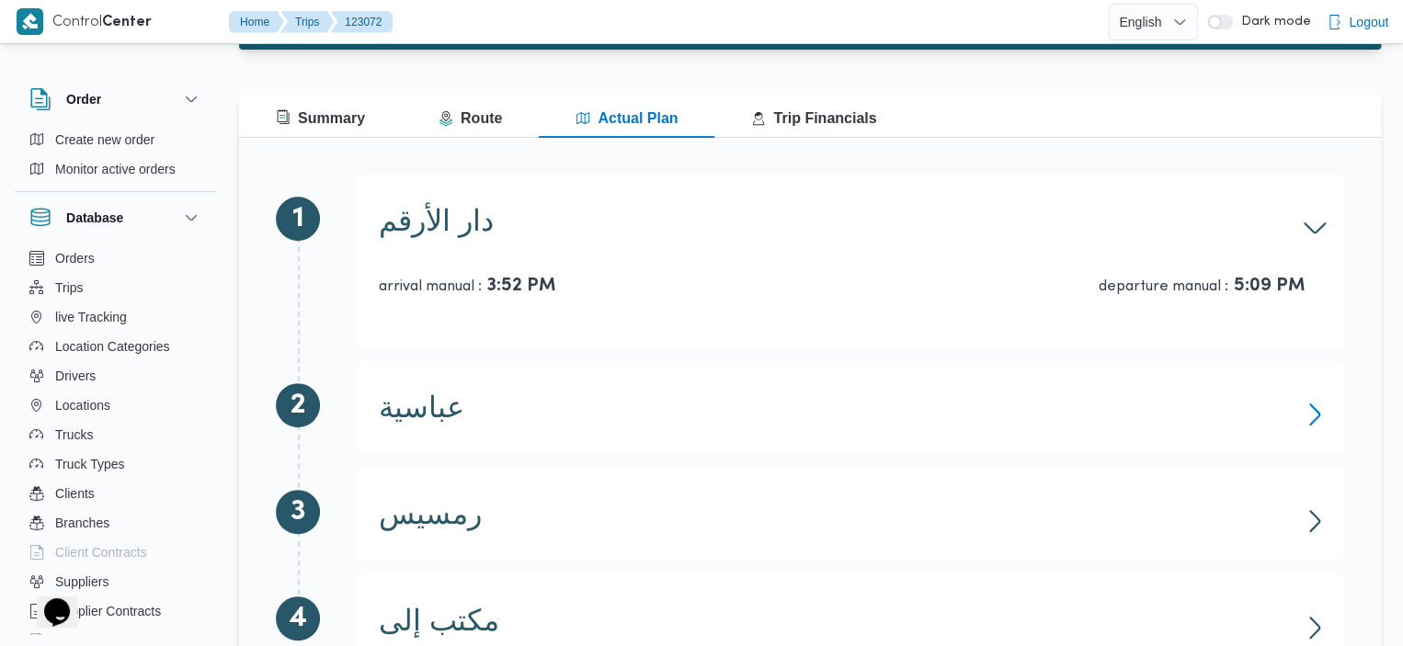
click at [1305, 404] on icon "button" at bounding box center [1314, 414] width 29 height 29
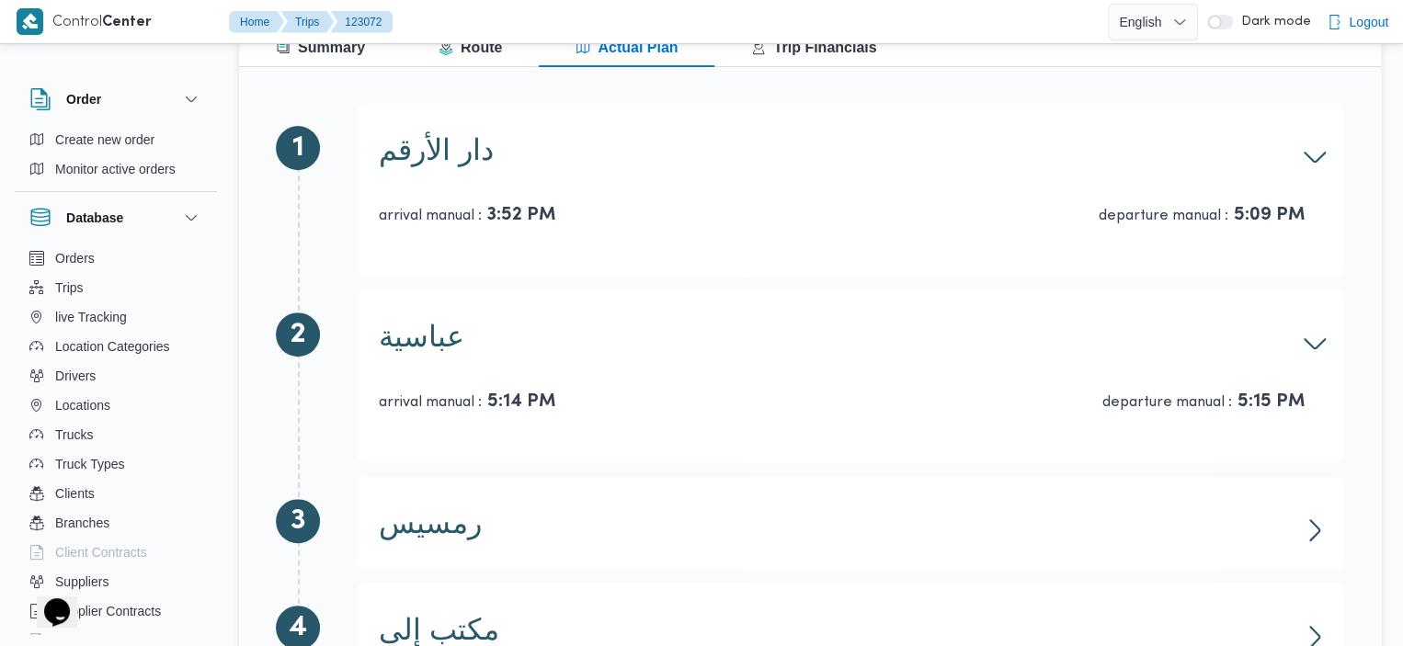
scroll to position [358, 0]
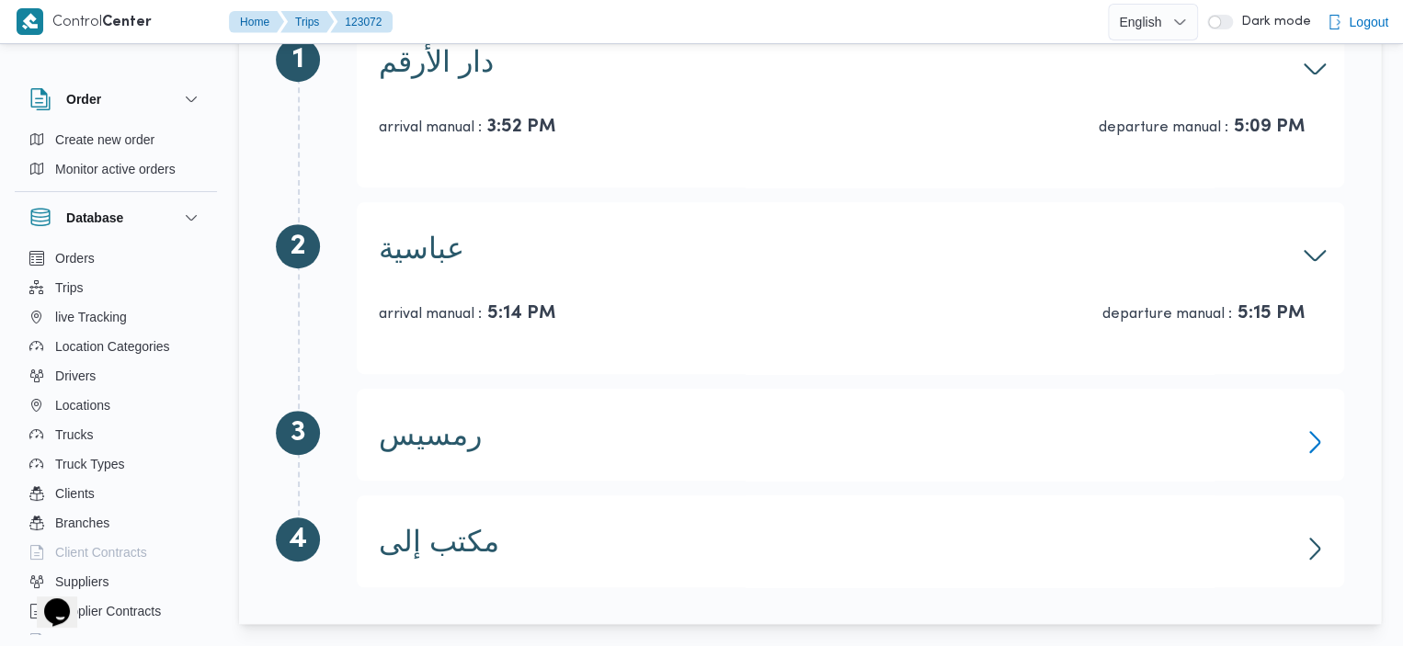
click at [1306, 446] on icon "button" at bounding box center [1314, 441] width 29 height 29
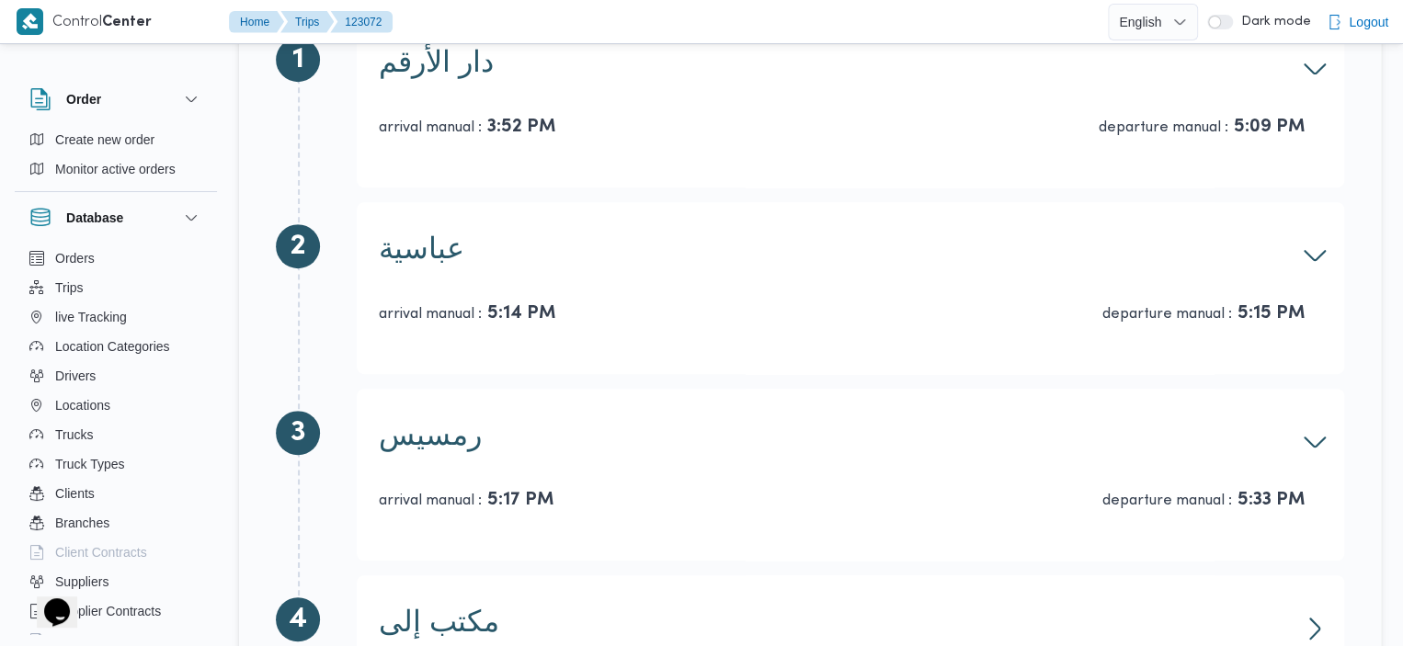
scroll to position [438, 0]
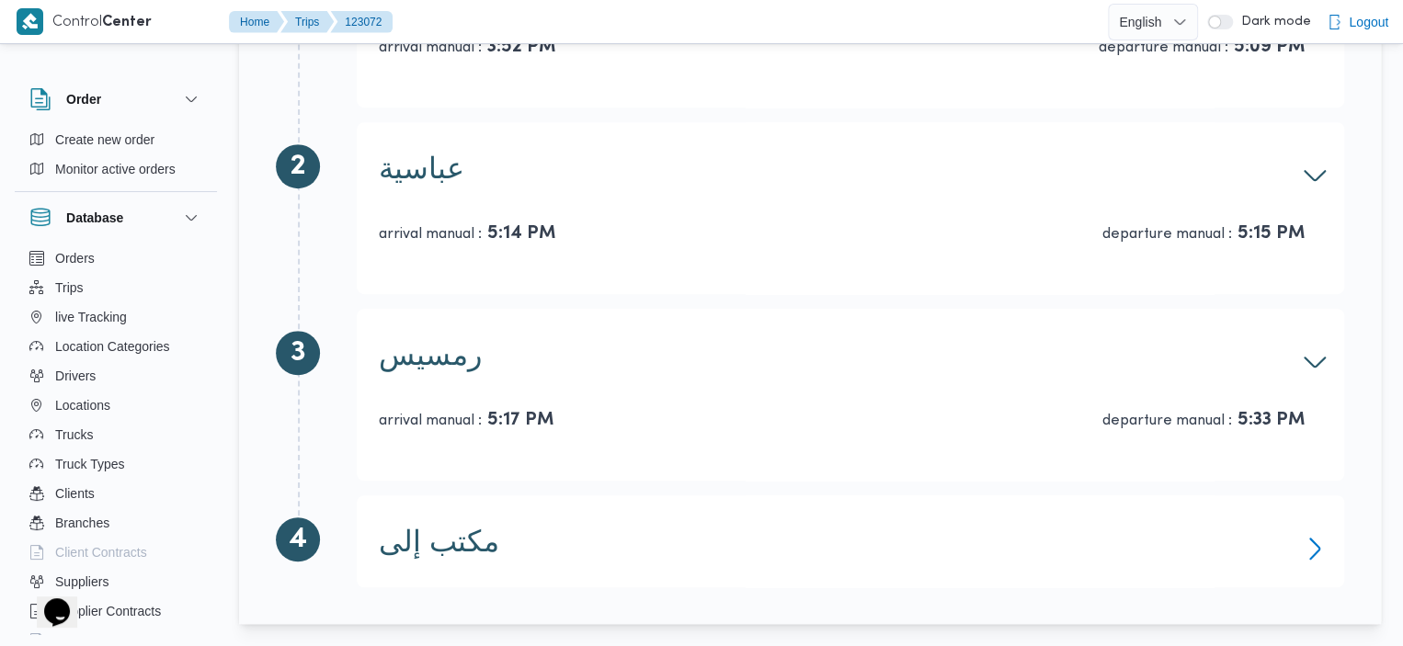
click at [1320, 549] on icon "button" at bounding box center [1314, 548] width 29 height 29
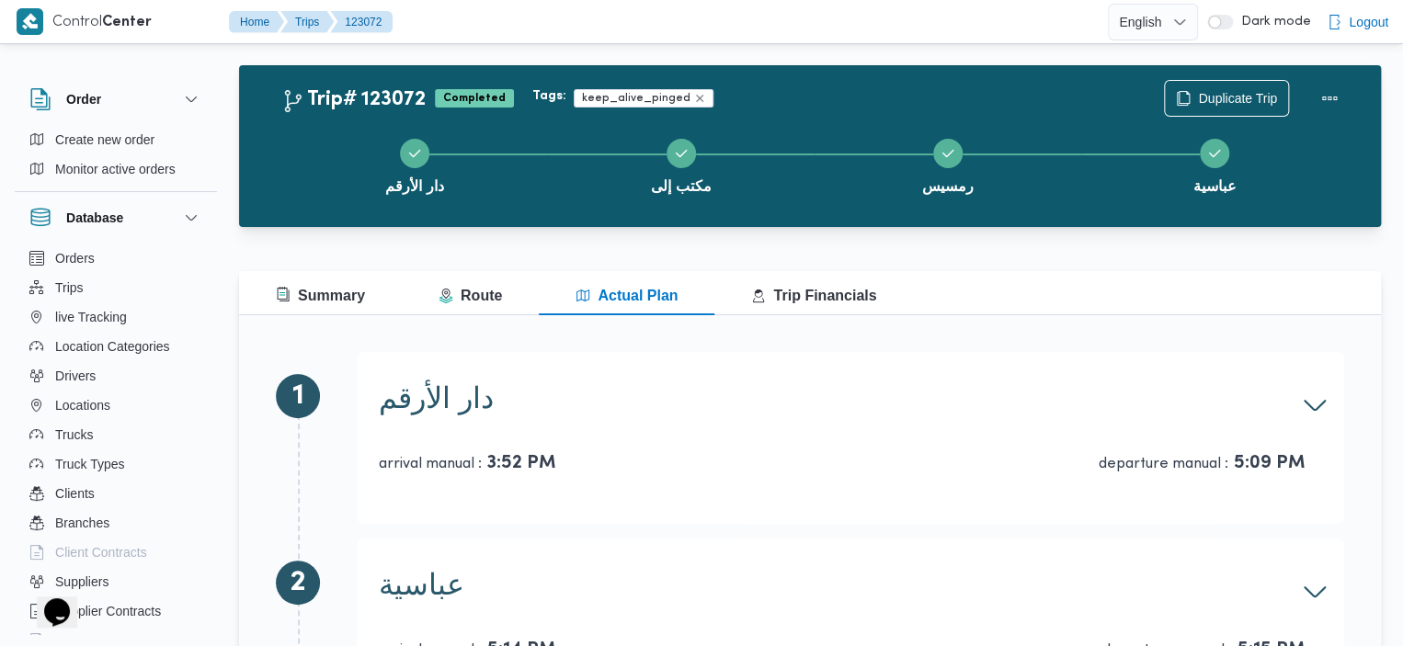
scroll to position [0, 0]
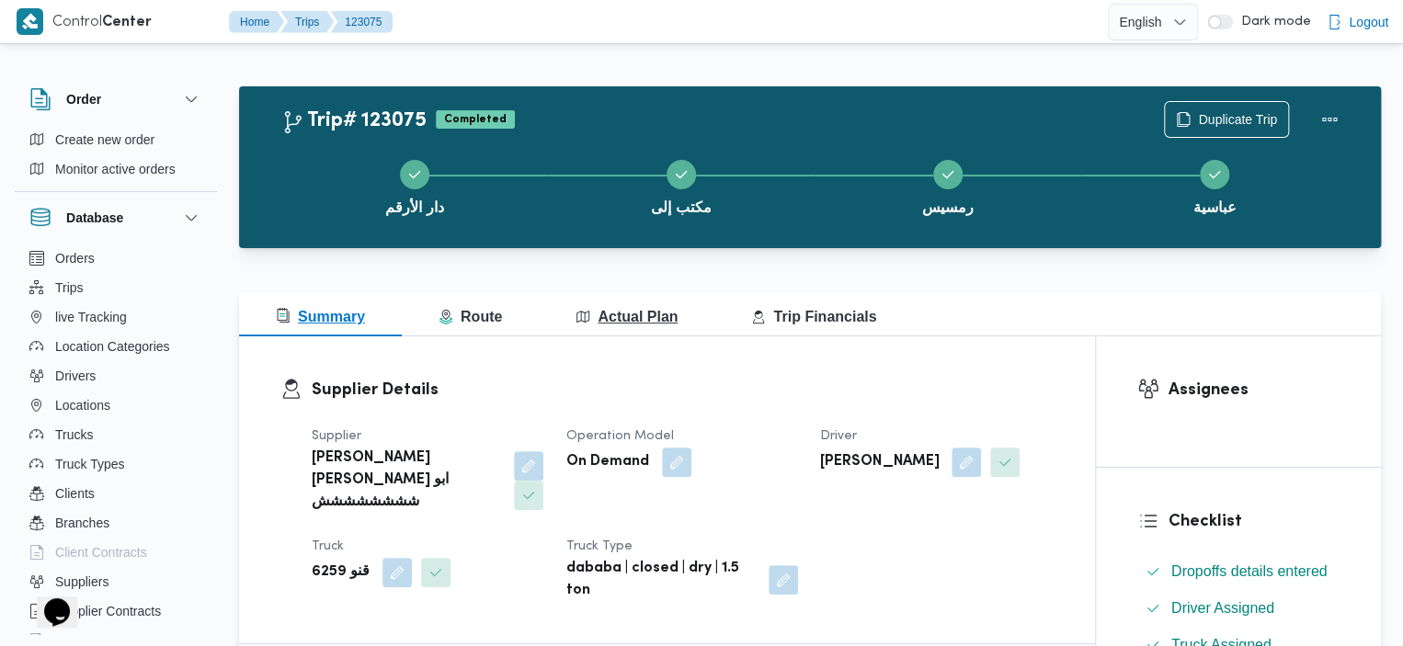
click at [640, 292] on button "Actual Plan" at bounding box center [627, 314] width 176 height 44
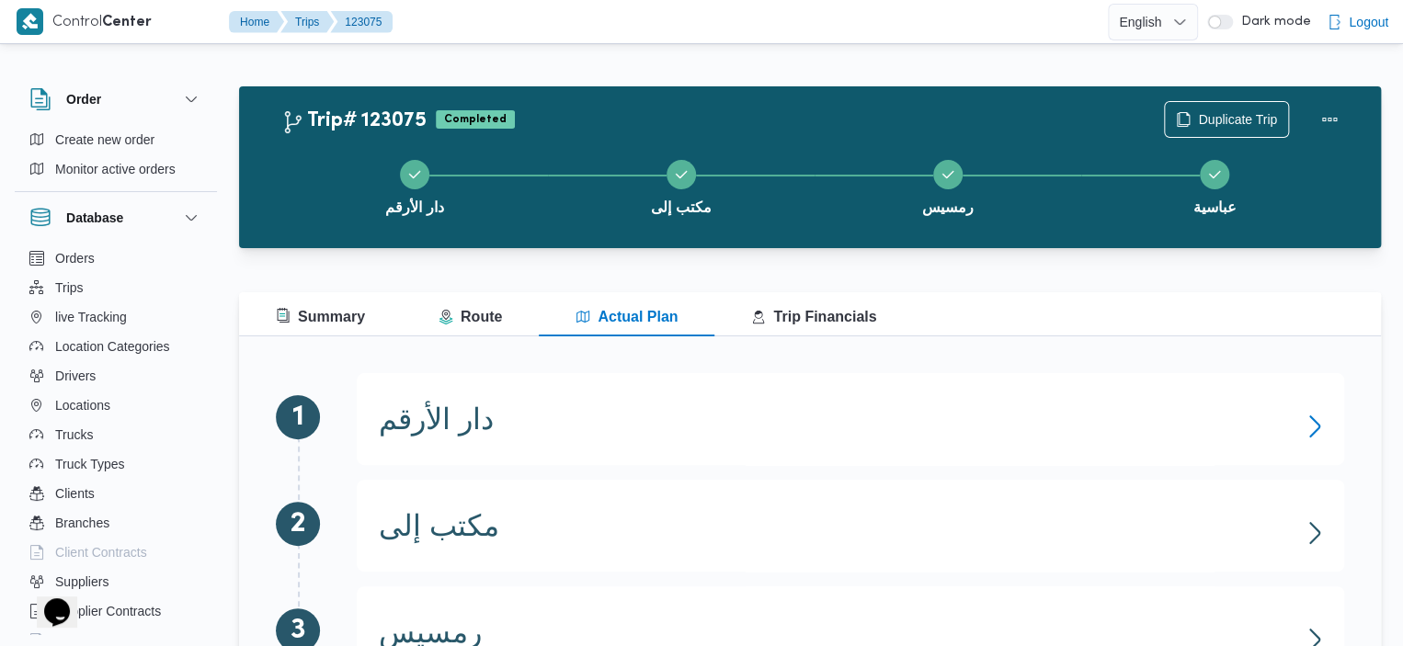
click at [1320, 438] on icon "button" at bounding box center [1314, 426] width 29 height 29
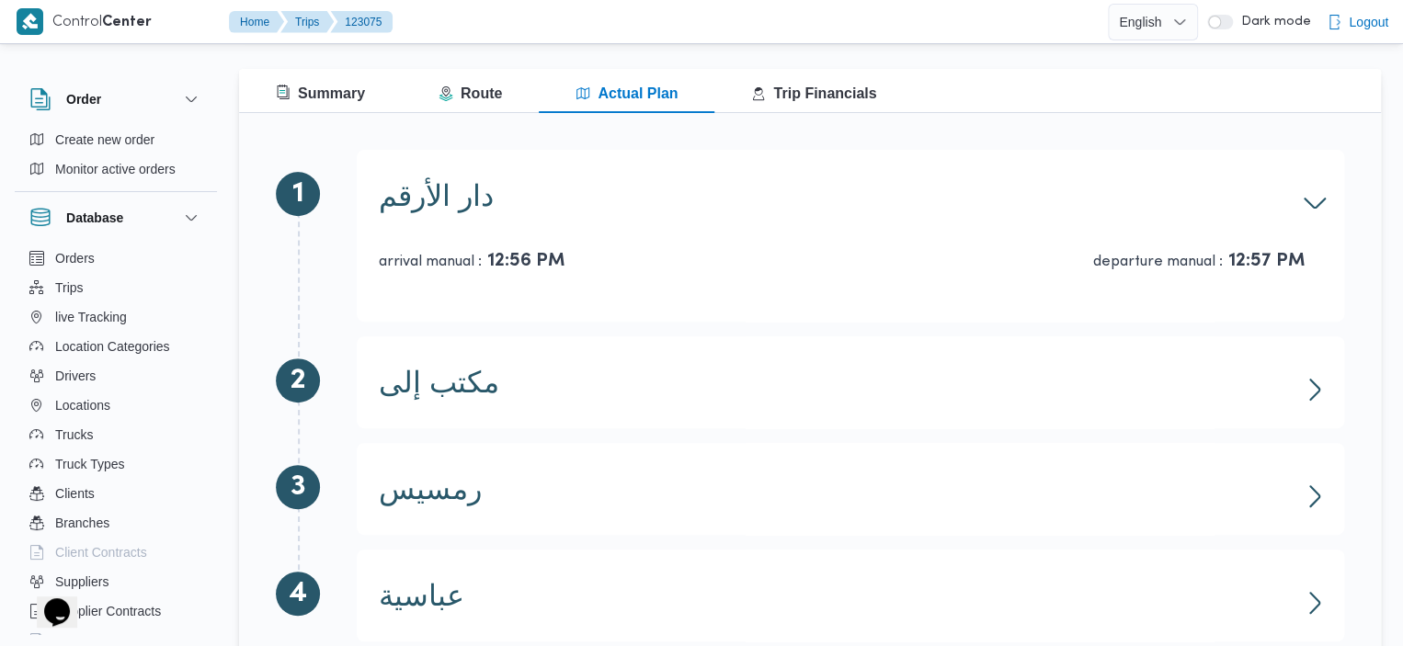
scroll to position [279, 0]
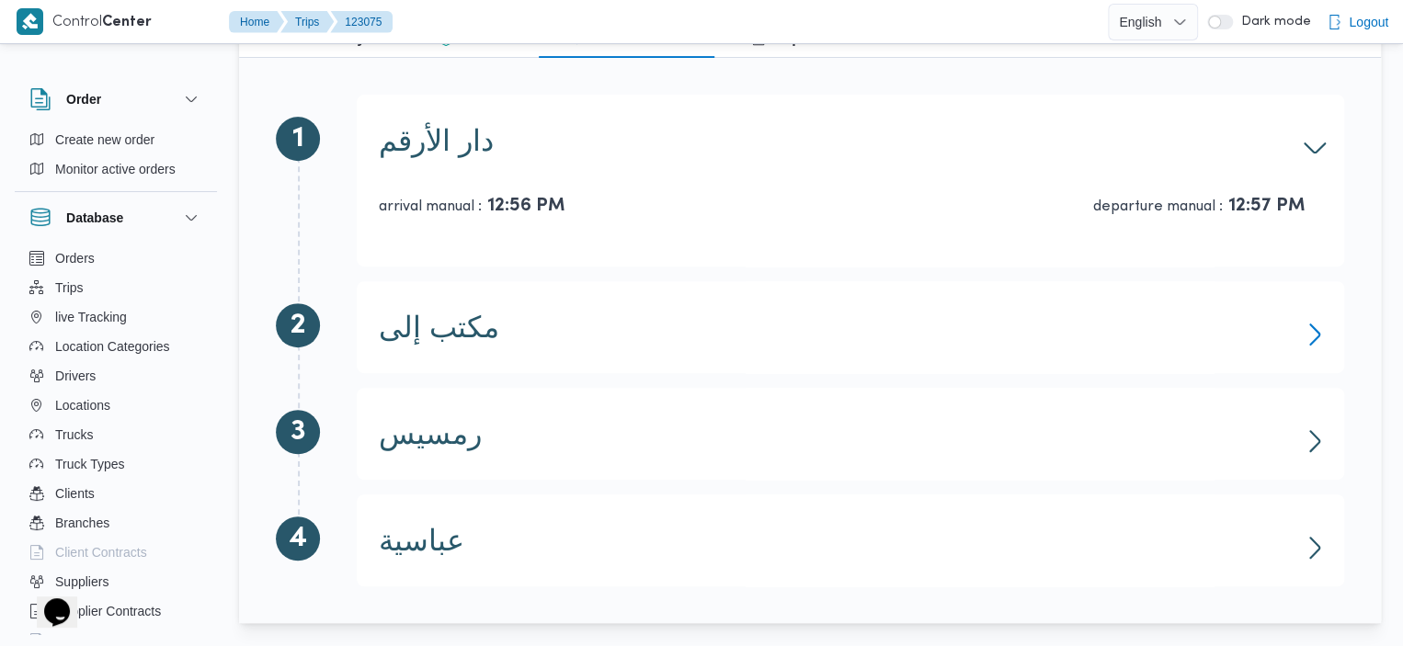
click at [1309, 328] on icon "button" at bounding box center [1314, 334] width 29 height 29
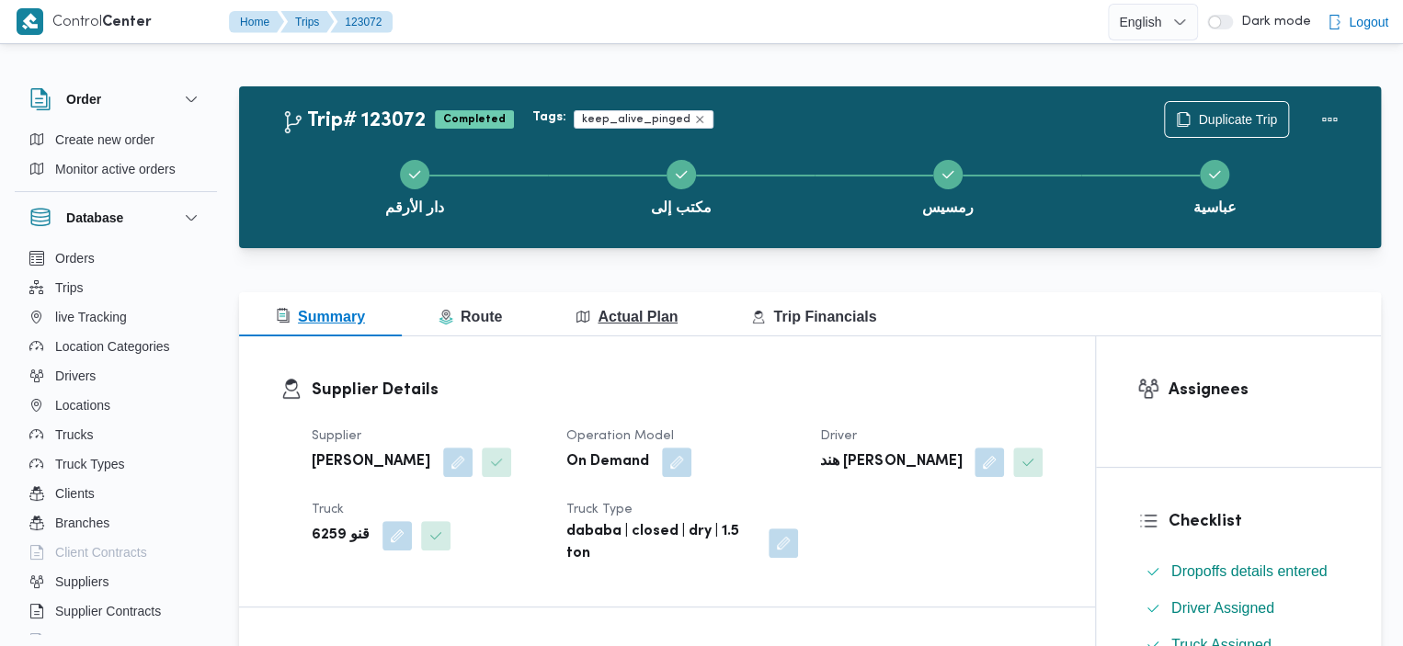
click at [616, 313] on span "Actual Plan" at bounding box center [626, 317] width 102 height 16
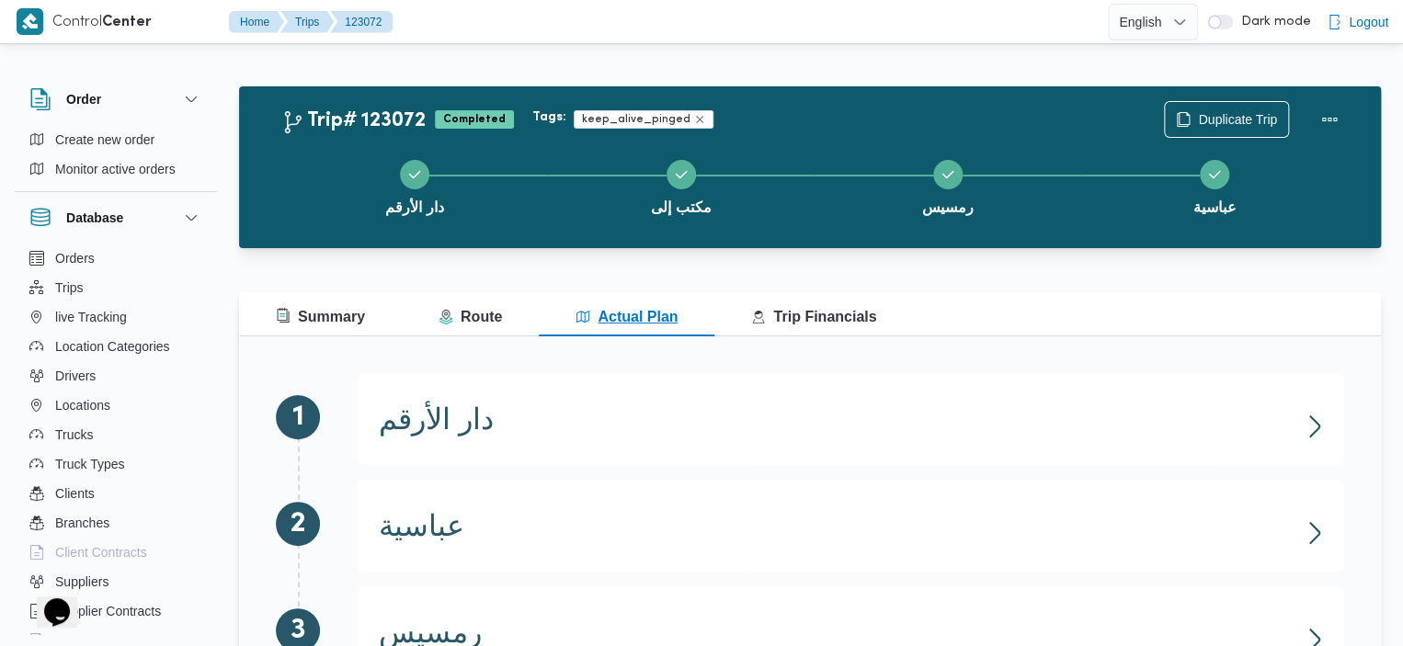
scroll to position [199, 0]
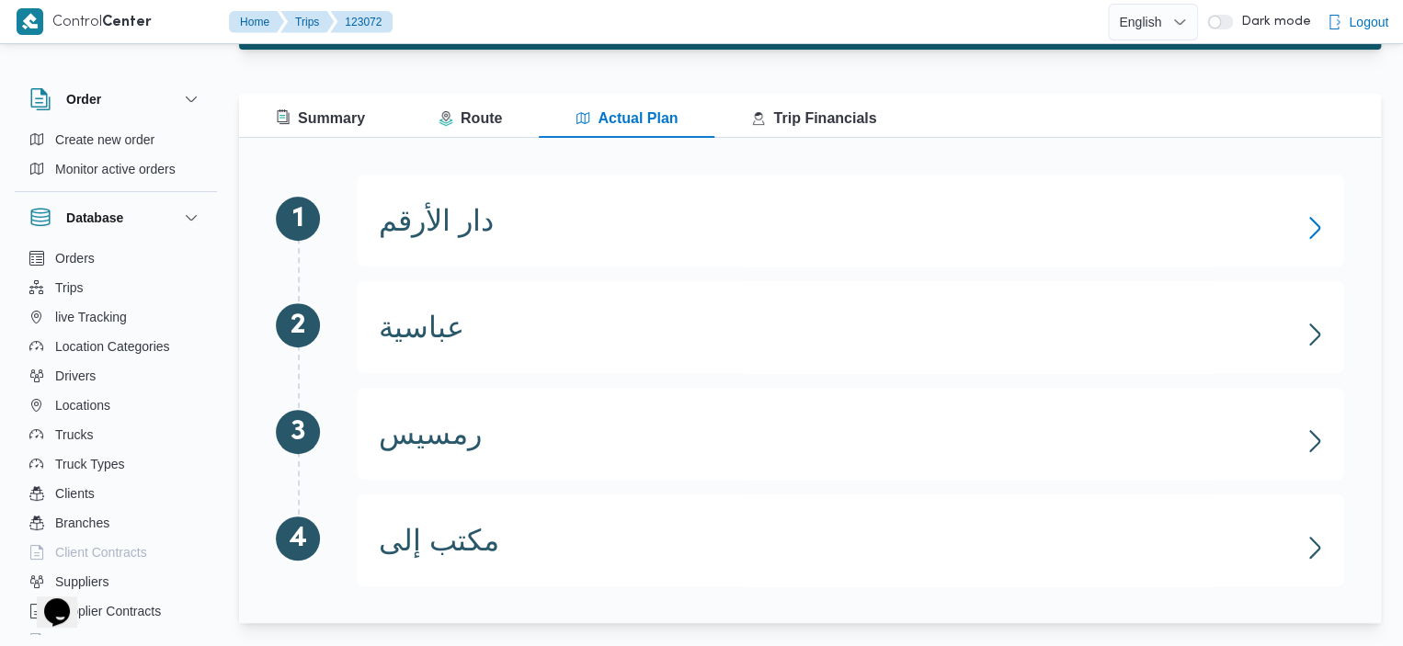
click at [1316, 233] on icon "button" at bounding box center [1314, 227] width 29 height 29
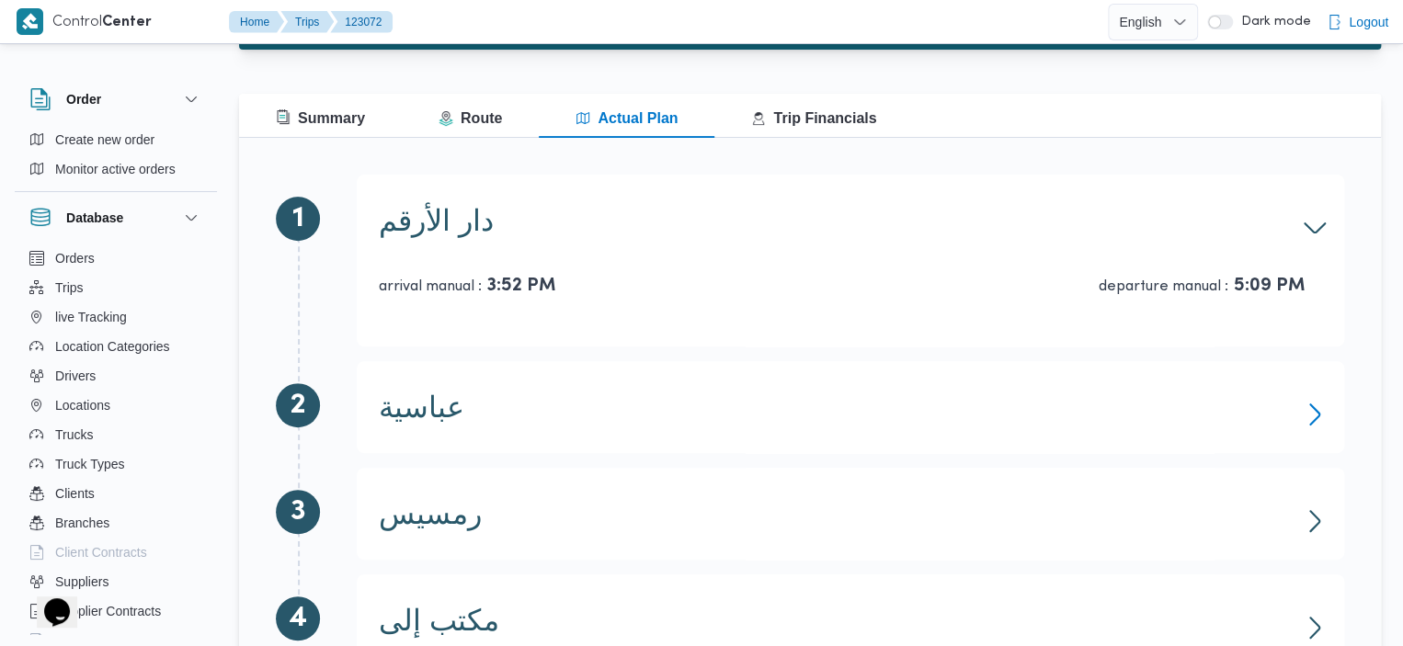
click at [1324, 415] on icon "button" at bounding box center [1314, 414] width 29 height 29
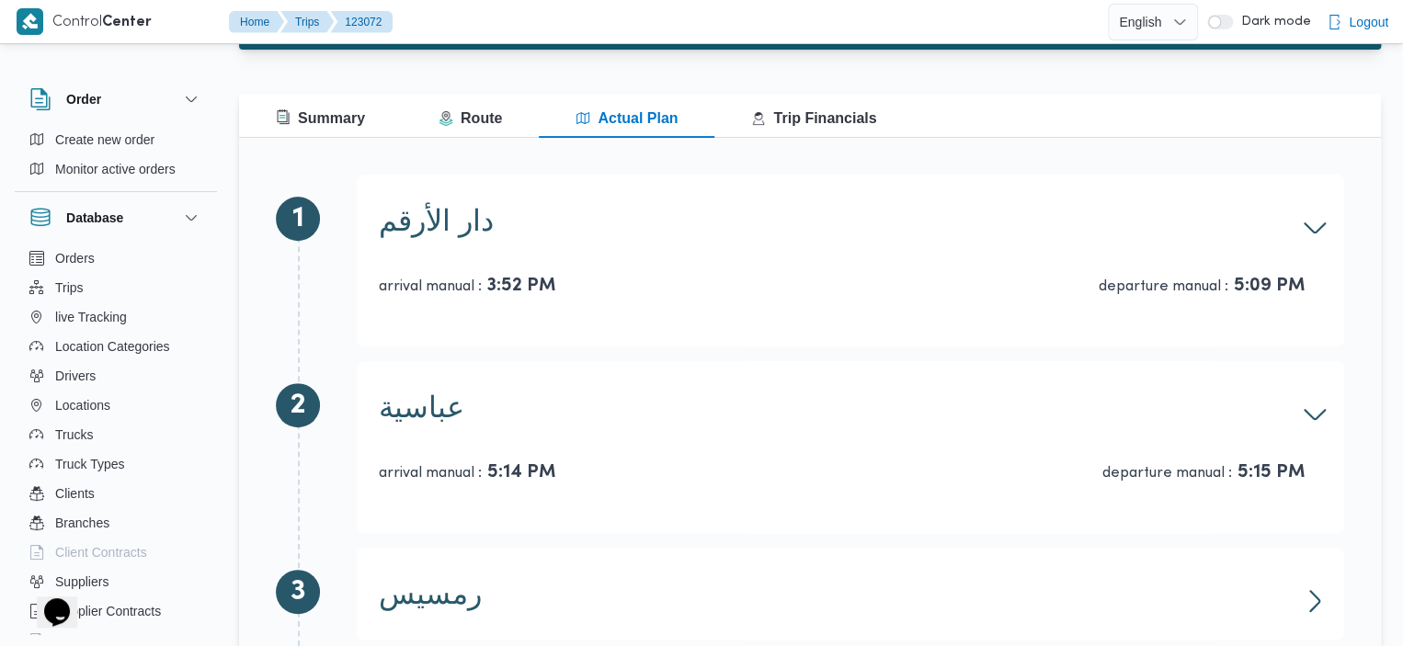
scroll to position [358, 0]
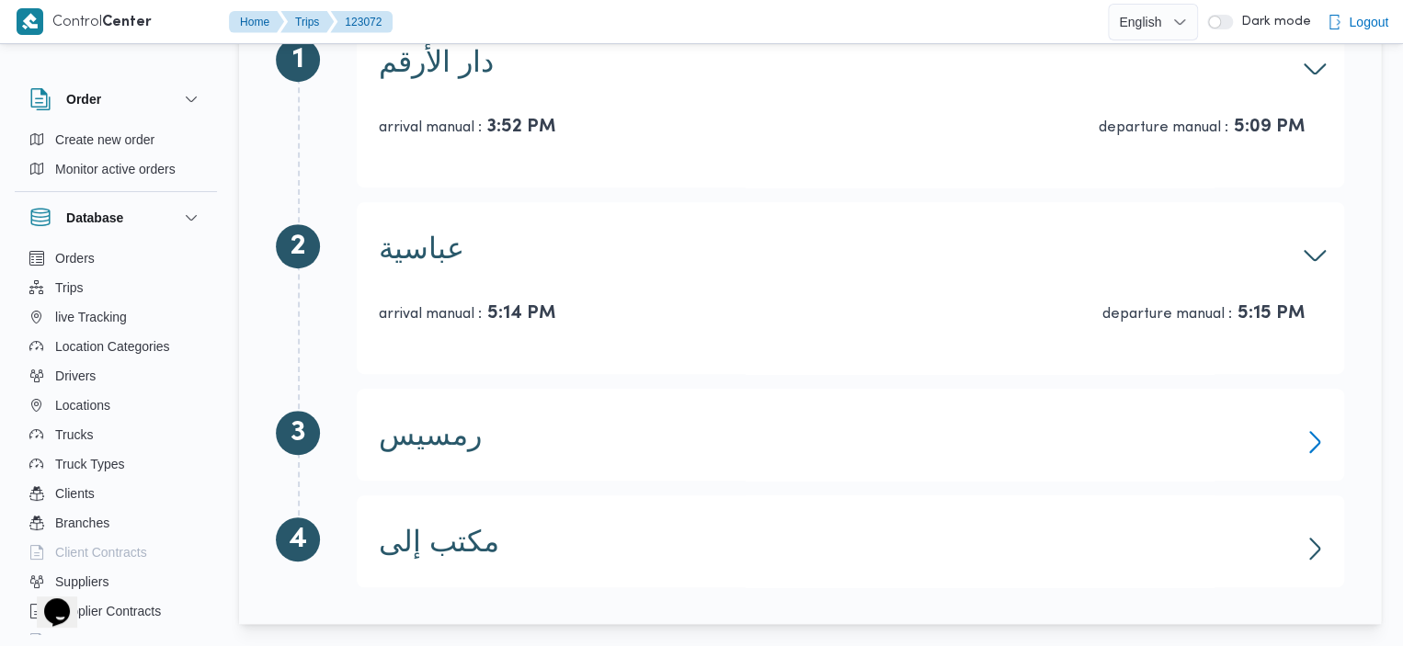
click at [1313, 433] on icon "button" at bounding box center [1314, 441] width 29 height 29
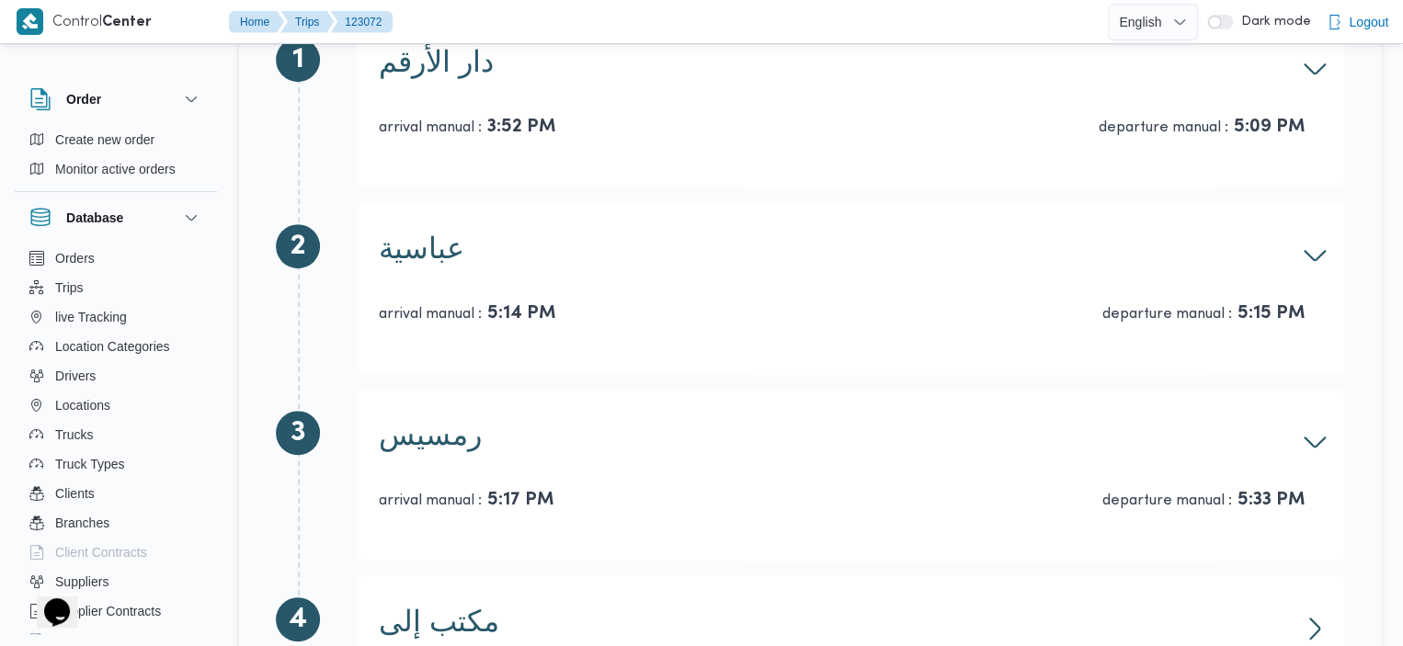
scroll to position [438, 0]
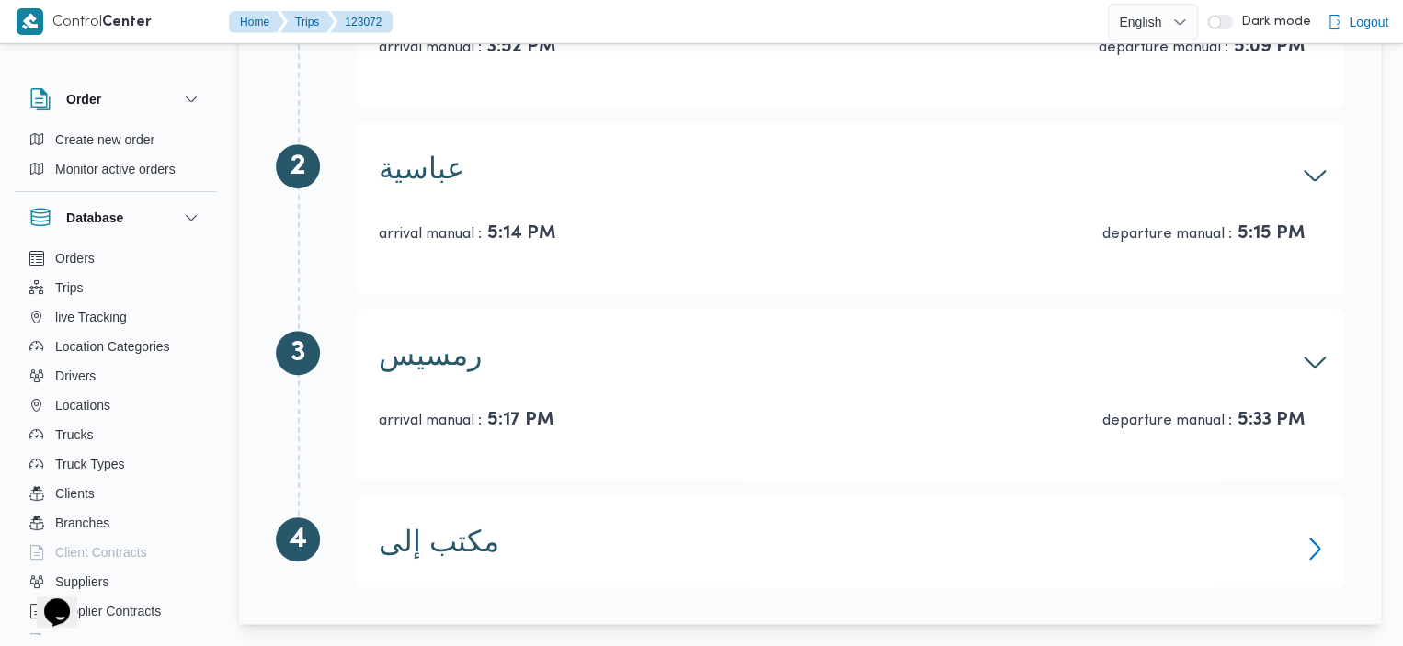
click at [1315, 558] on icon "button" at bounding box center [1314, 548] width 29 height 29
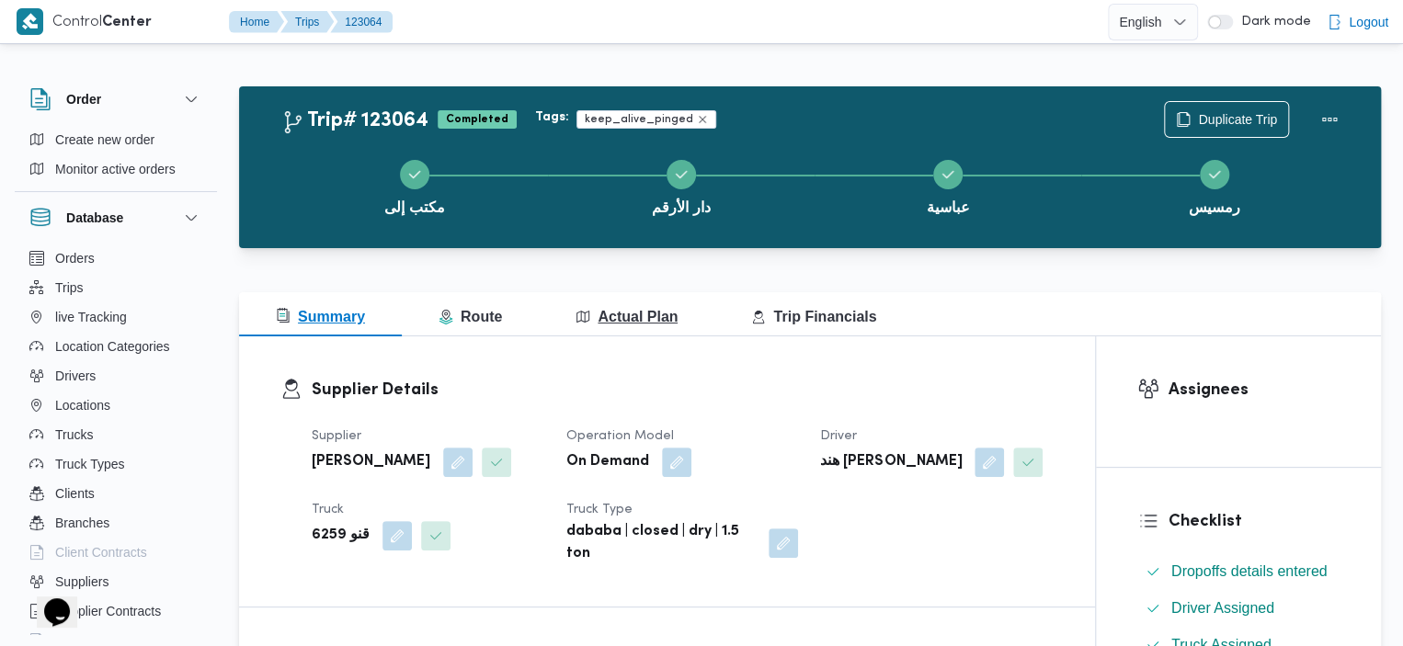
click at [574, 302] on button "Actual Plan" at bounding box center [627, 314] width 176 height 44
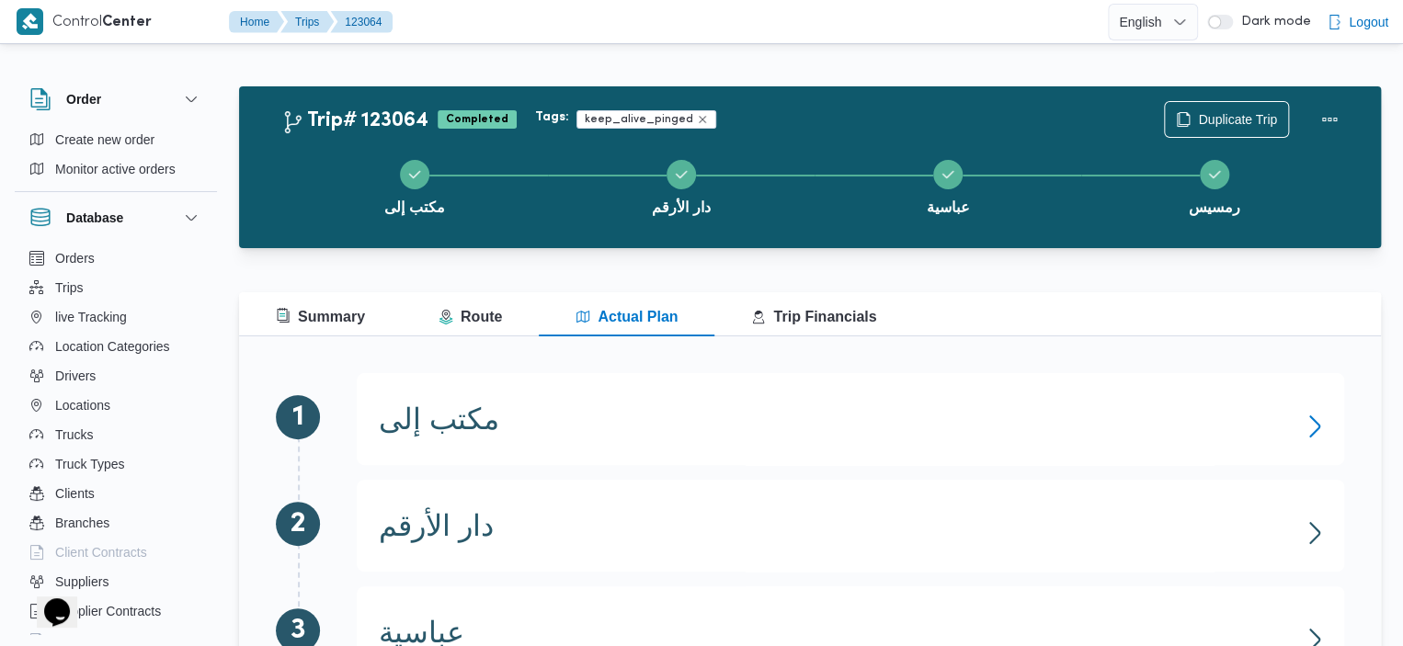
click at [1303, 420] on icon "button" at bounding box center [1314, 426] width 29 height 29
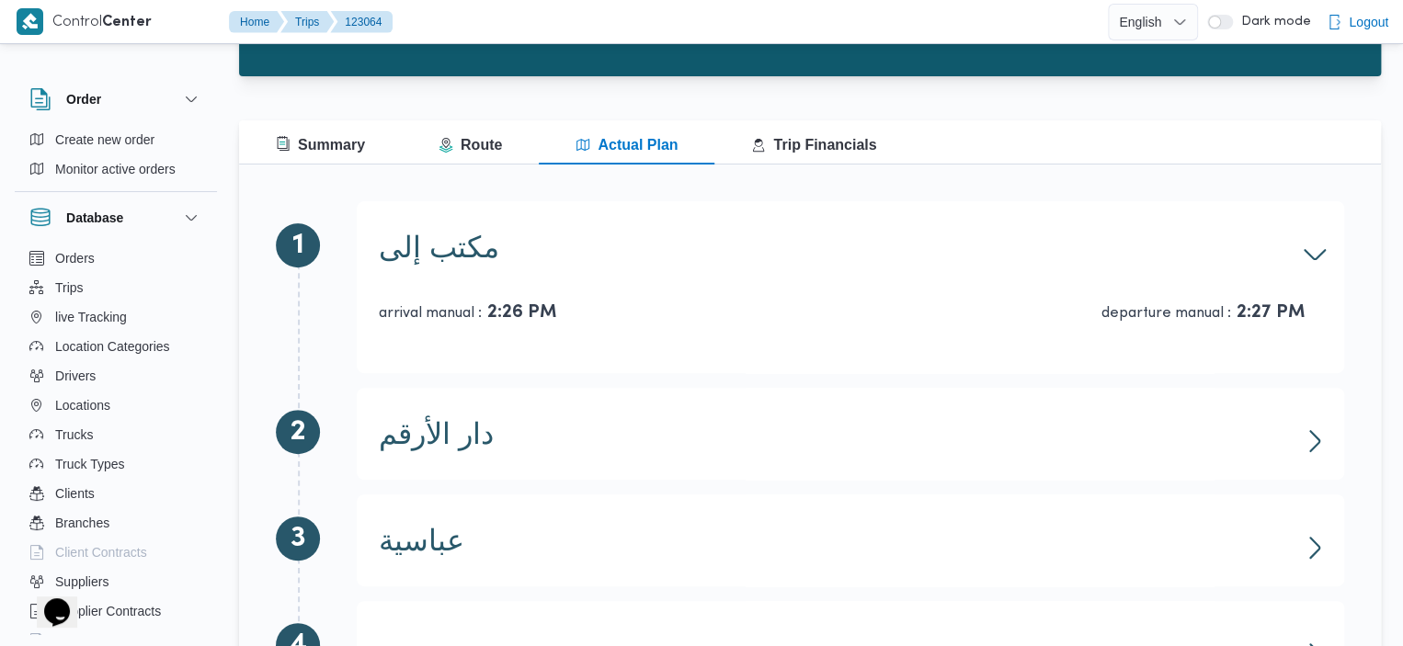
scroll to position [173, 0]
click at [1313, 426] on icon "button" at bounding box center [1314, 440] width 29 height 29
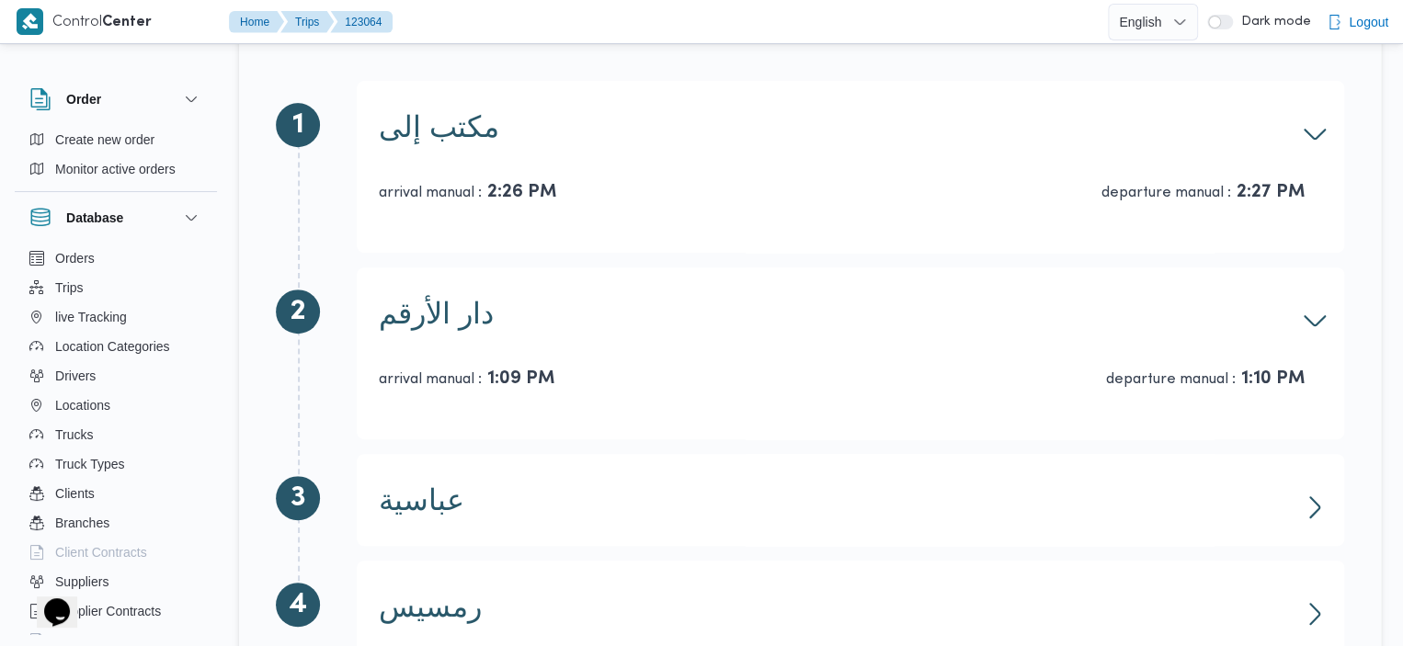
scroll to position [358, 0]
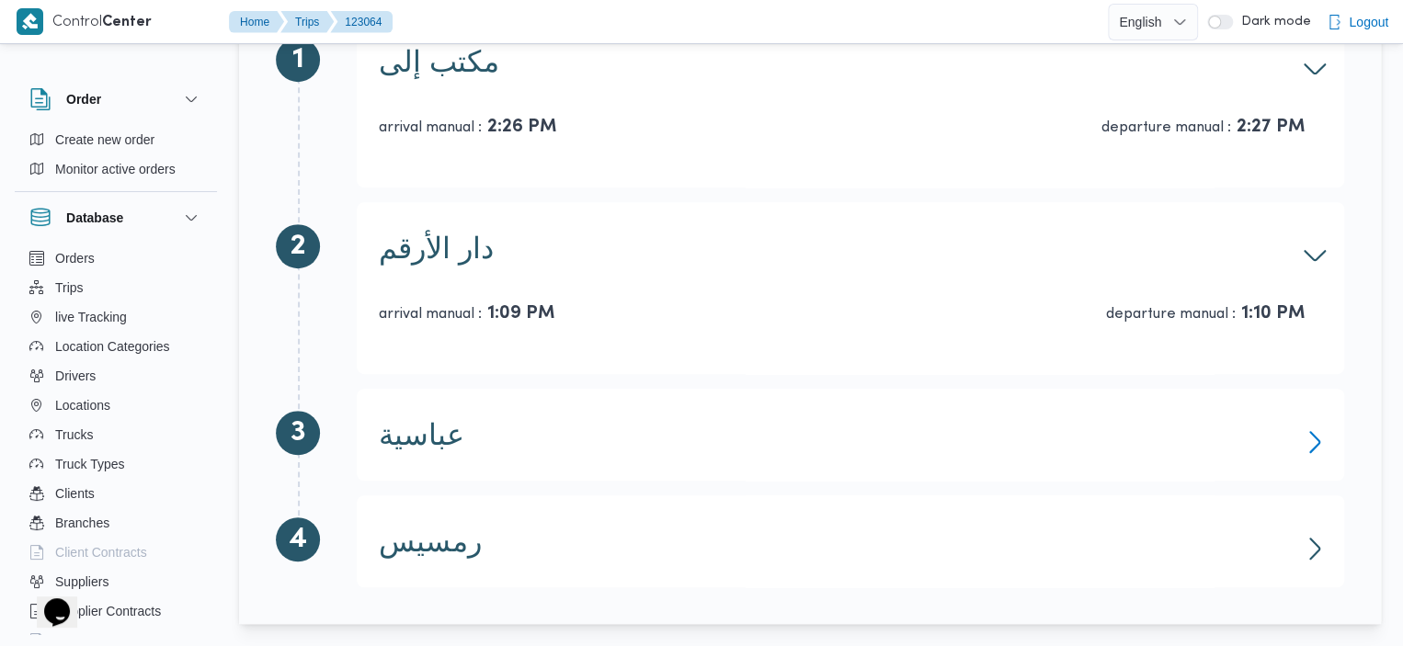
click at [1315, 444] on icon "button" at bounding box center [1314, 441] width 29 height 29
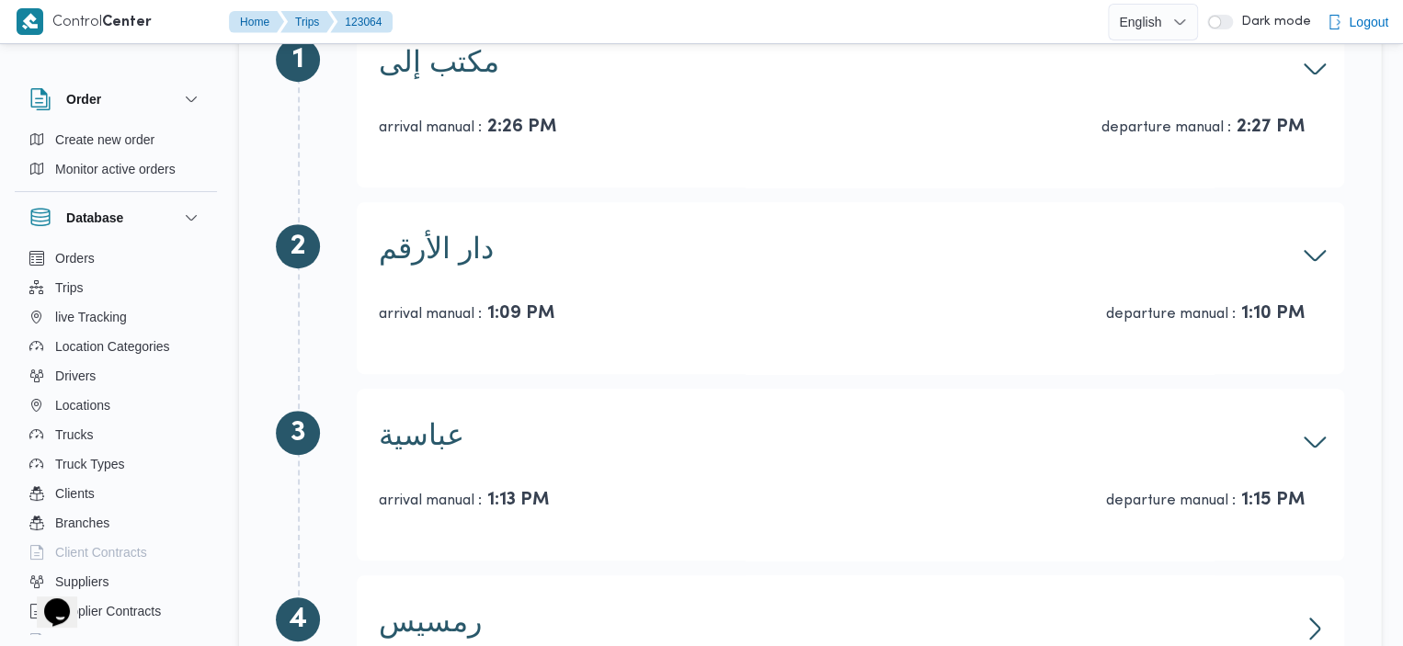
scroll to position [438, 0]
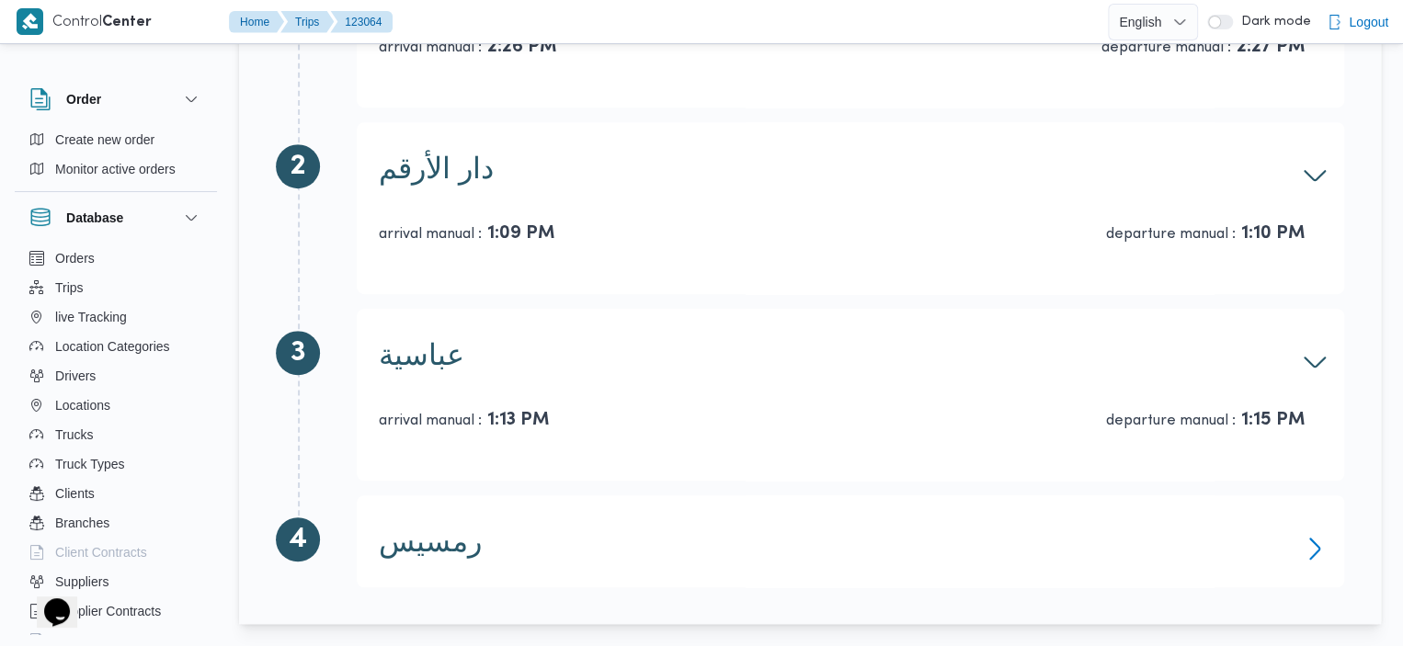
click at [1320, 547] on icon "button" at bounding box center [1314, 548] width 29 height 29
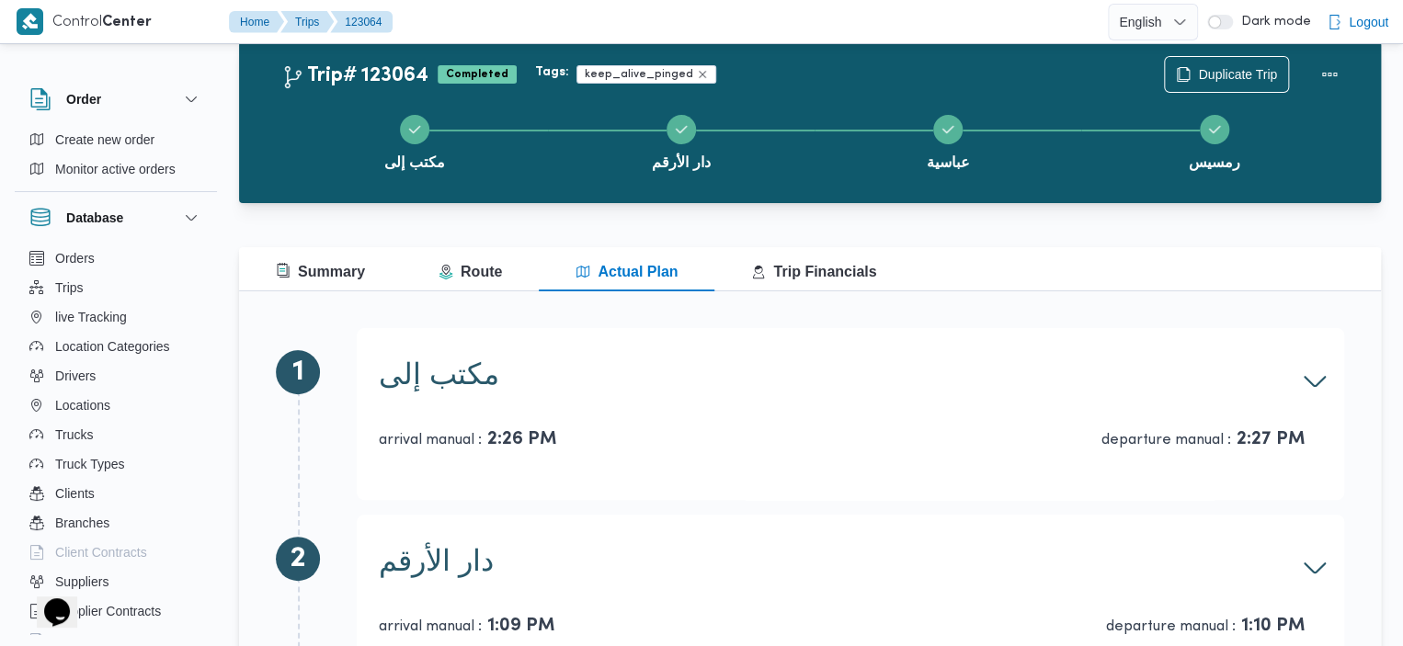
scroll to position [34, 0]
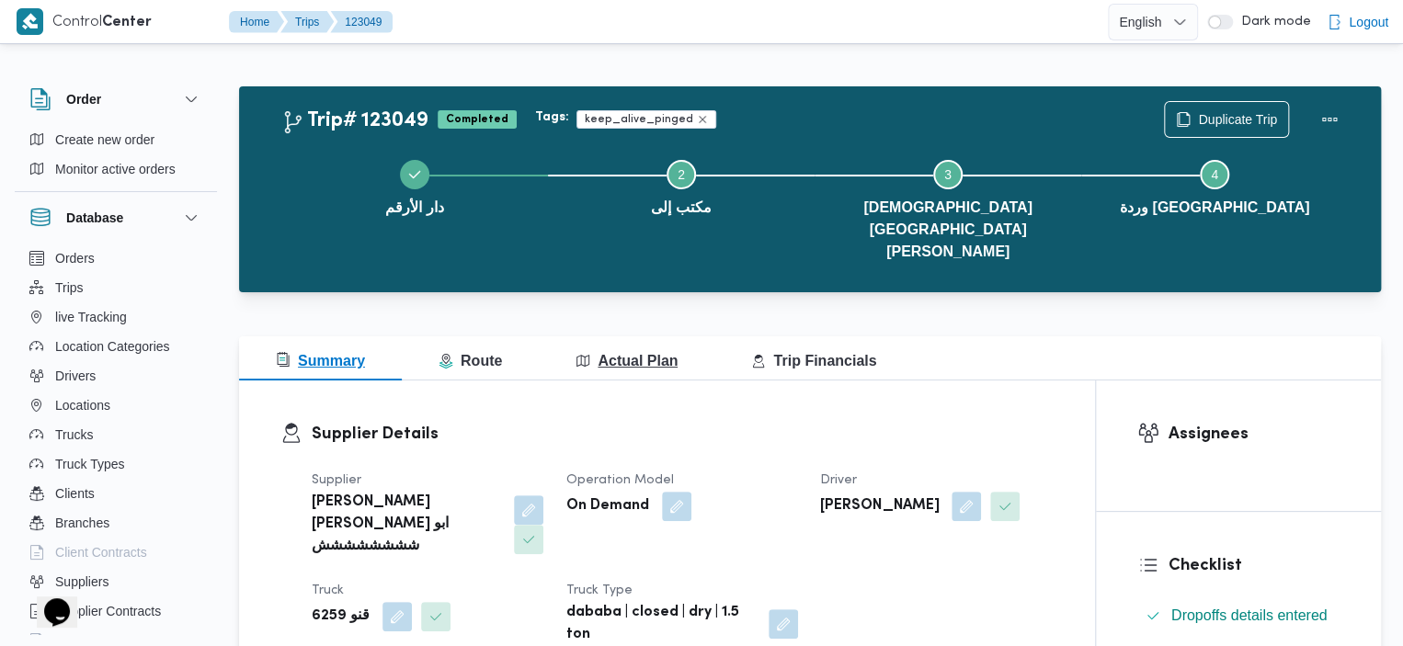
click at [665, 353] on span "Actual Plan" at bounding box center [626, 361] width 102 height 16
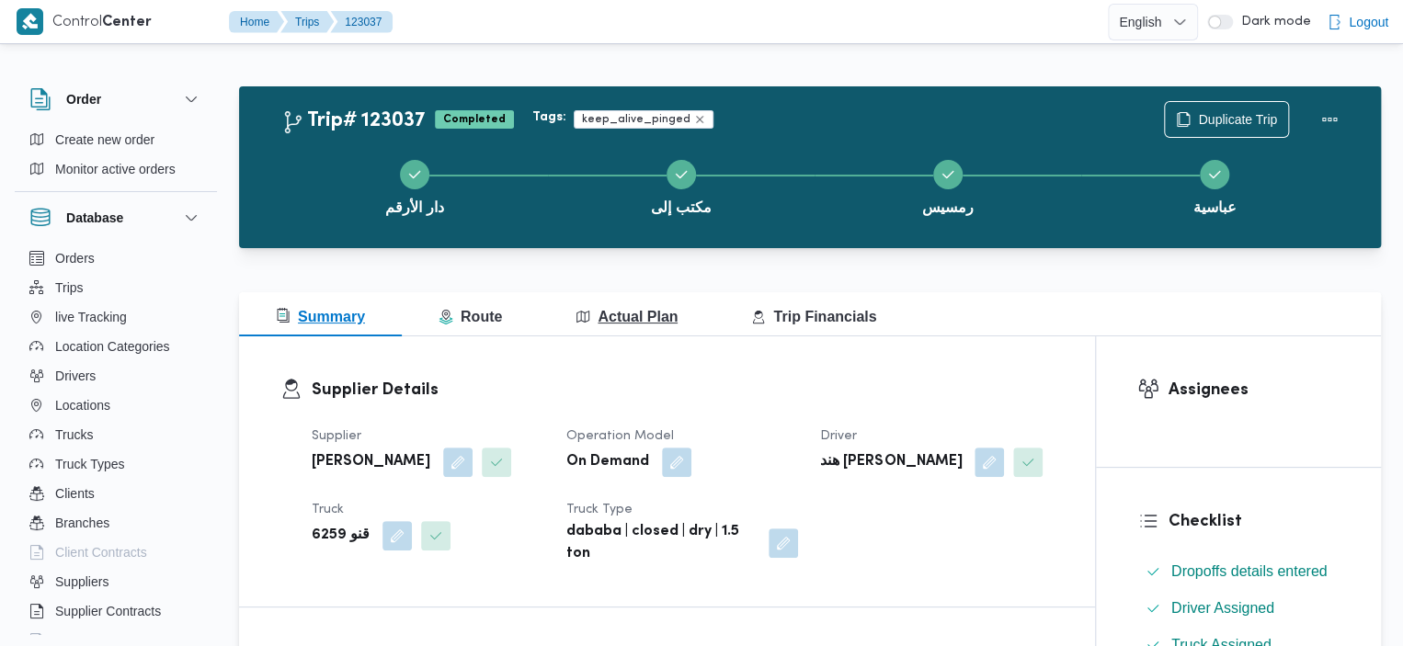
click at [645, 313] on span "Actual Plan" at bounding box center [626, 317] width 102 height 16
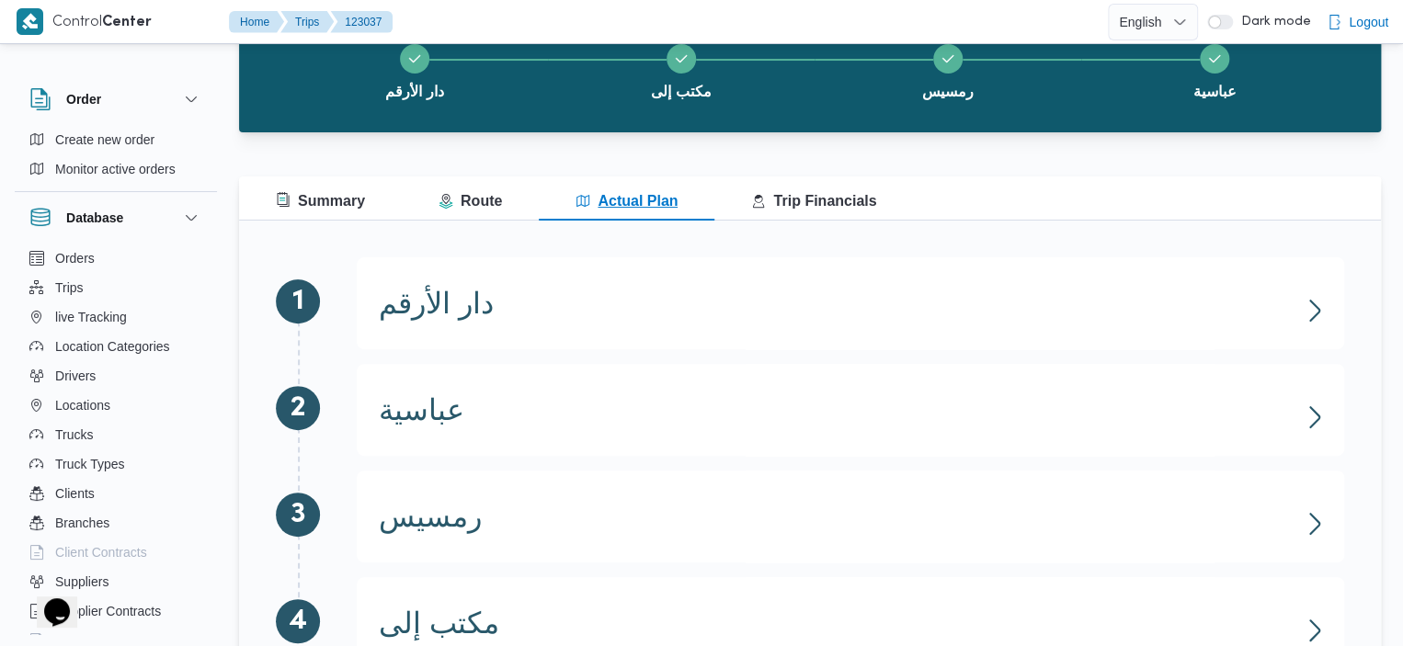
scroll to position [199, 0]
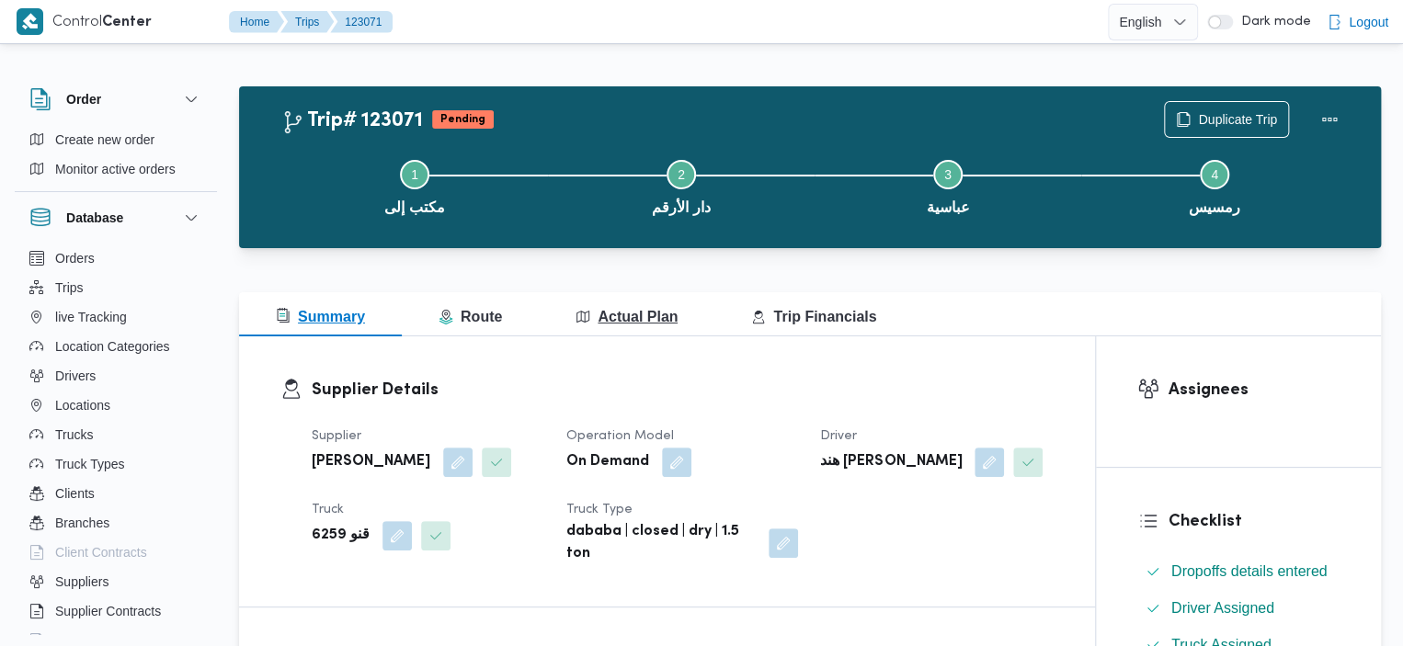
click at [642, 320] on span "Actual Plan" at bounding box center [626, 317] width 102 height 16
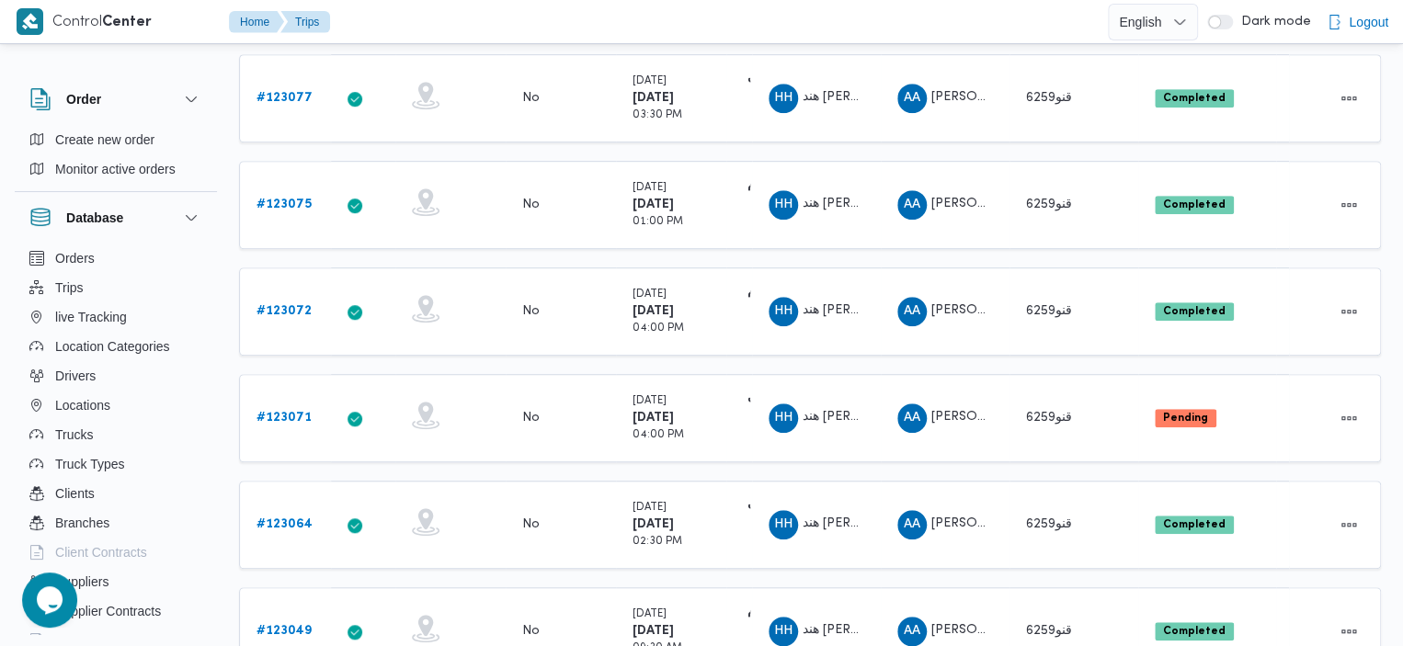
scroll to position [540, 0]
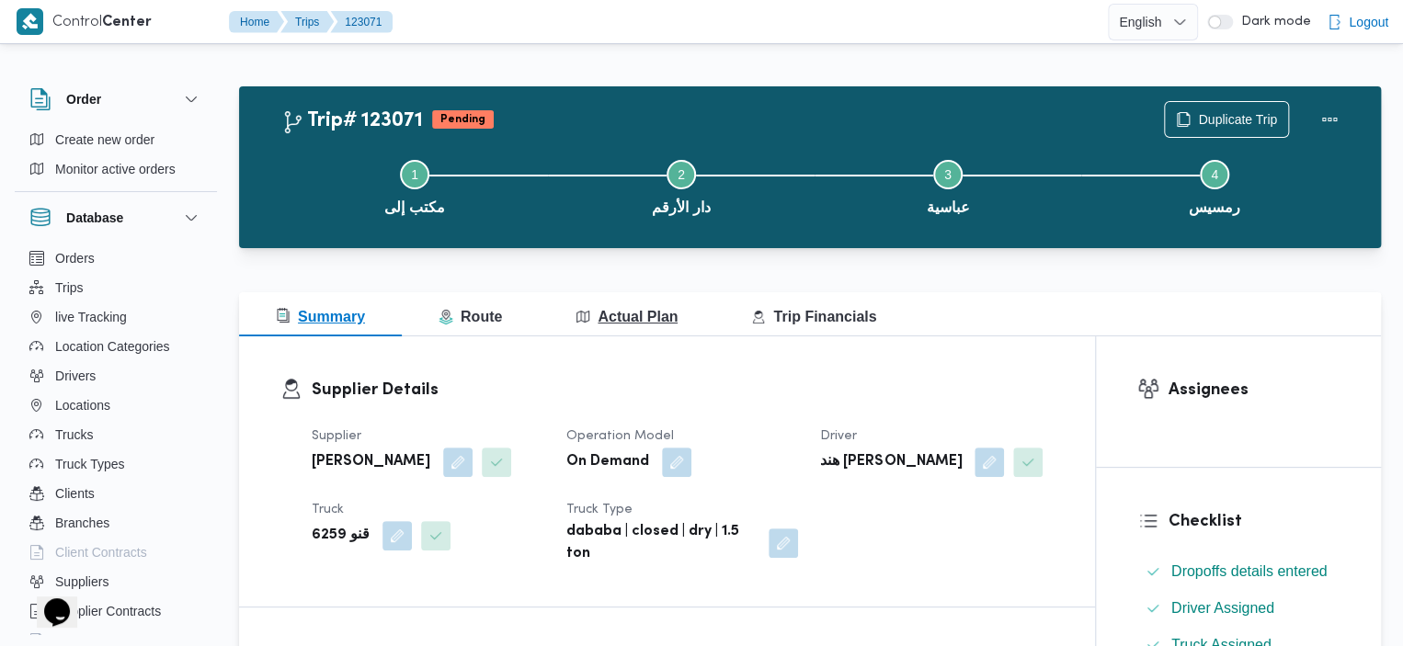
click at [598, 316] on span "Actual Plan" at bounding box center [626, 317] width 102 height 16
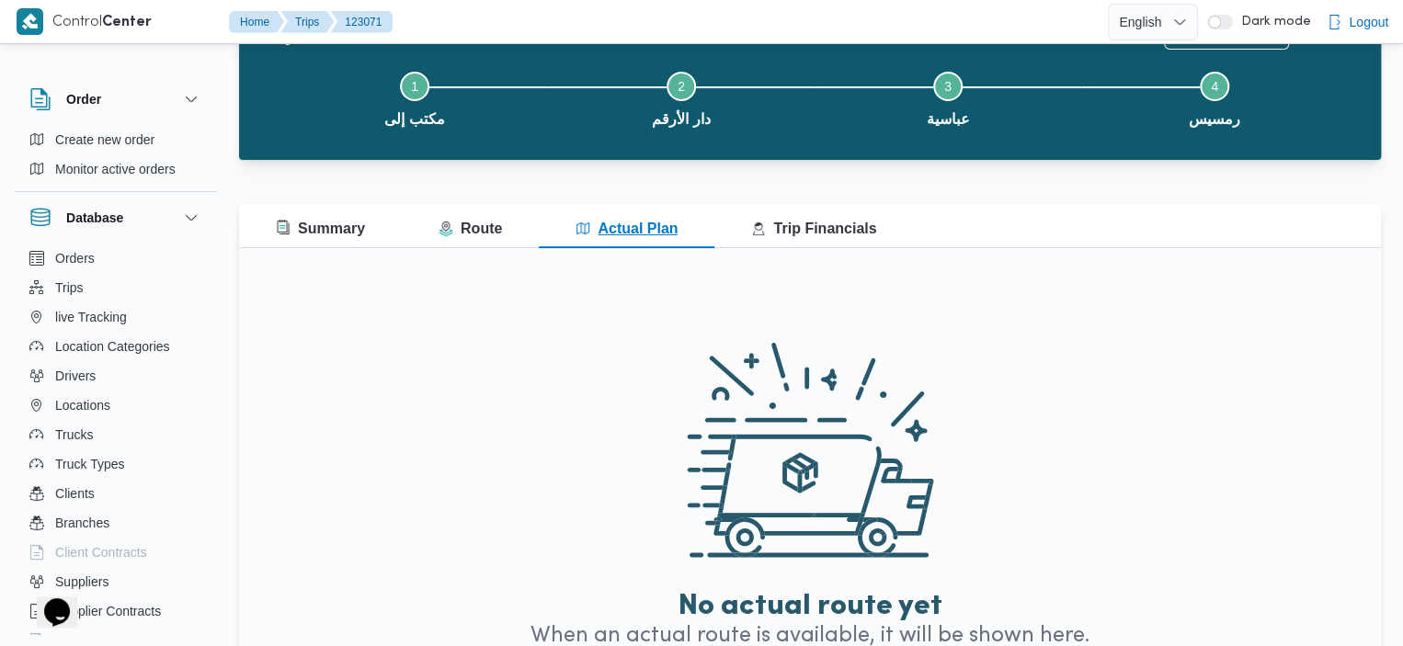
scroll to position [173, 0]
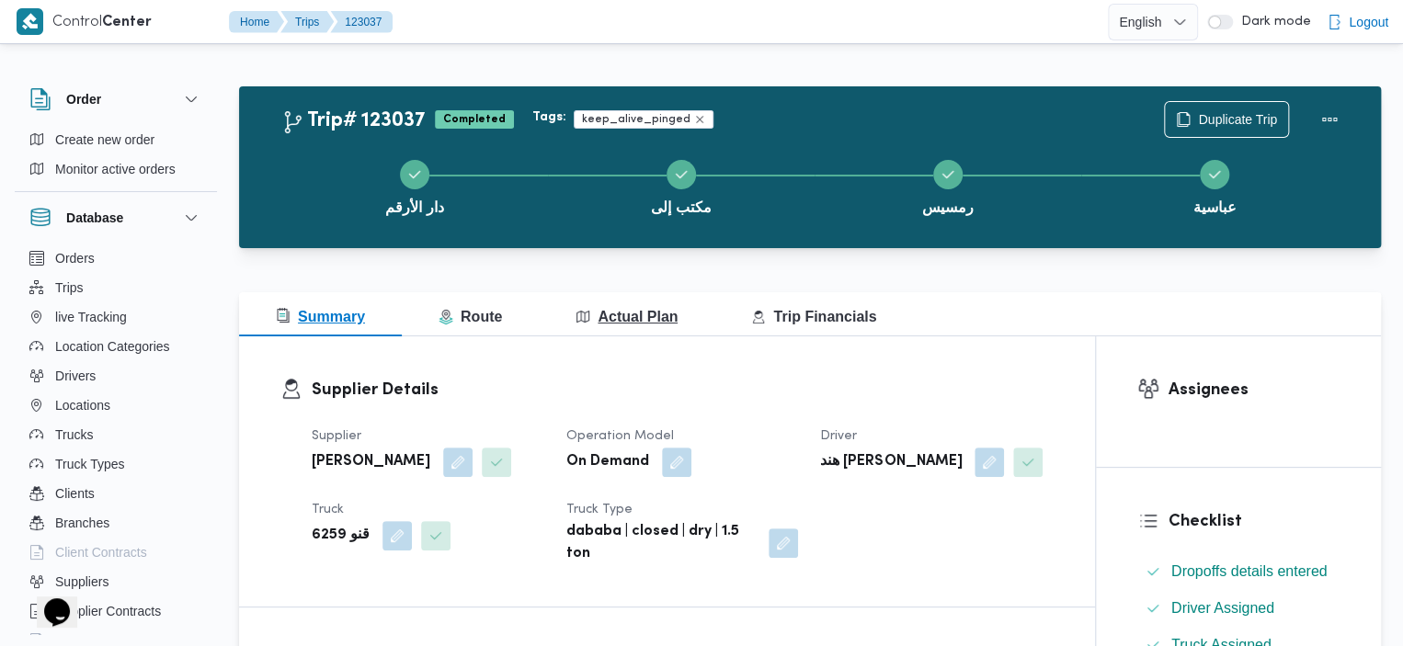
click at [606, 335] on button "Actual Plan" at bounding box center [627, 314] width 176 height 44
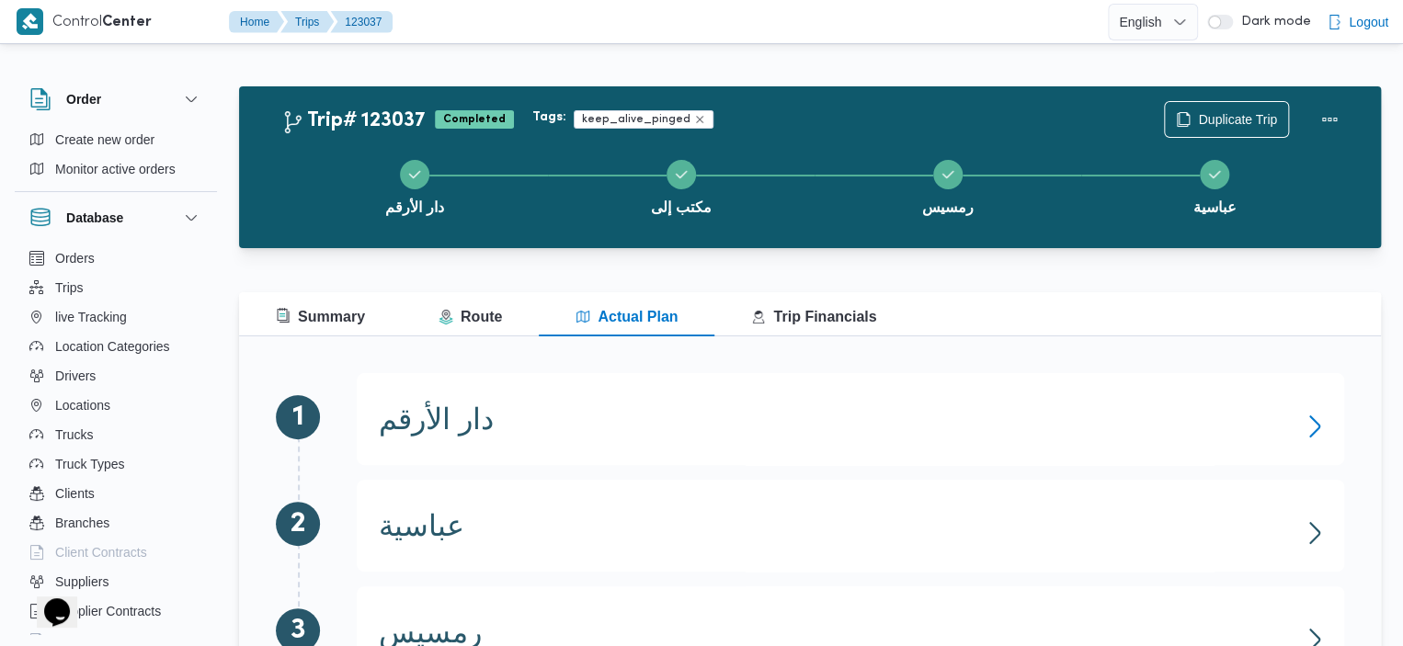
click at [1320, 417] on icon "button" at bounding box center [1314, 426] width 29 height 29
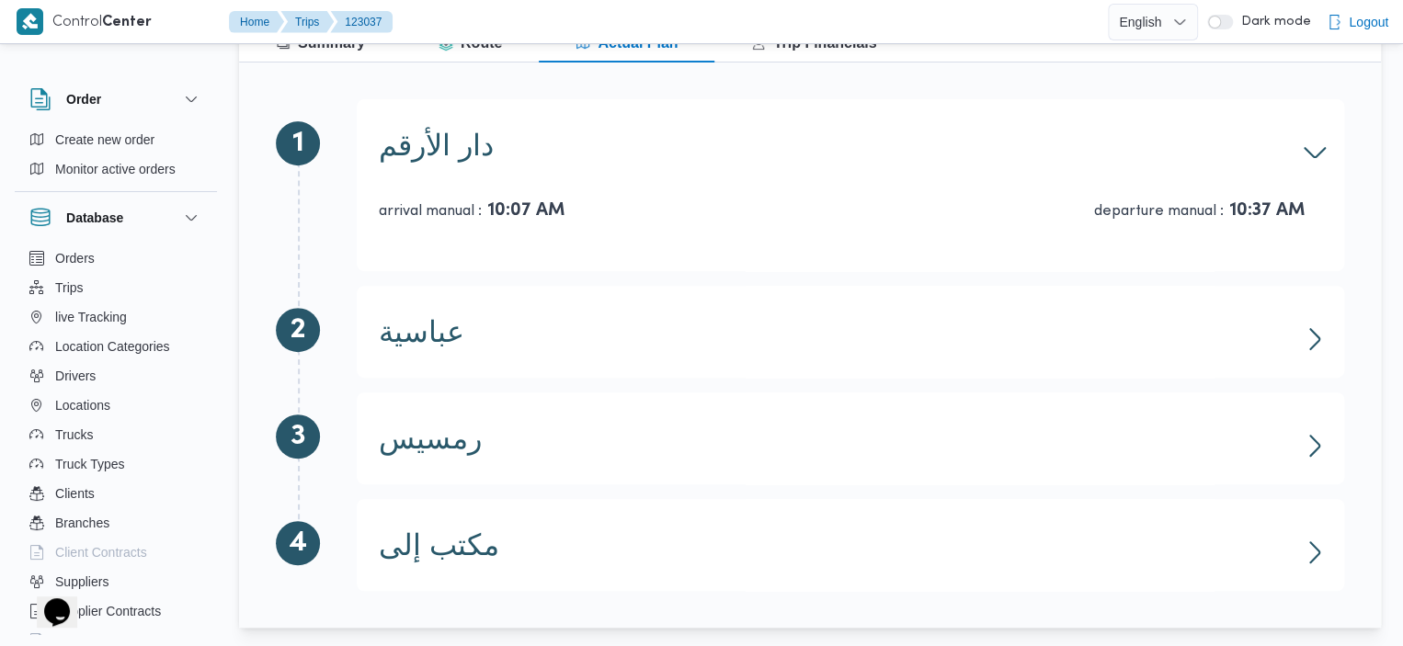
scroll to position [279, 0]
